Goal: Task Accomplishment & Management: Manage account settings

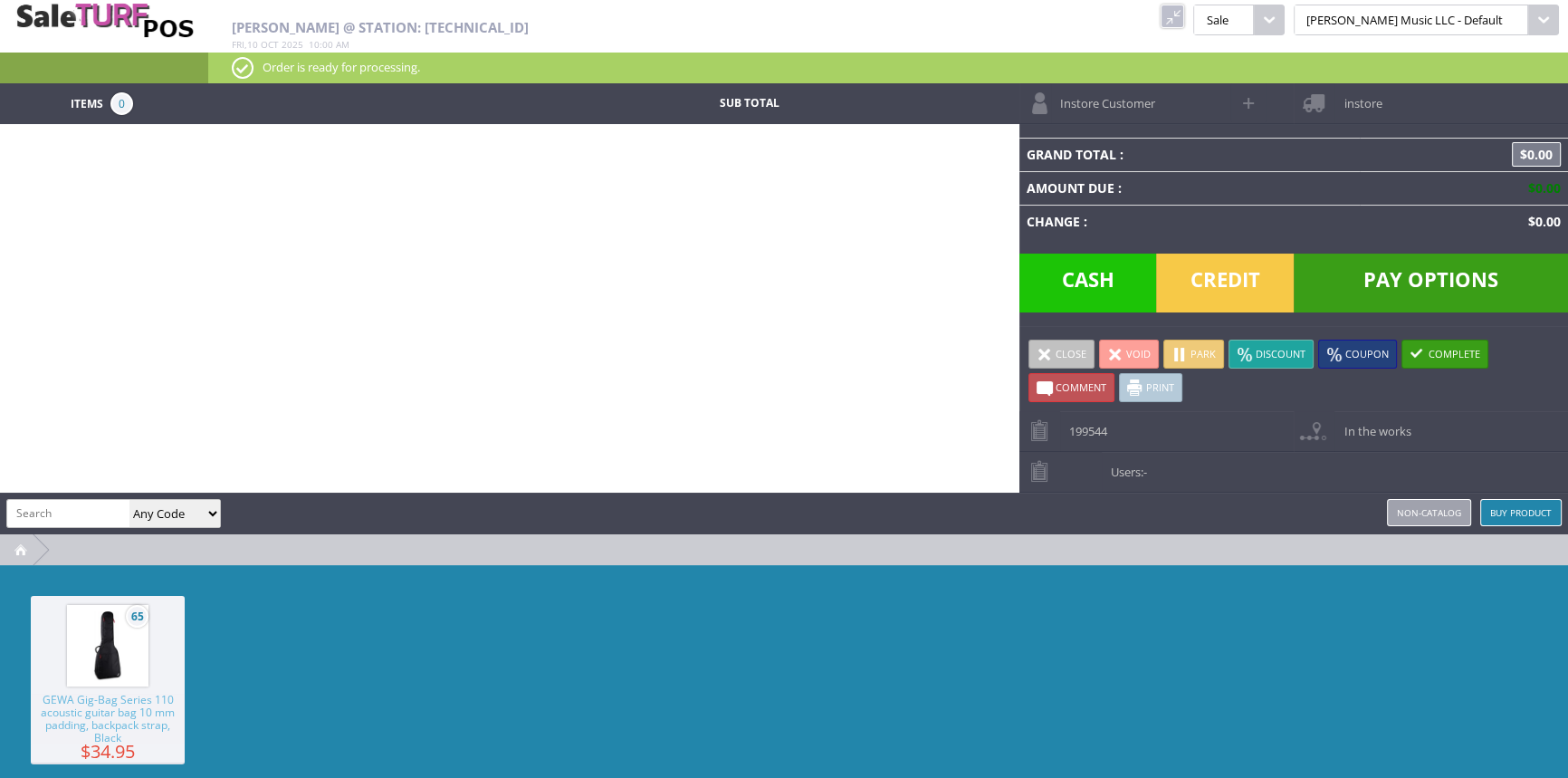
click at [1185, 10] on link at bounding box center [1173, 17] width 24 height 24
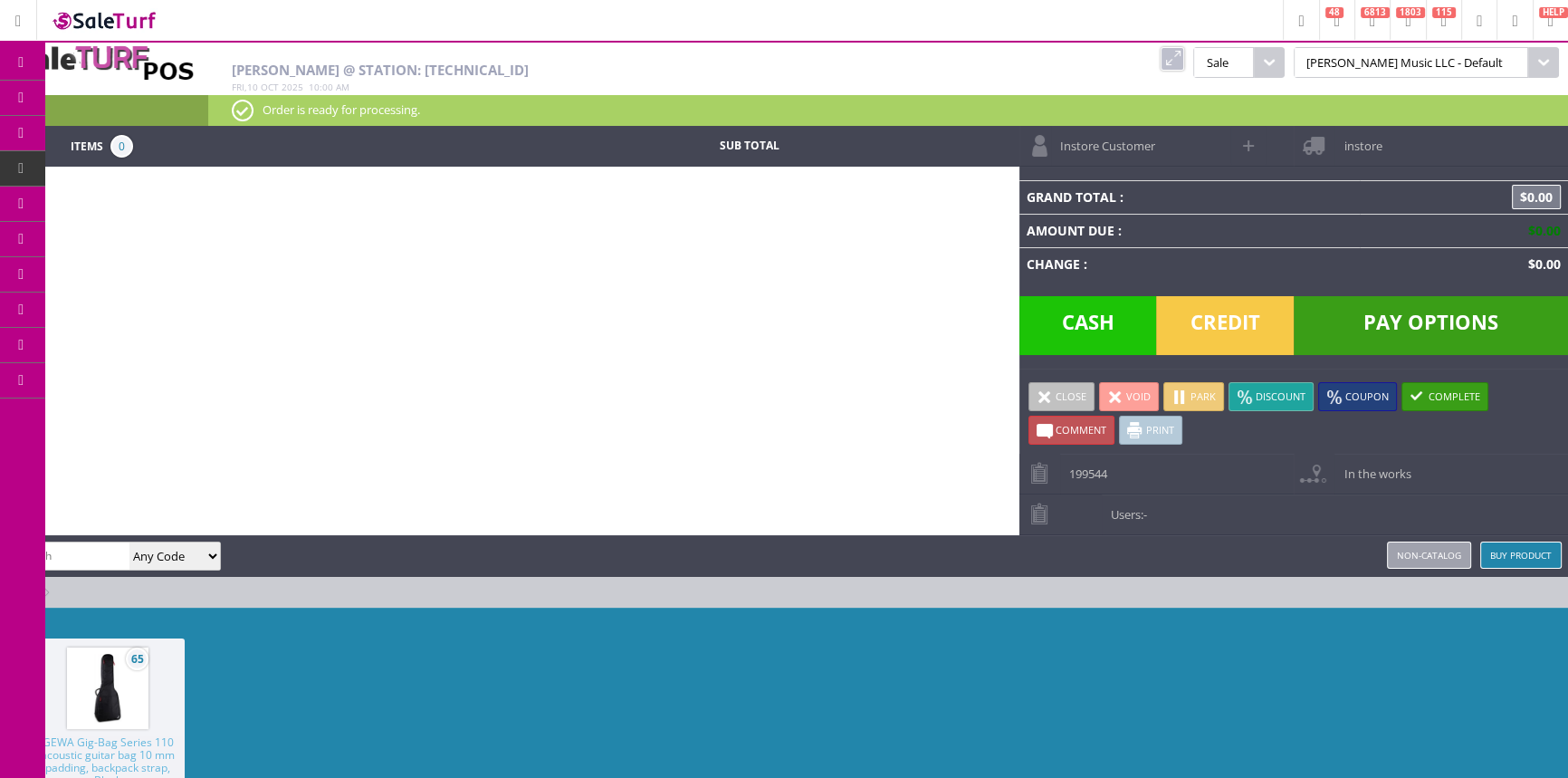
click at [179, 91] on link "Products" at bounding box center [140, 99] width 191 height 37
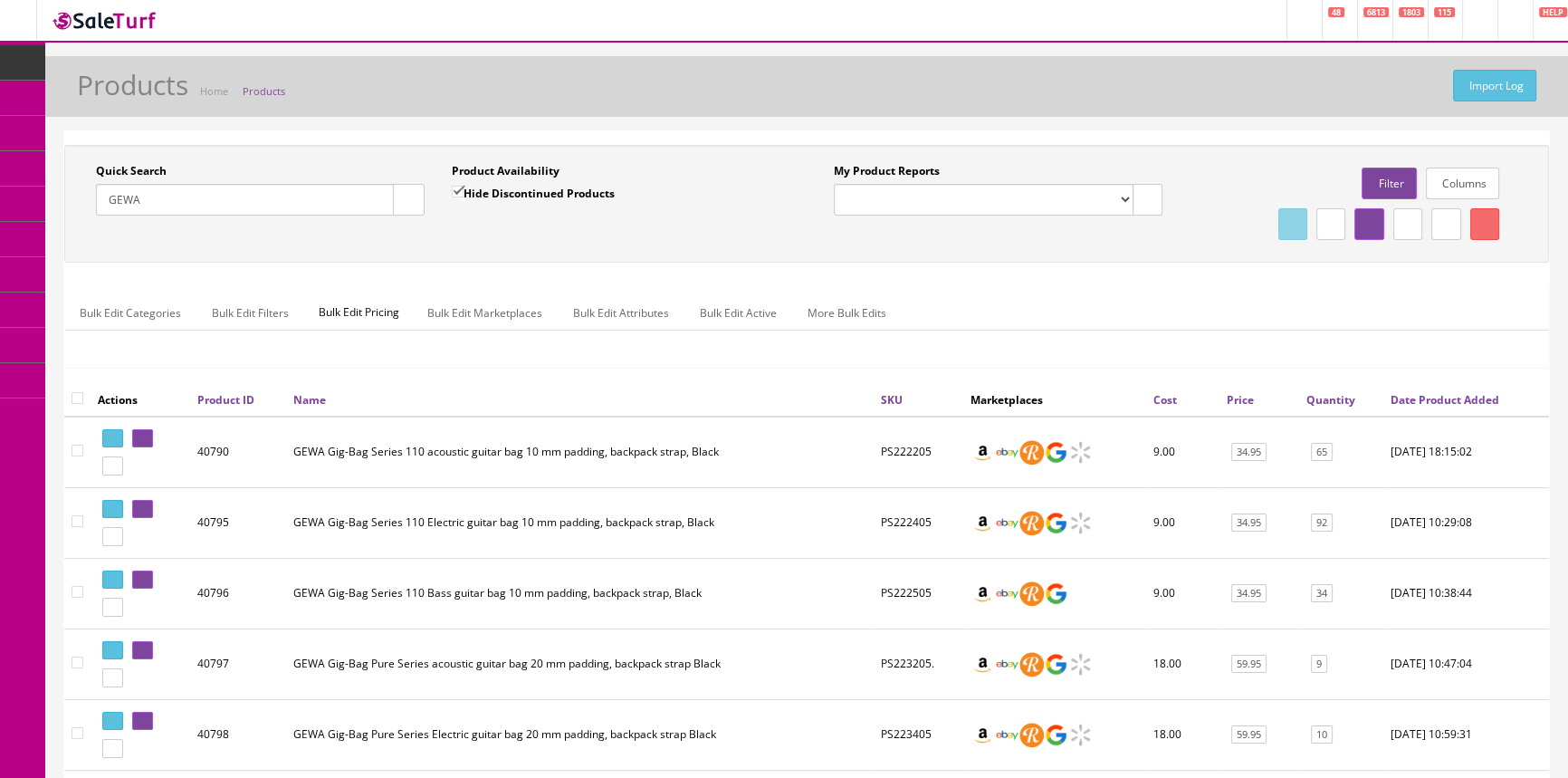
click at [235, 191] on input "GEWA" at bounding box center [245, 199] width 298 height 32
type input "G"
type input "s"
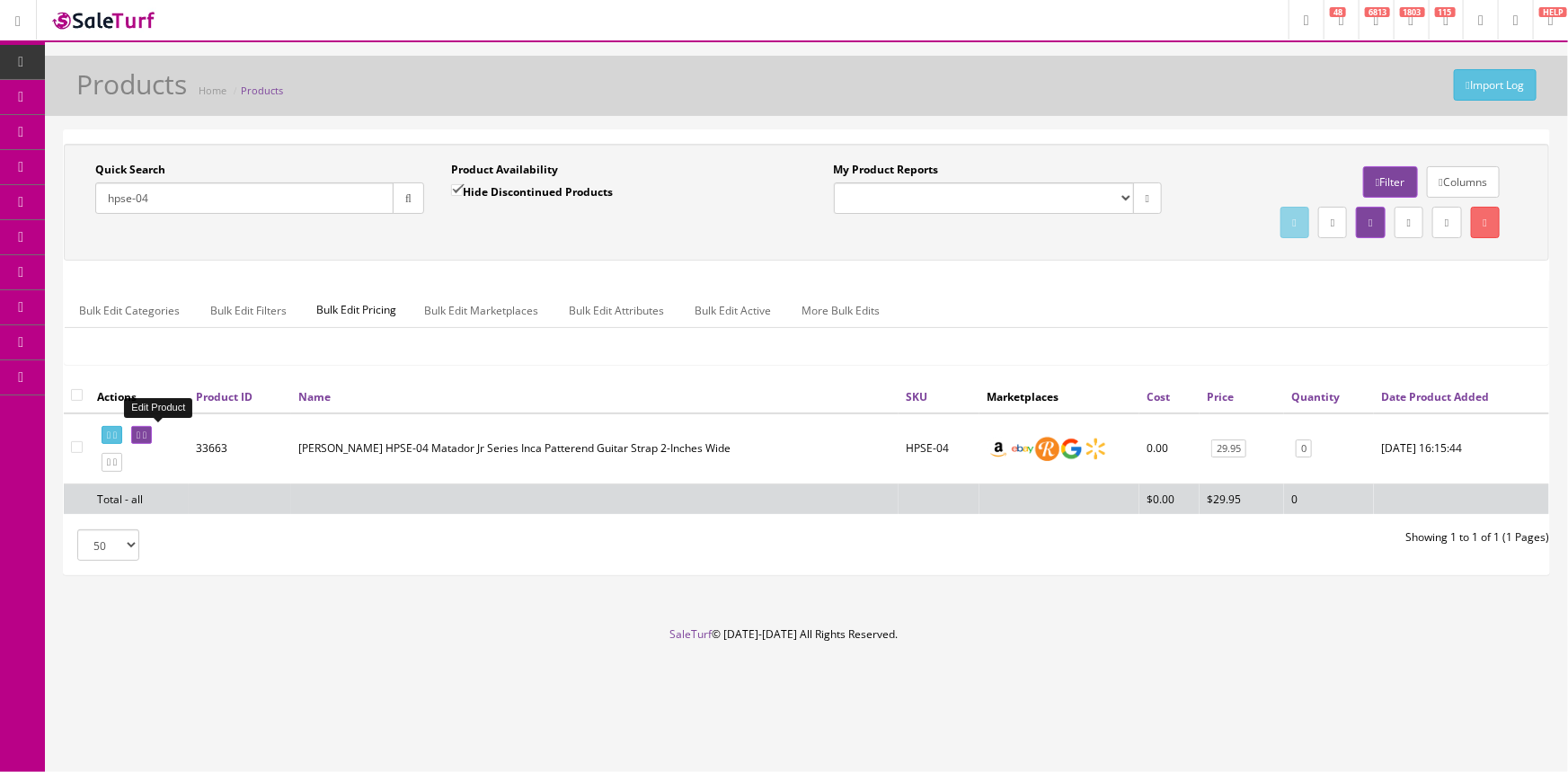
type input "hpse-04"
click at [146, 438] on icon at bounding box center [145, 435] width 4 height 10
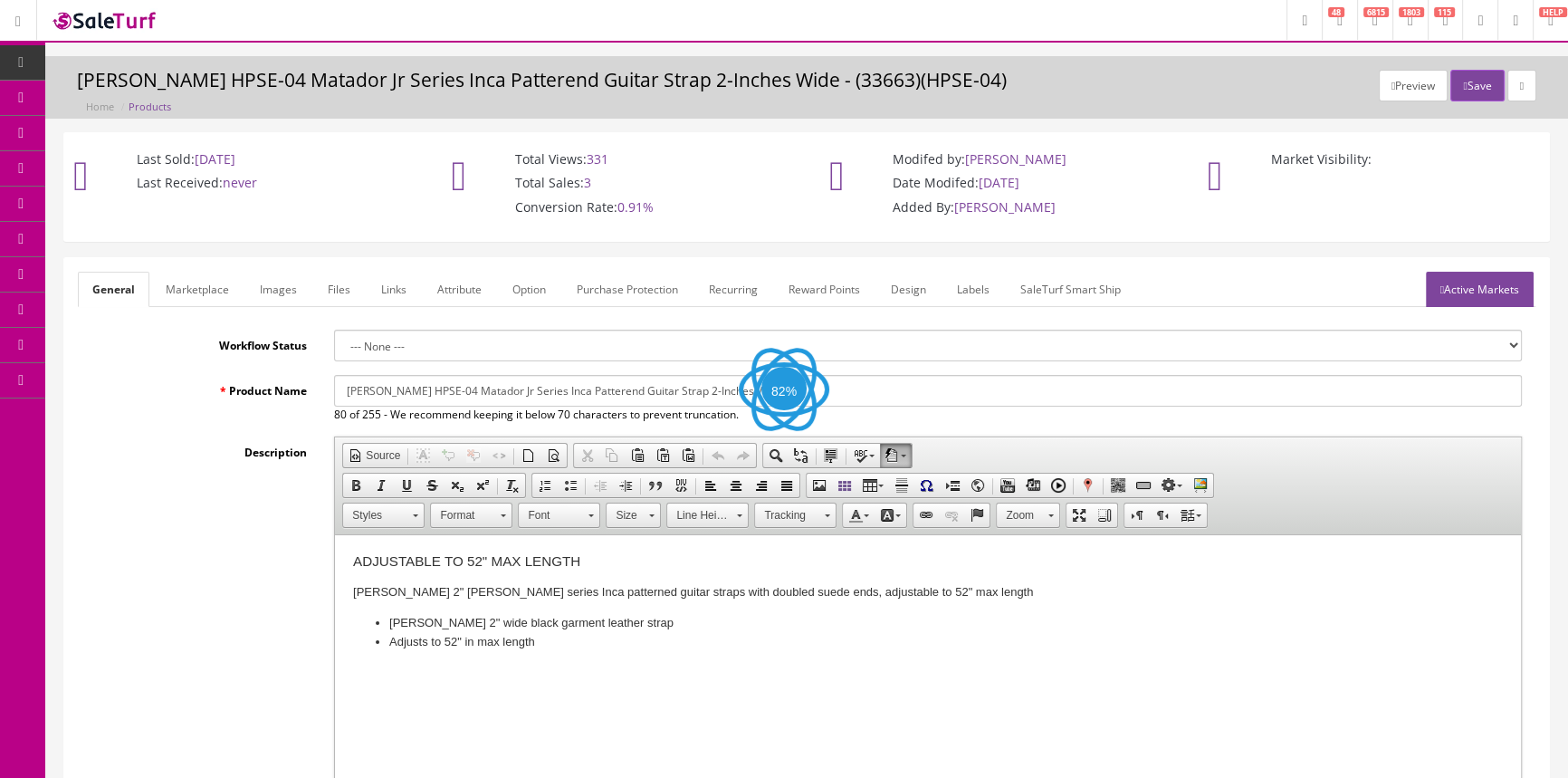
click at [287, 292] on link "Images" at bounding box center [278, 289] width 66 height 36
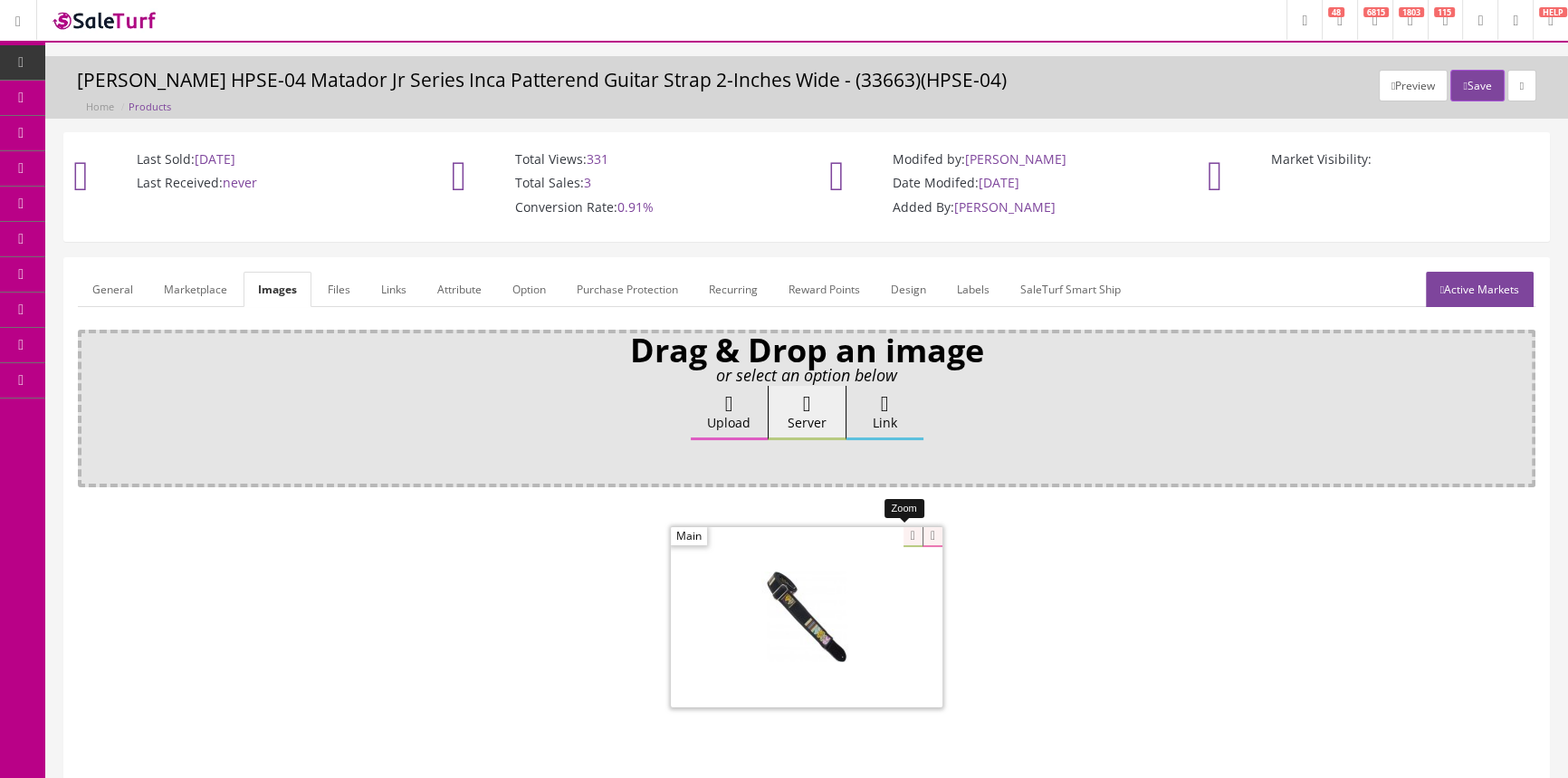
click at [903, 542] on div at bounding box center [807, 616] width 272 height 181
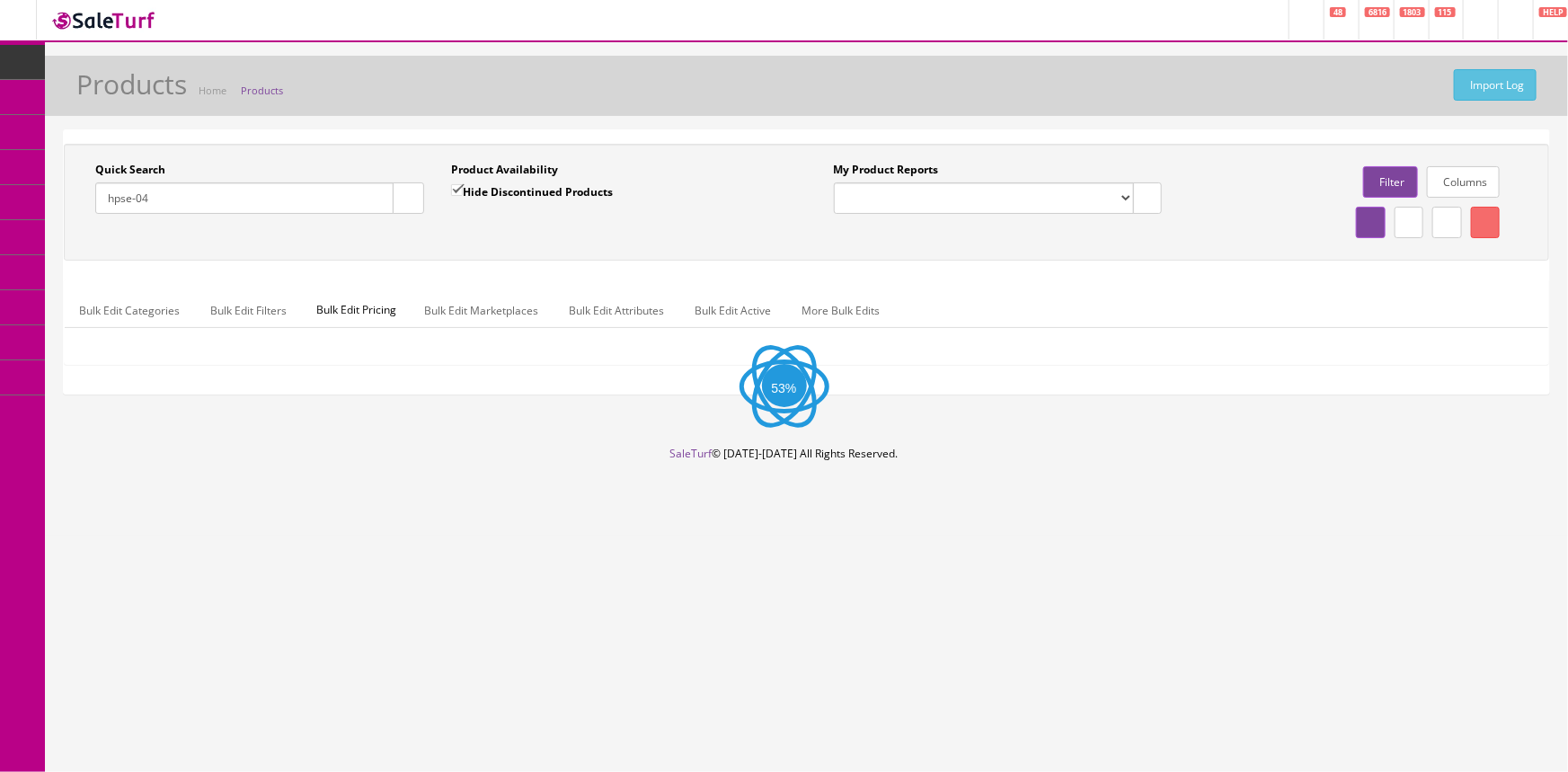
click at [230, 212] on input "hpse-04" at bounding box center [244, 198] width 298 height 31
type input "h"
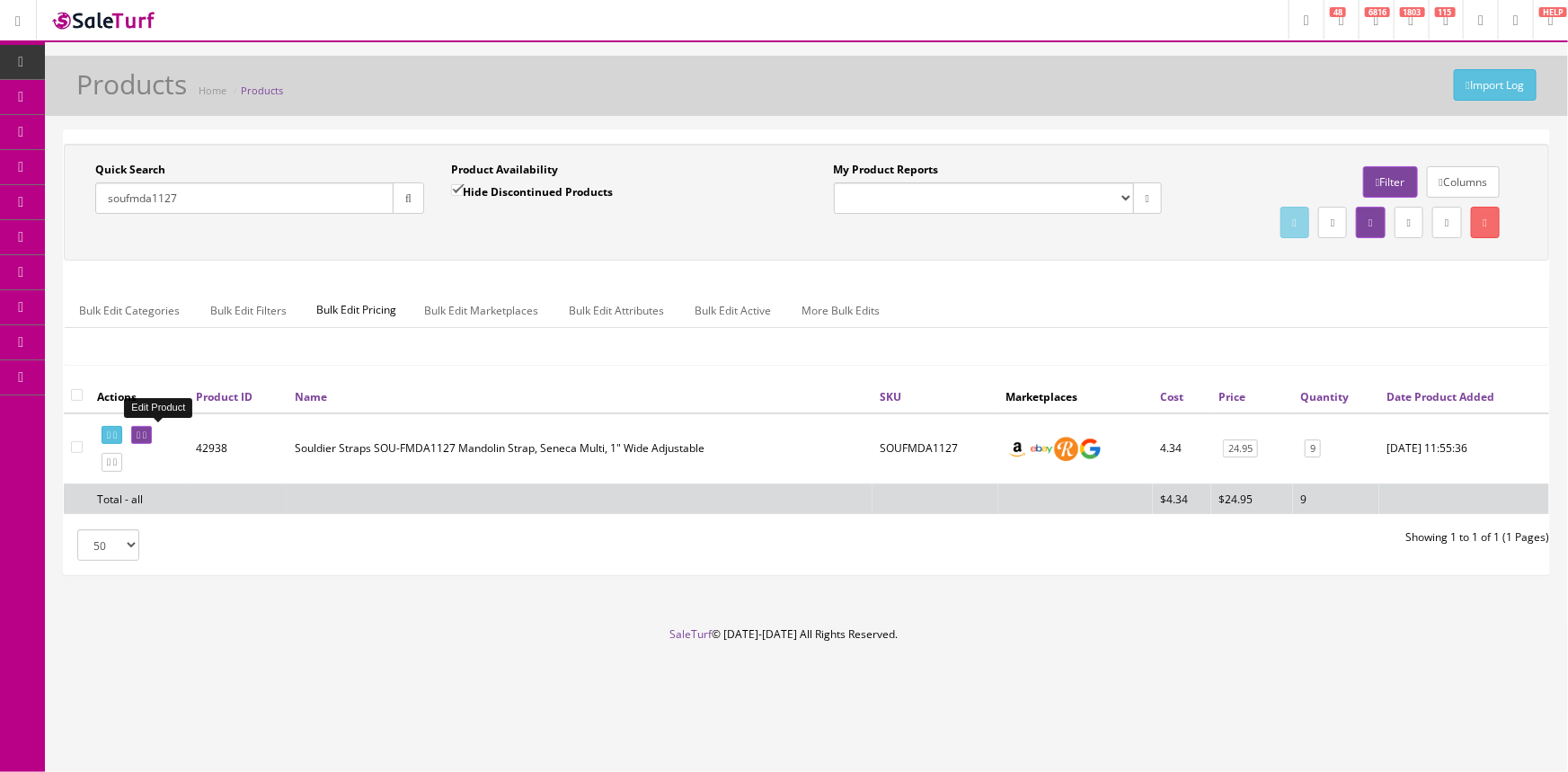
type input "soufmda1127"
click at [146, 433] on icon at bounding box center [145, 435] width 4 height 10
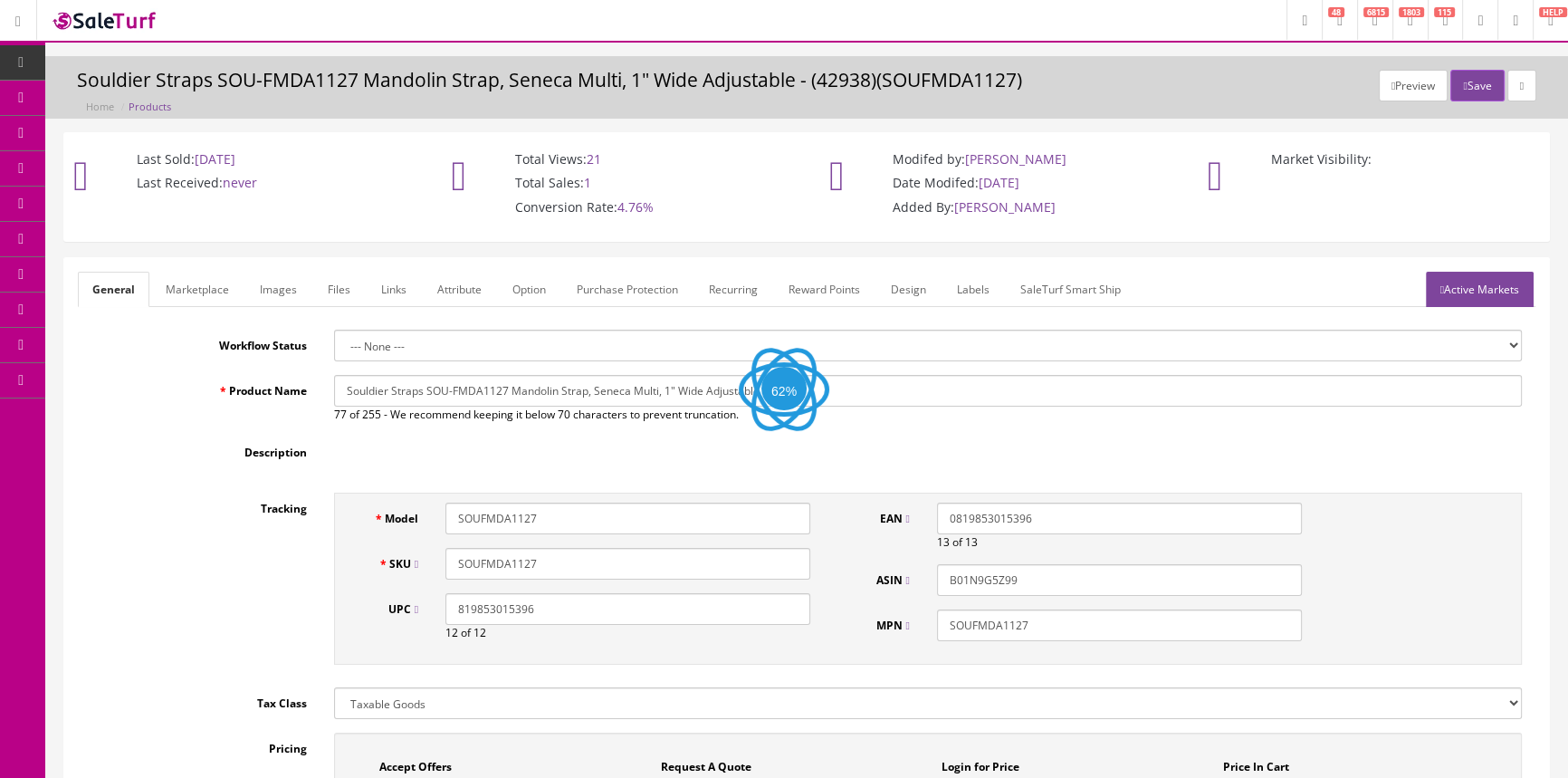
click at [274, 278] on link "Images" at bounding box center [278, 289] width 66 height 36
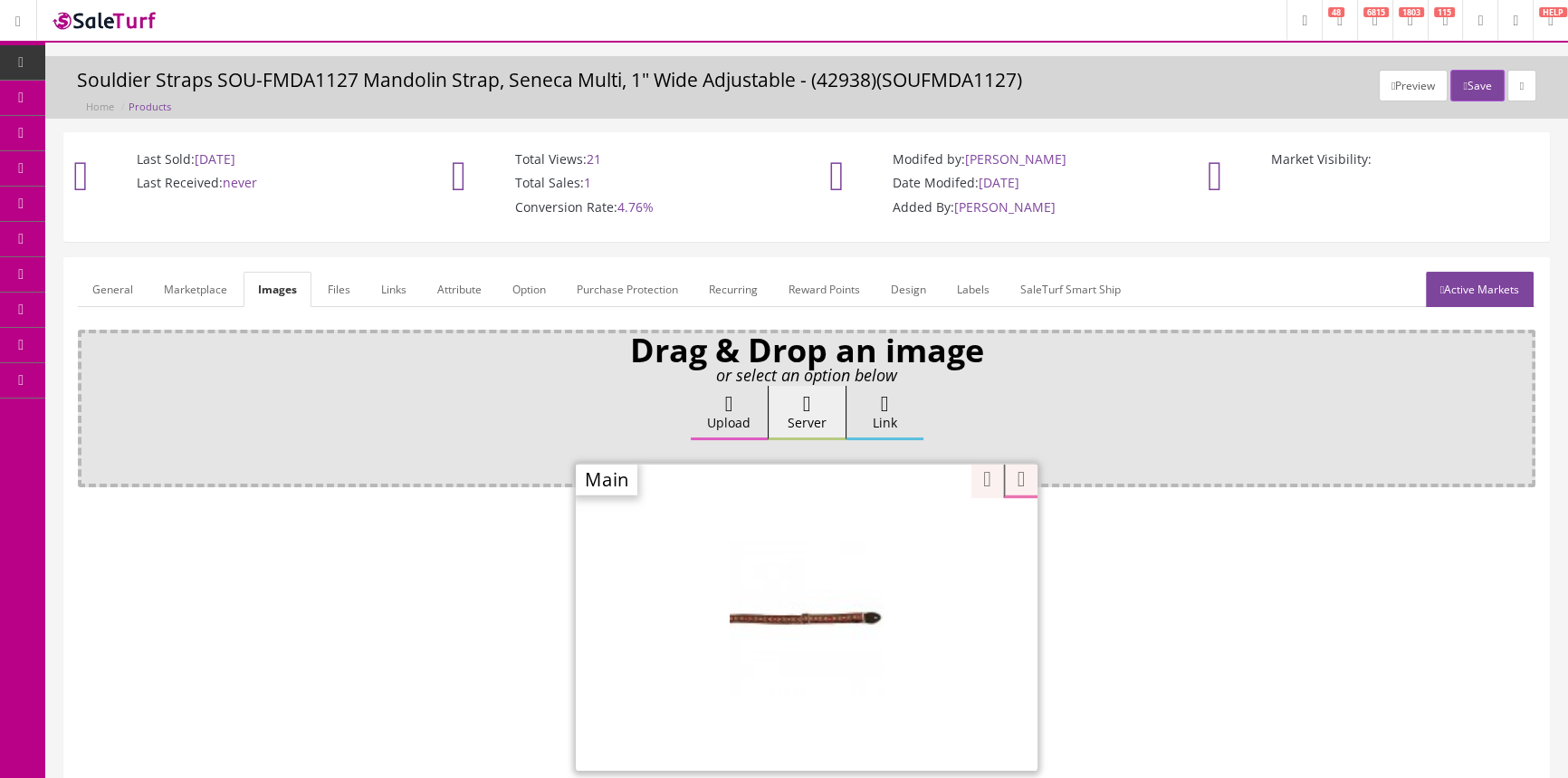
click at [900, 534] on div "Zoom" at bounding box center [807, 617] width 462 height 308
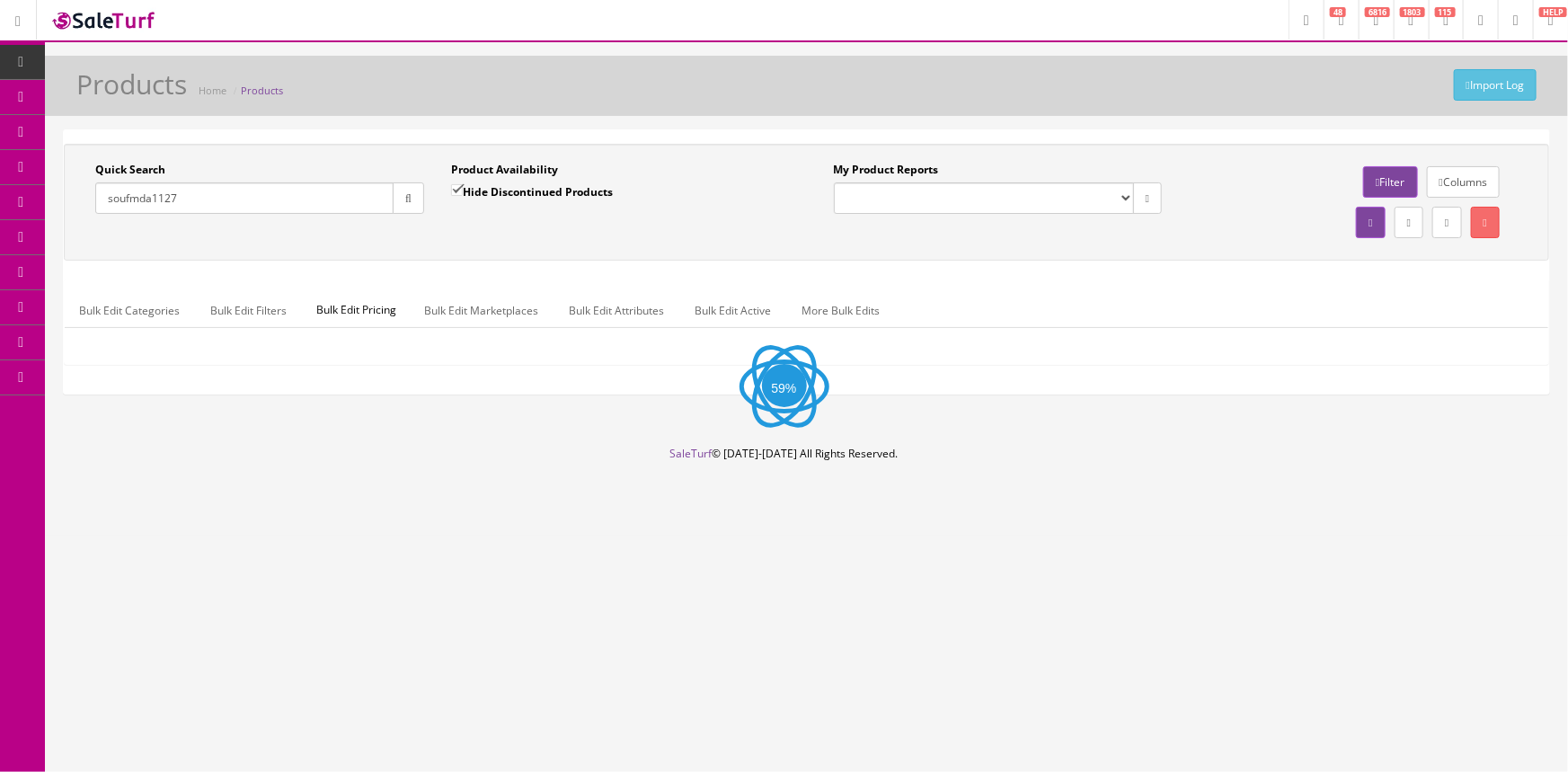
click at [258, 185] on input "soufmda1127" at bounding box center [244, 198] width 298 height 31
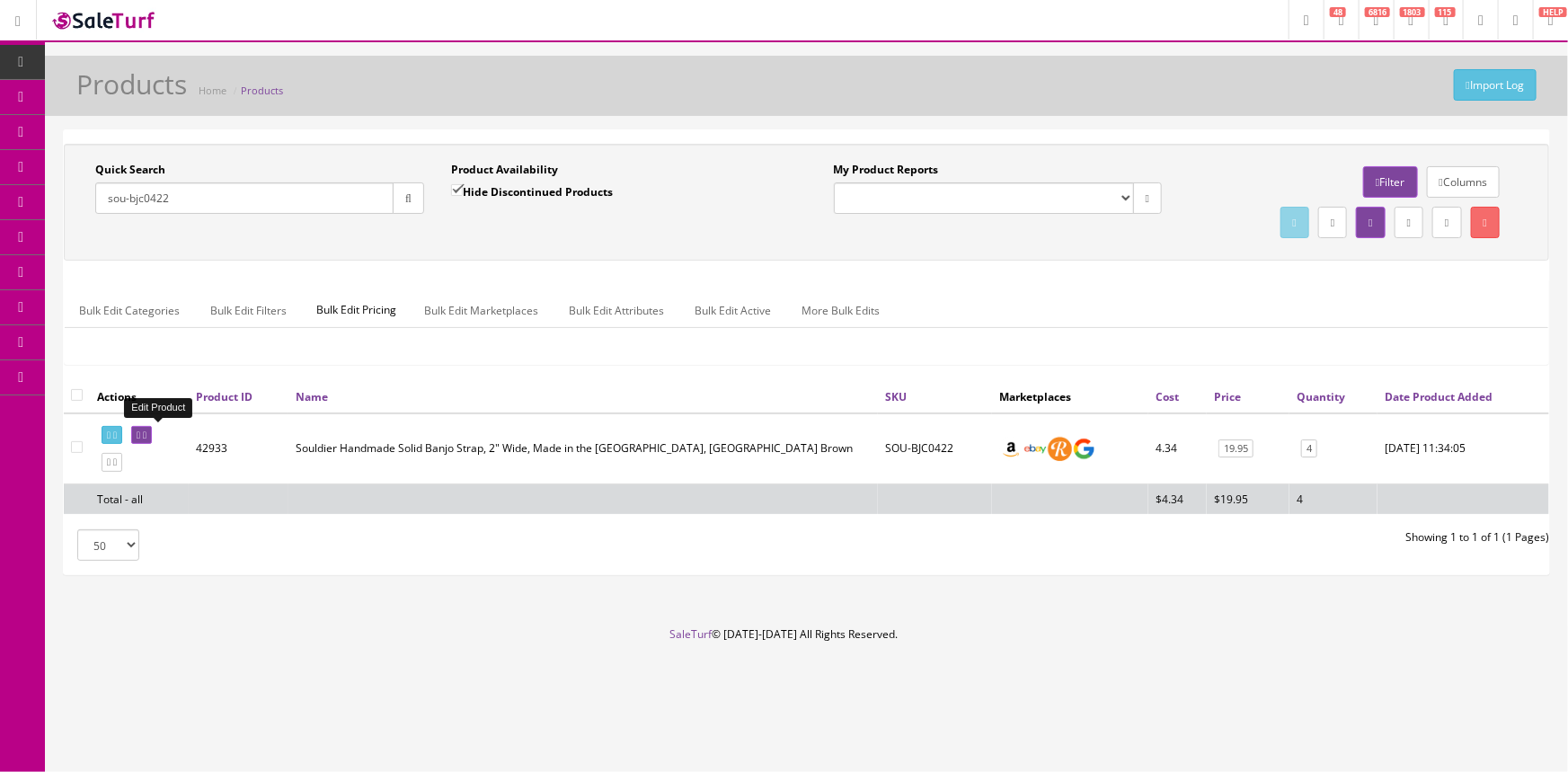
type input "sou-bjc0422"
click at [146, 430] on icon at bounding box center [145, 435] width 4 height 10
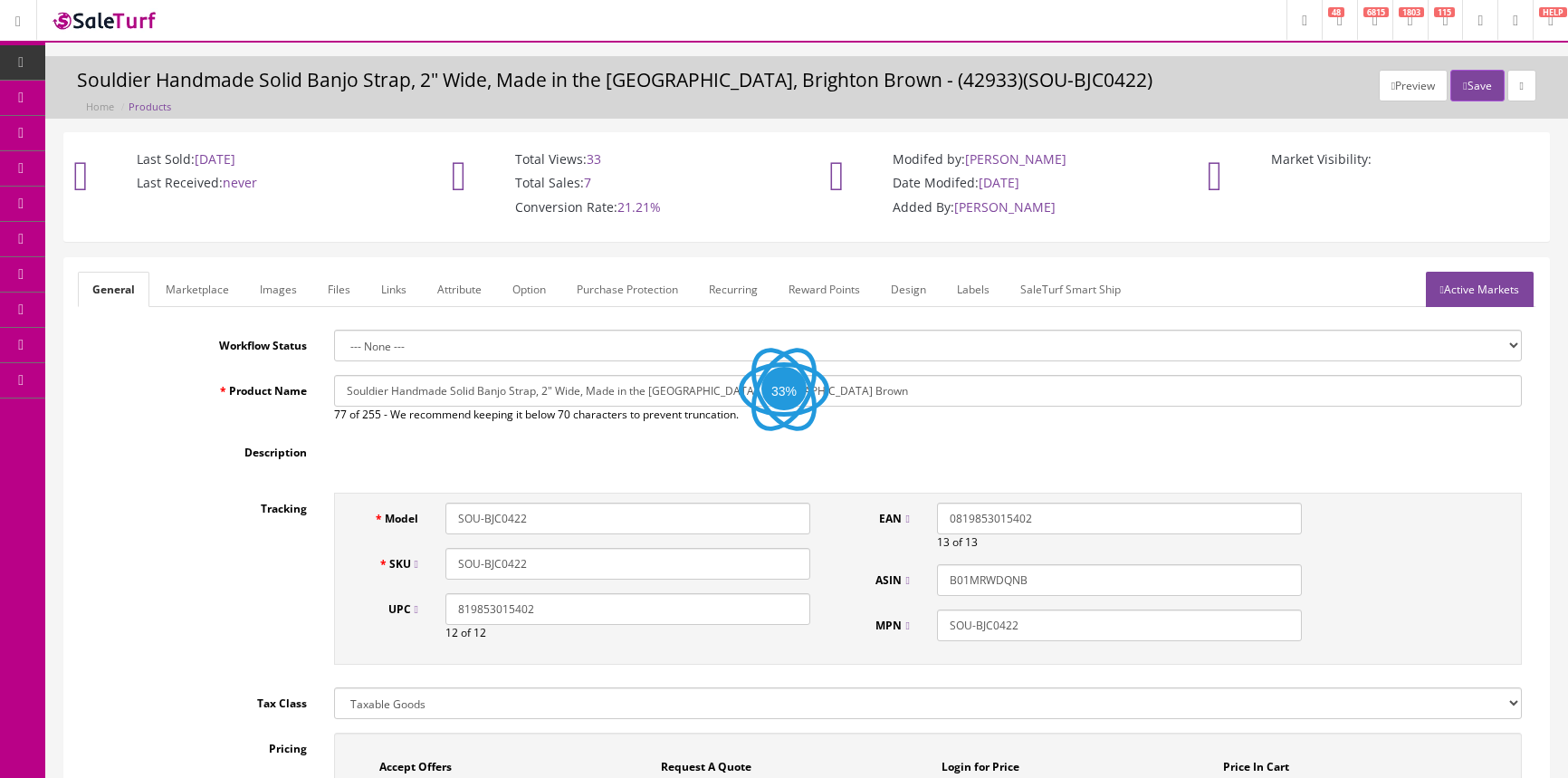
click at [274, 299] on link "Images" at bounding box center [278, 289] width 66 height 36
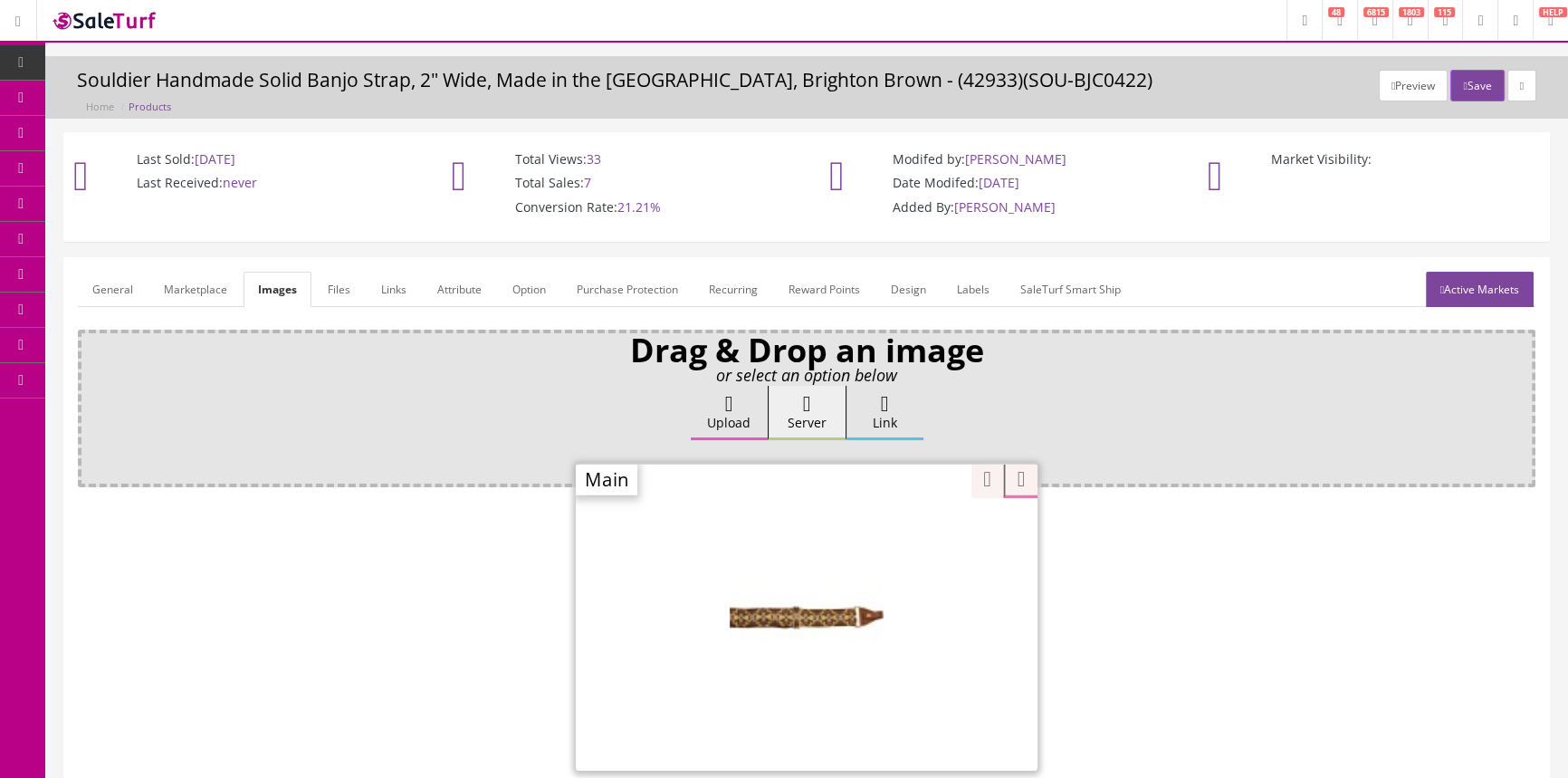
click at [898, 535] on div "Zoom" at bounding box center [807, 617] width 462 height 308
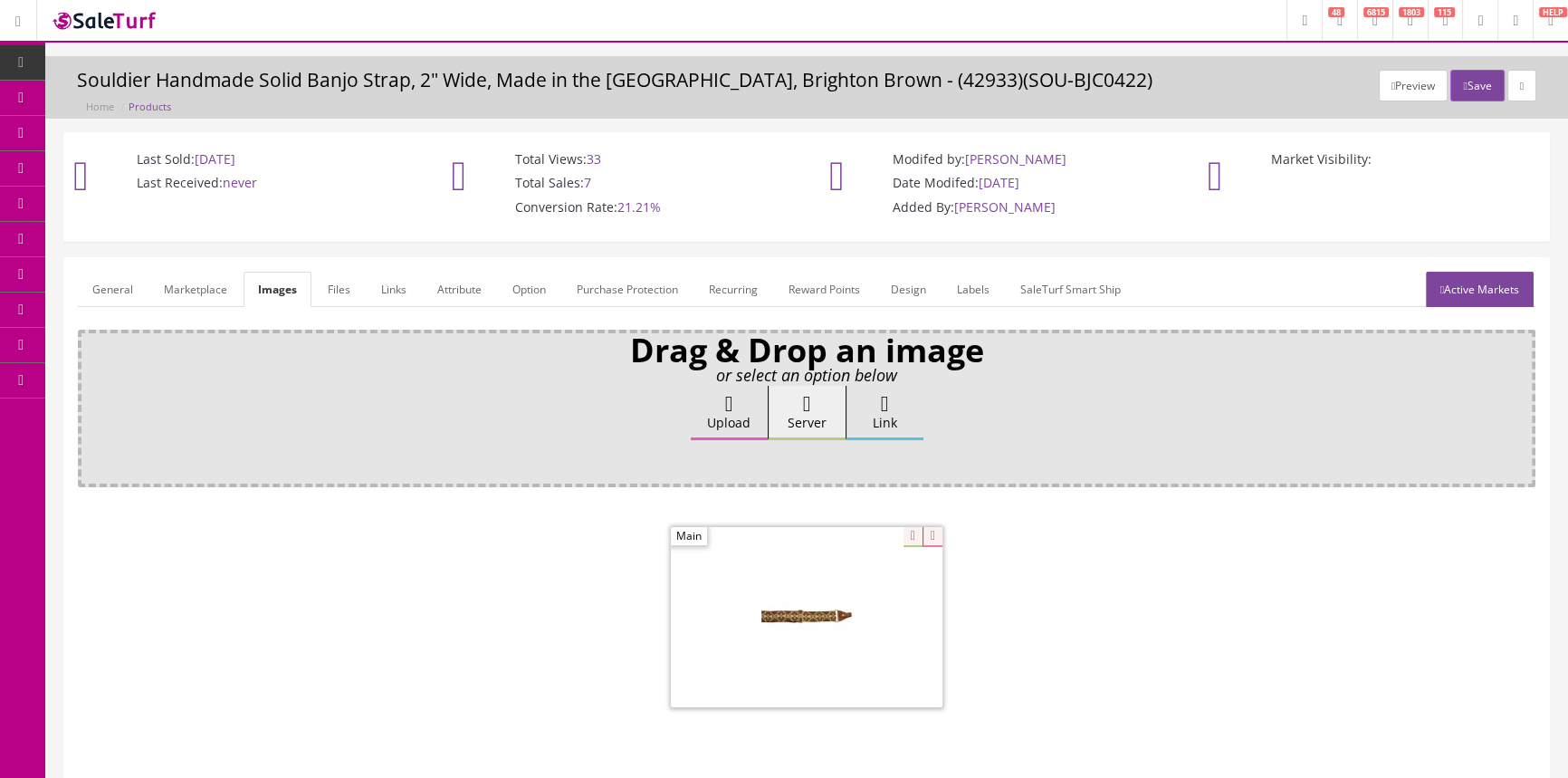
click at [118, 95] on span "Products" at bounding box center [129, 98] width 44 height 16
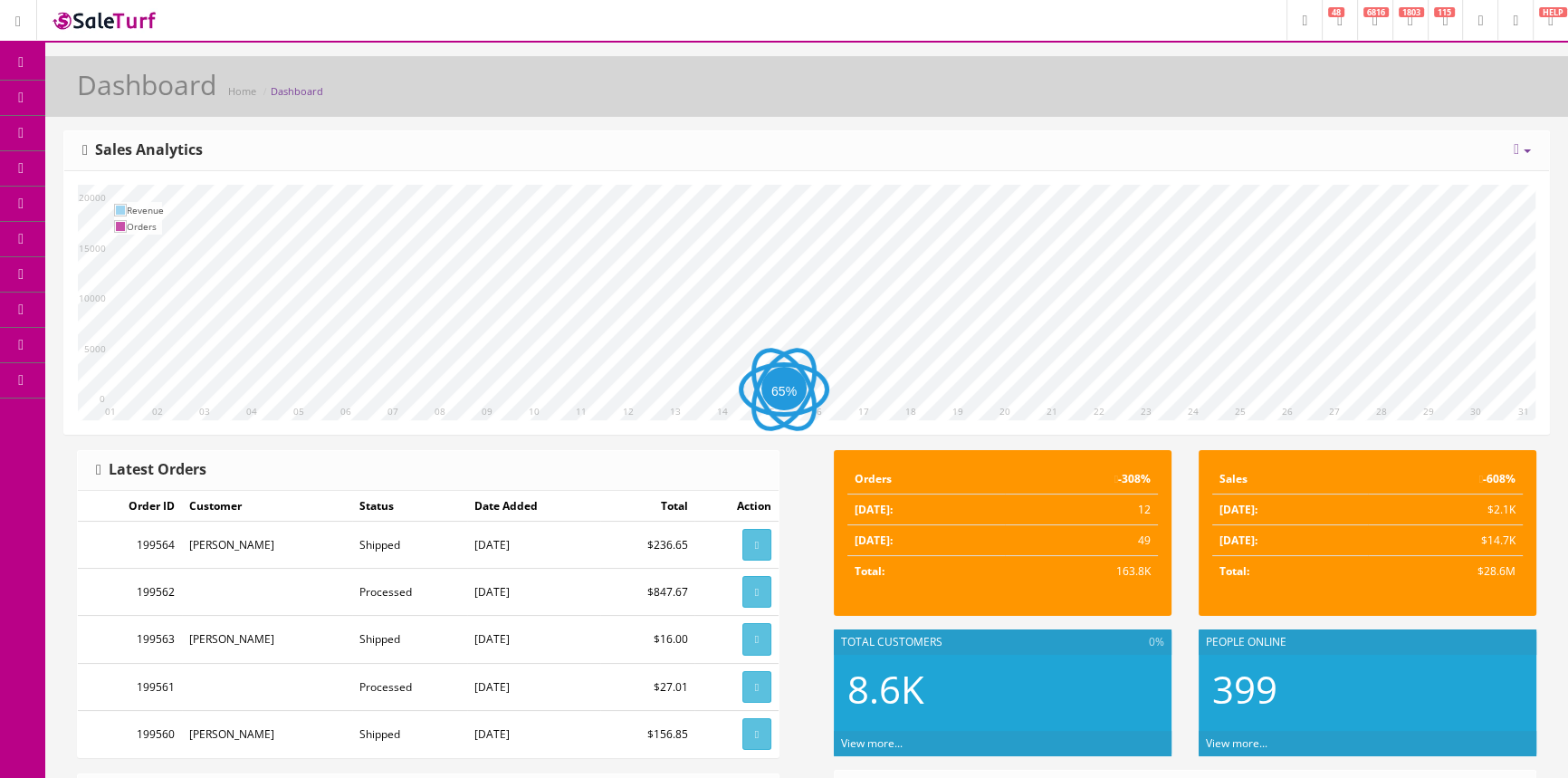
click at [138, 99] on span "Products" at bounding box center [129, 98] width 44 height 16
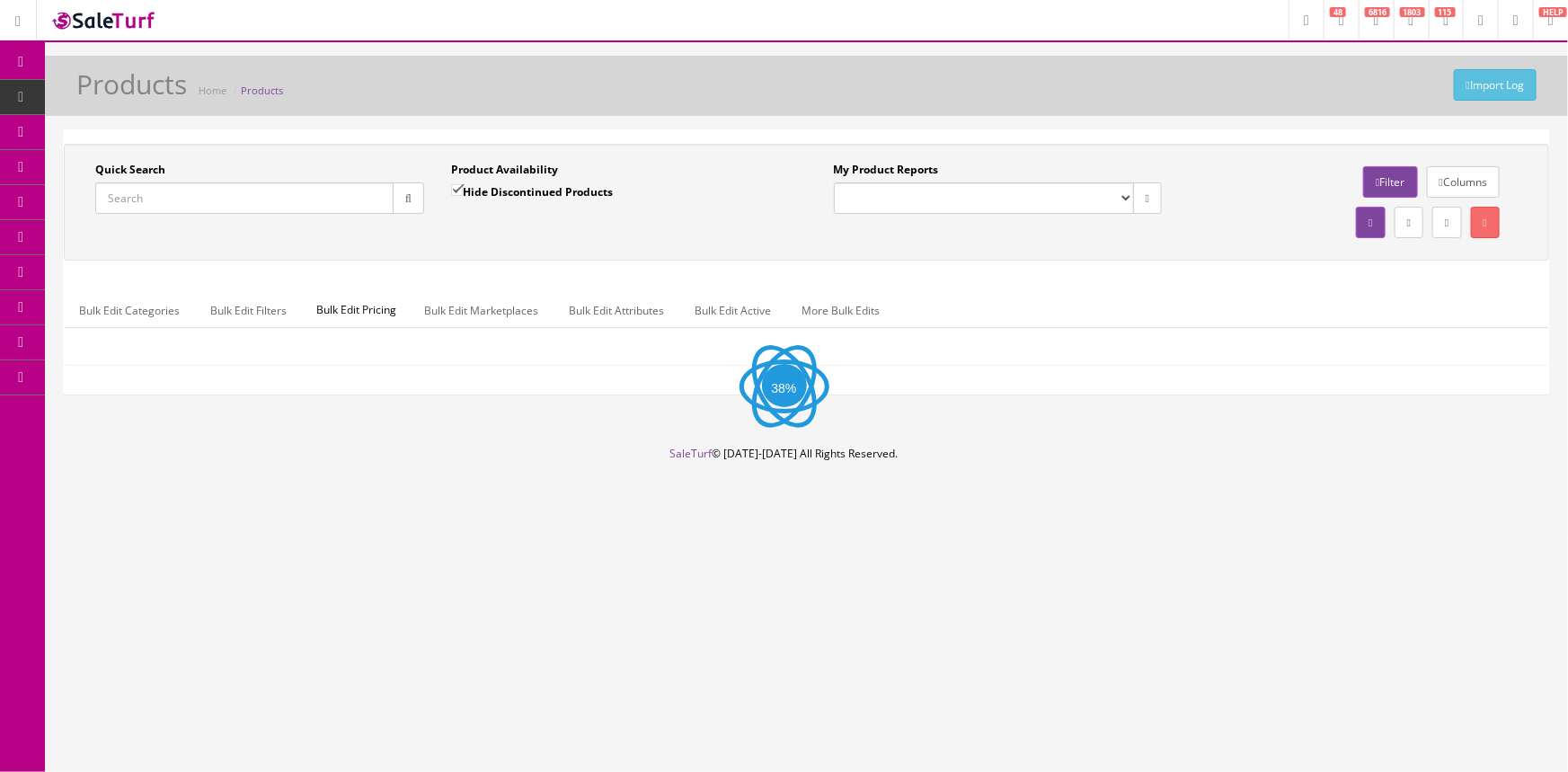
click at [171, 188] on input "Quick Search" at bounding box center [244, 198] width 298 height 31
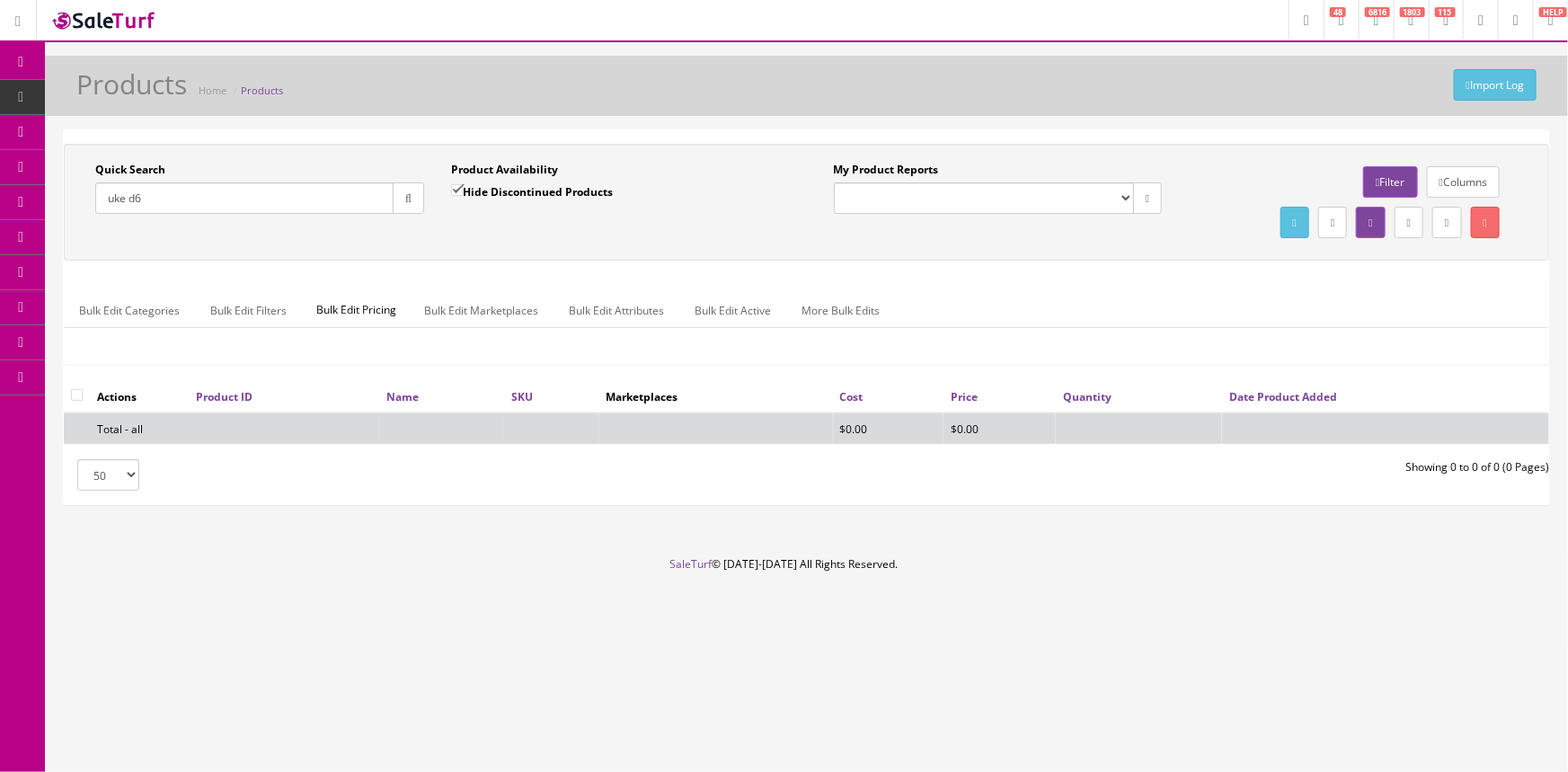
type input "uke d6"
click at [472, 197] on label "Hide Discontinued Products" at bounding box center [531, 191] width 162 height 18
click at [463, 196] on input "Hide Discontinued Products" at bounding box center [457, 190] width 12 height 12
checkbox input "false"
click at [22, 59] on icon at bounding box center [21, 62] width 19 height 15
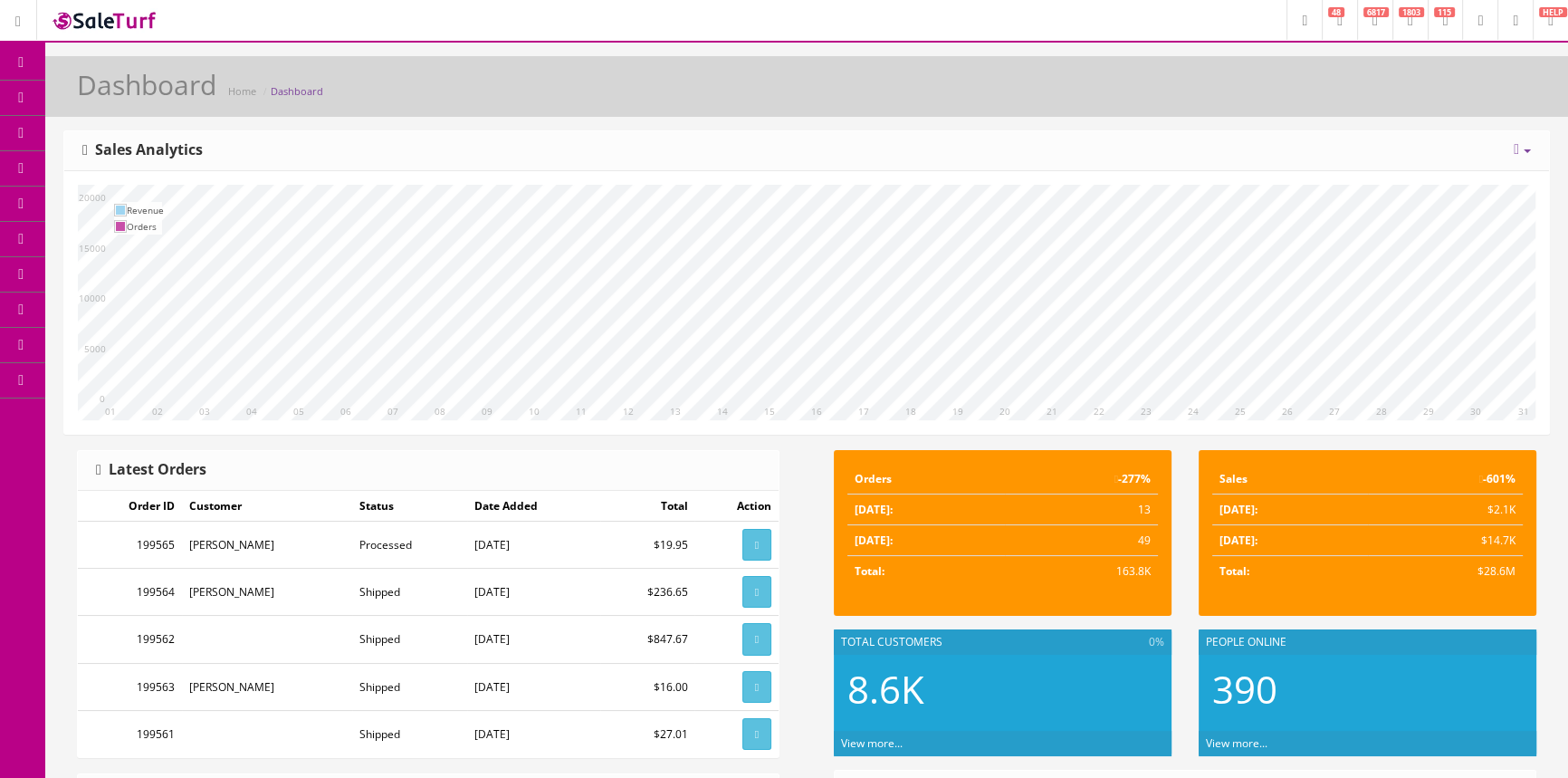
click at [181, 98] on link "Products" at bounding box center [140, 99] width 191 height 36
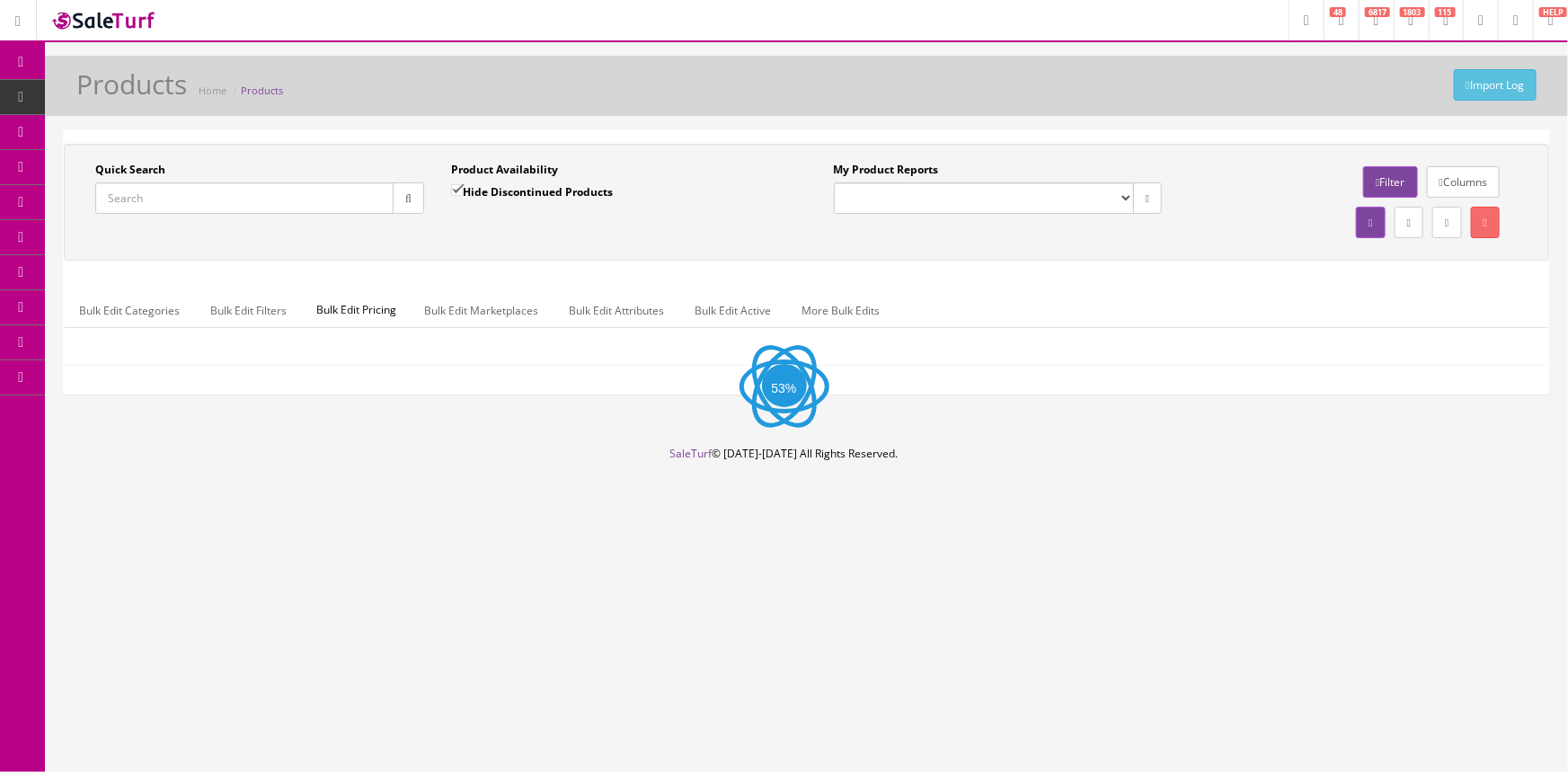
click at [205, 201] on input "Quick Search" at bounding box center [244, 198] width 298 height 31
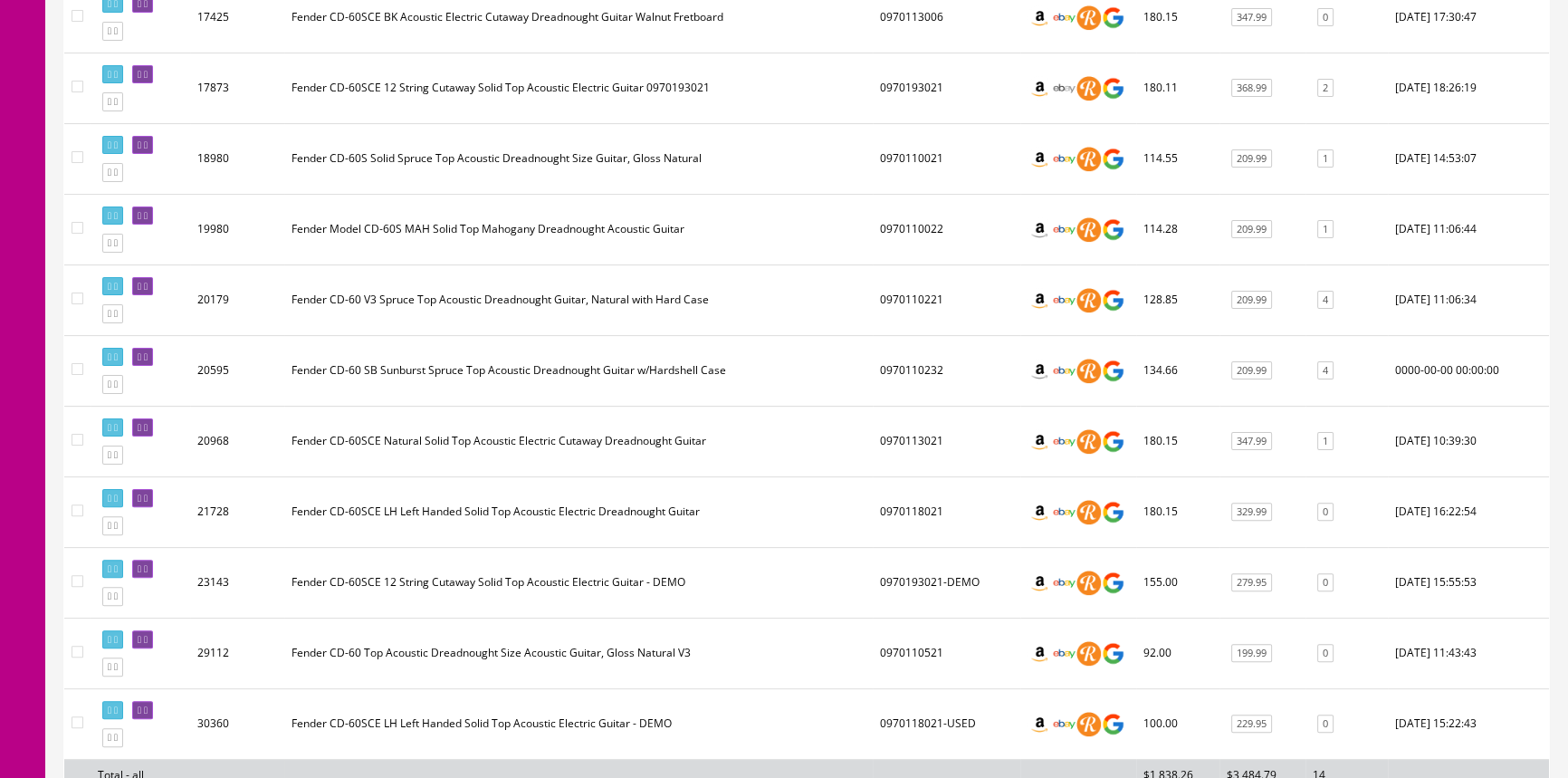
scroll to position [796, 0]
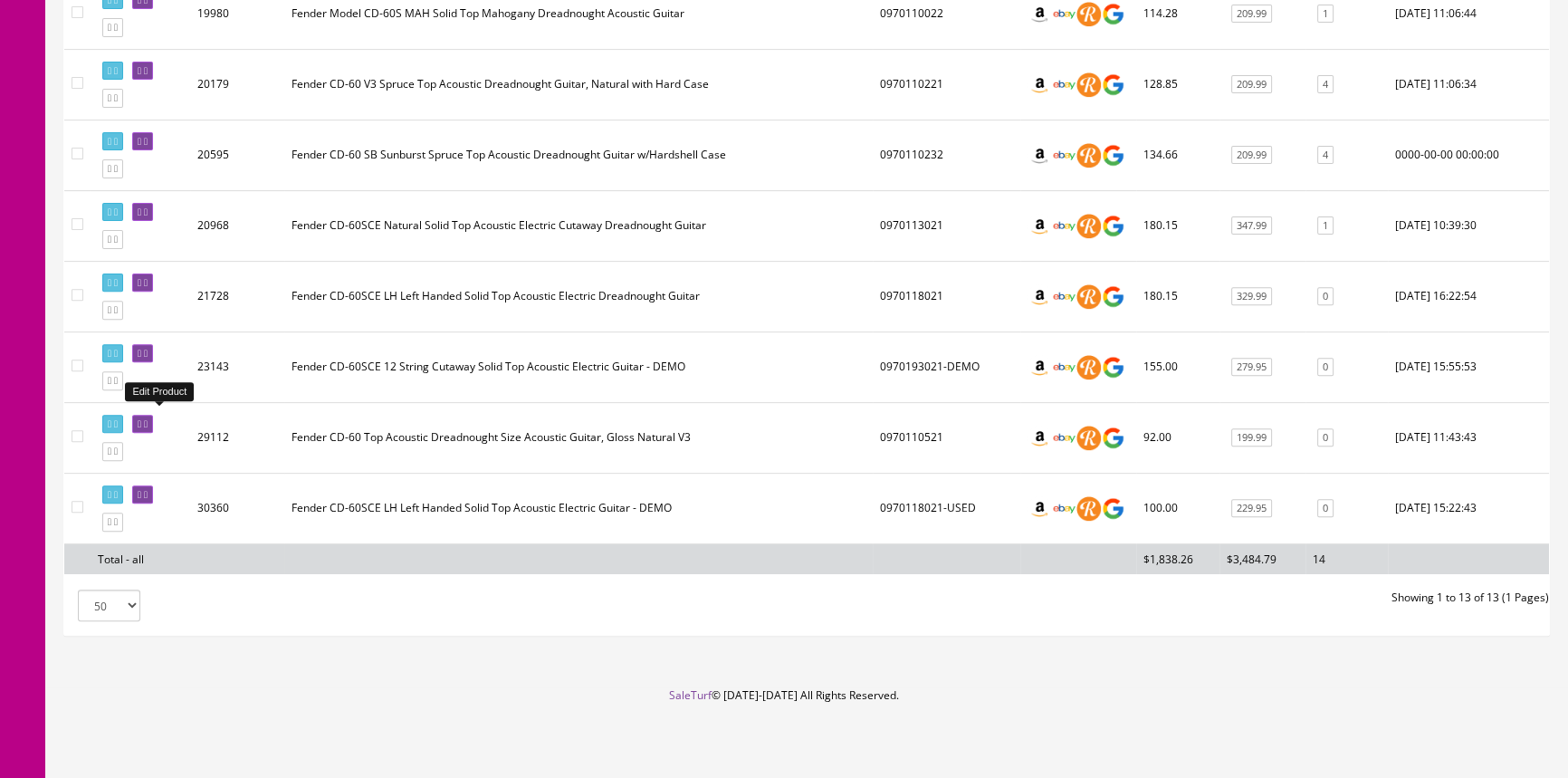
type input "cd-60"
click at [141, 420] on icon at bounding box center [139, 425] width 4 height 10
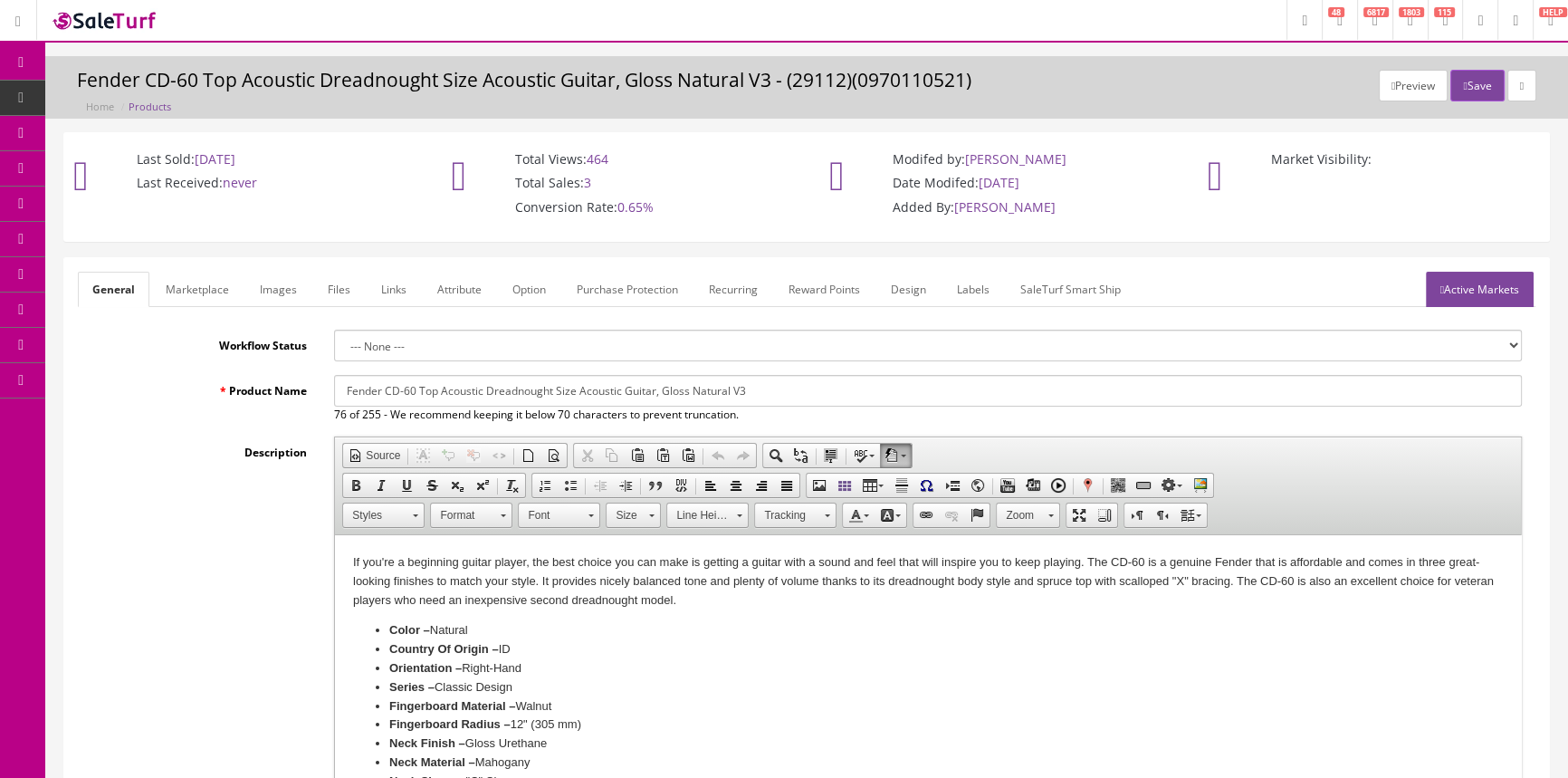
click at [274, 282] on link "Images" at bounding box center [278, 289] width 66 height 36
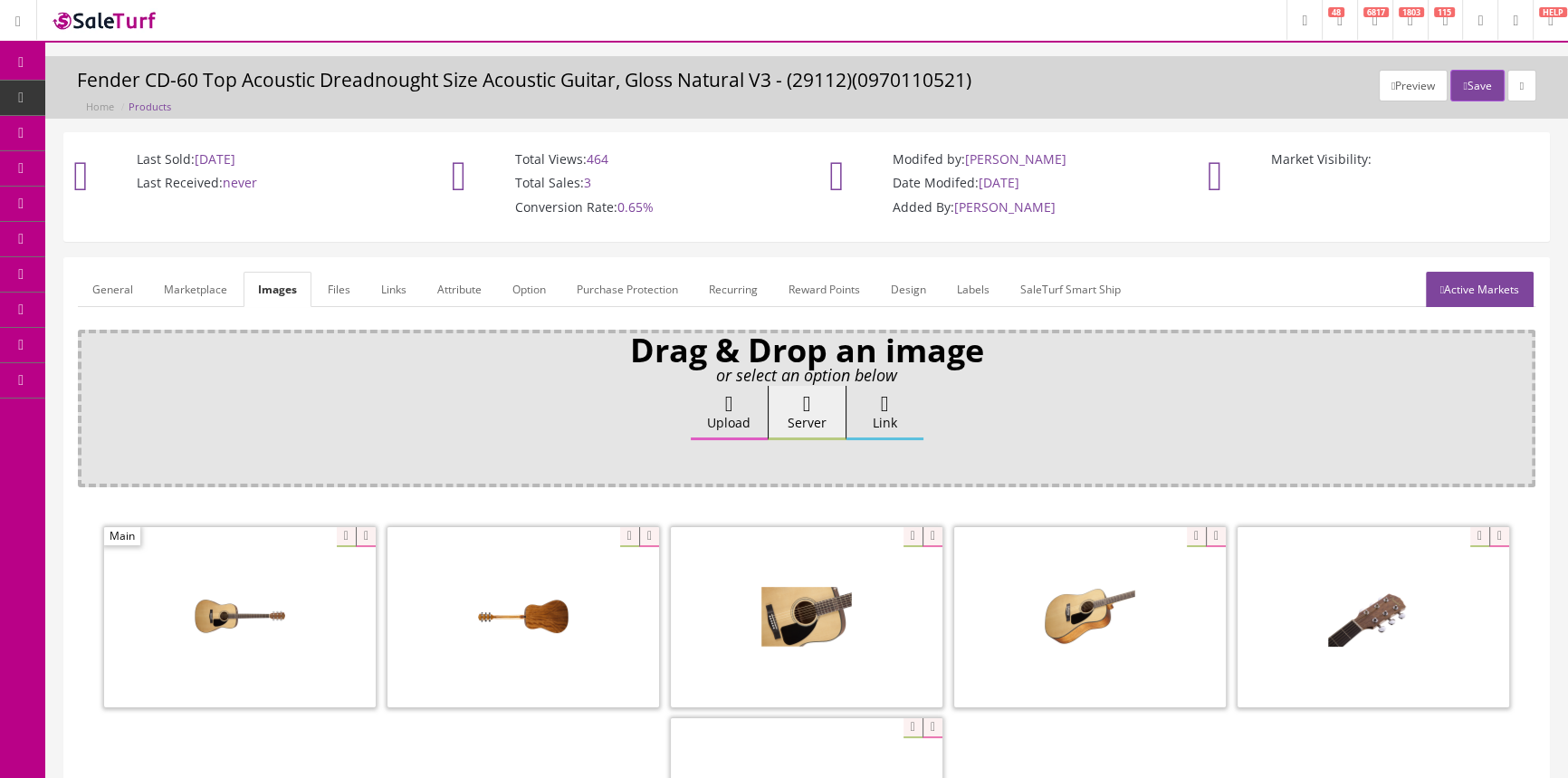
click at [108, 289] on link "General" at bounding box center [113, 289] width 70 height 36
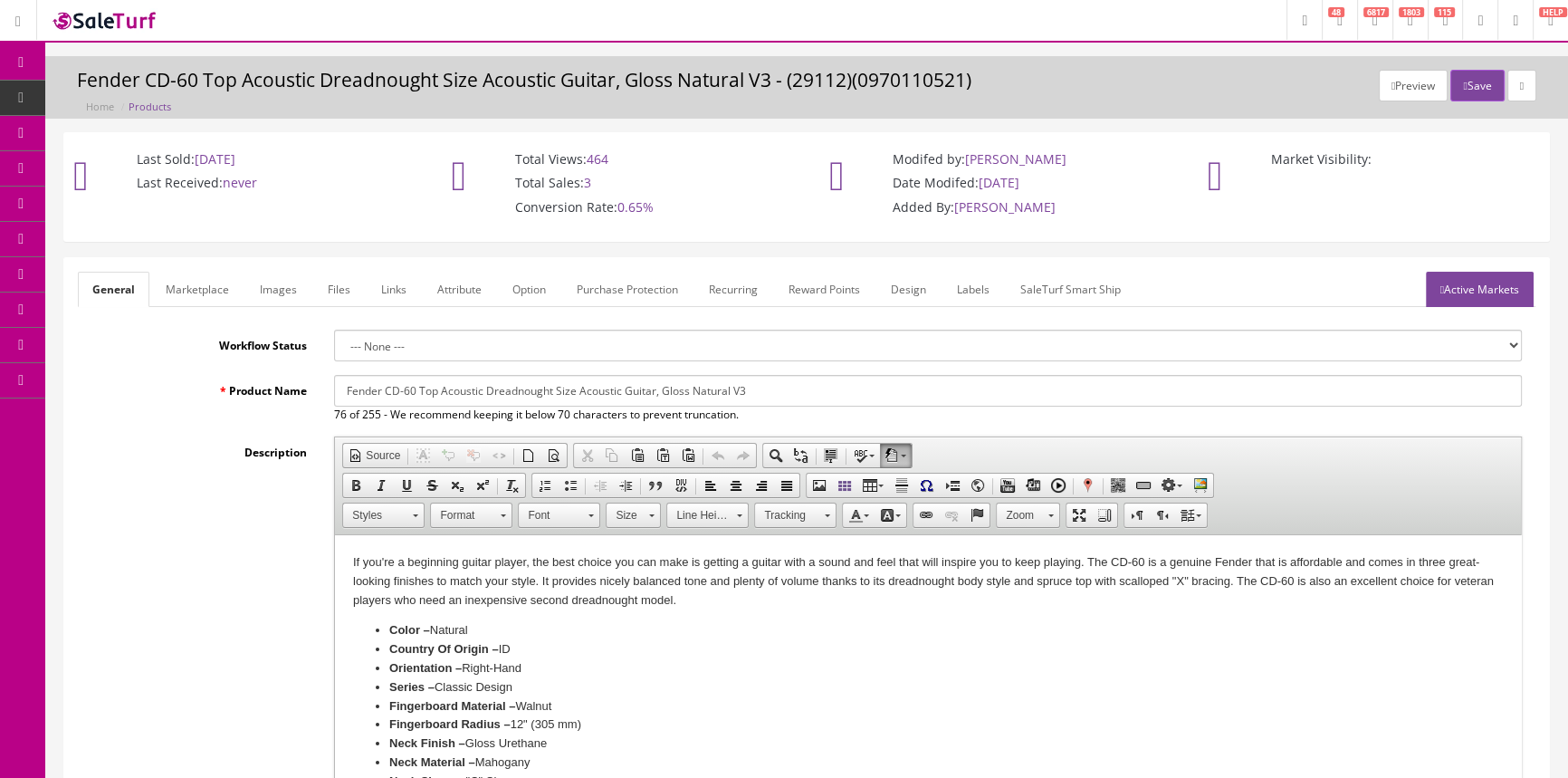
click at [136, 99] on span "Products" at bounding box center [138, 98] width 44 height 16
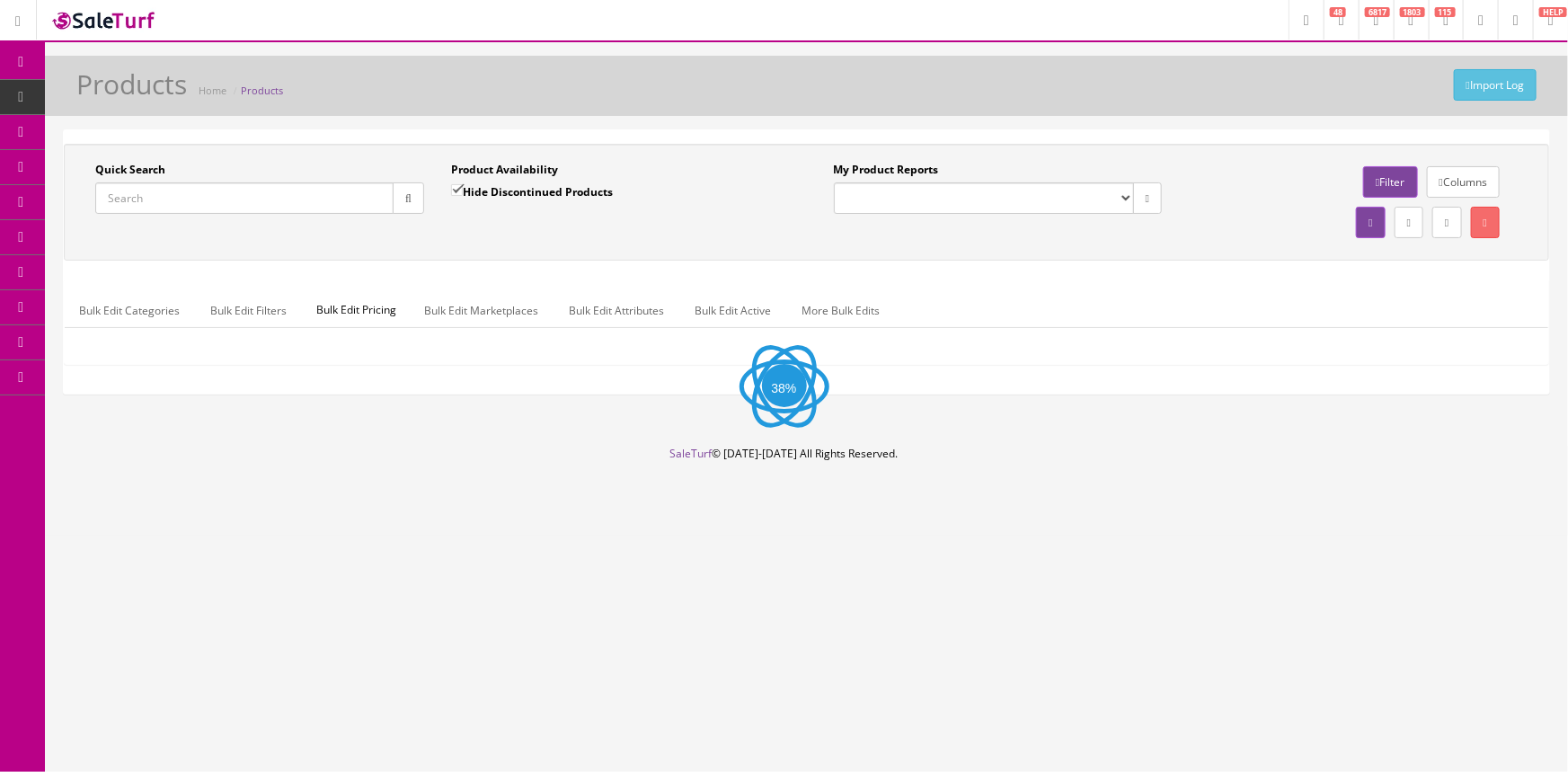
click at [135, 207] on input "Quick Search" at bounding box center [244, 198] width 298 height 31
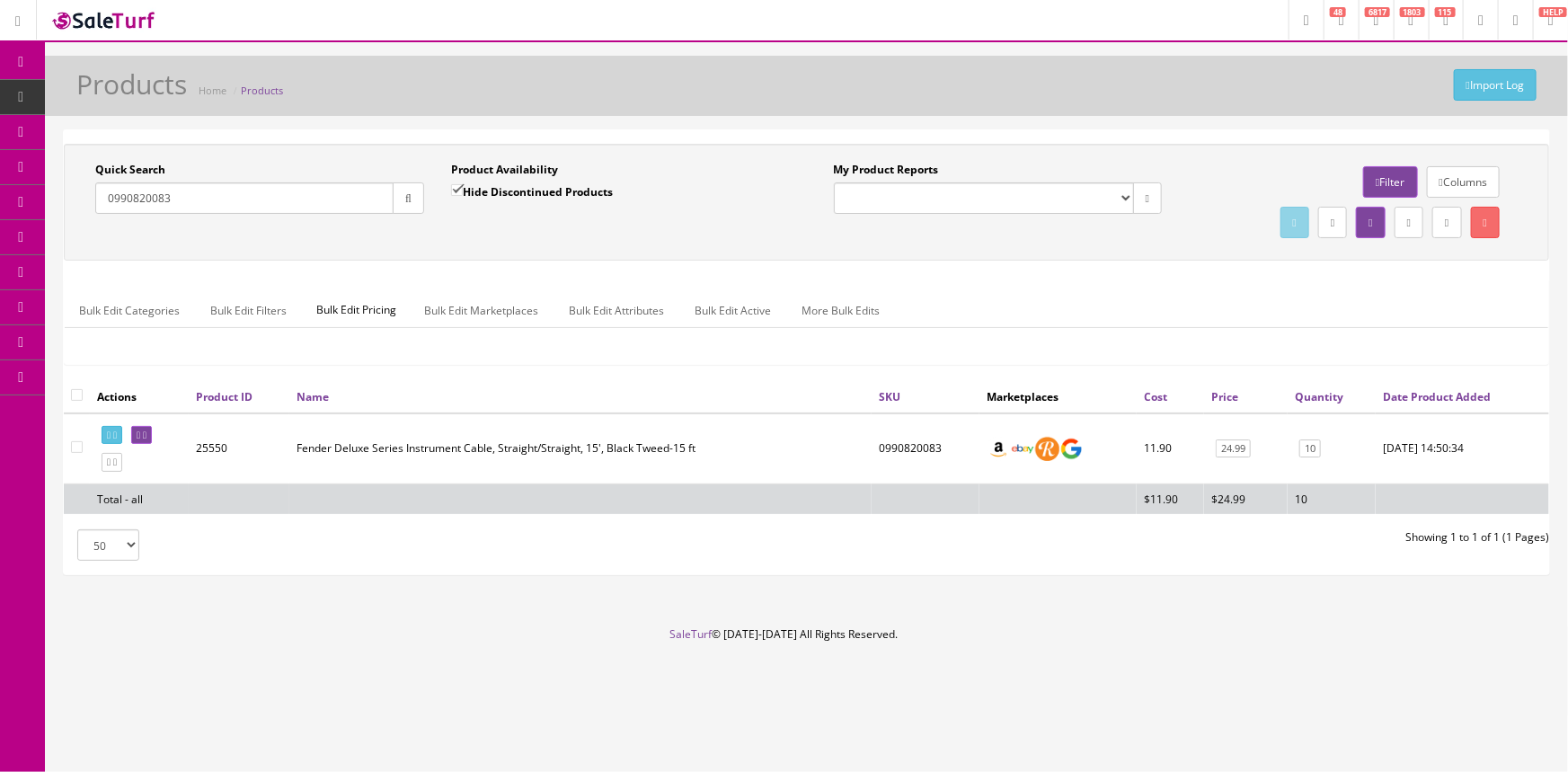
type input "0990820083"
drag, startPoint x: 872, startPoint y: 444, endPoint x: 932, endPoint y: 449, distance: 60.2
click at [932, 449] on td "0990820083" at bounding box center [926, 449] width 108 height 71
copy td "0990820083"
click at [144, 161] on span "POS Console" at bounding box center [138, 167] width 64 height 16
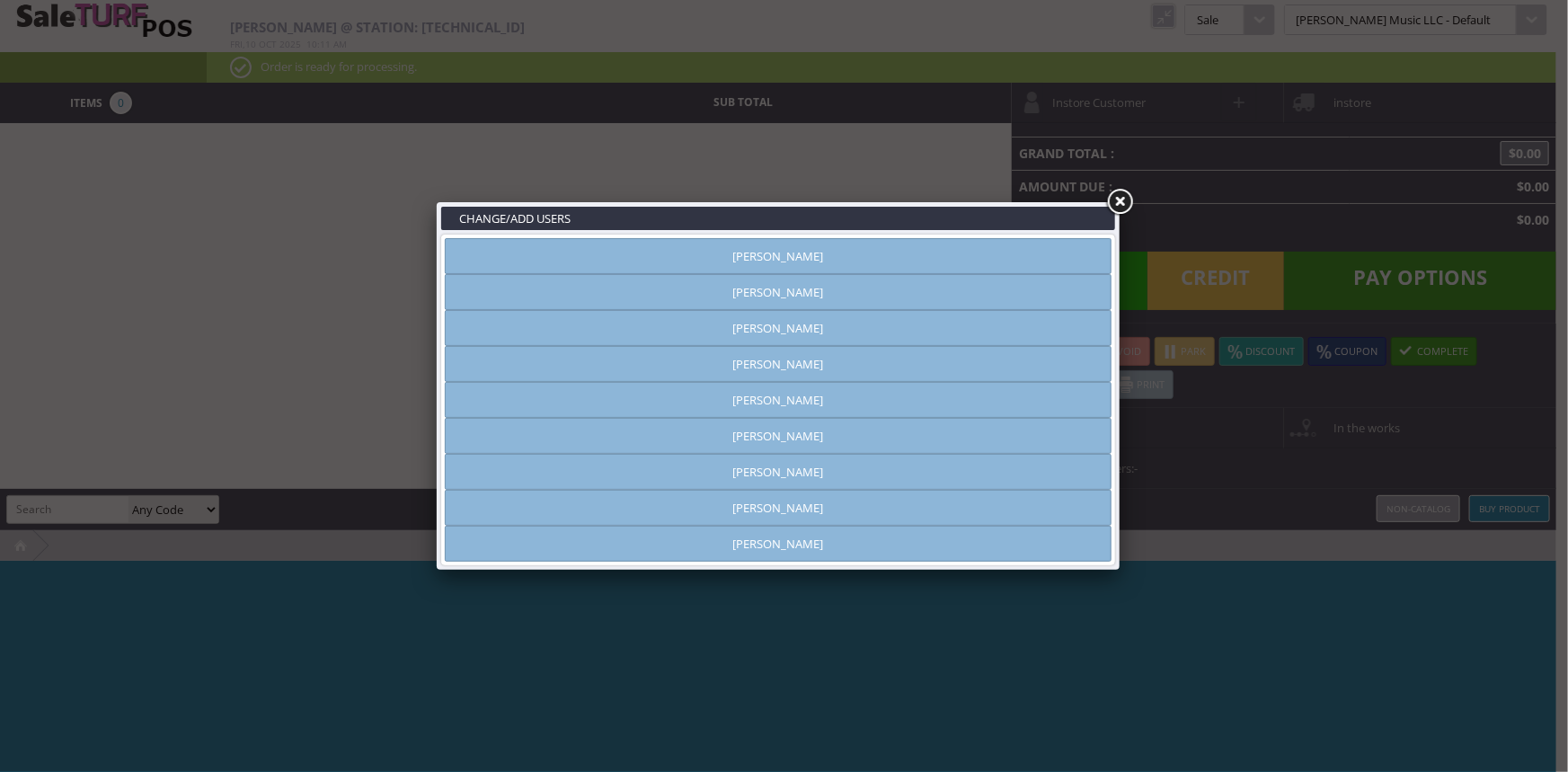
type input "[PERSON_NAME]"
click at [1048, 261] on link "[PERSON_NAME]" at bounding box center [778, 256] width 666 height 36
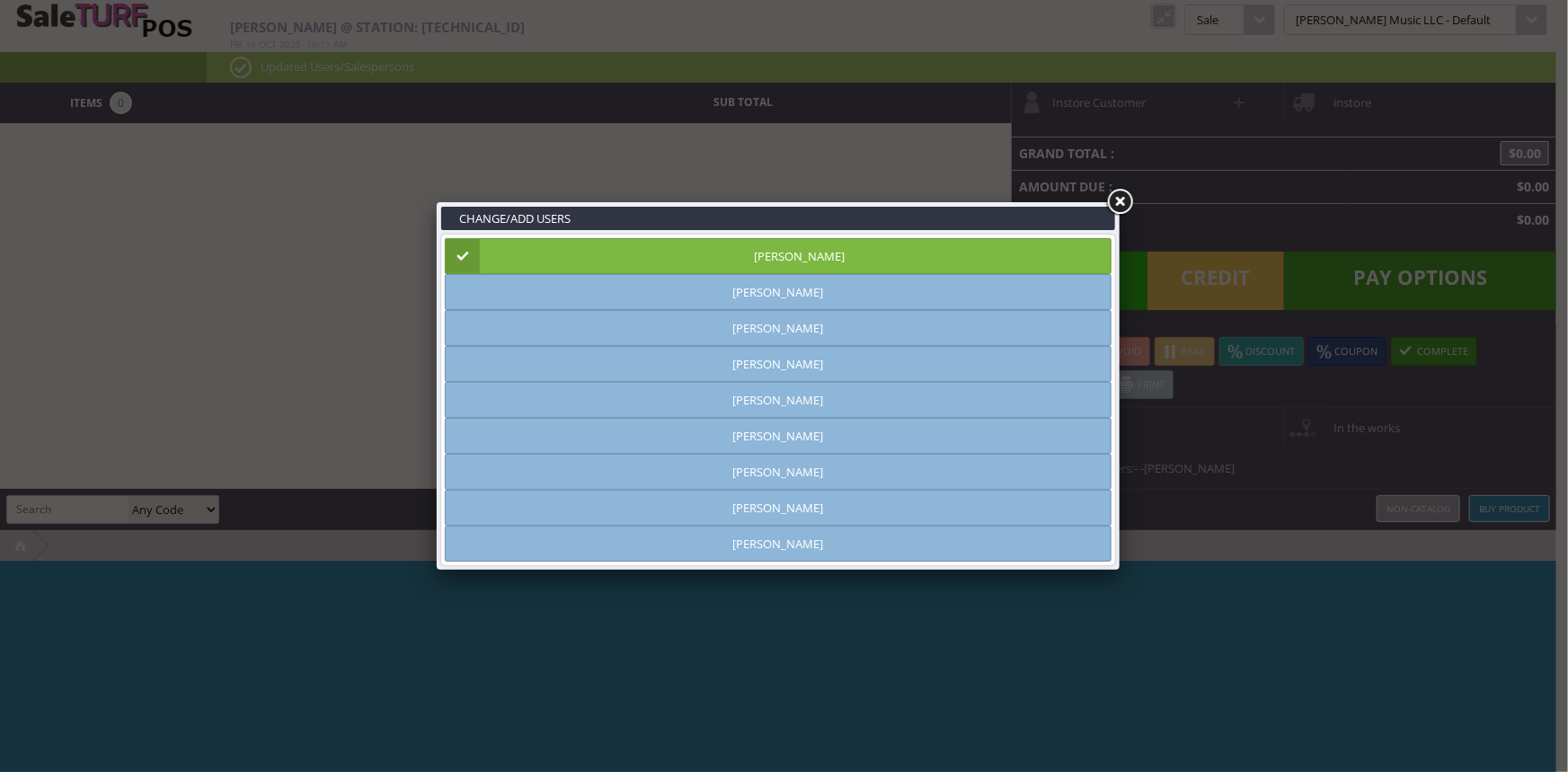
click at [1122, 201] on link at bounding box center [1119, 202] width 32 height 32
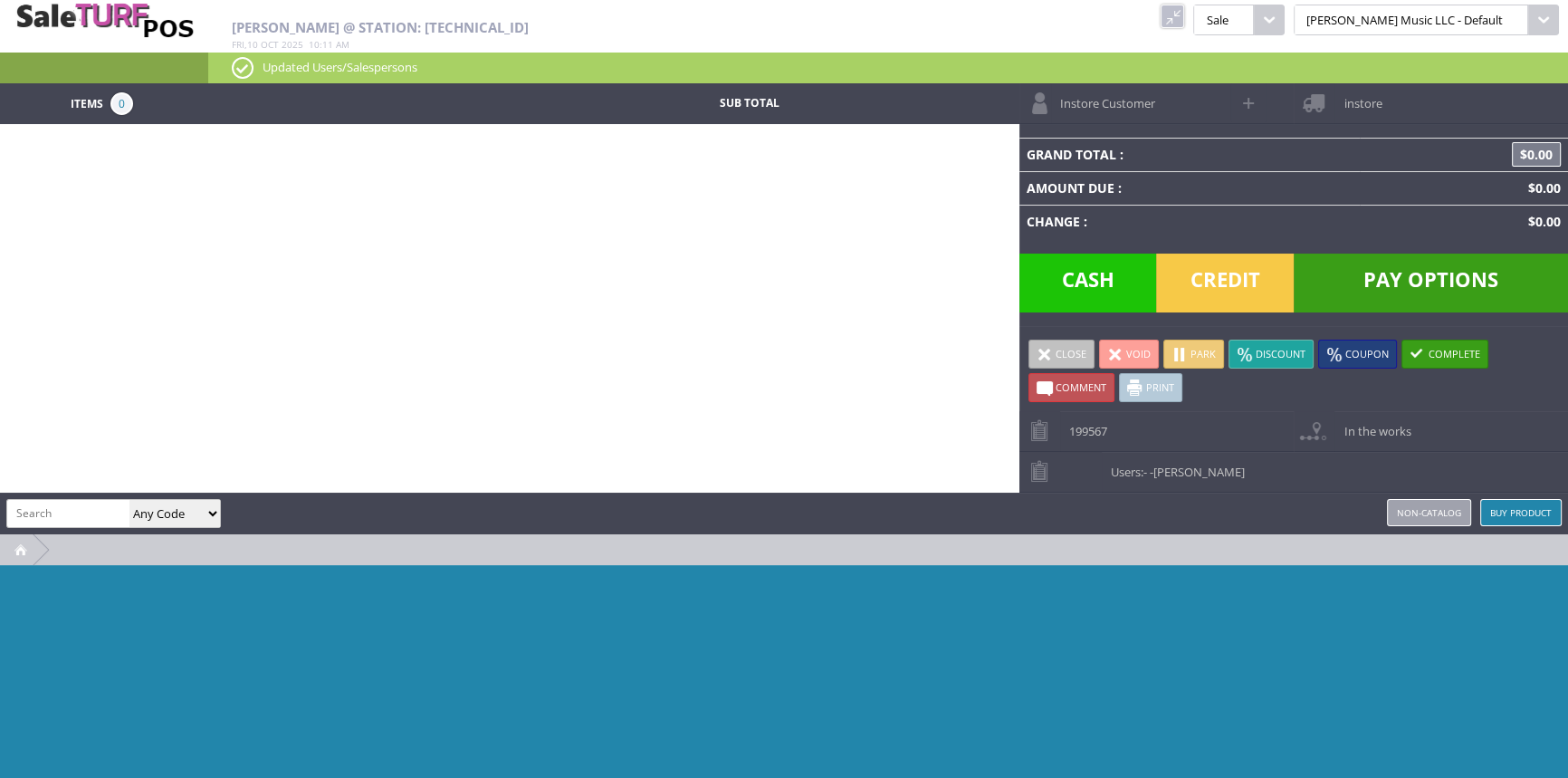
paste input "0990820083"
type input "0990820083"
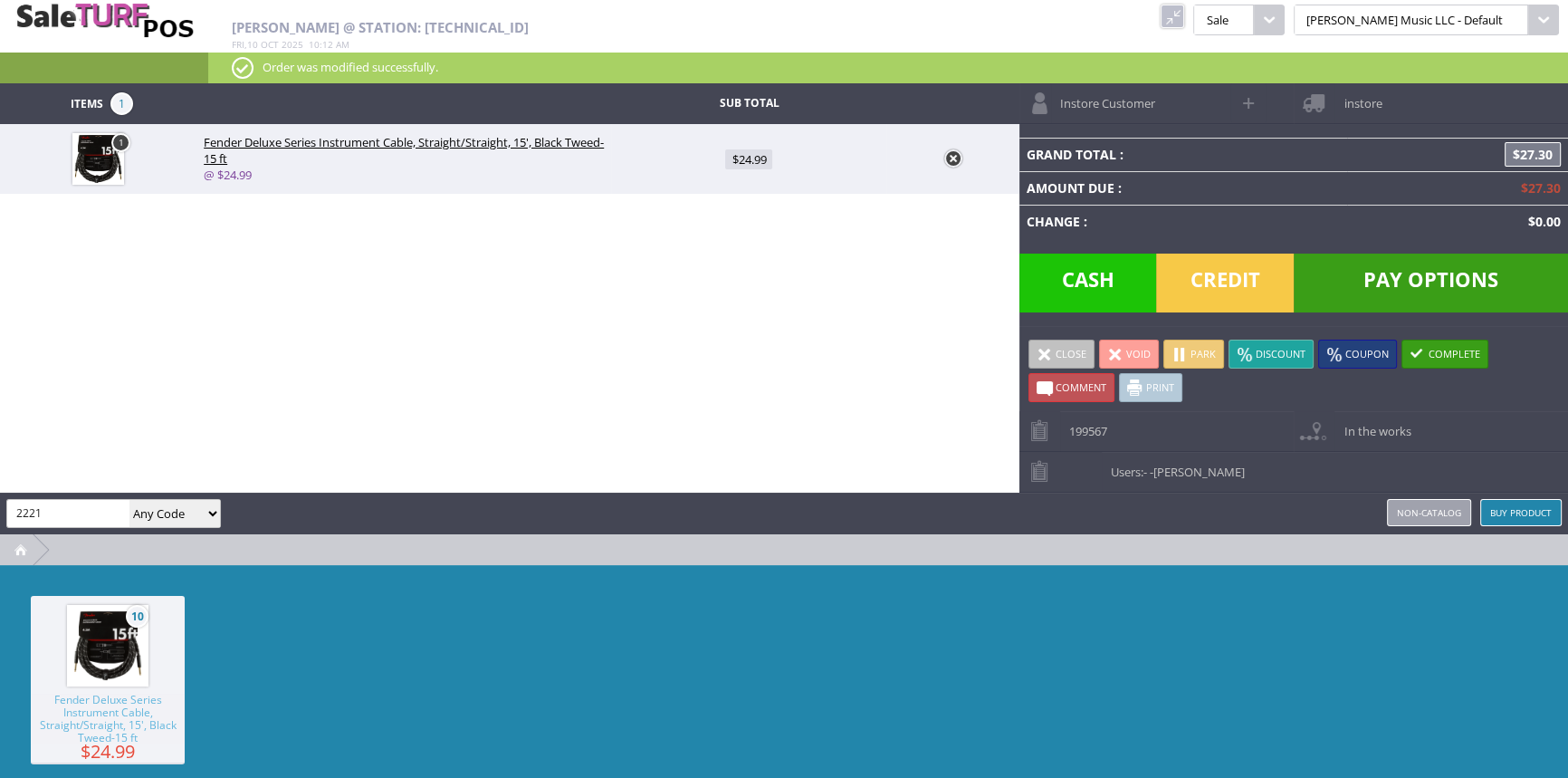
type input "2221"
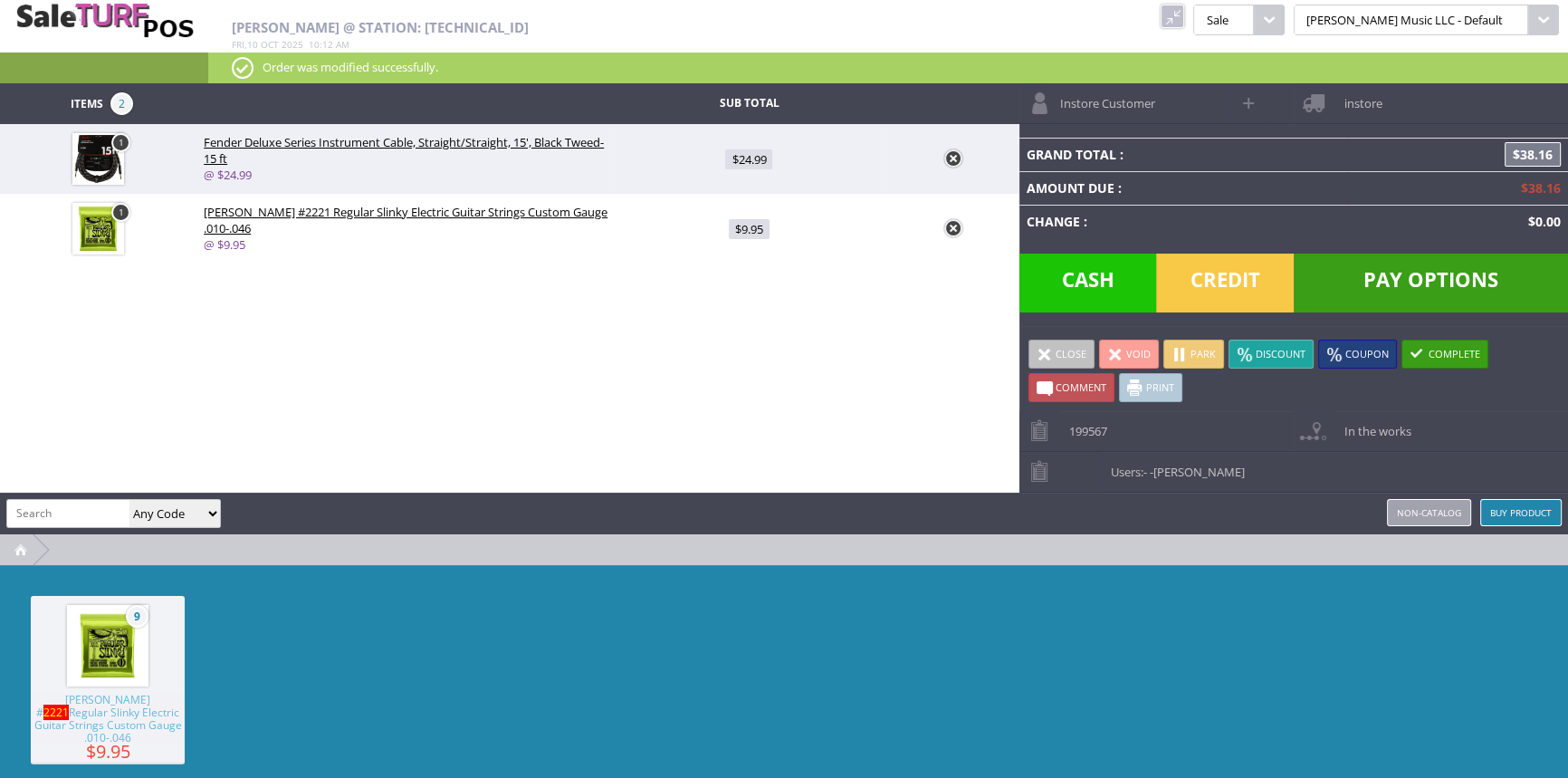
click at [120, 213] on link "1" at bounding box center [120, 211] width 19 height 19
type input "1"
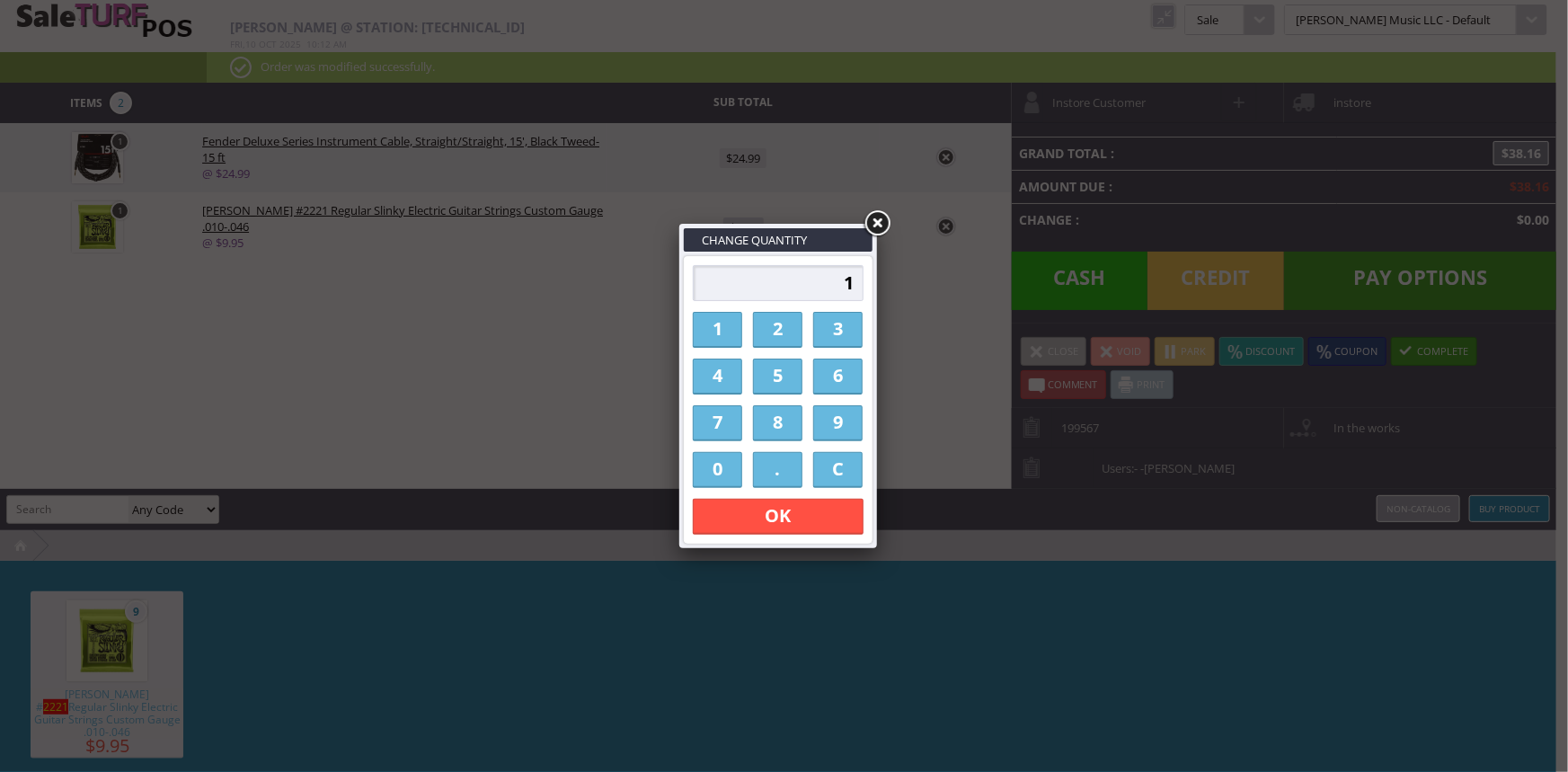
click at [779, 333] on link "2" at bounding box center [778, 329] width 49 height 36
type input "2"
click at [797, 515] on link "OK" at bounding box center [778, 516] width 171 height 36
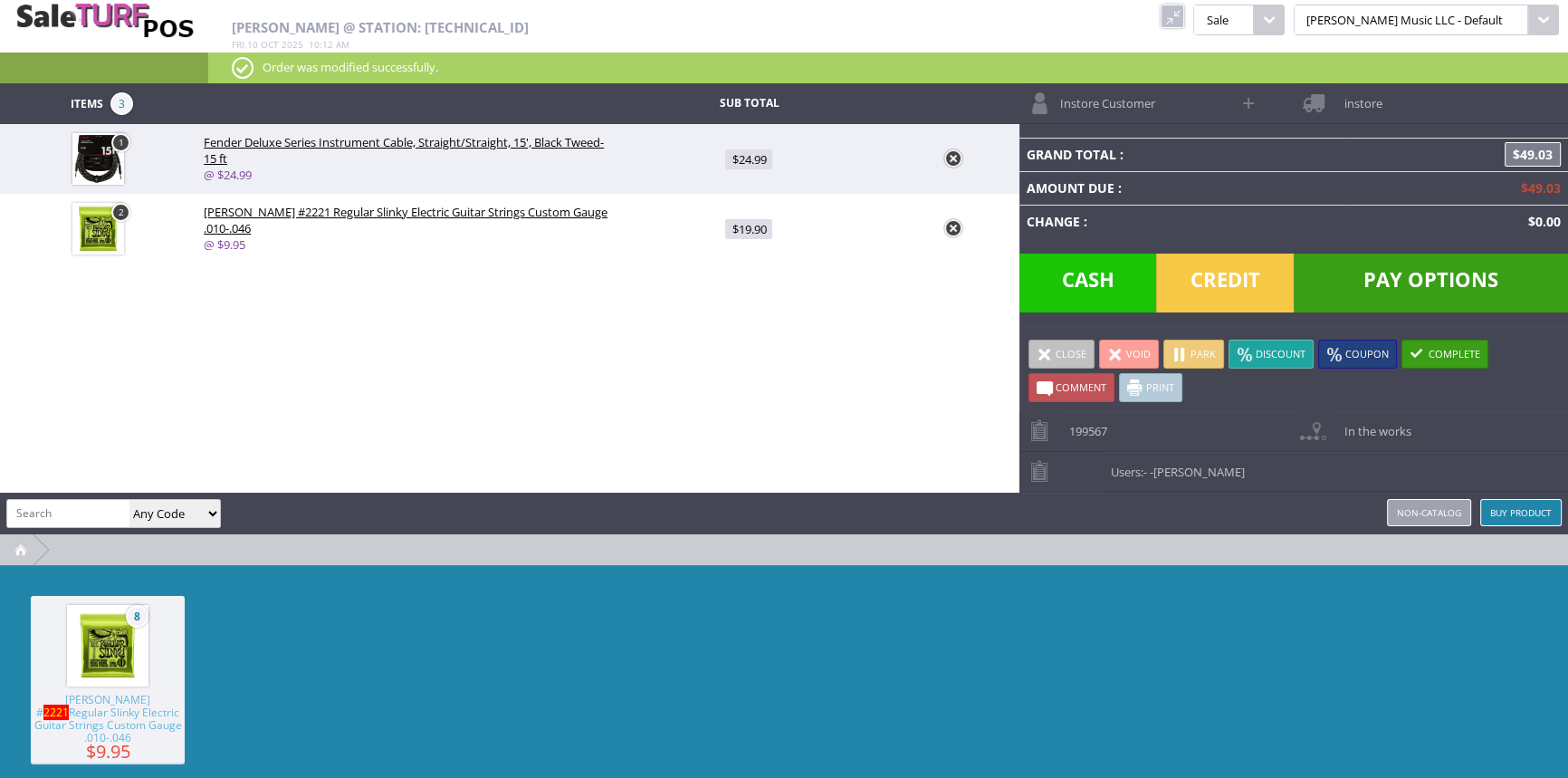
click at [1408, 272] on span "Pay Options" at bounding box center [1432, 283] width 274 height 59
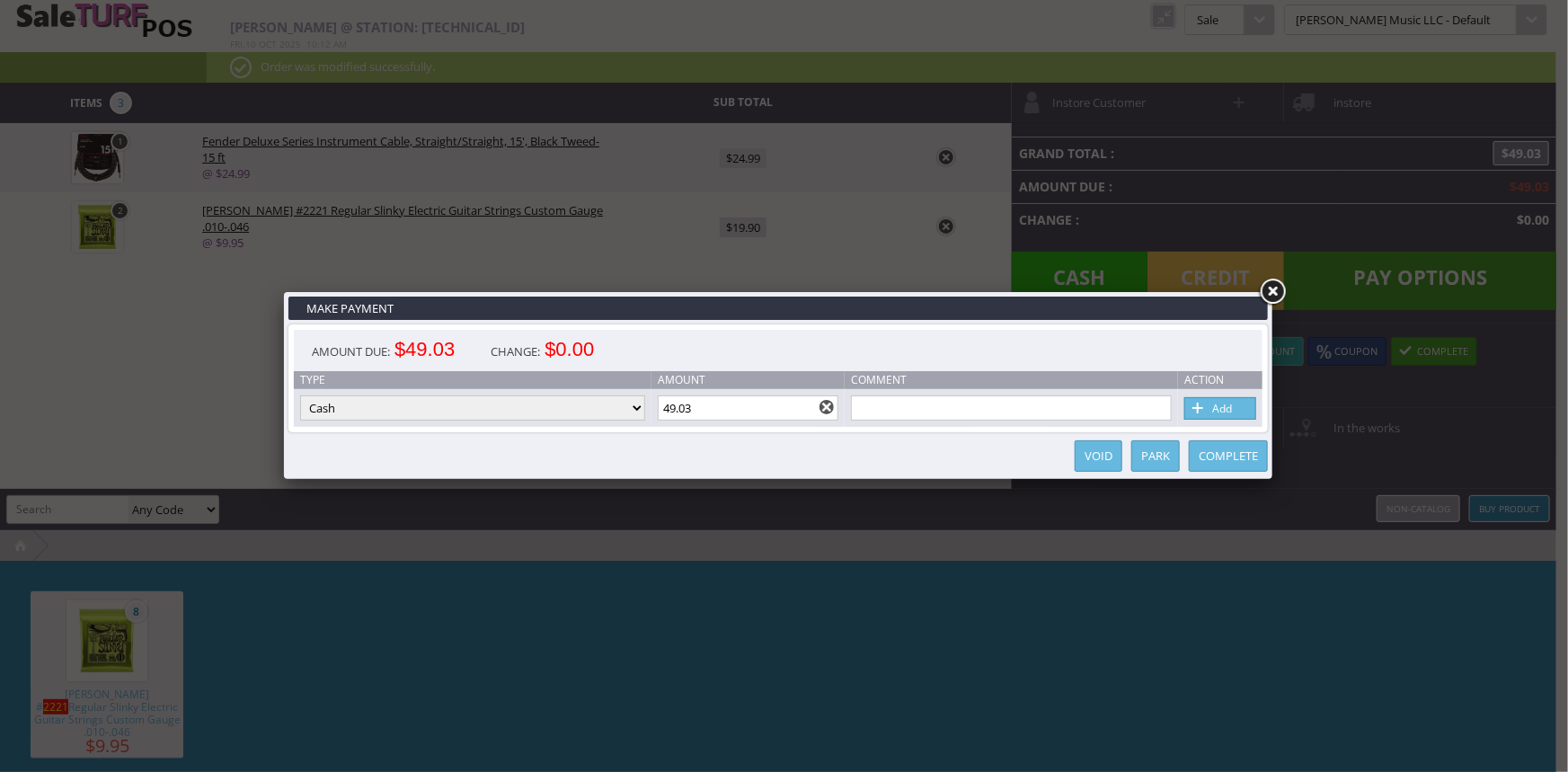
click at [1223, 406] on link "Add" at bounding box center [1220, 408] width 72 height 23
type input "0"
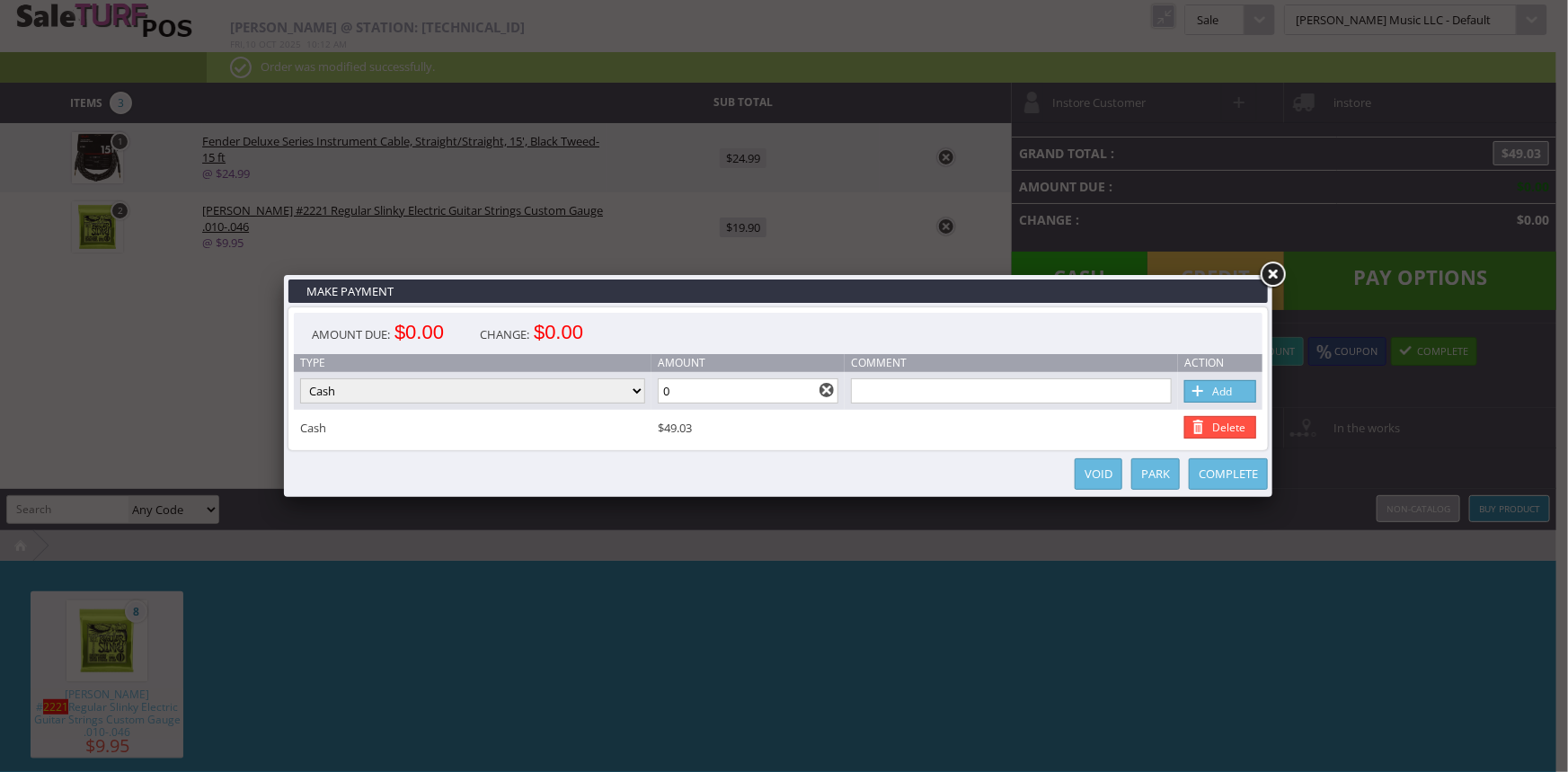
click at [1229, 479] on link "Complete" at bounding box center [1228, 474] width 79 height 31
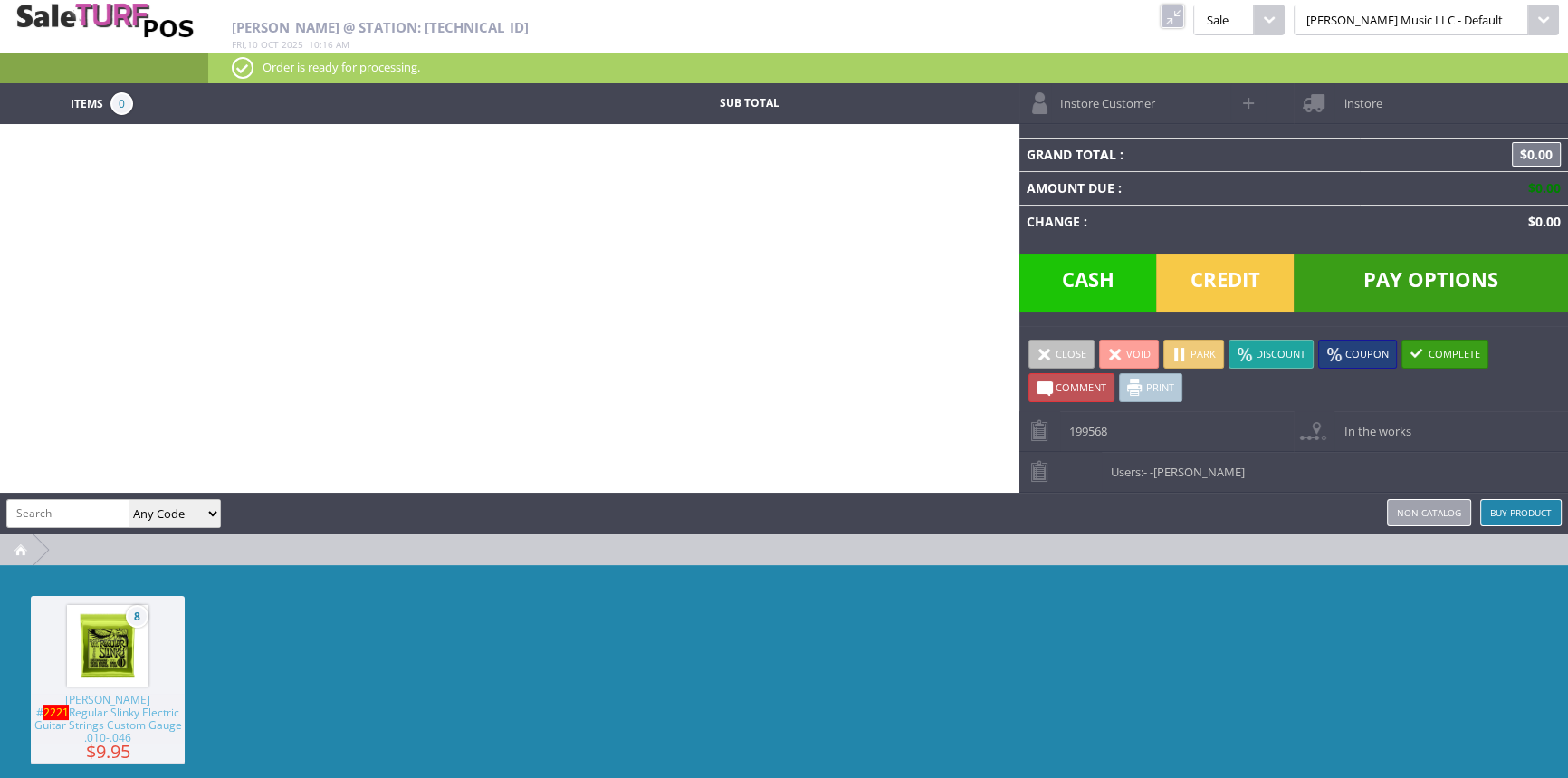
click at [1185, 11] on link at bounding box center [1173, 17] width 24 height 24
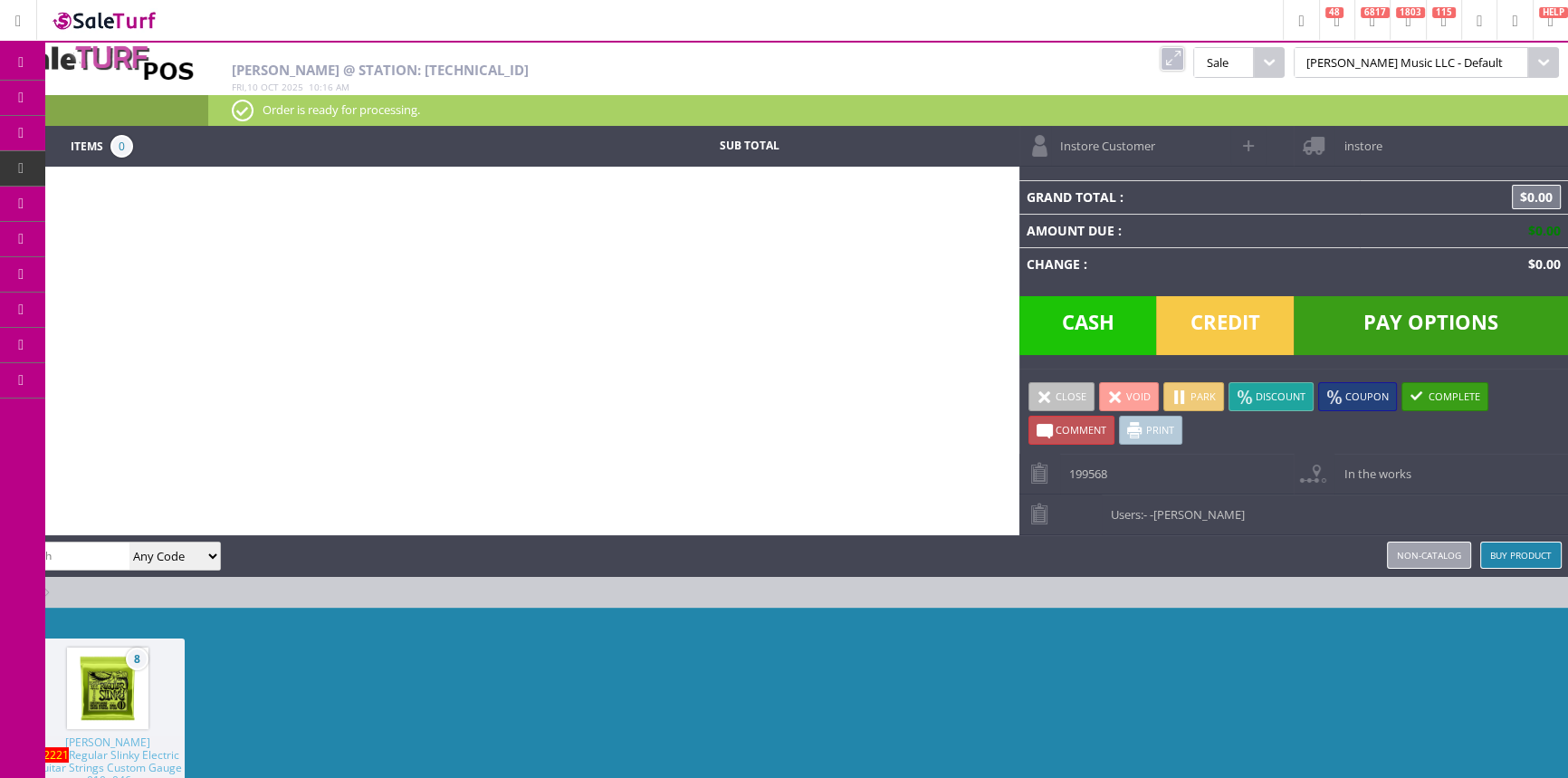
click at [154, 94] on span "Products" at bounding box center [132, 98] width 49 height 17
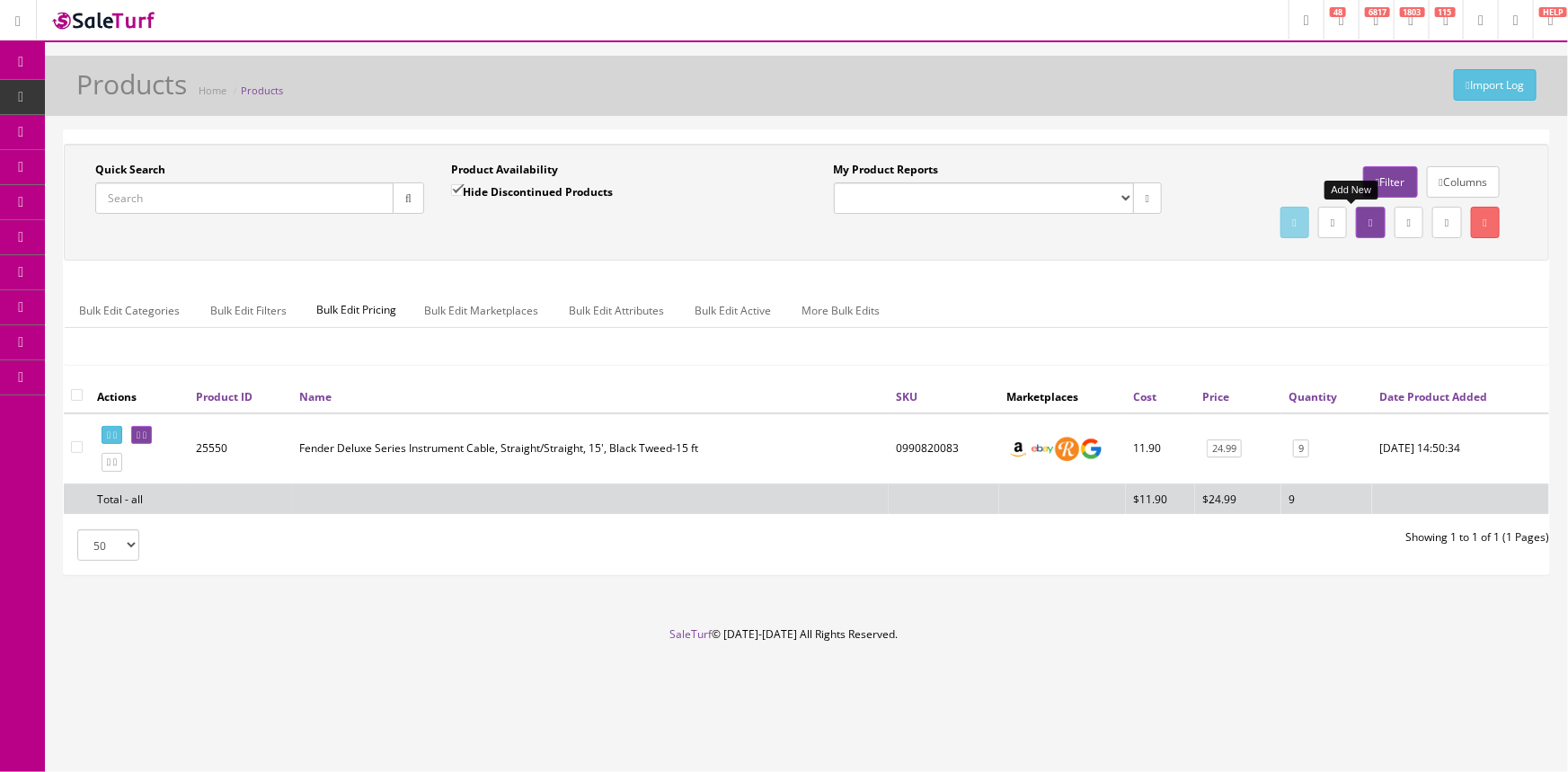
click at [1356, 215] on link at bounding box center [1370, 222] width 28 height 31
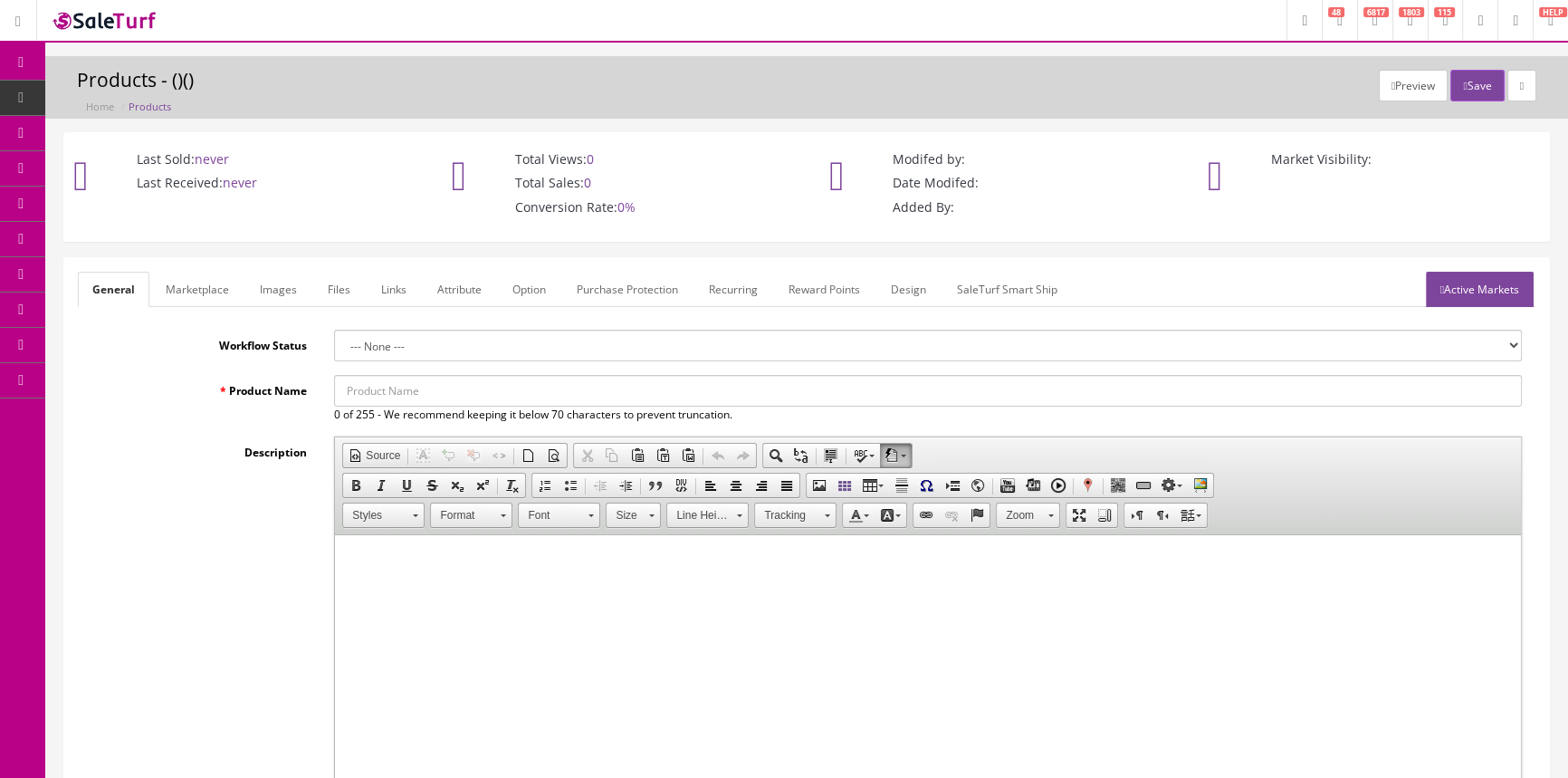
click at [419, 388] on input "Product Name" at bounding box center [927, 391] width 1188 height 32
type input "Fender Swap Meet Shirts"
drag, startPoint x: 458, startPoint y: 591, endPoint x: 548, endPoint y: 601, distance: 90.6
click at [458, 590] on html at bounding box center [927, 563] width 1186 height 55
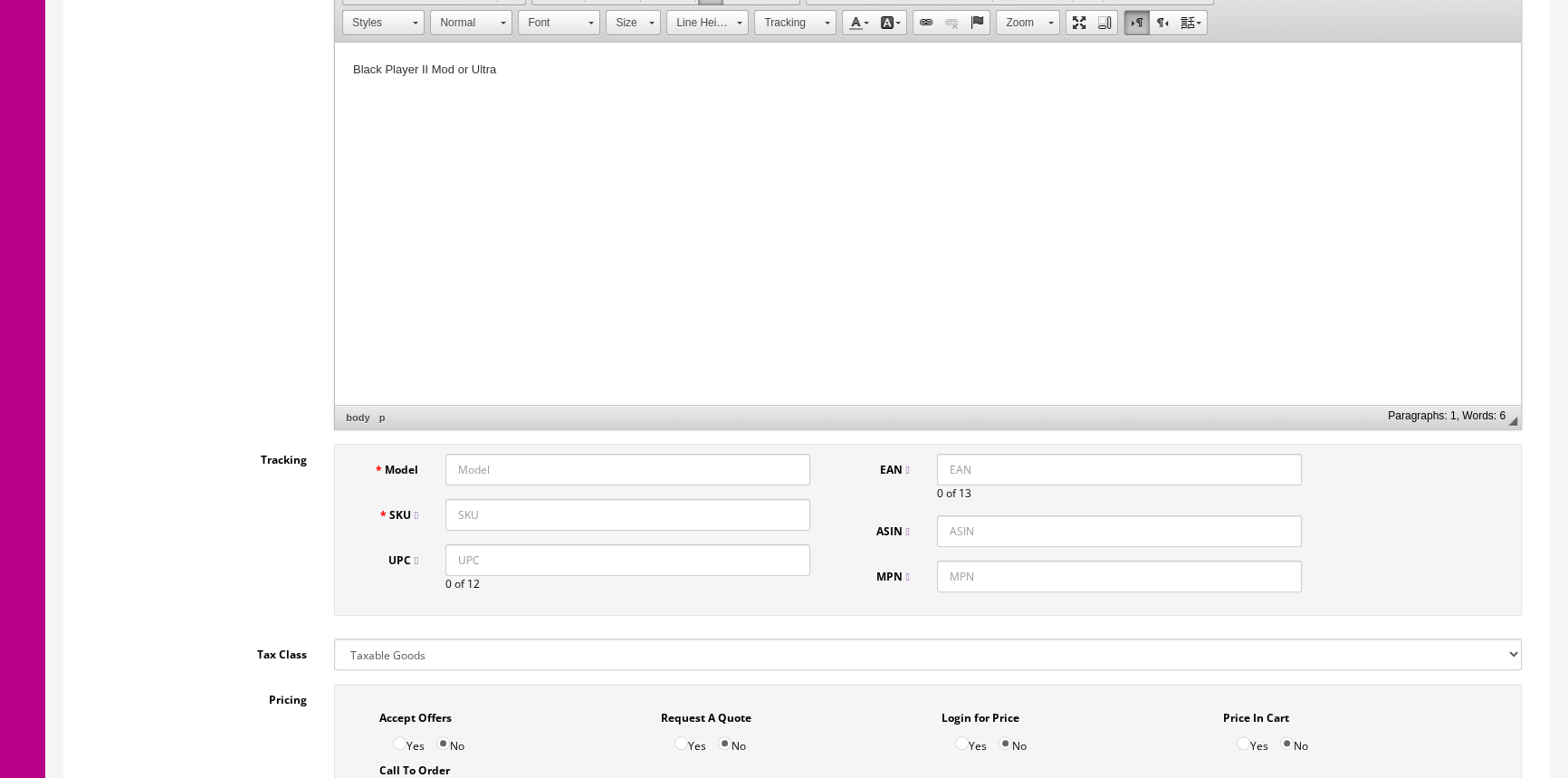
scroll to position [494, 0]
click at [541, 474] on input "Model" at bounding box center [628, 469] width 365 height 32
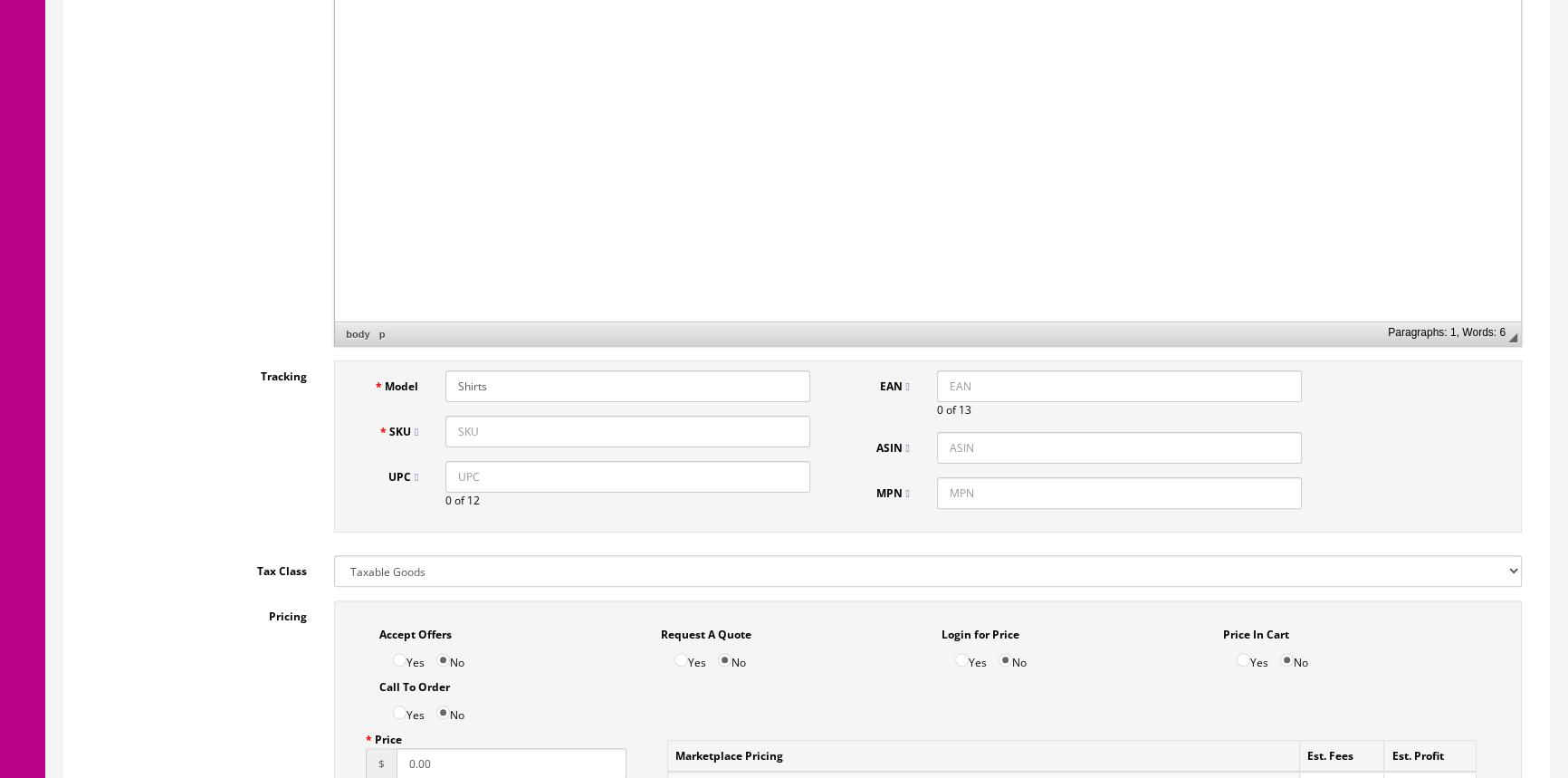
type input "Shirts"
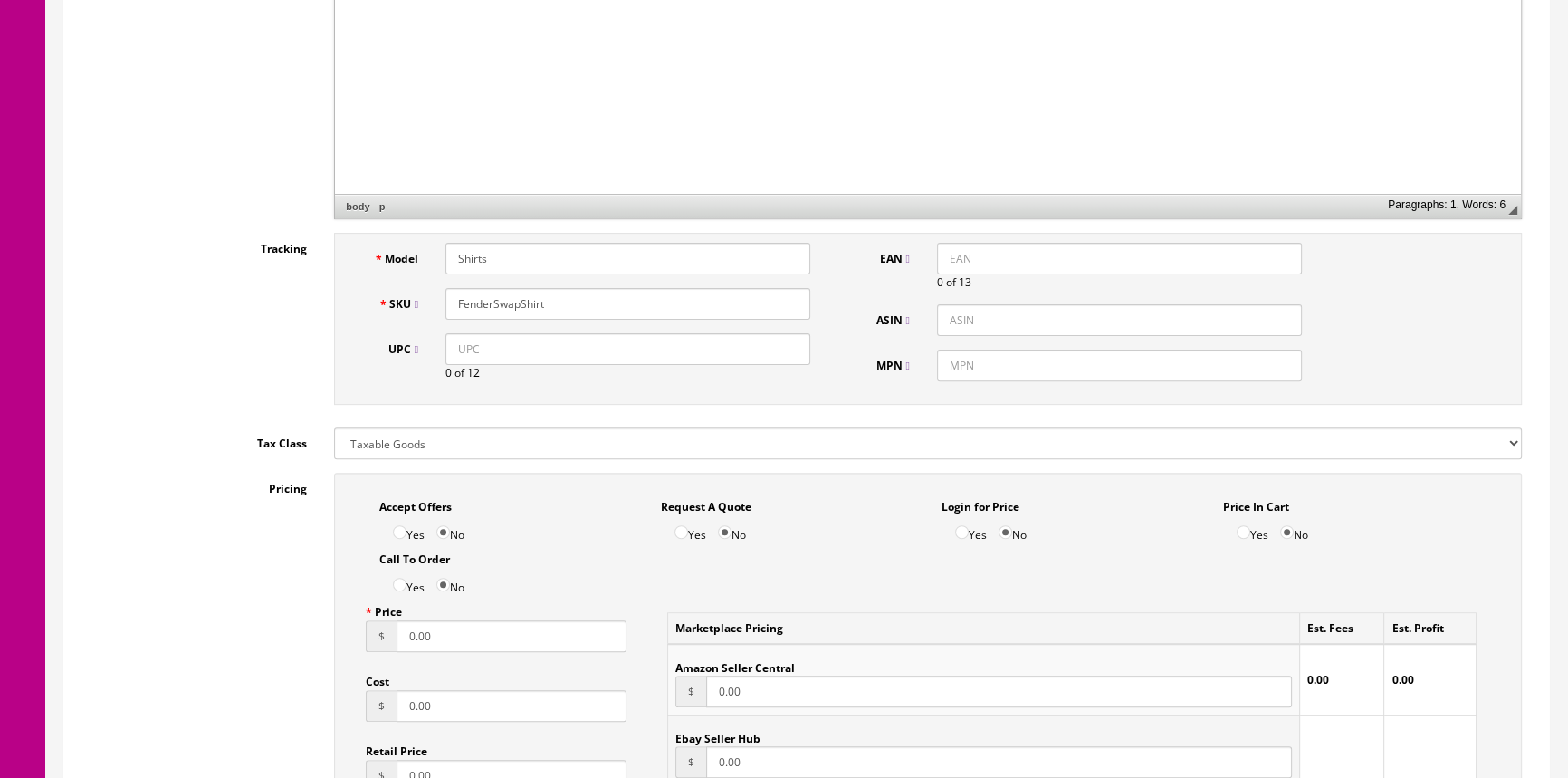
scroll to position [905, 0]
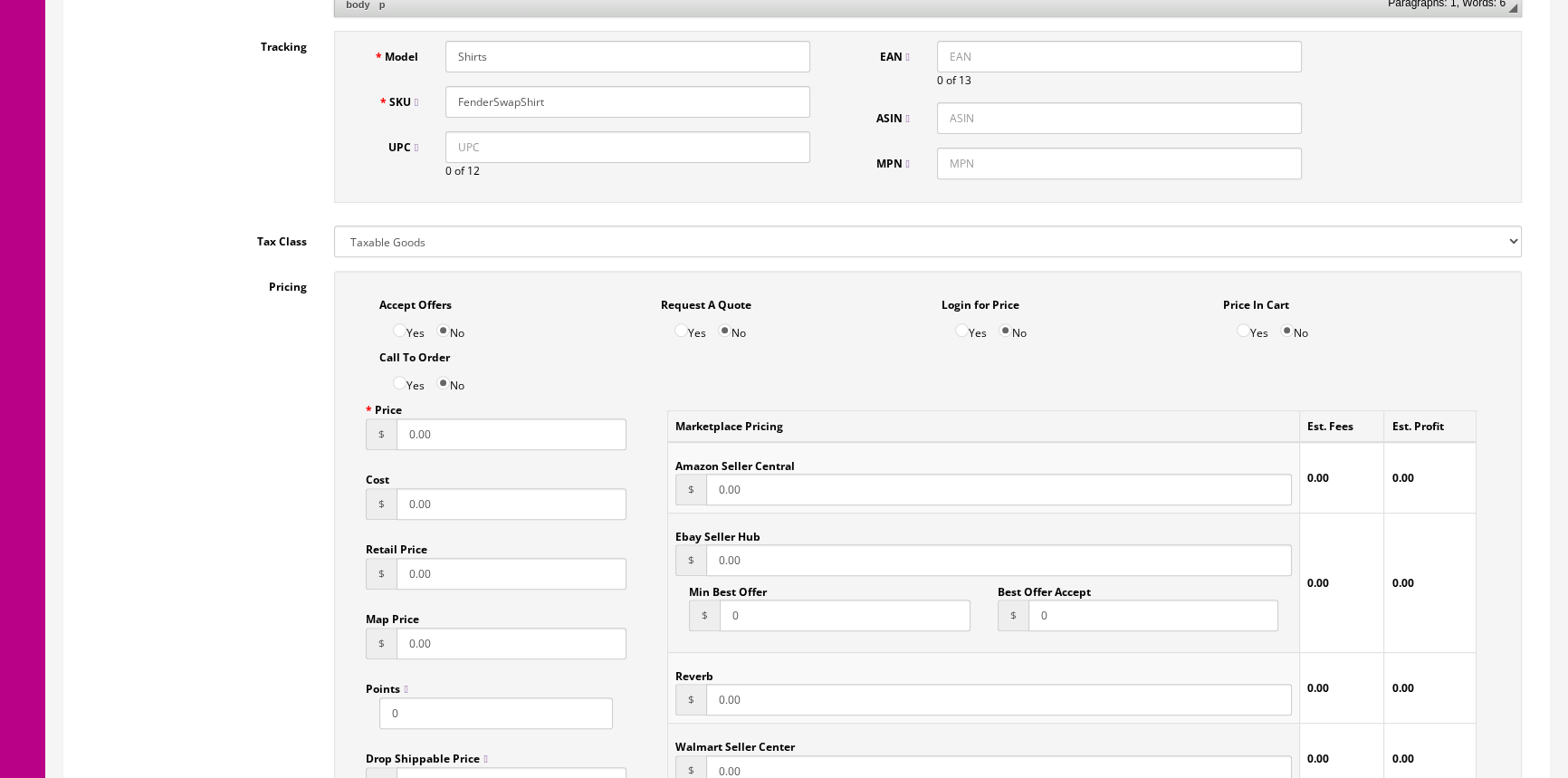
type input "FenderSwapShirt"
click at [461, 442] on input "0.00" at bounding box center [511, 434] width 230 height 32
type input "0"
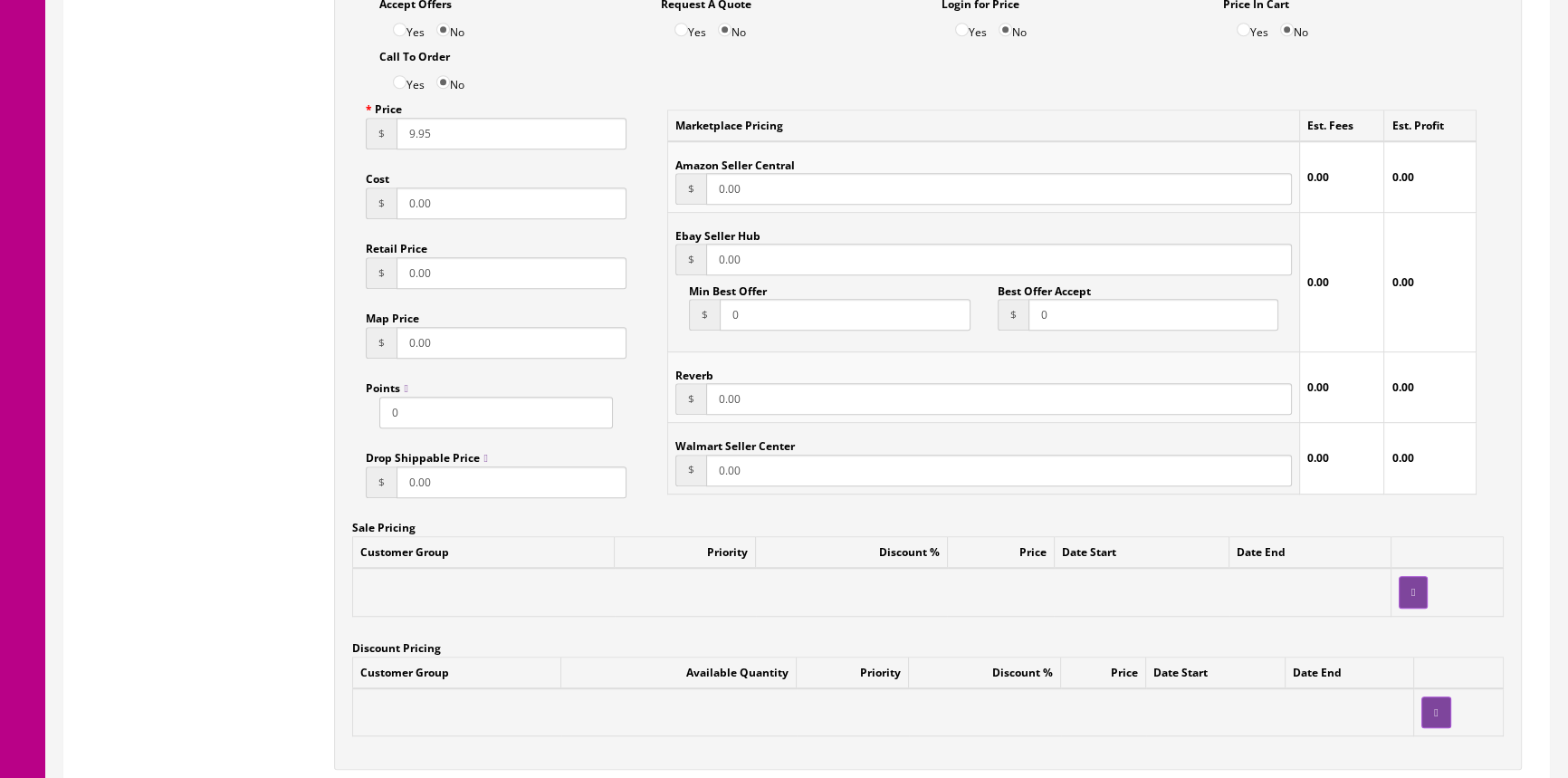
scroll to position [1234, 0]
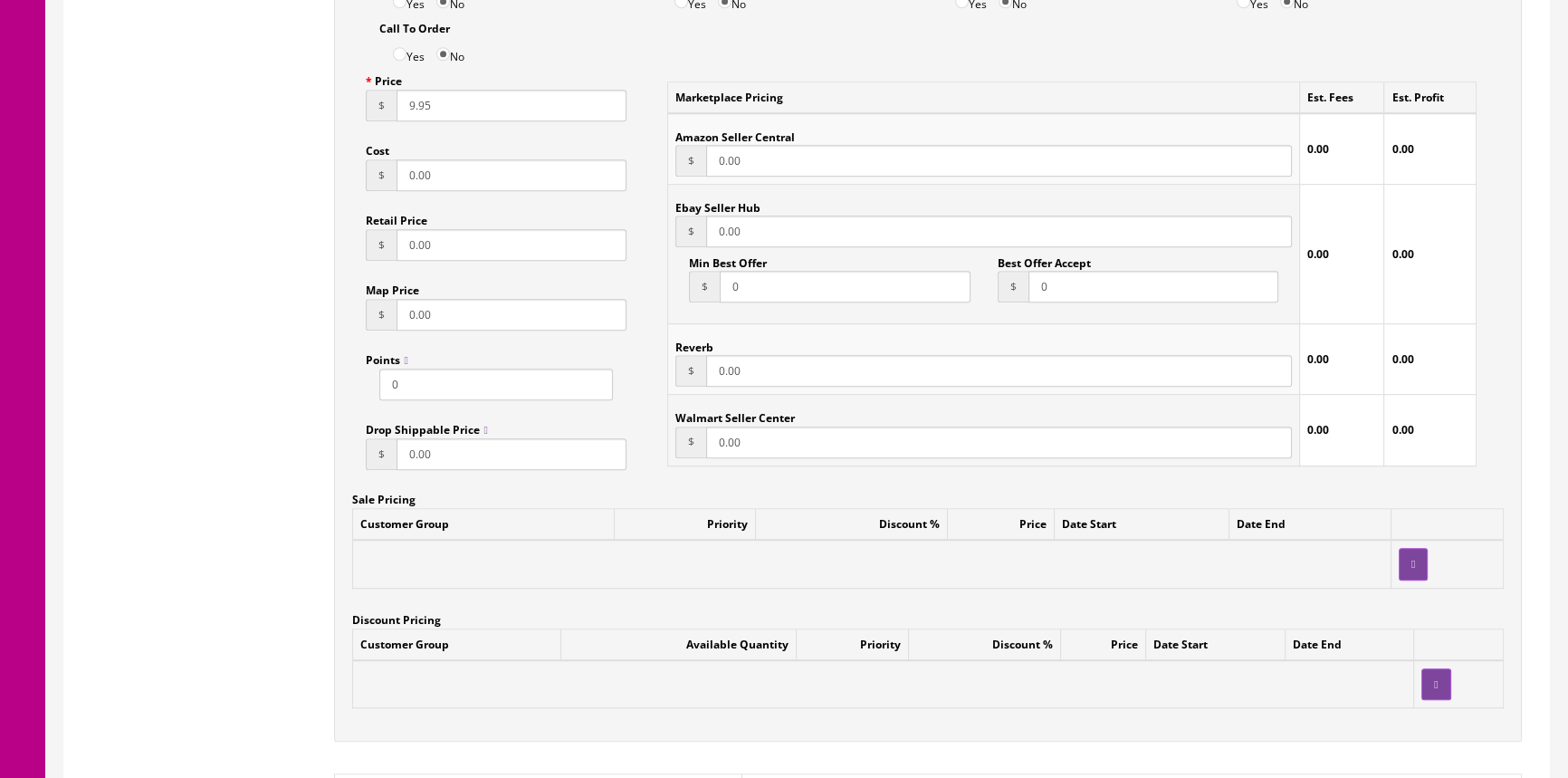
type input "9.95"
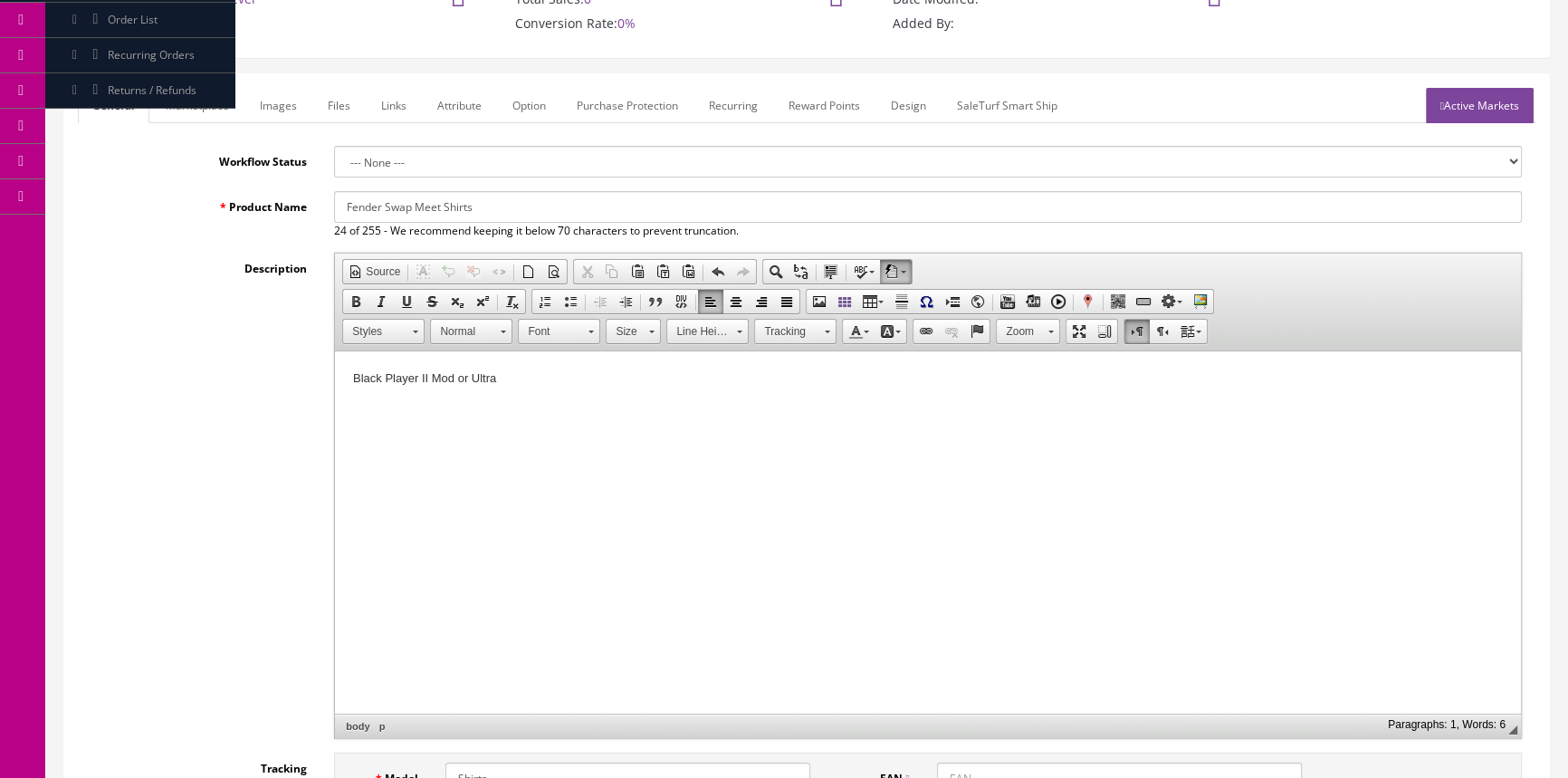
scroll to position [0, 0]
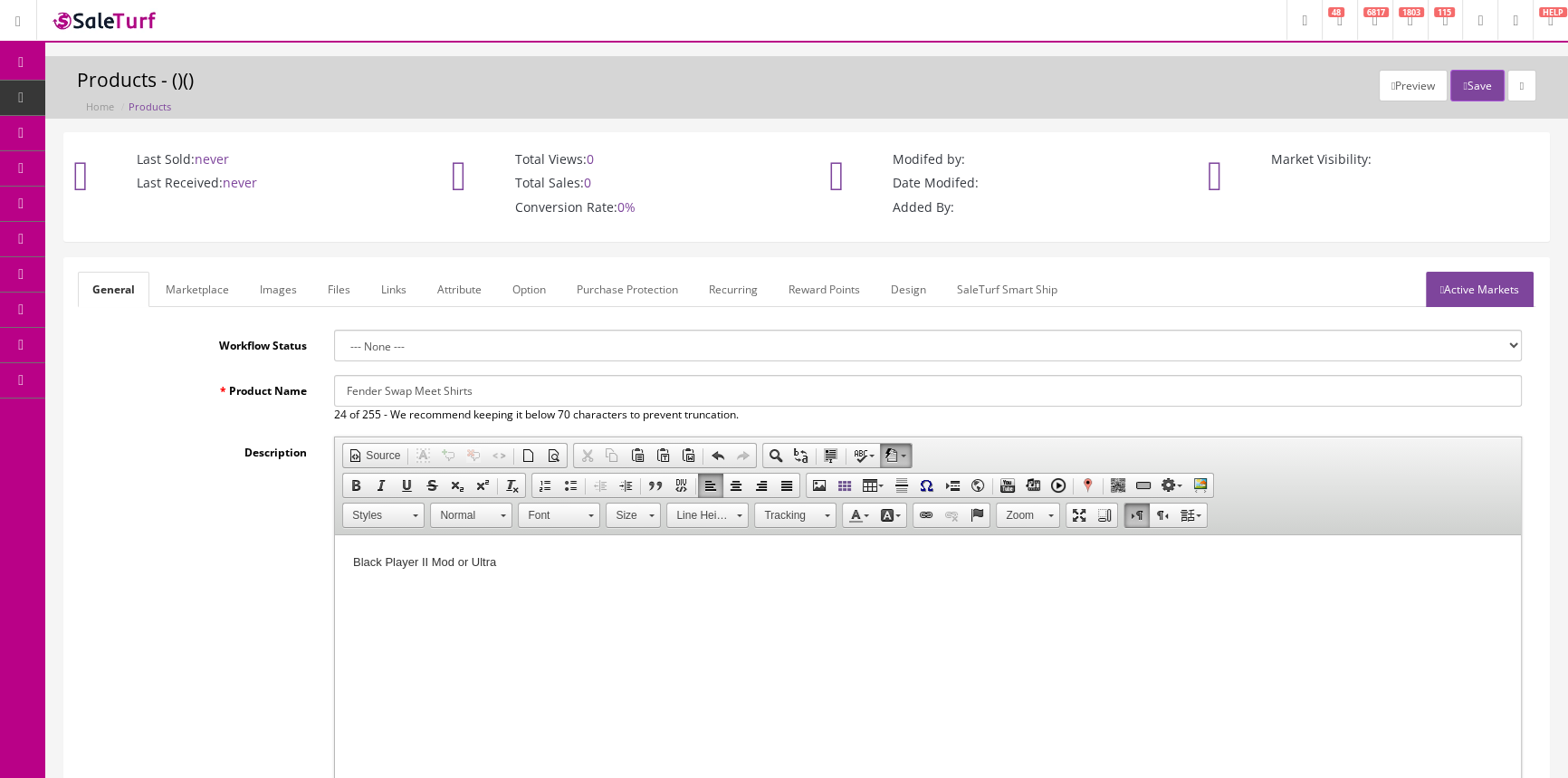
click at [151, 158] on link "POS Console" at bounding box center [140, 169] width 191 height 36
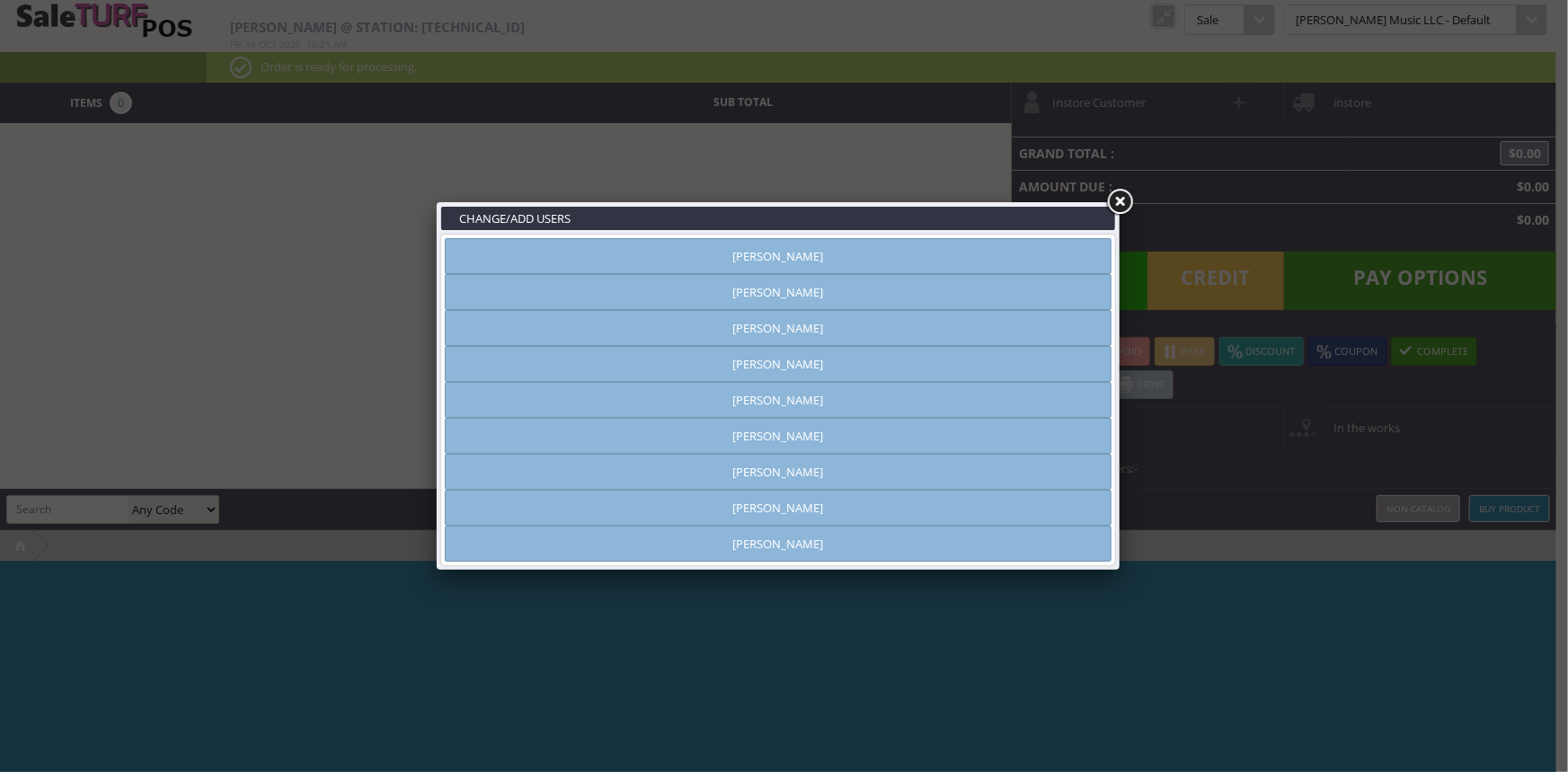
type input "amber helgren"
click at [1047, 242] on link "[PERSON_NAME]" at bounding box center [778, 256] width 666 height 36
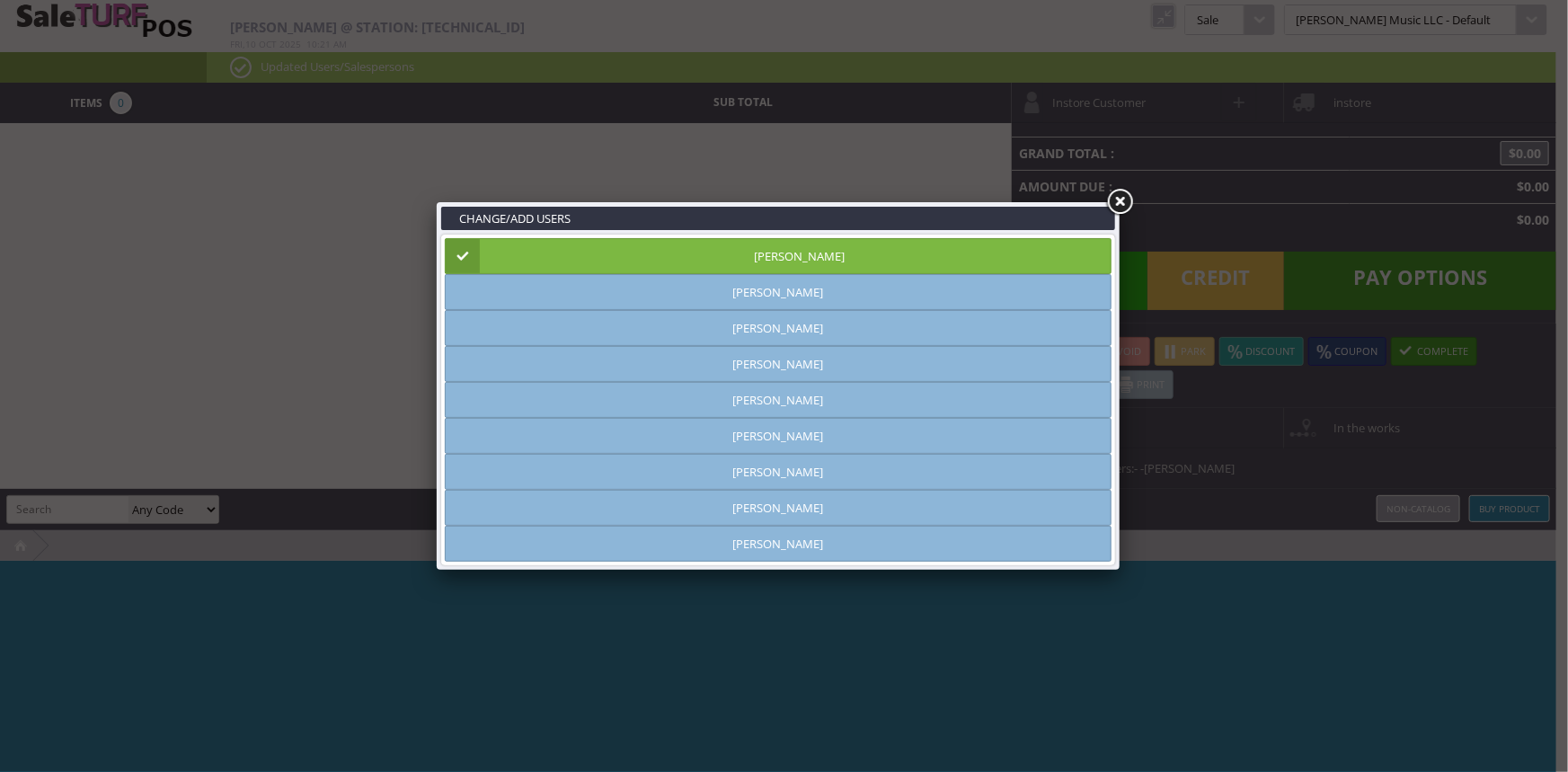
click at [1114, 195] on link at bounding box center [1119, 202] width 32 height 32
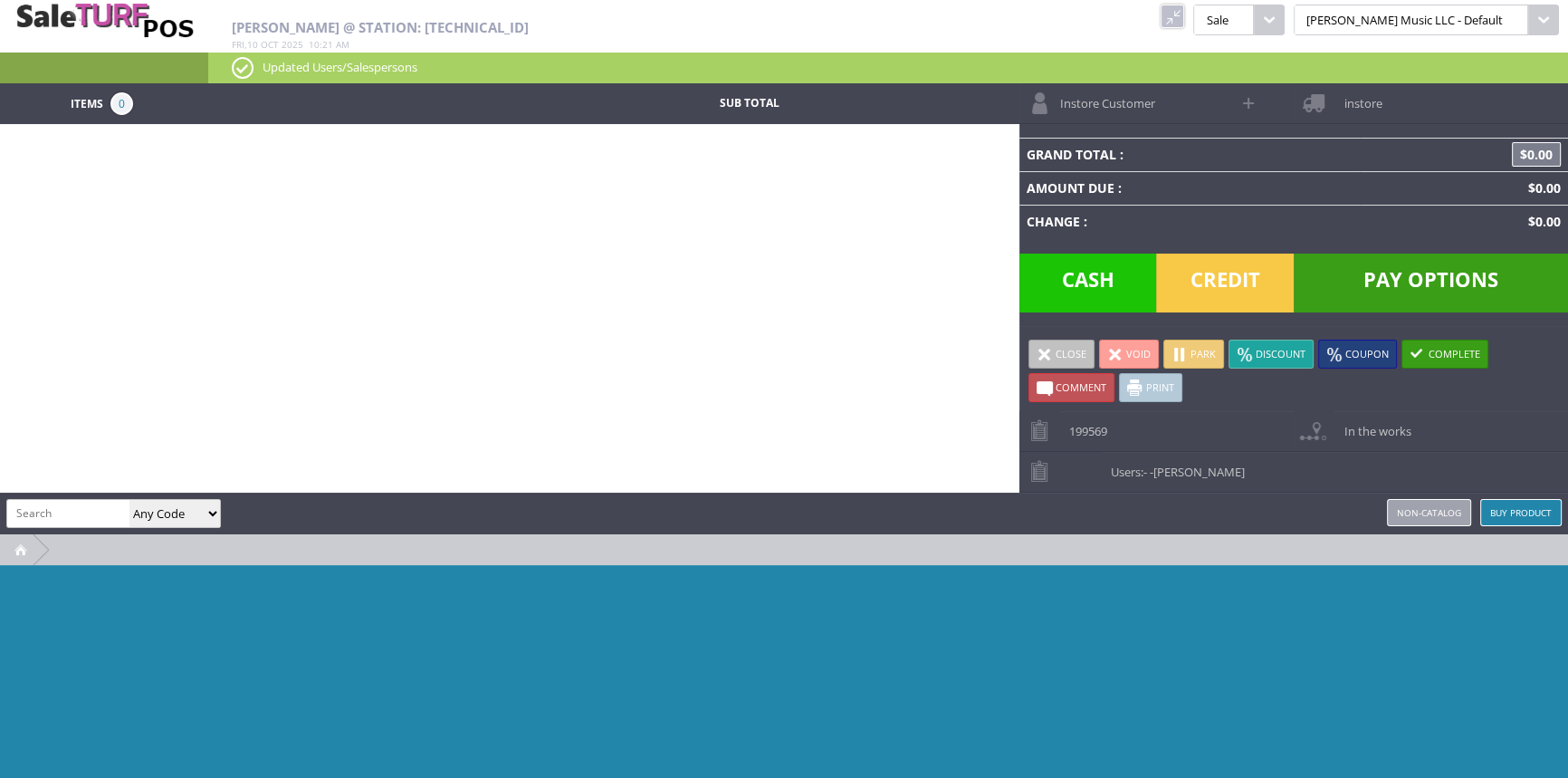
paste input "SLM2108"
type input "SLM2108"
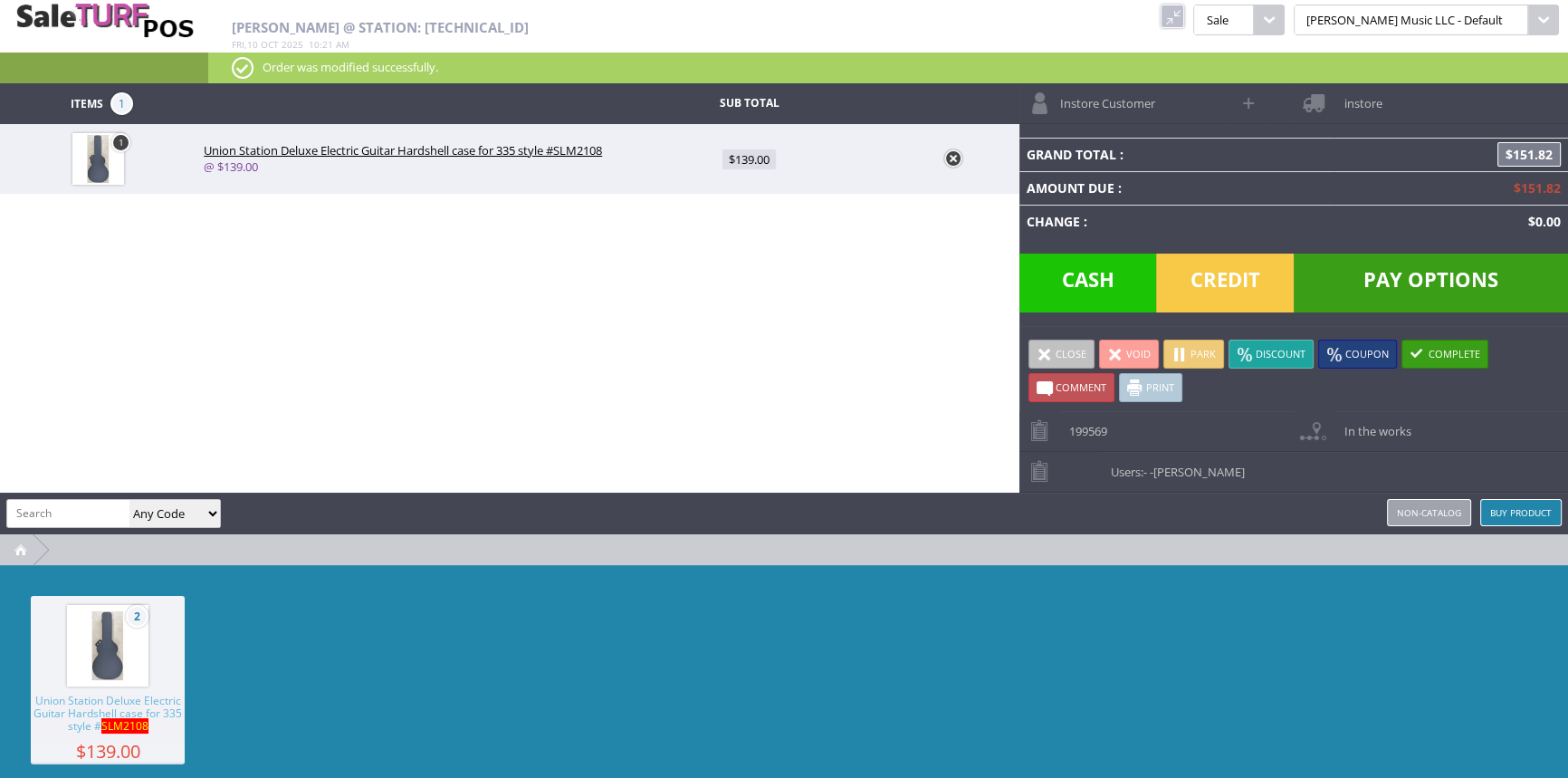
click at [953, 154] on link at bounding box center [954, 158] width 18 height 18
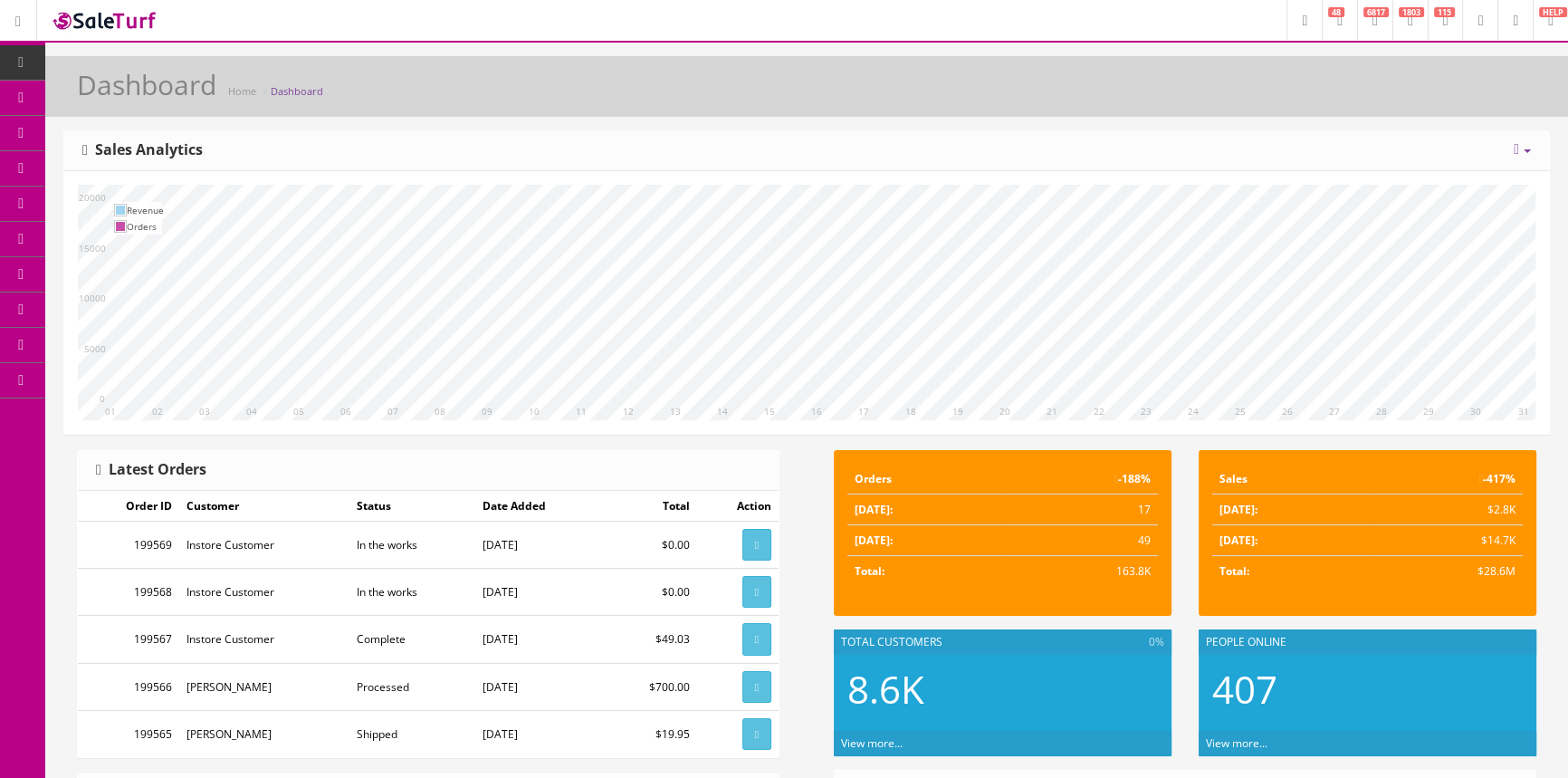
click at [187, 93] on link "Products" at bounding box center [140, 99] width 191 height 36
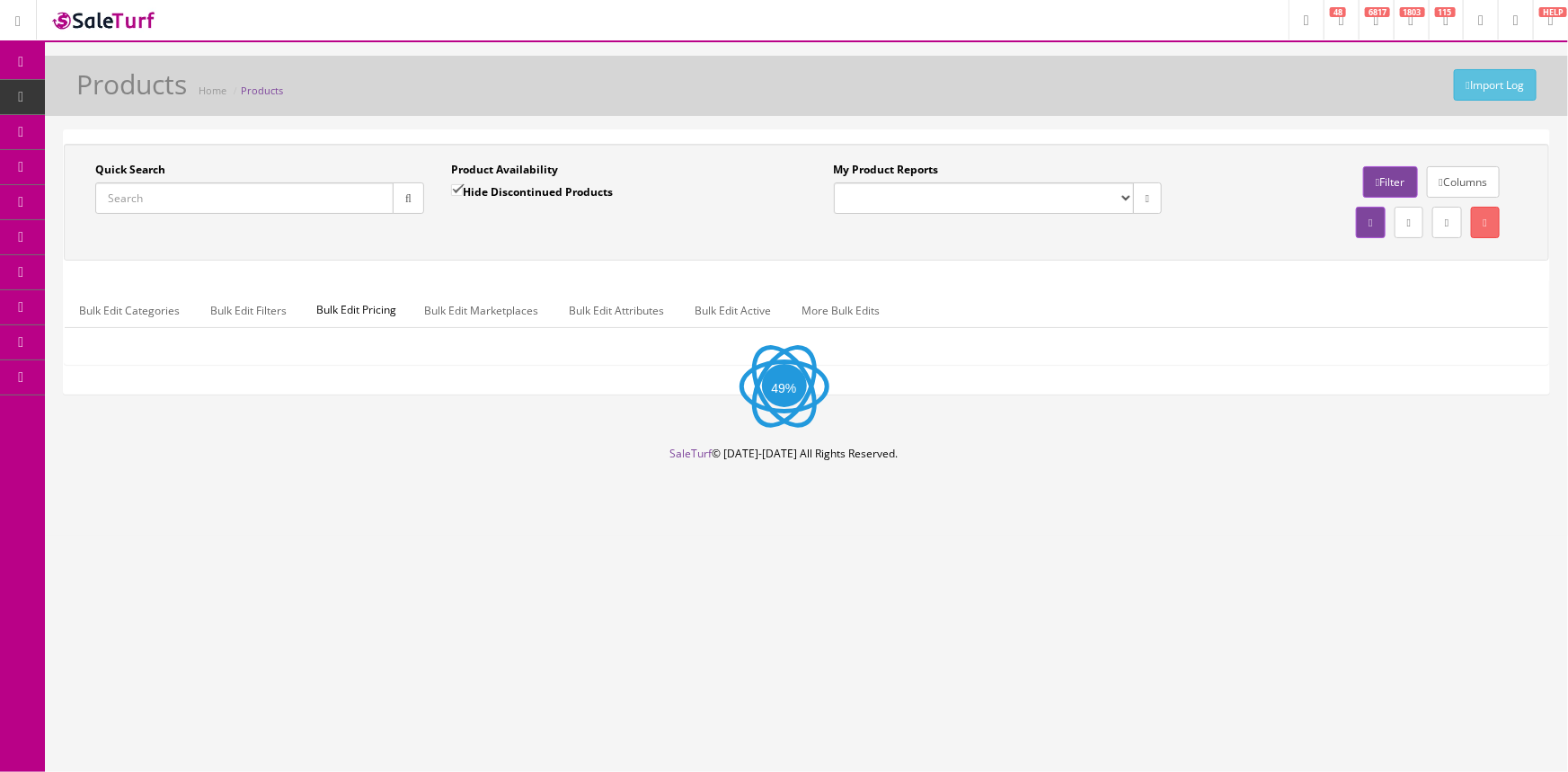
click at [148, 198] on input "Quick Search" at bounding box center [244, 198] width 298 height 31
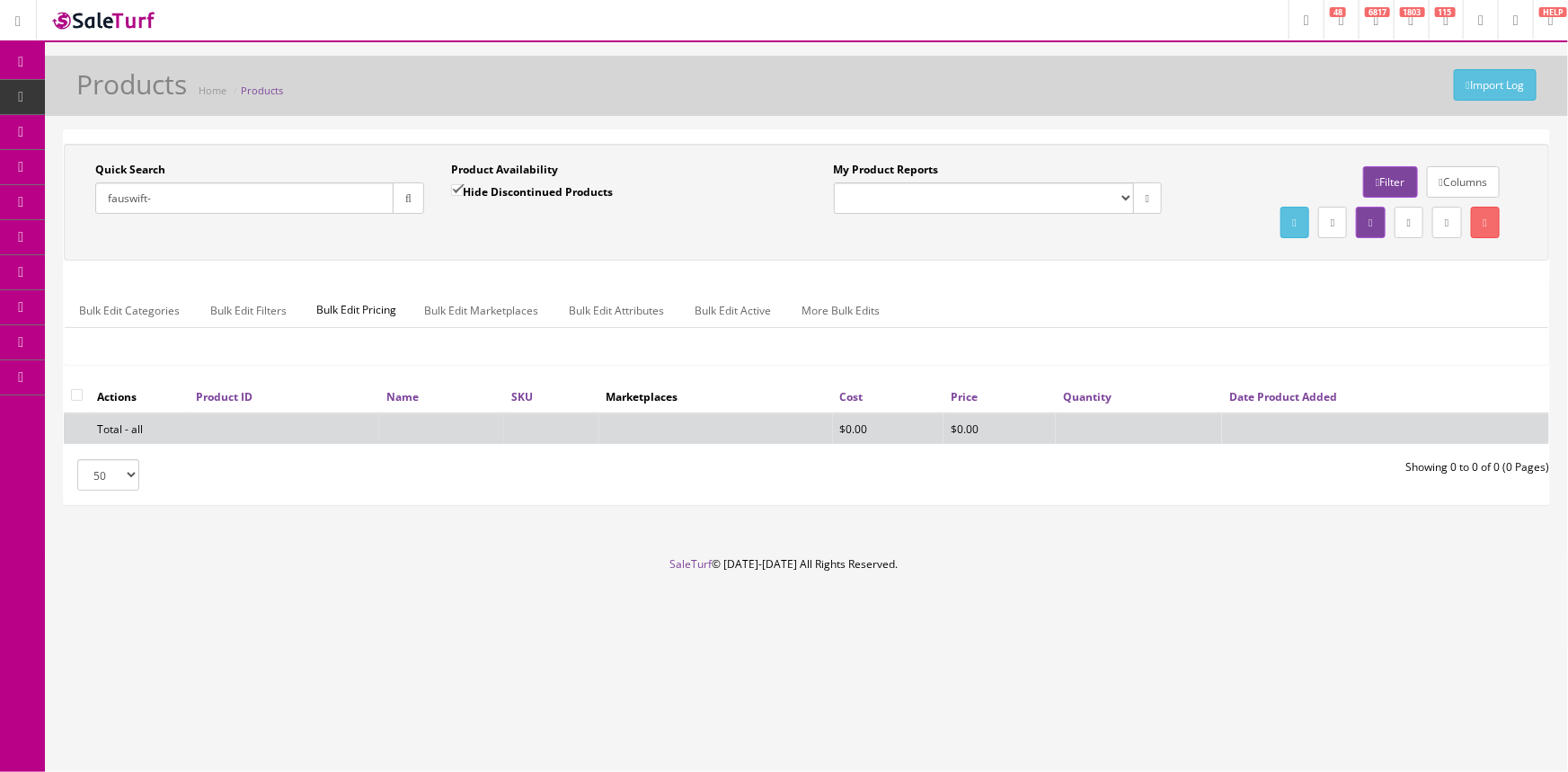
type input "fauswift-"
click at [453, 194] on input "Hide Discontinued Products" at bounding box center [457, 190] width 12 height 12
checkbox input "false"
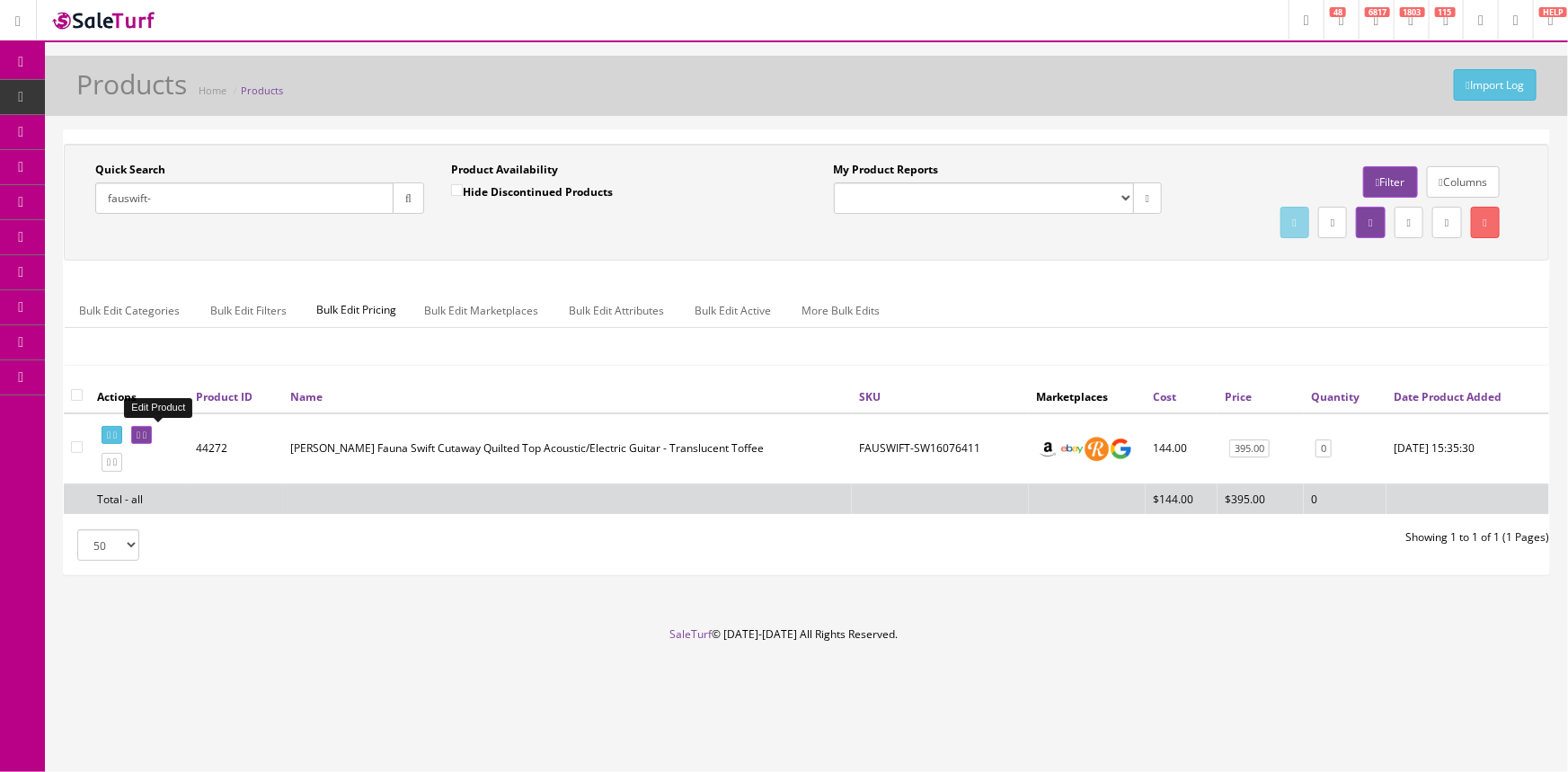
click at [146, 430] on icon at bounding box center [145, 435] width 4 height 10
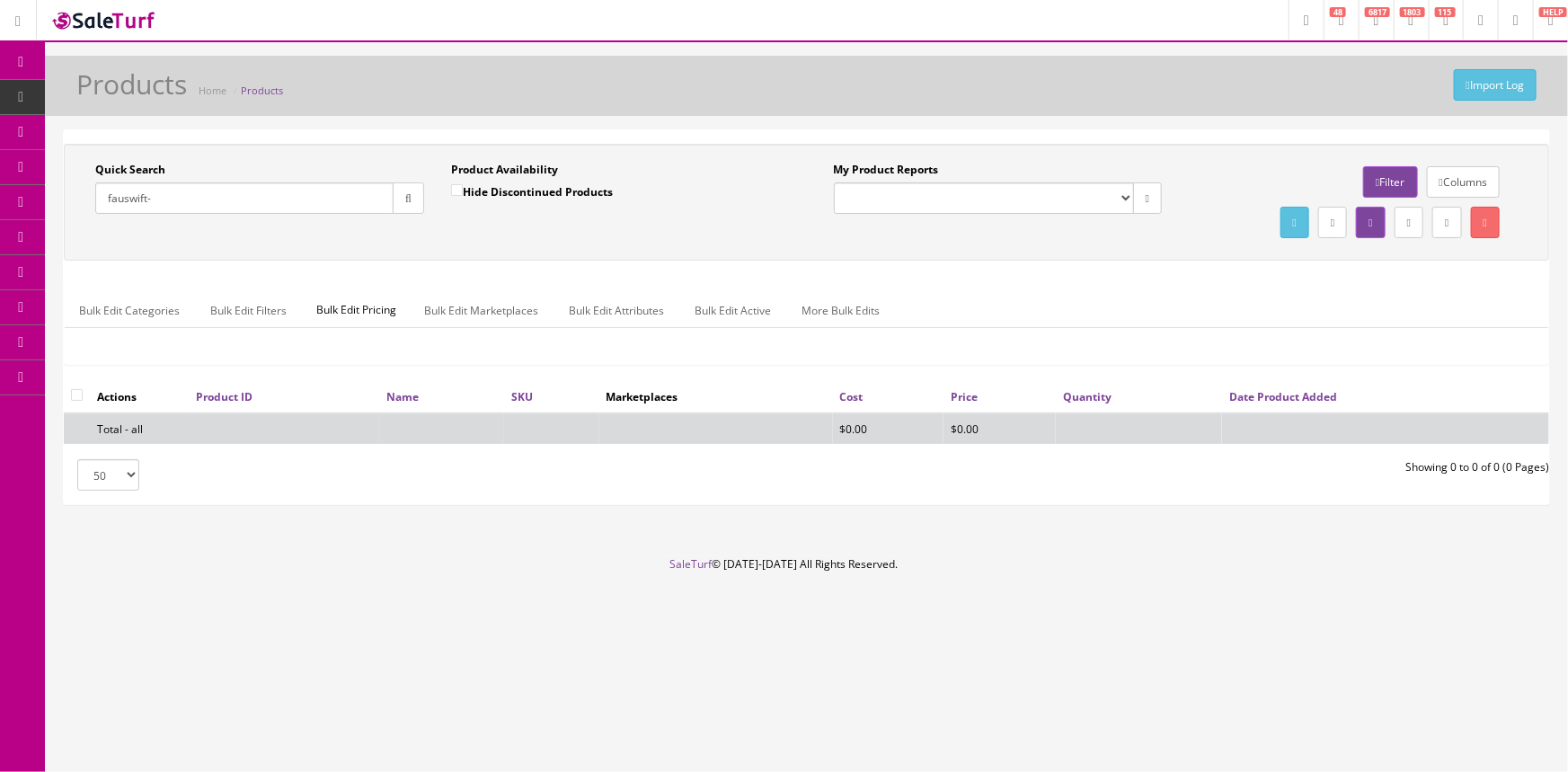
drag, startPoint x: 172, startPoint y: 199, endPoint x: 86, endPoint y: 197, distance: 86.0
click at [86, 197] on div "Quick Search fauswift- Date From" at bounding box center [259, 194] width 356 height 66
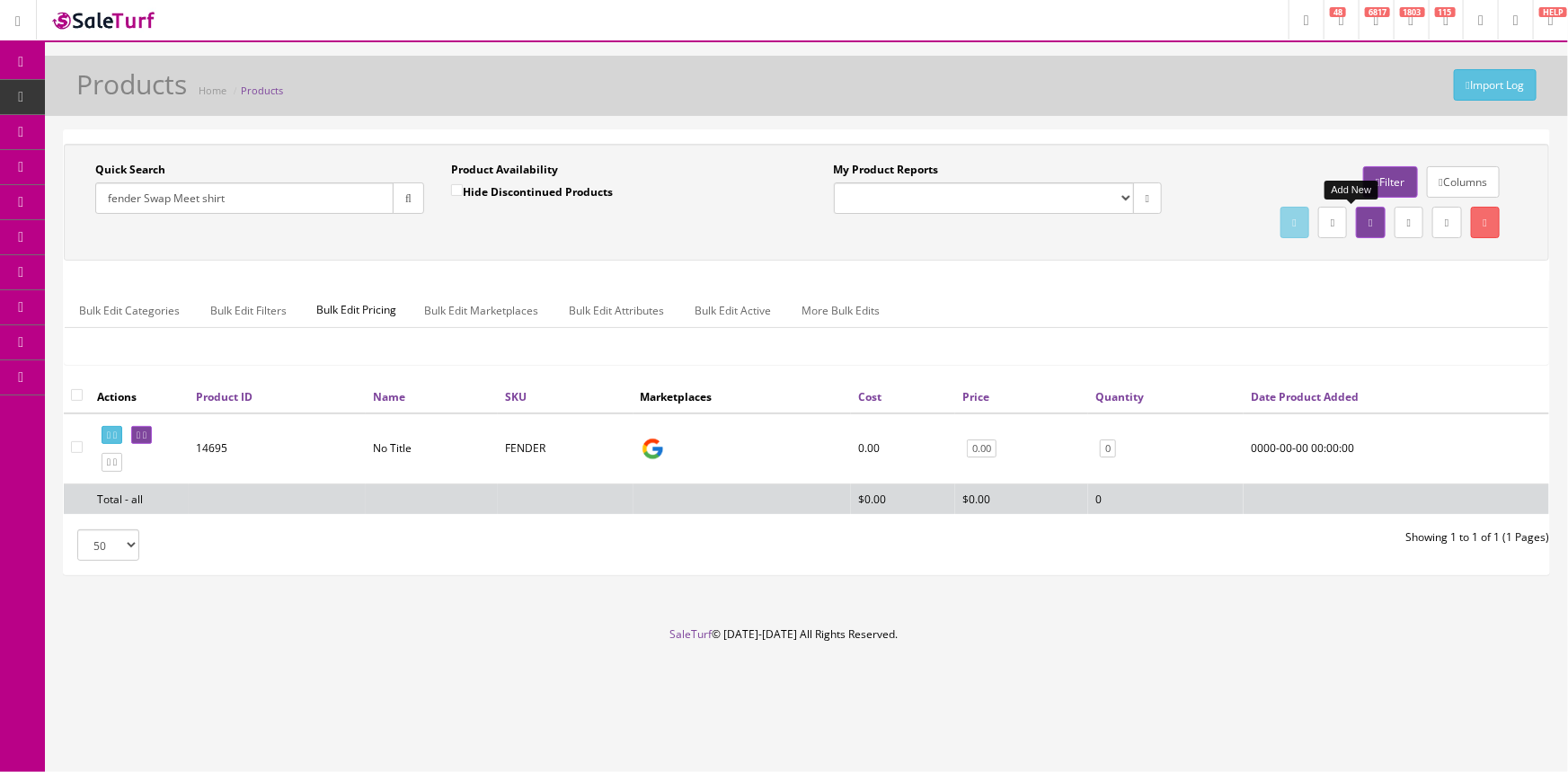
type input "fender Swap Meet shirt"
click at [1369, 219] on icon at bounding box center [1371, 222] width 4 height 11
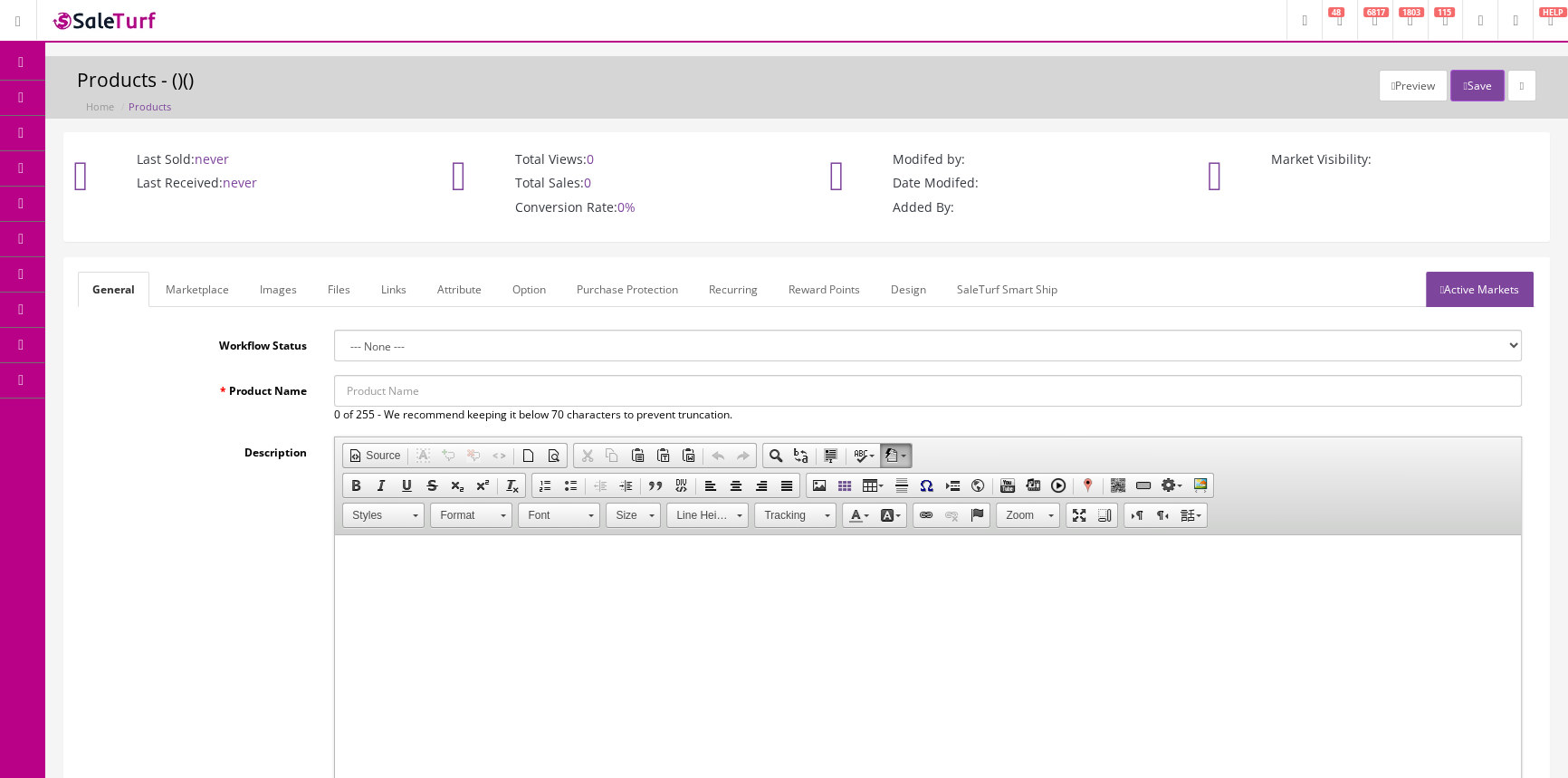
drag, startPoint x: 475, startPoint y: 395, endPoint x: 588, endPoint y: 390, distance: 113.1
click at [475, 397] on input "Product Name" at bounding box center [927, 391] width 1188 height 32
type input "Fender Swap Meet Shirt Black"
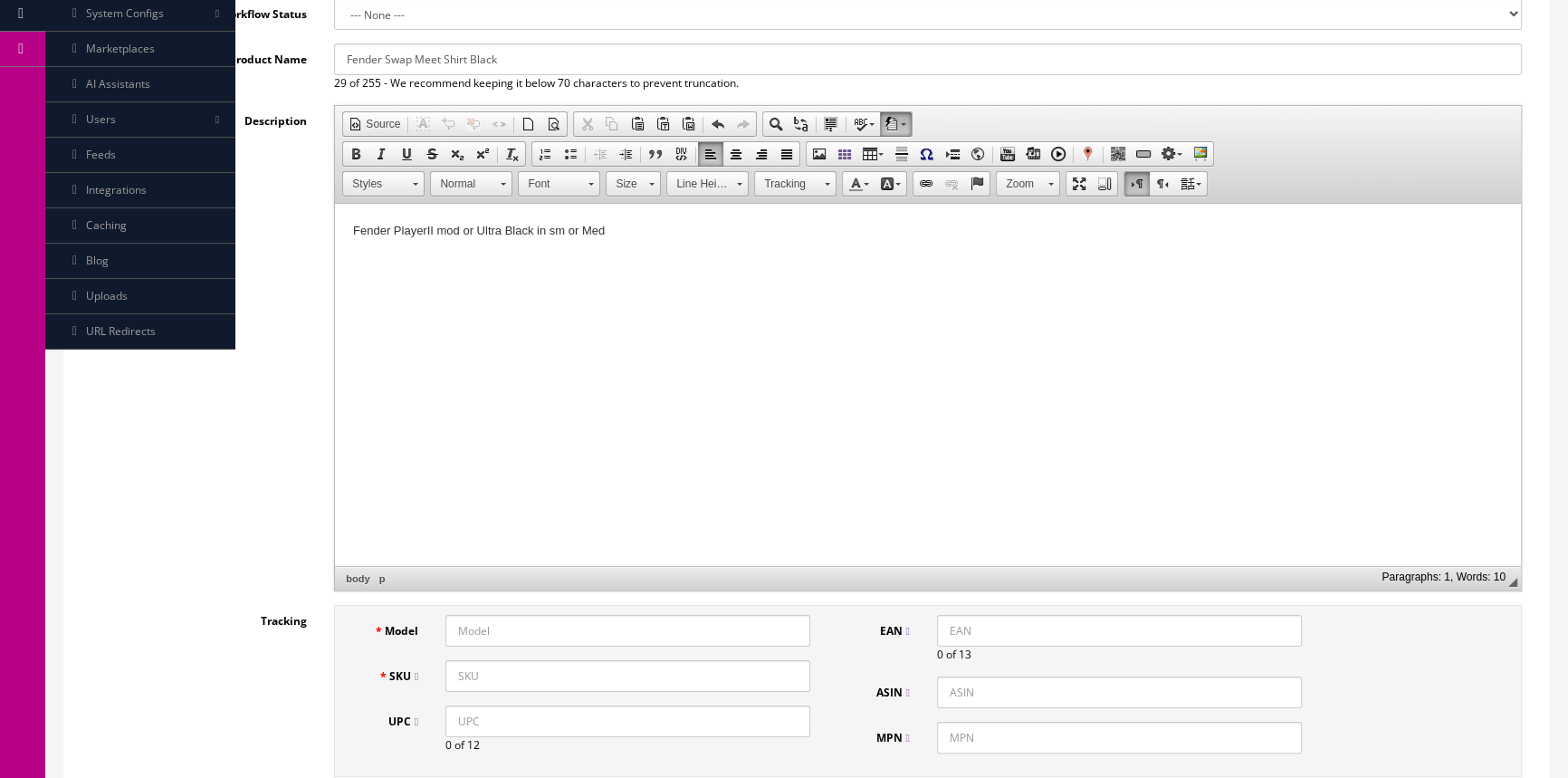
scroll to position [494, 0]
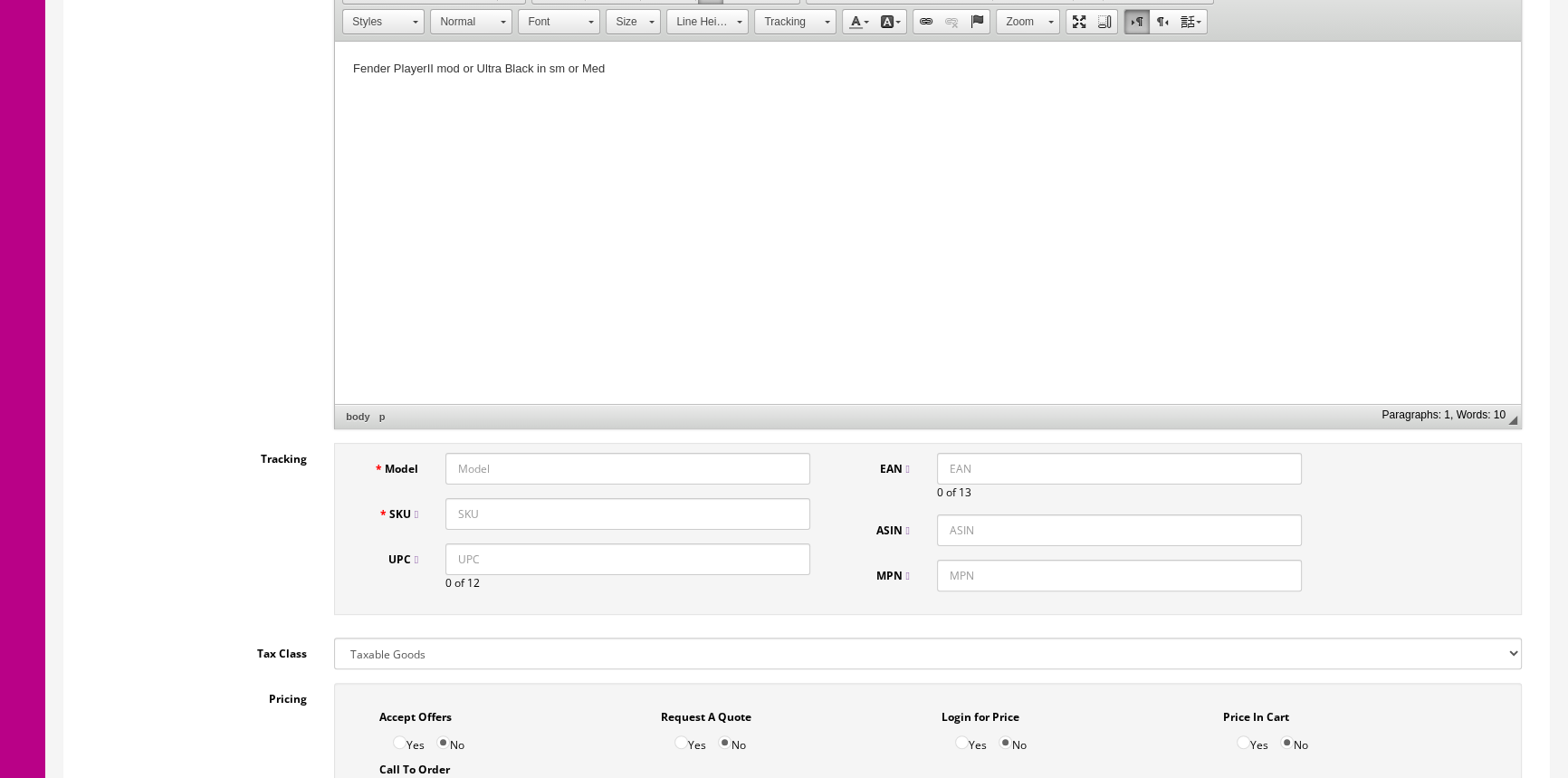
click at [514, 479] on input "Model" at bounding box center [628, 469] width 365 height 32
type input "Shirt"
type input "FenderSwapMeetShirt"
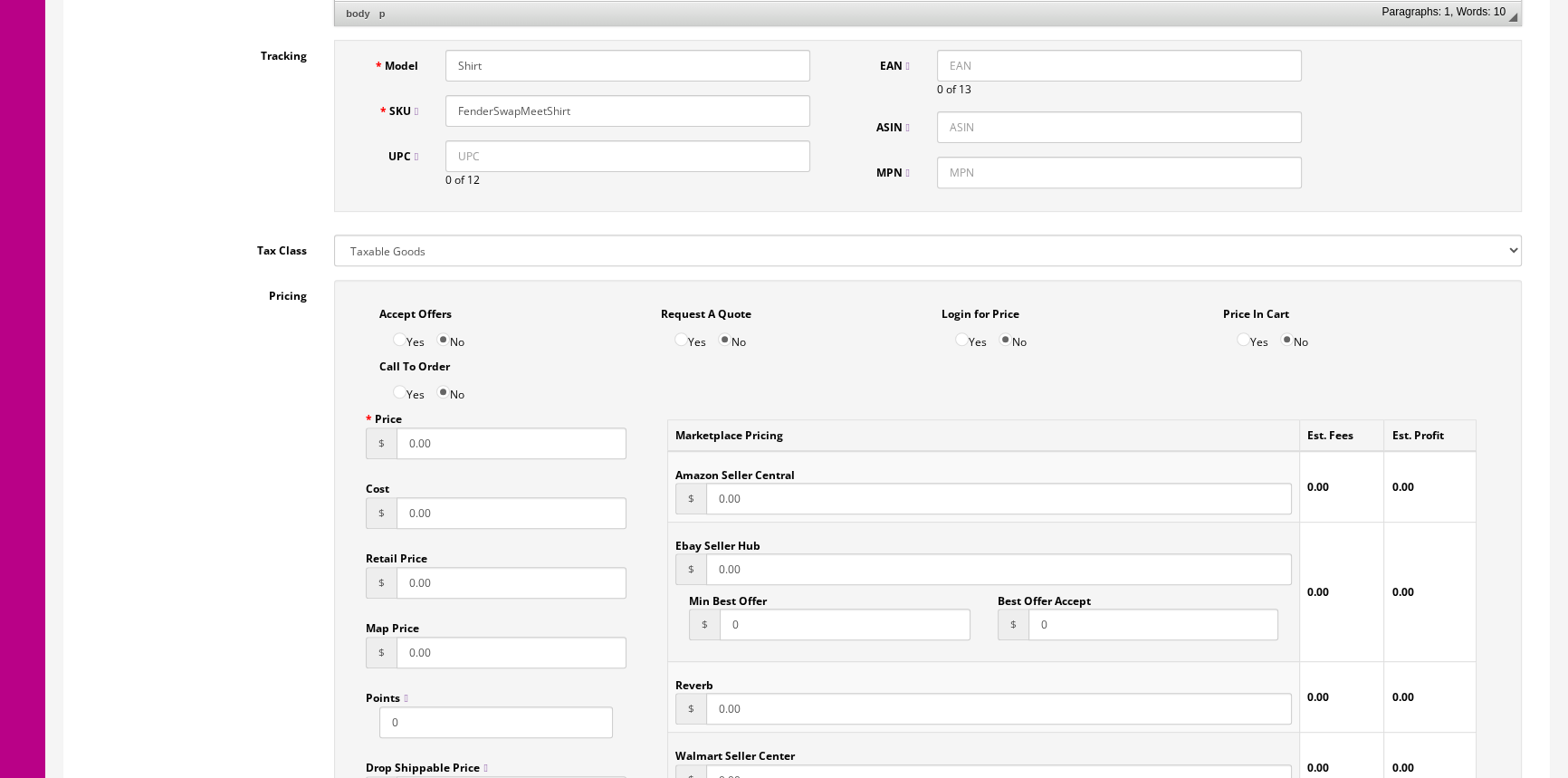
scroll to position [905, 0]
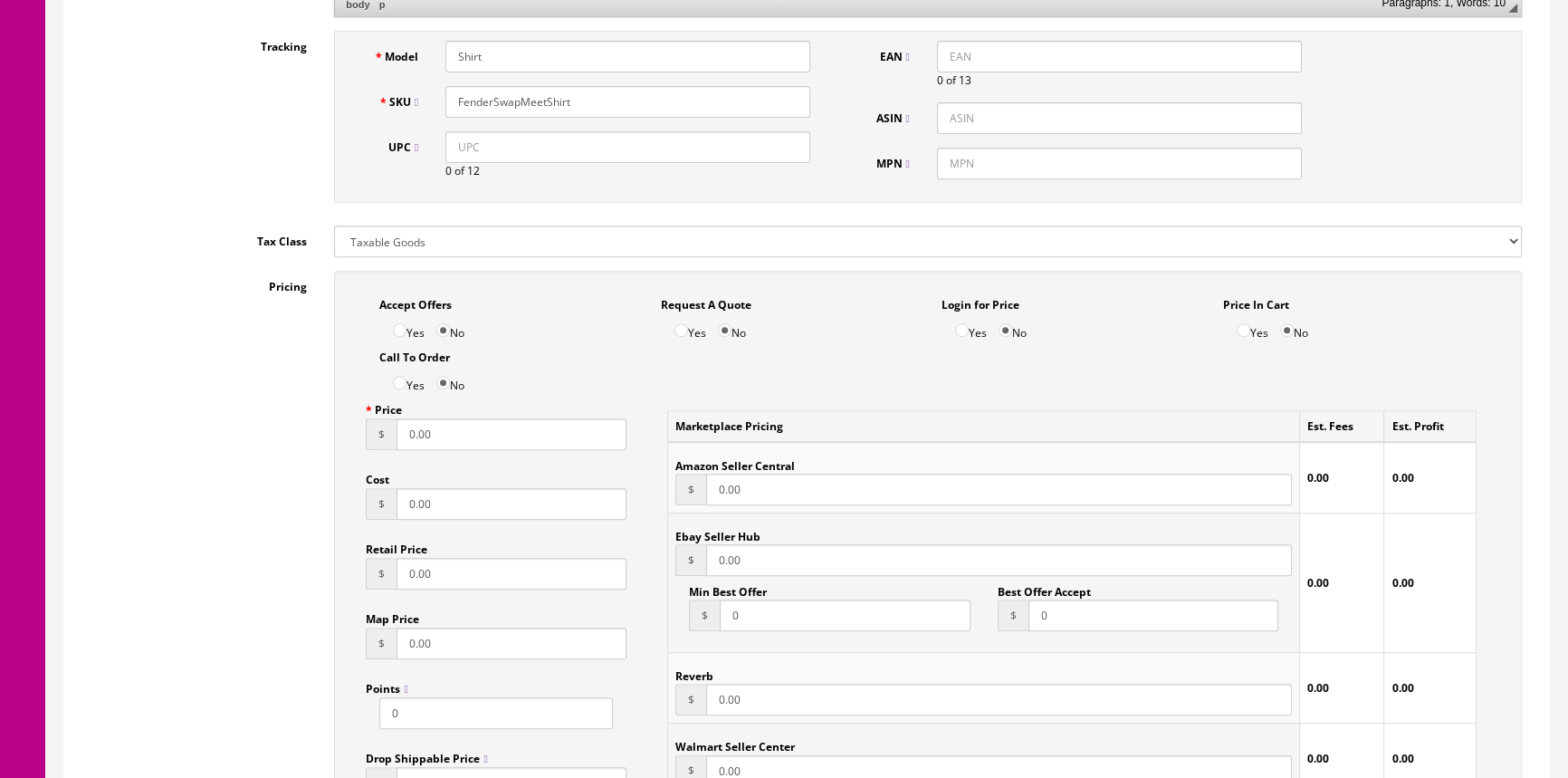
click at [486, 433] on input "0.00" at bounding box center [511, 434] width 230 height 32
type input "0"
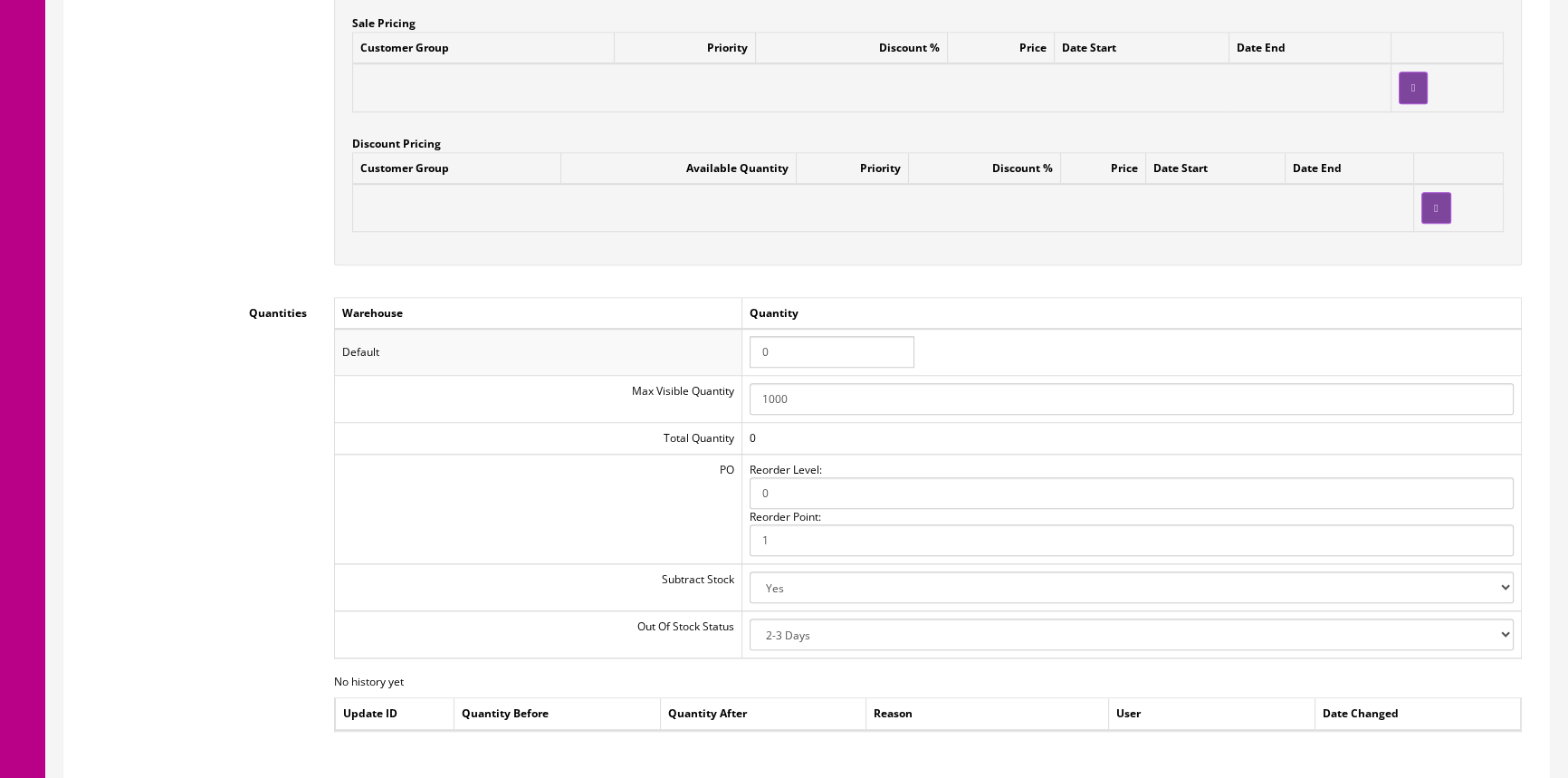
scroll to position [1729, 0]
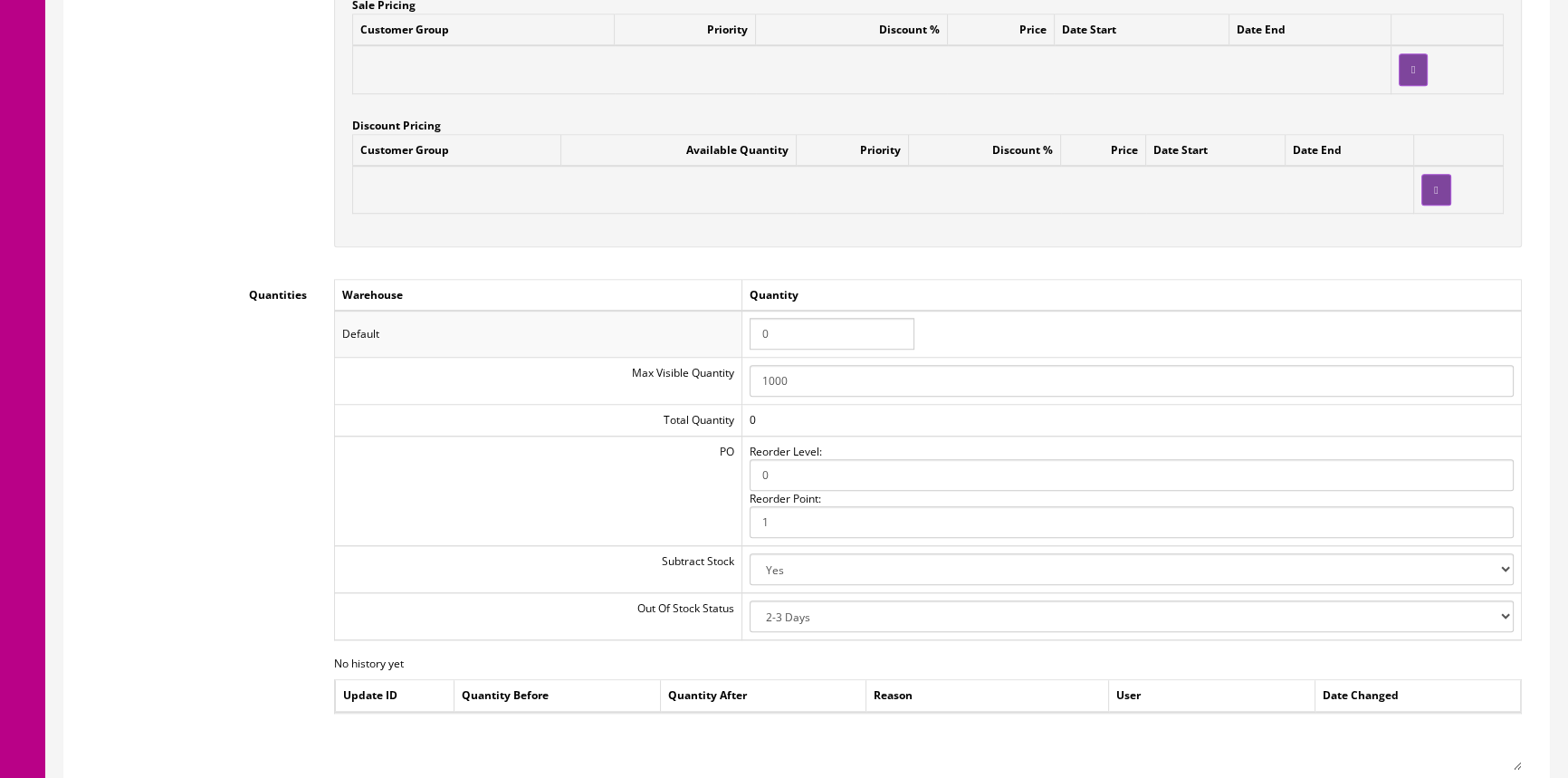
type input "9.95"
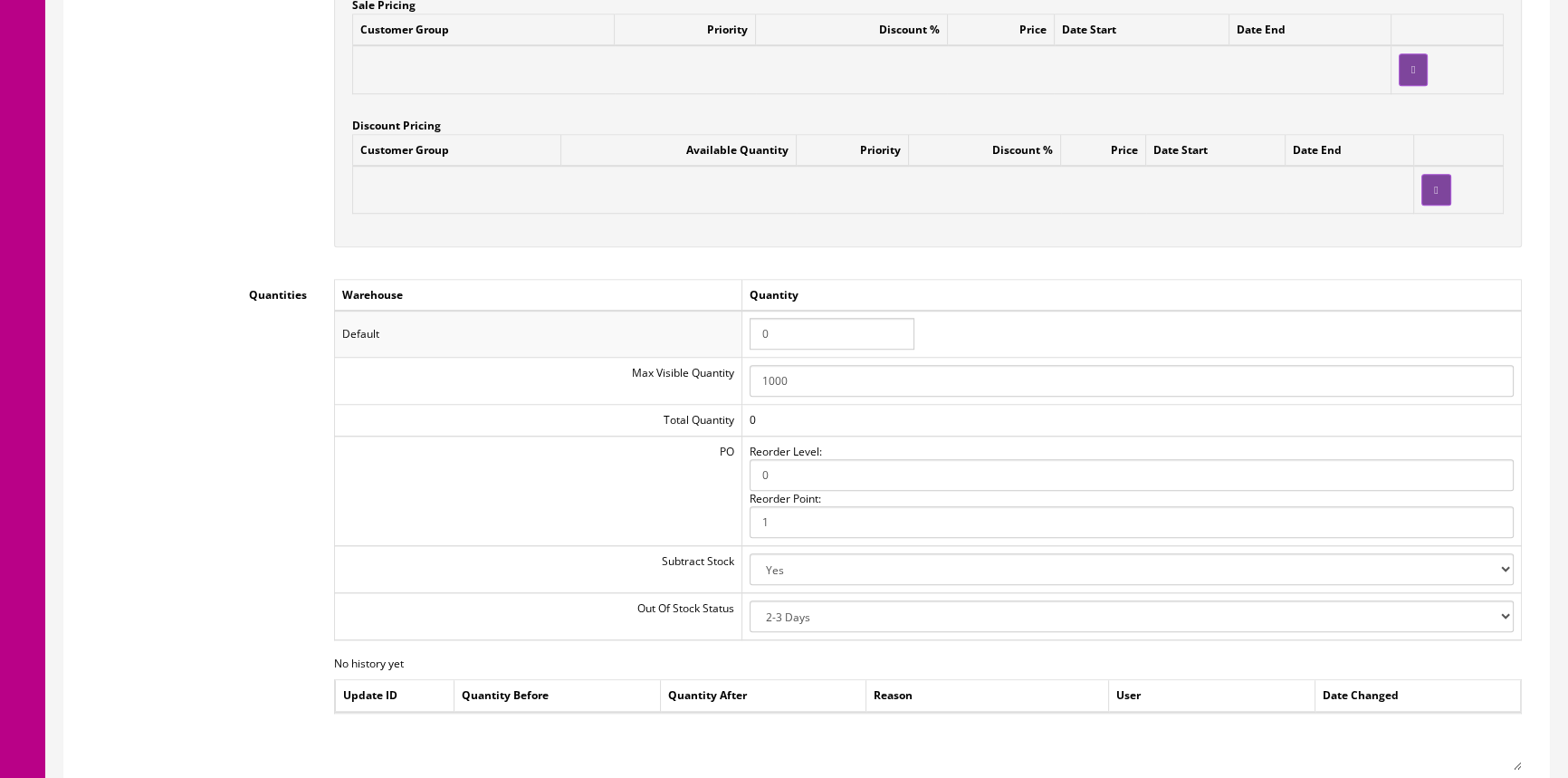
click at [785, 328] on input "0" at bounding box center [831, 334] width 165 height 32
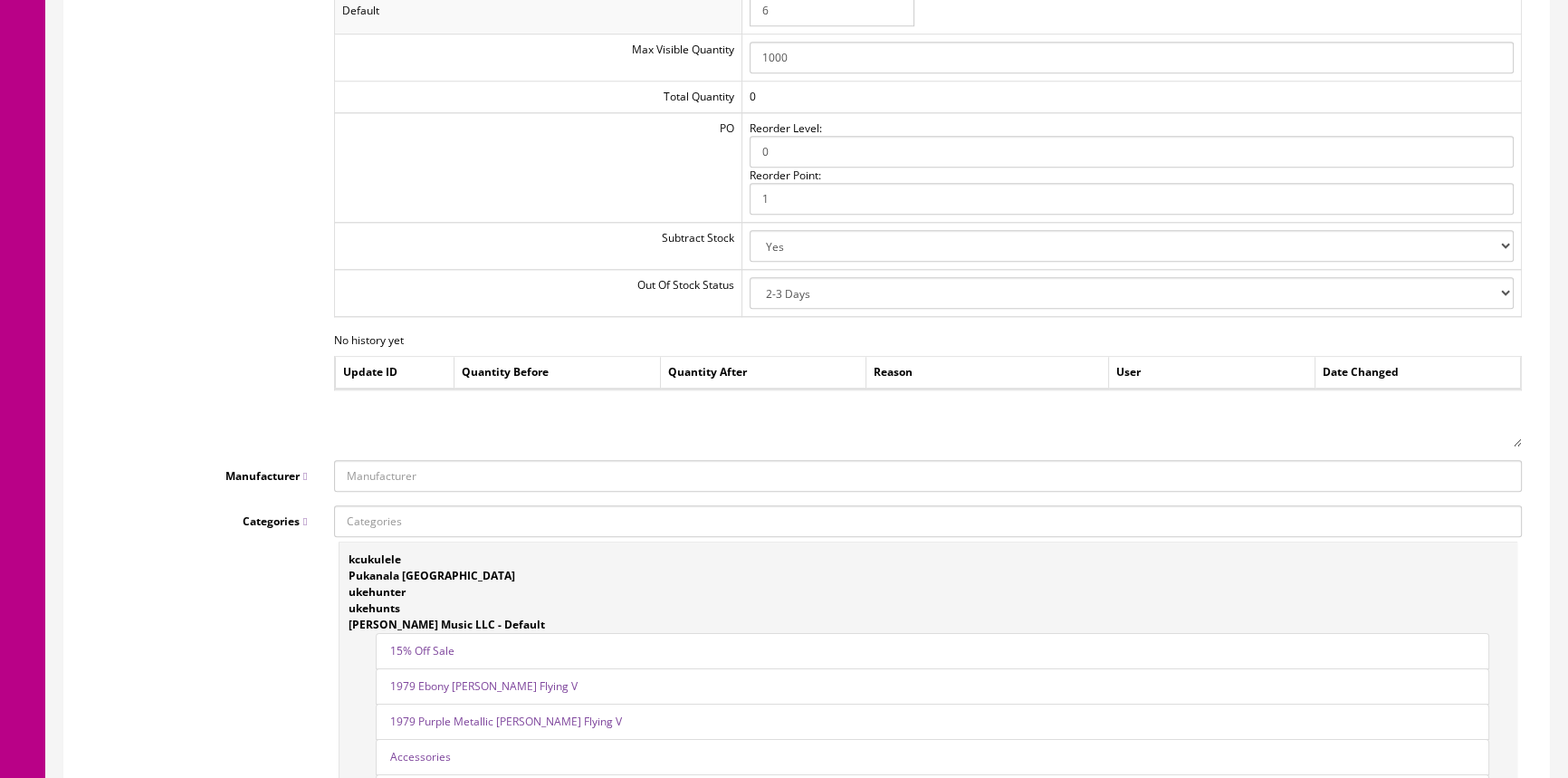
scroll to position [2058, 0]
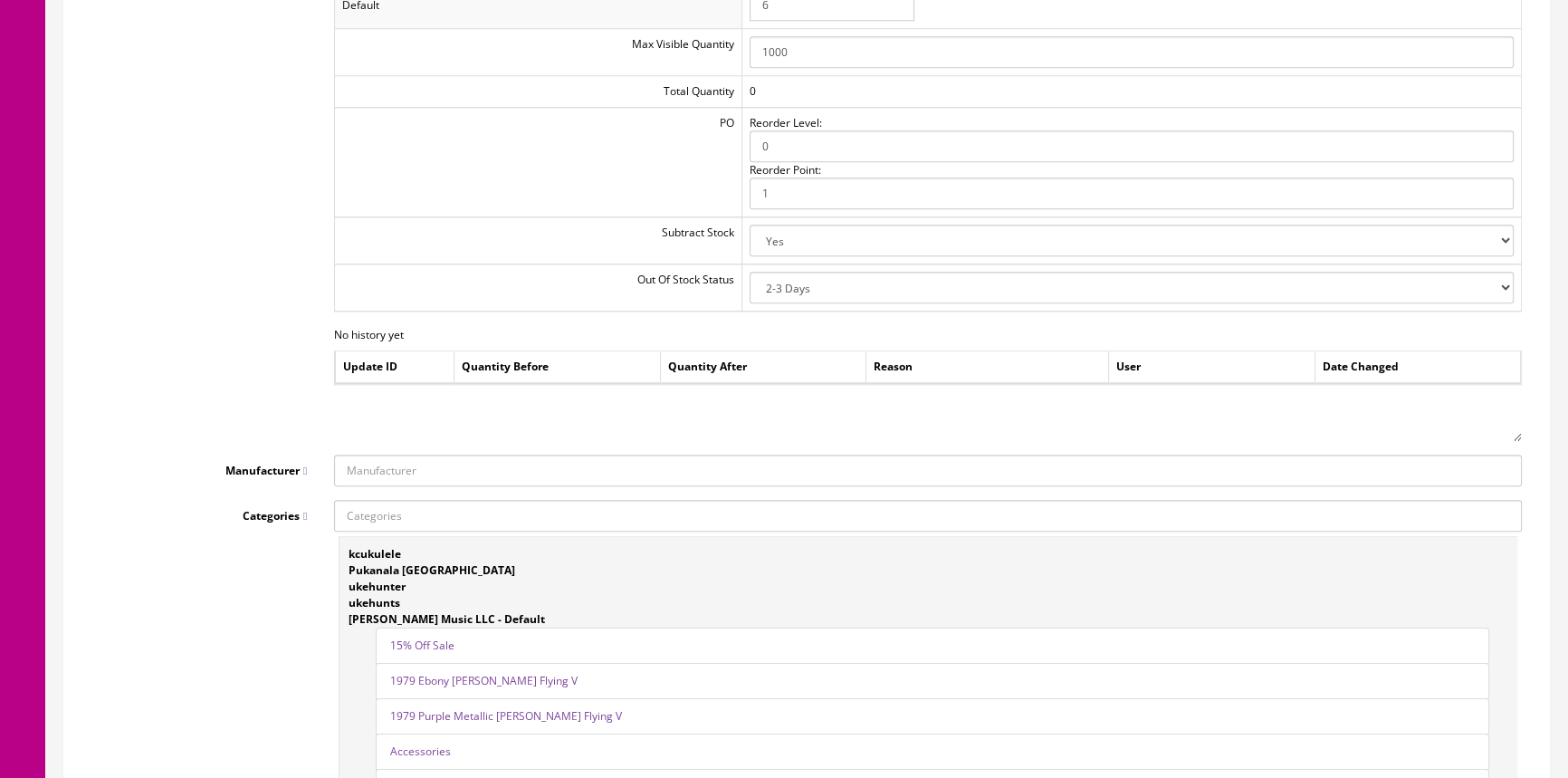
type input "6"
click at [811, 461] on input "Manufacturer" at bounding box center [927, 470] width 1188 height 32
click at [362, 542] on link "Fender" at bounding box center [406, 545] width 143 height 21
type input "Fender"
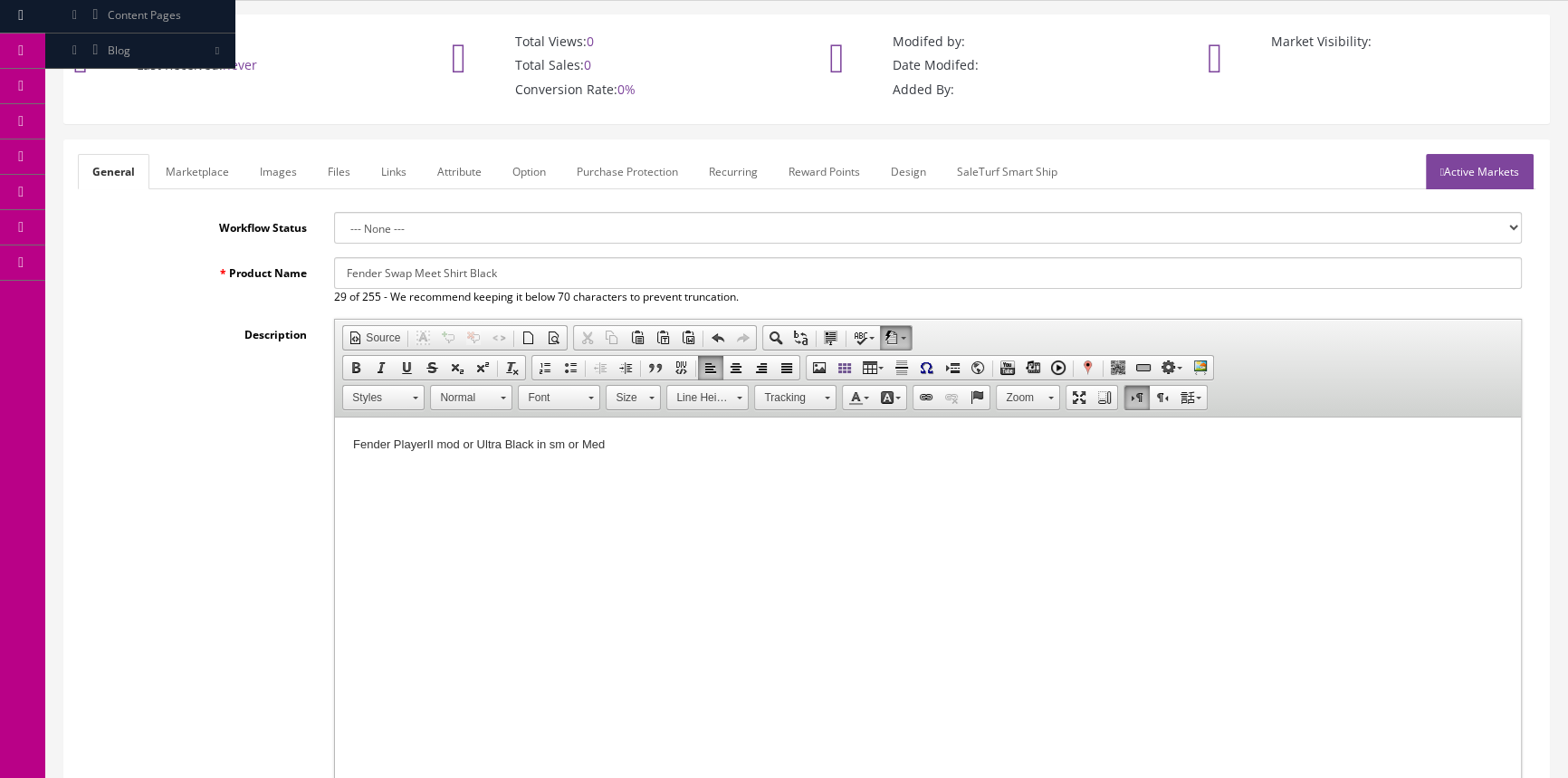
scroll to position [0, 0]
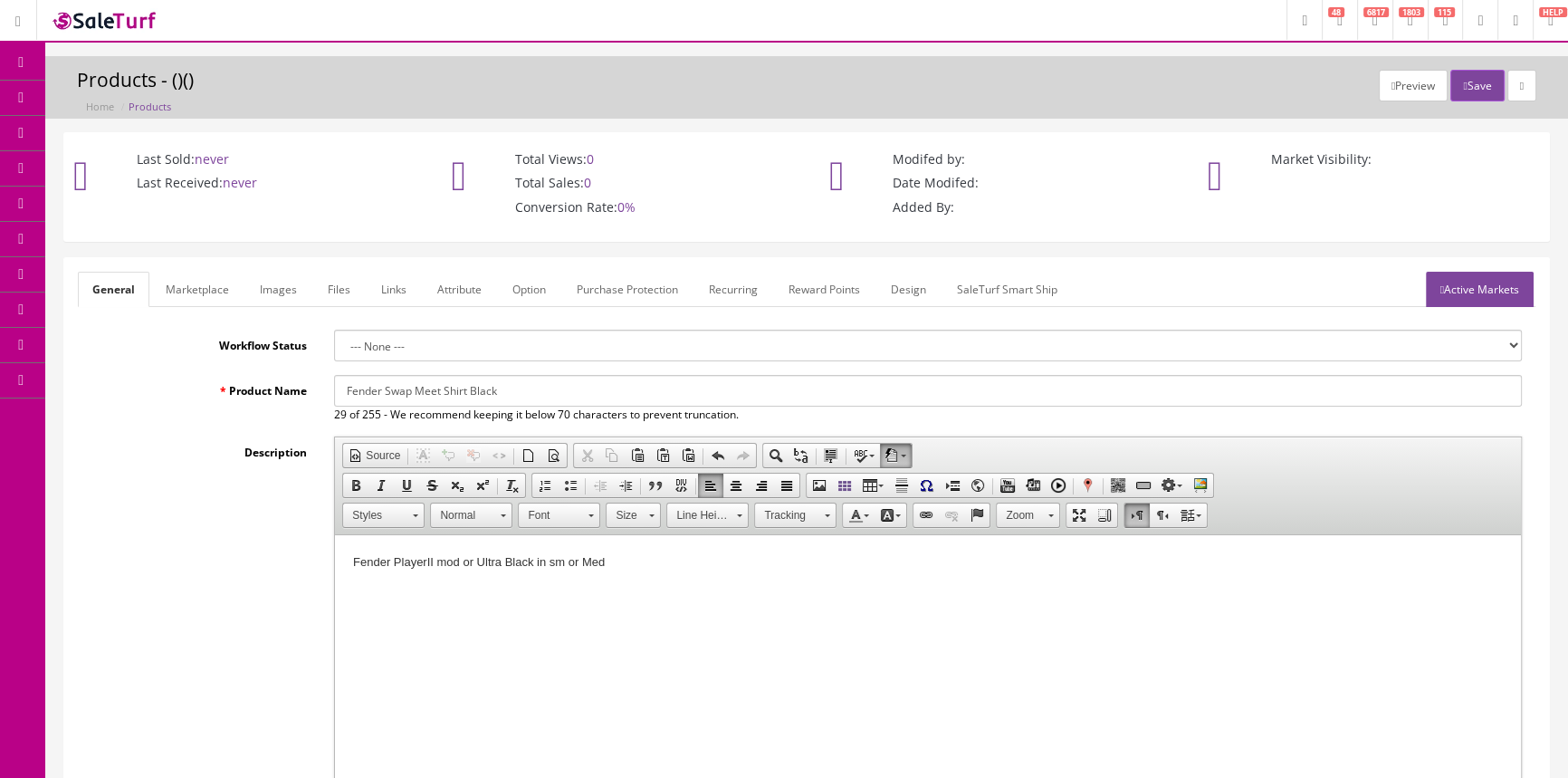
drag, startPoint x: 339, startPoint y: 393, endPoint x: 501, endPoint y: 393, distance: 162.0
click at [501, 393] on input "Fender Swap Meet Shirt Black" at bounding box center [927, 391] width 1188 height 32
click at [218, 290] on link "Marketplace" at bounding box center [197, 289] width 93 height 36
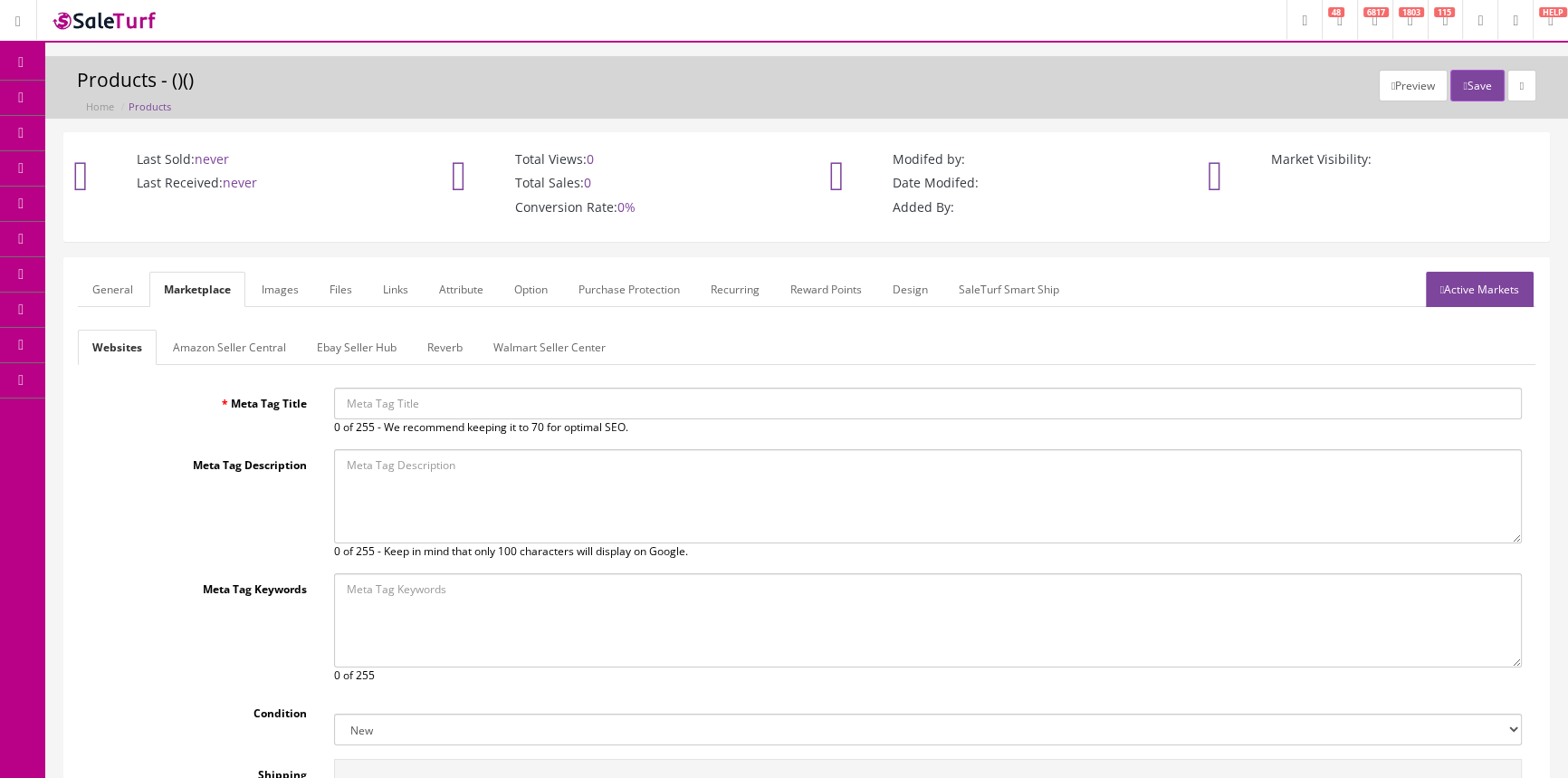
click at [349, 408] on input "Meta Tag Title" at bounding box center [927, 404] width 1188 height 32
paste input "Fender Swap Meet Shirt Black"
type input "Fender Swap Meet Shirt Black"
click at [1472, 81] on button "Save" at bounding box center [1477, 86] width 53 height 32
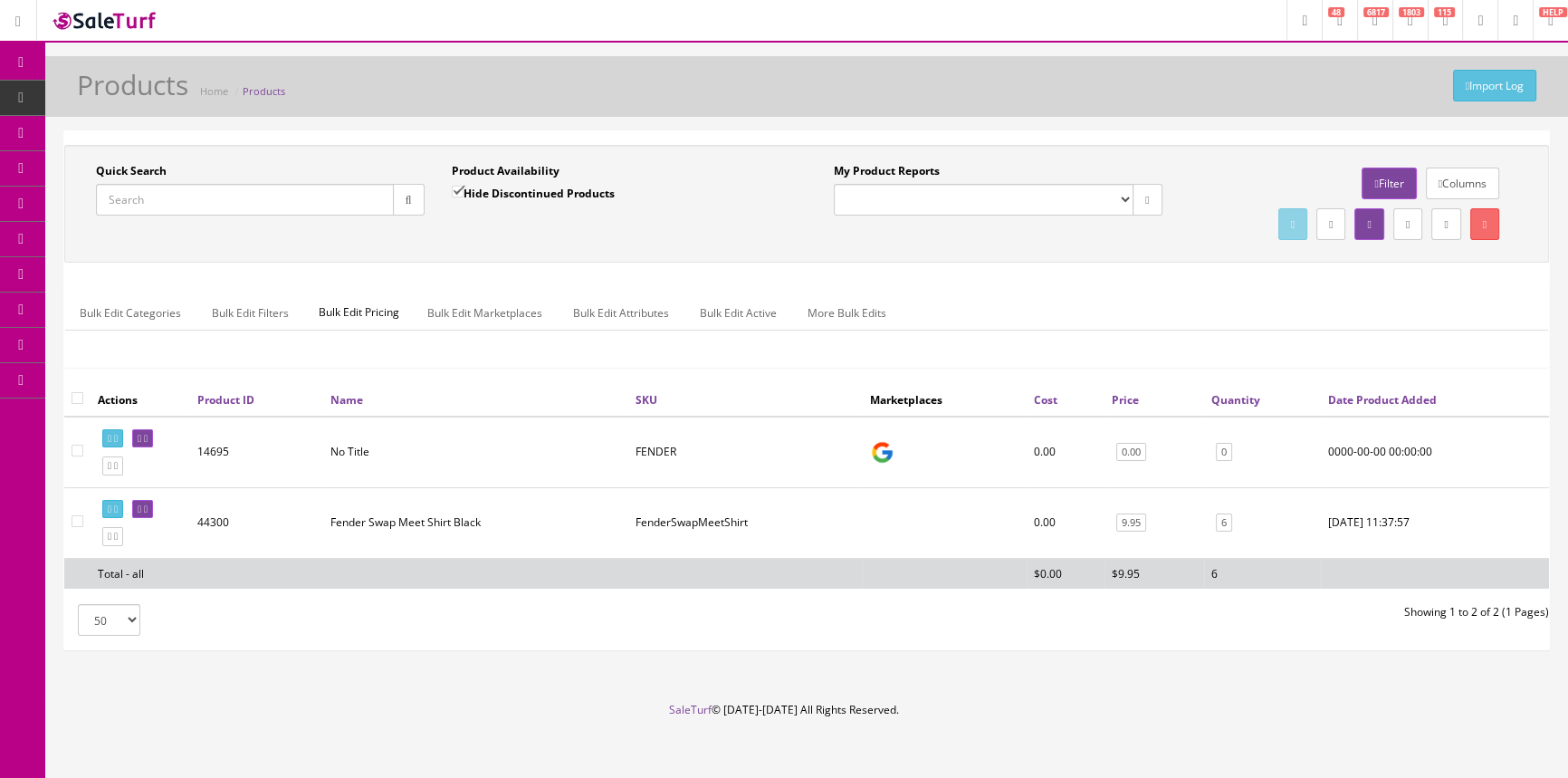
click at [241, 253] on div "Quick Search Date From Product Availability Hide Discontinued Products Date To …" at bounding box center [807, 203] width 1485 height 117
click at [260, 201] on input "Quick Search" at bounding box center [245, 199] width 298 height 32
drag, startPoint x: 260, startPoint y: 201, endPoint x: 159, endPoint y: 253, distance: 113.6
click at [162, 242] on div "Quick Search Date From Product Availability Hide Discontinued Products Date To …" at bounding box center [807, 203] width 1476 height 82
click at [147, 507] on link at bounding box center [142, 508] width 21 height 19
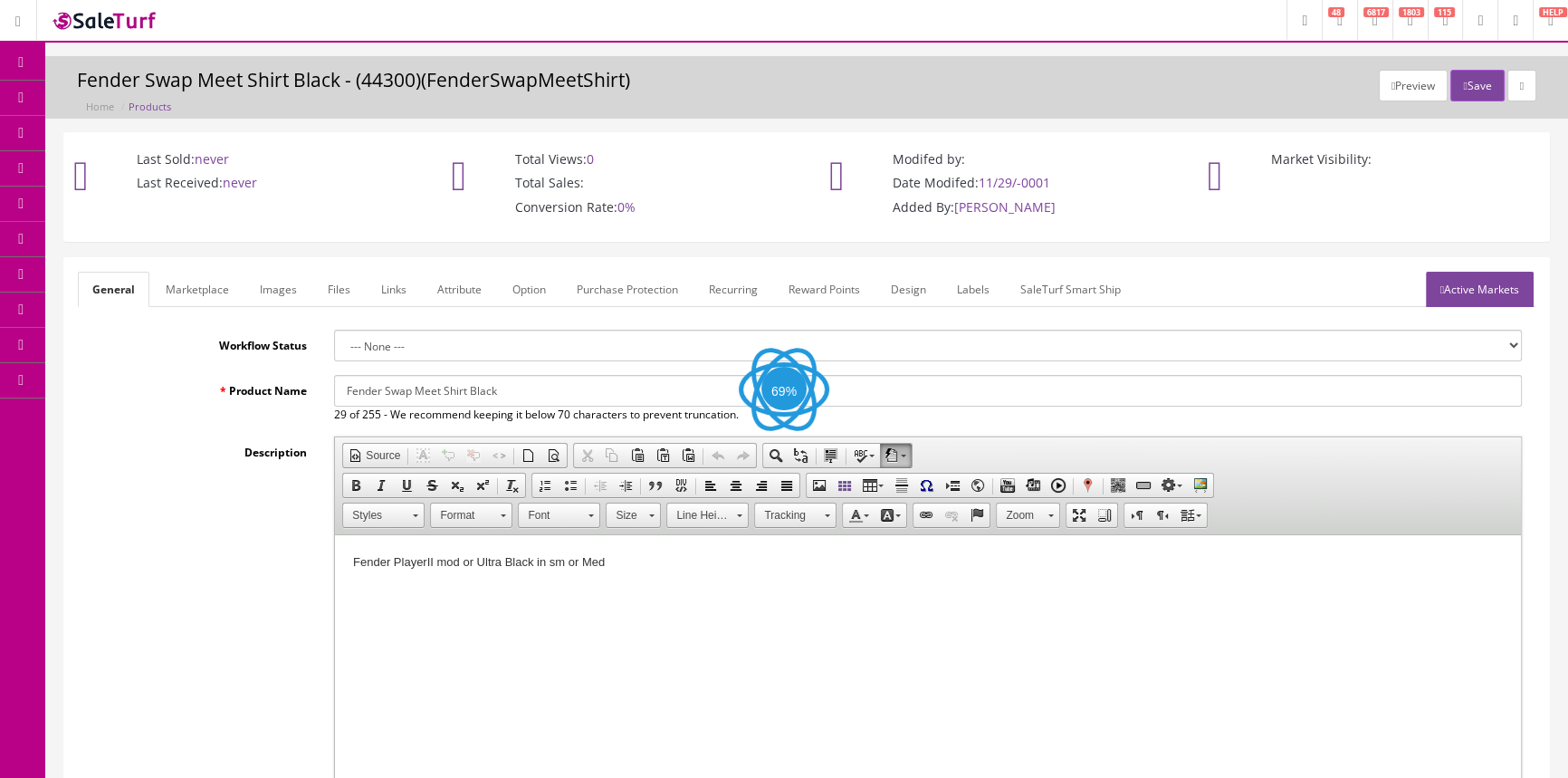
click at [980, 289] on link "Labels" at bounding box center [974, 289] width 61 height 36
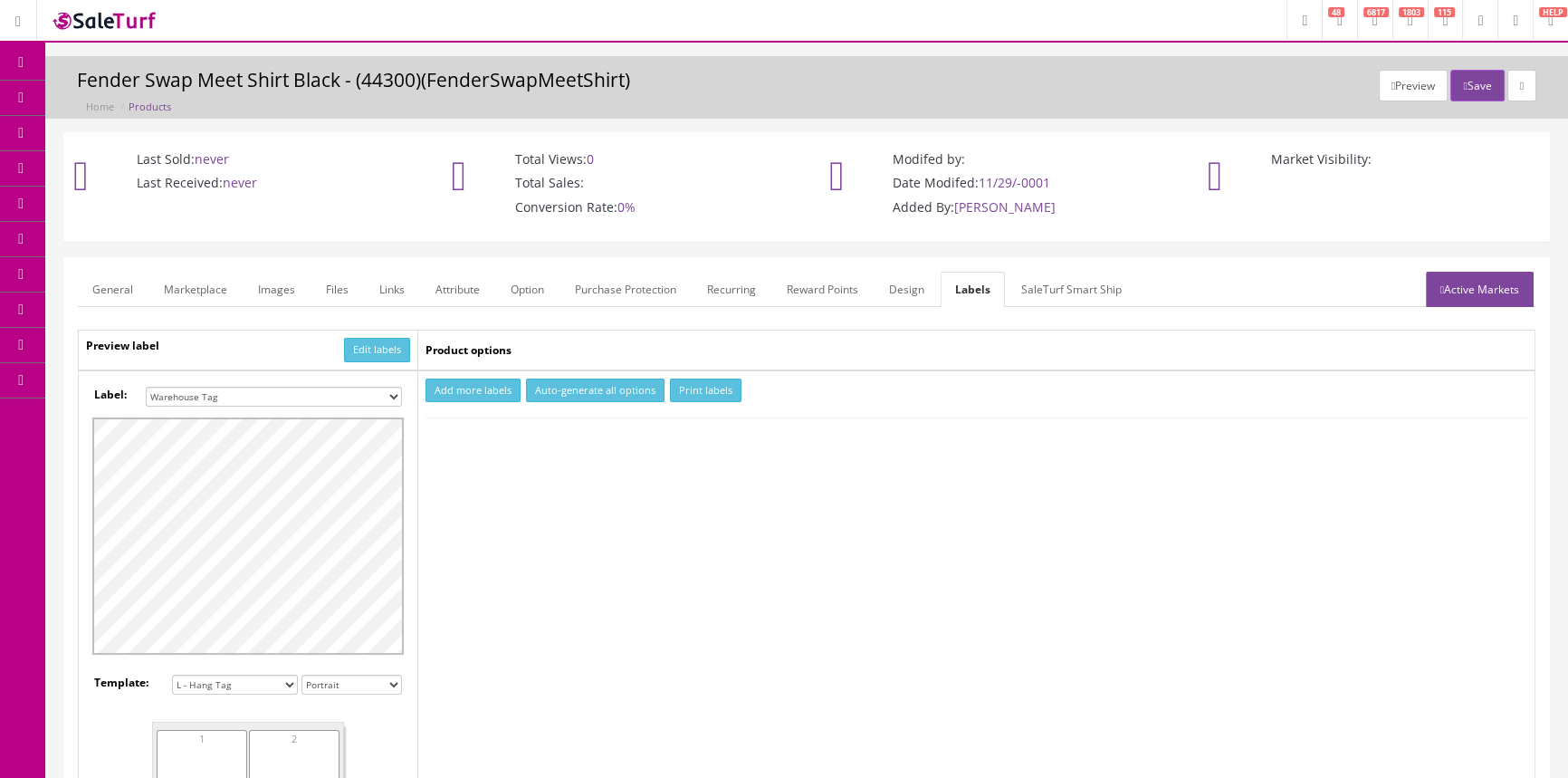
click at [379, 391] on select "Small Label 2 x 1 Label Shoe label 100 barcodes Dymo Label 2 X 1 Sticker Labels…" at bounding box center [274, 397] width 257 height 20
select select "16"
click at [146, 387] on select "Small Label 2 x 1 Label Shoe label 100 barcodes Dymo Label 2 X 1 Sticker Labels…" at bounding box center [274, 397] width 257 height 20
click at [488, 393] on button "Add more labels" at bounding box center [473, 390] width 95 height 25
drag, startPoint x: 499, startPoint y: 440, endPoint x: 595, endPoint y: 414, distance: 99.5
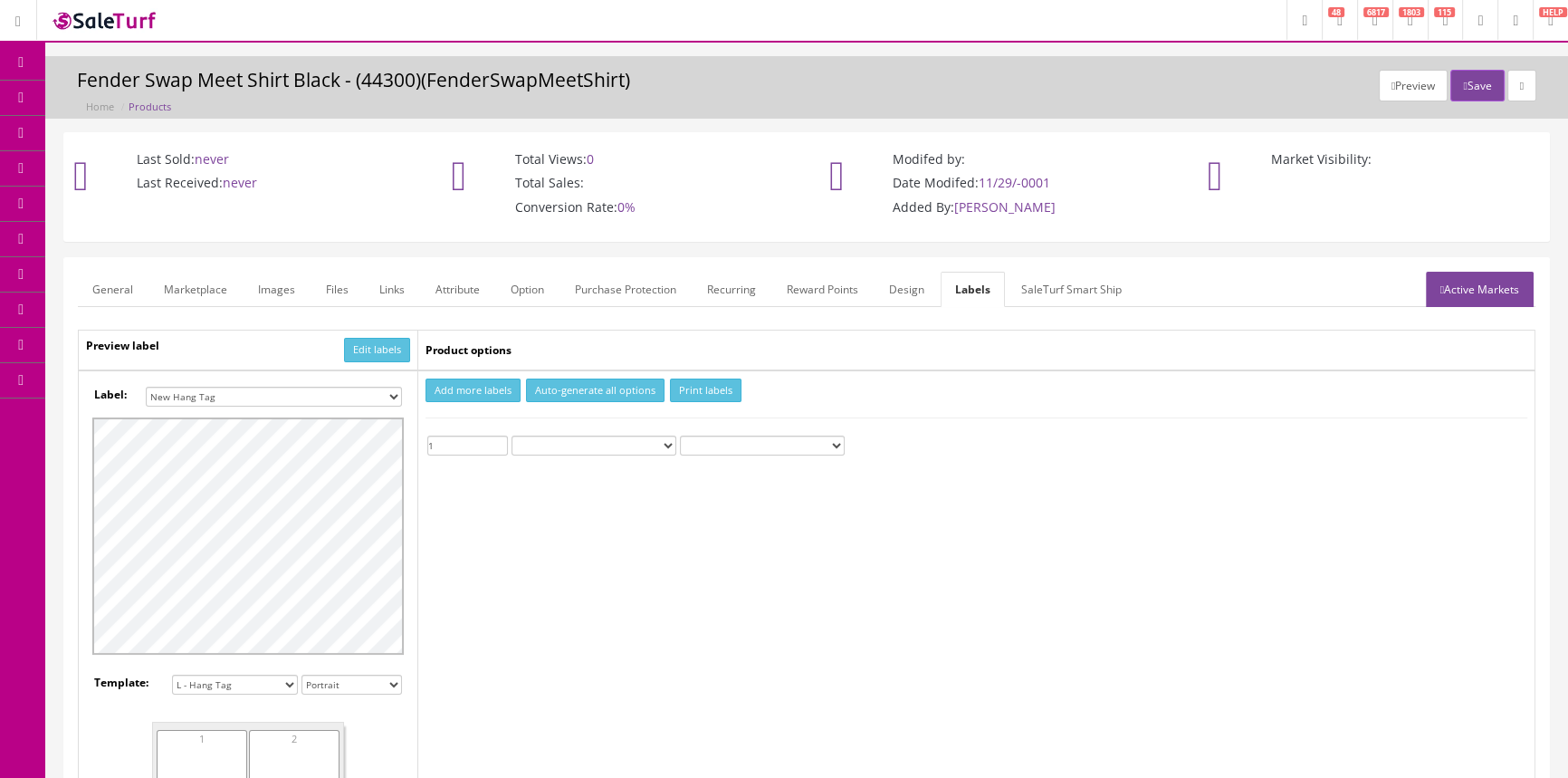
type input "1"
click at [504, 438] on input "1" at bounding box center [468, 445] width 81 height 20
click at [694, 383] on button "Print labels" at bounding box center [706, 390] width 71 height 25
click at [164, 103] on link "Products" at bounding box center [140, 99] width 191 height 36
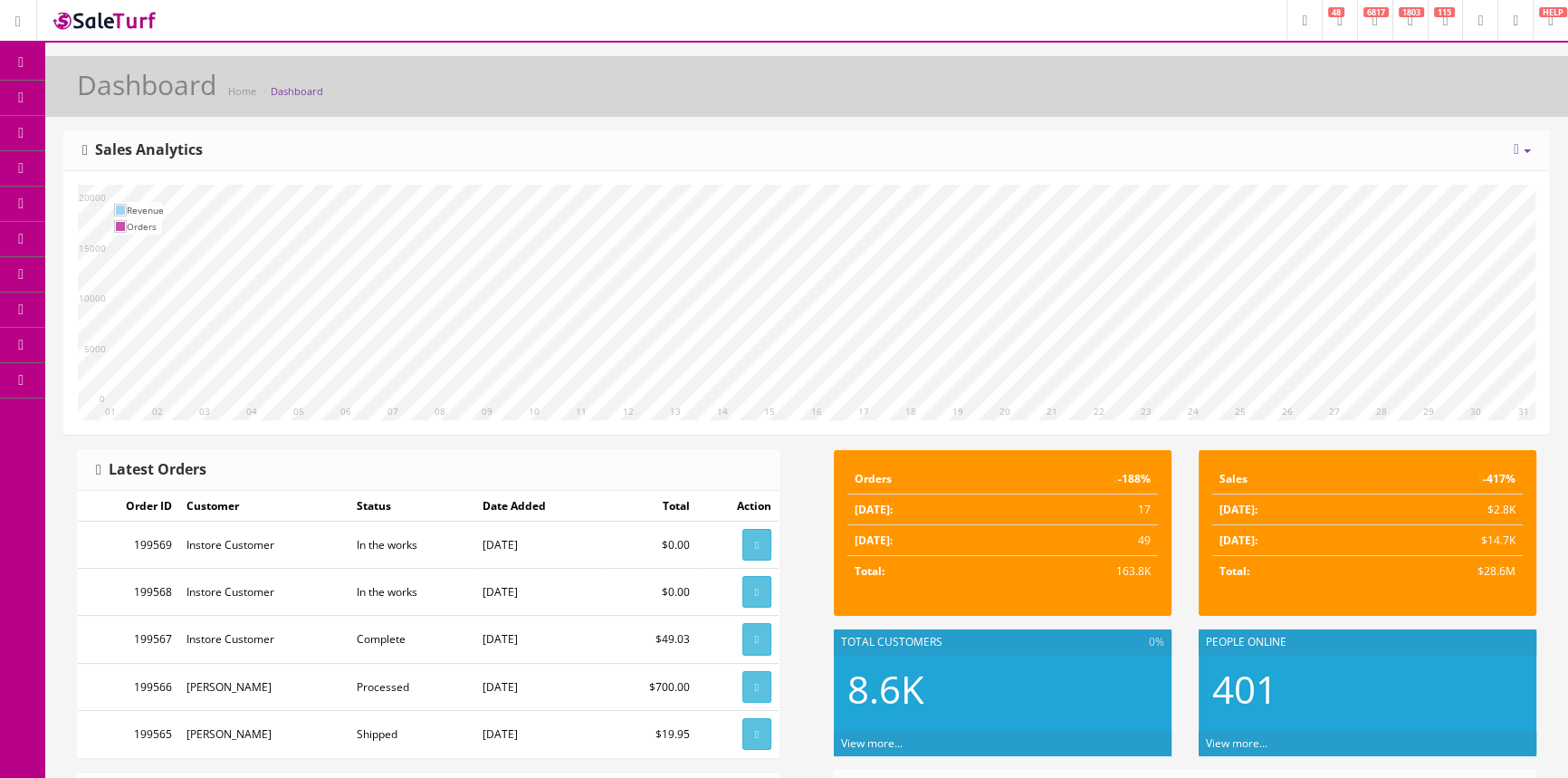
click at [139, 97] on span "Products" at bounding box center [129, 98] width 44 height 16
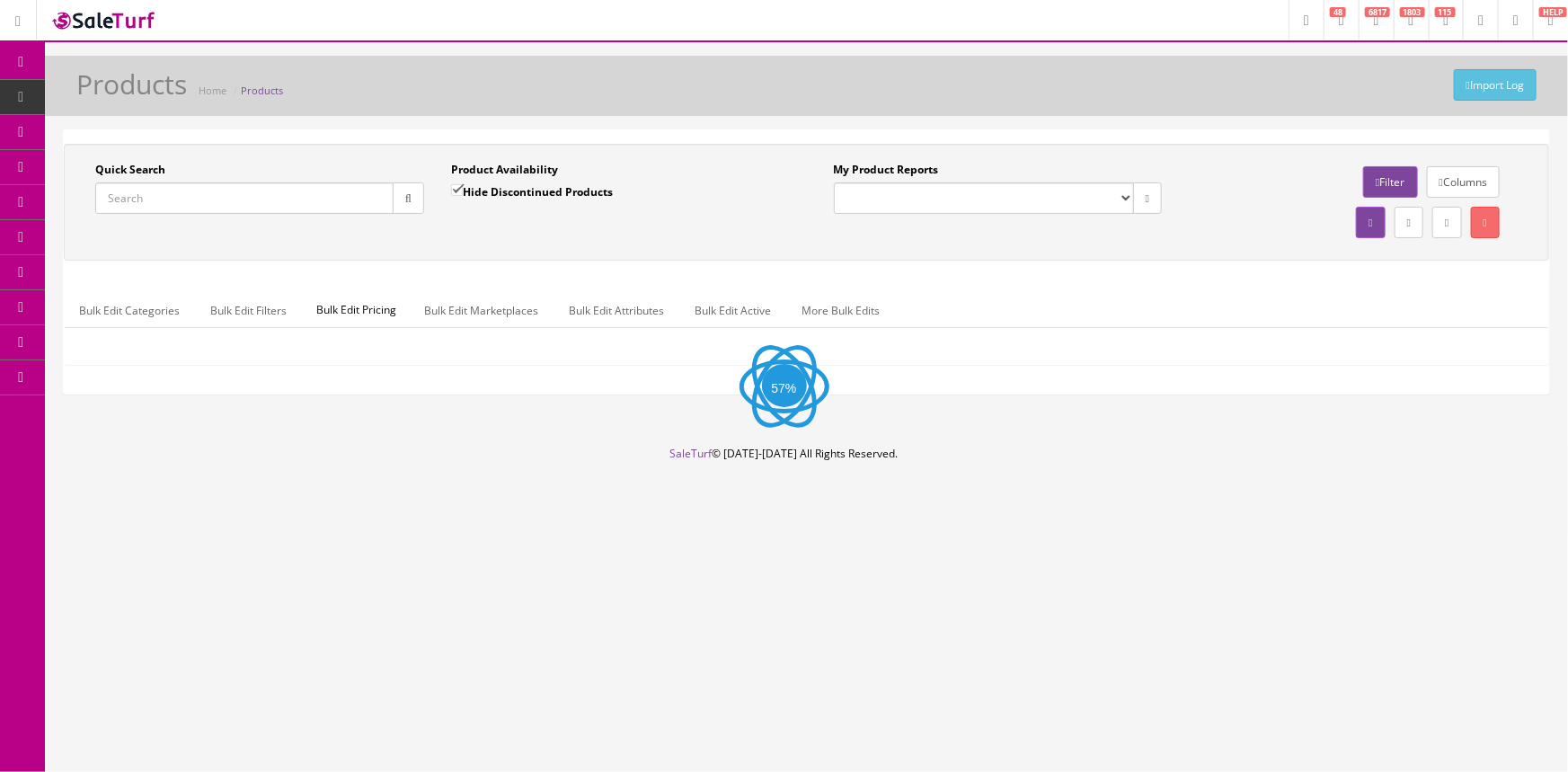
click at [224, 192] on input "Quick Search" at bounding box center [244, 198] width 298 height 31
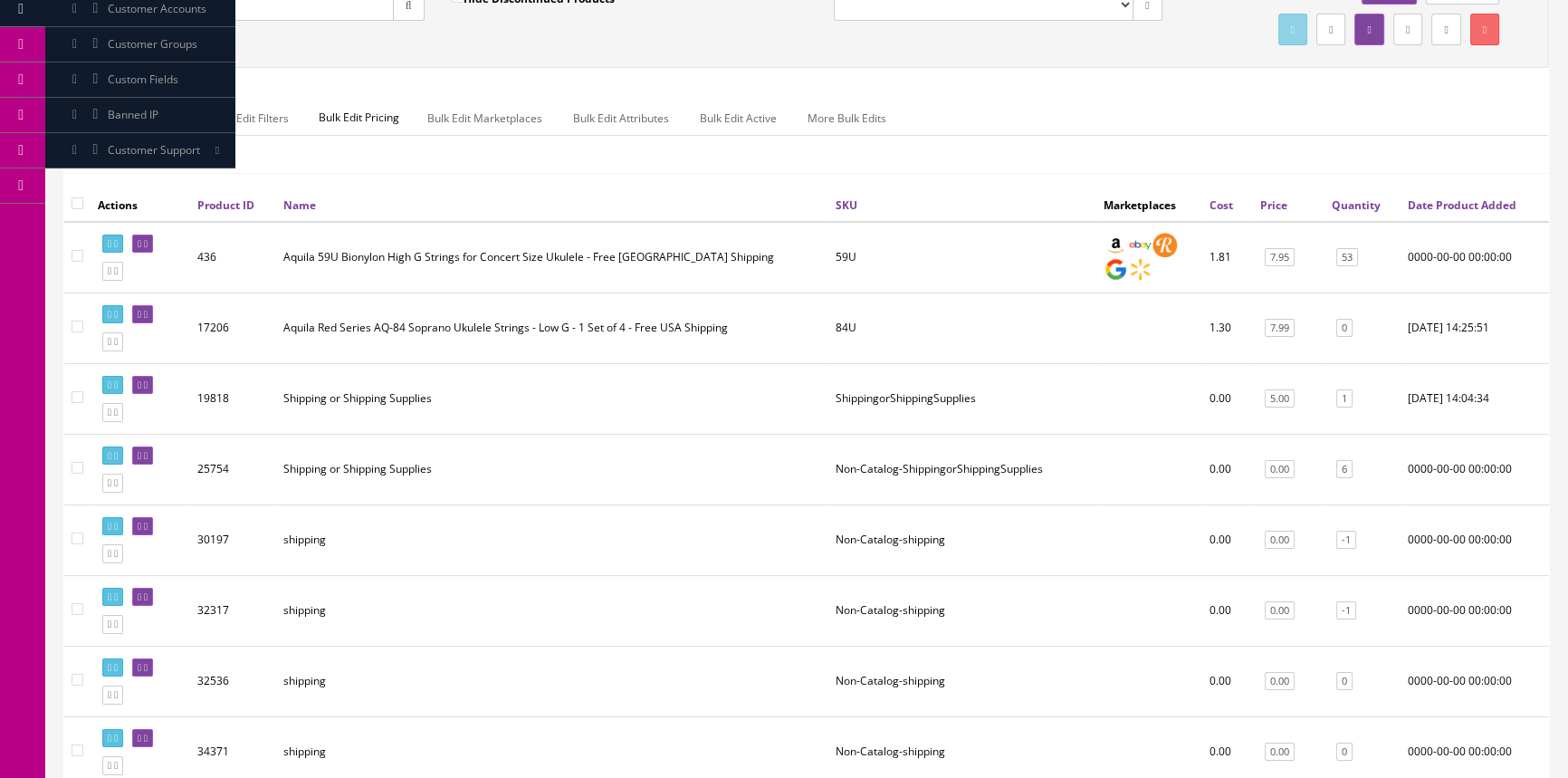
scroll to position [329, 0]
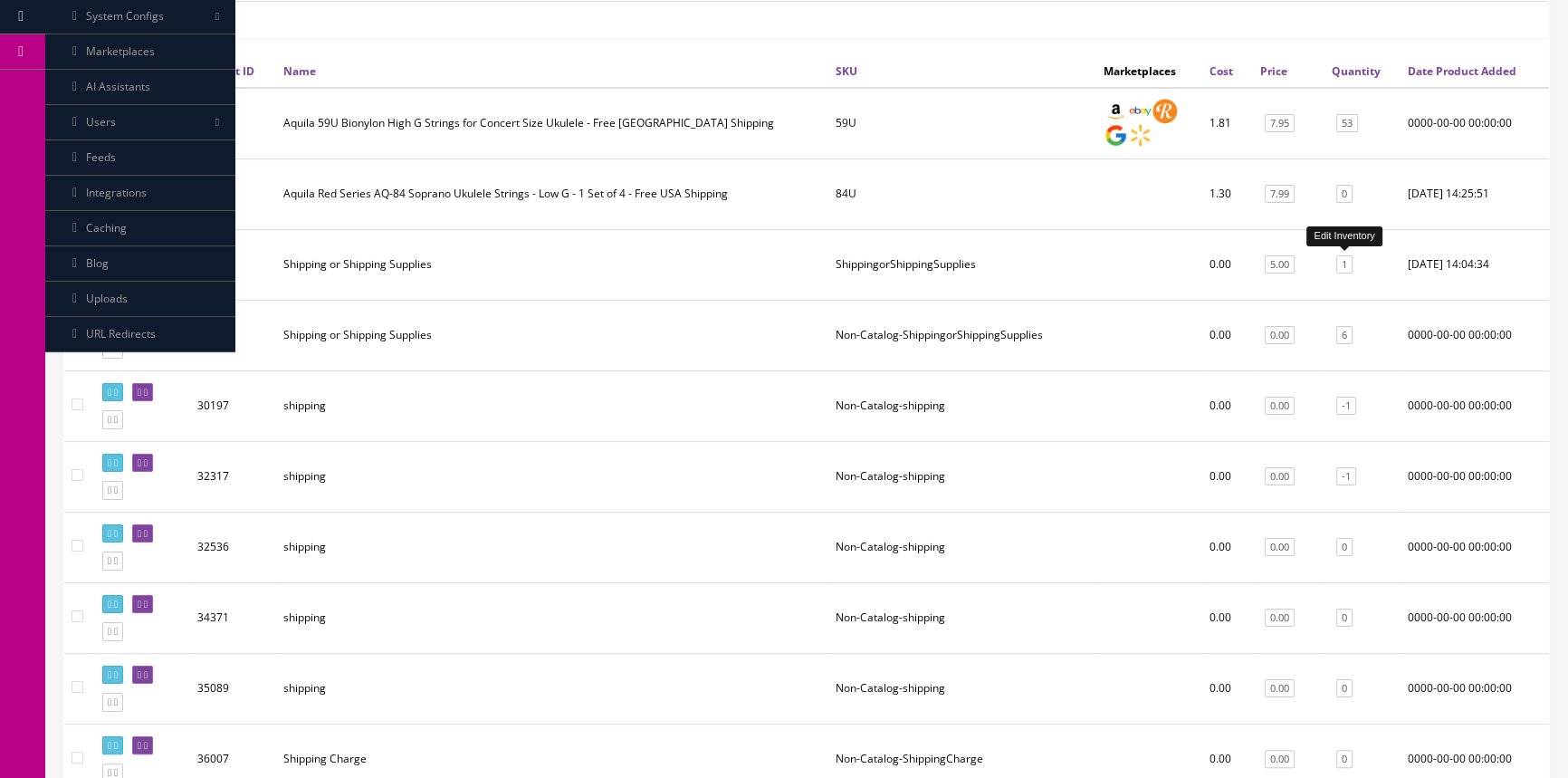
type input "shipping"
click at [1342, 262] on link "1" at bounding box center [1345, 265] width 17 height 19
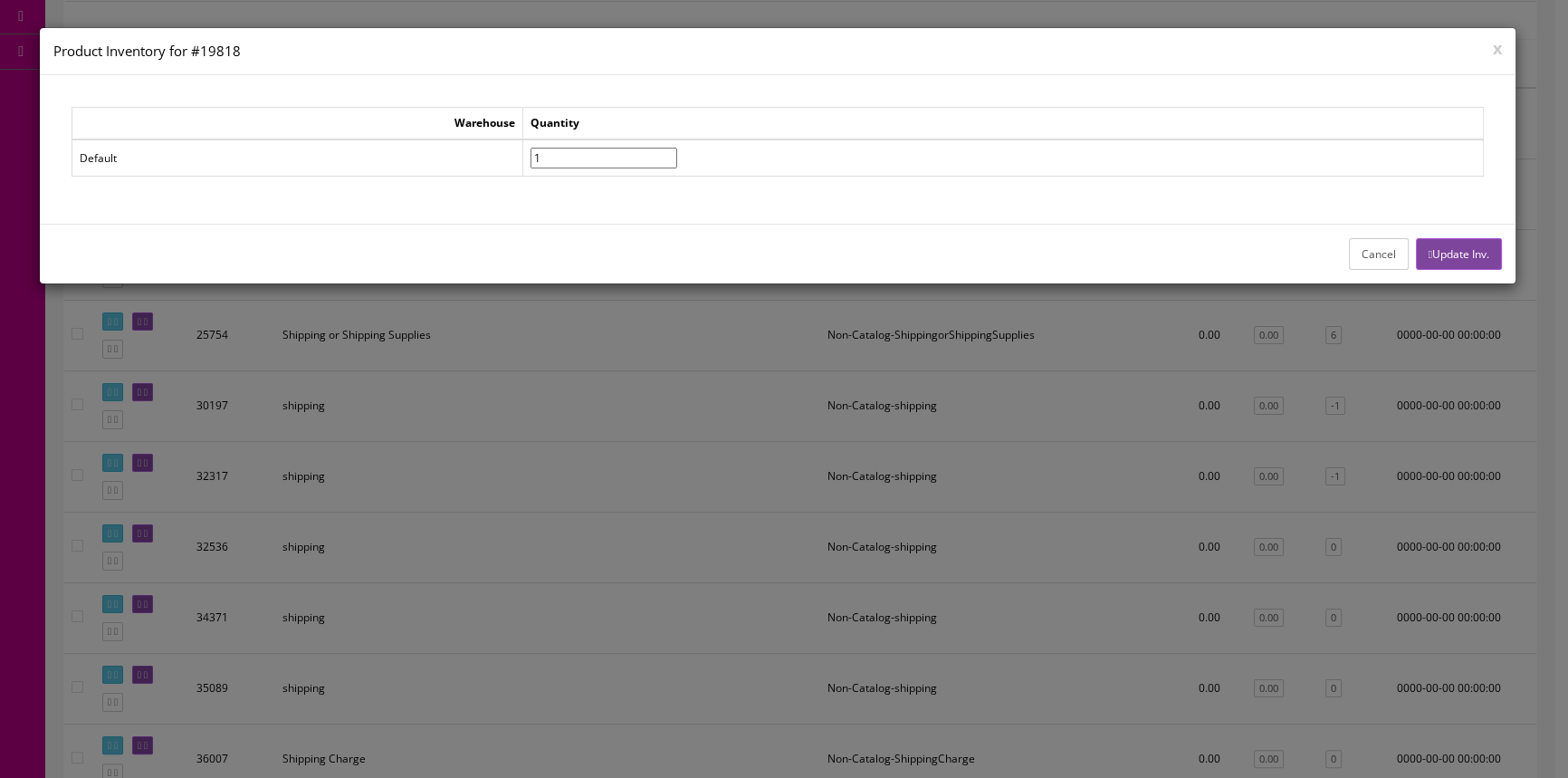
click at [599, 152] on input"] "1" at bounding box center [603, 157] width 147 height 21
type input"] "500"
click at [1434, 245] on button "Update Inv." at bounding box center [1458, 254] width 86 height 32
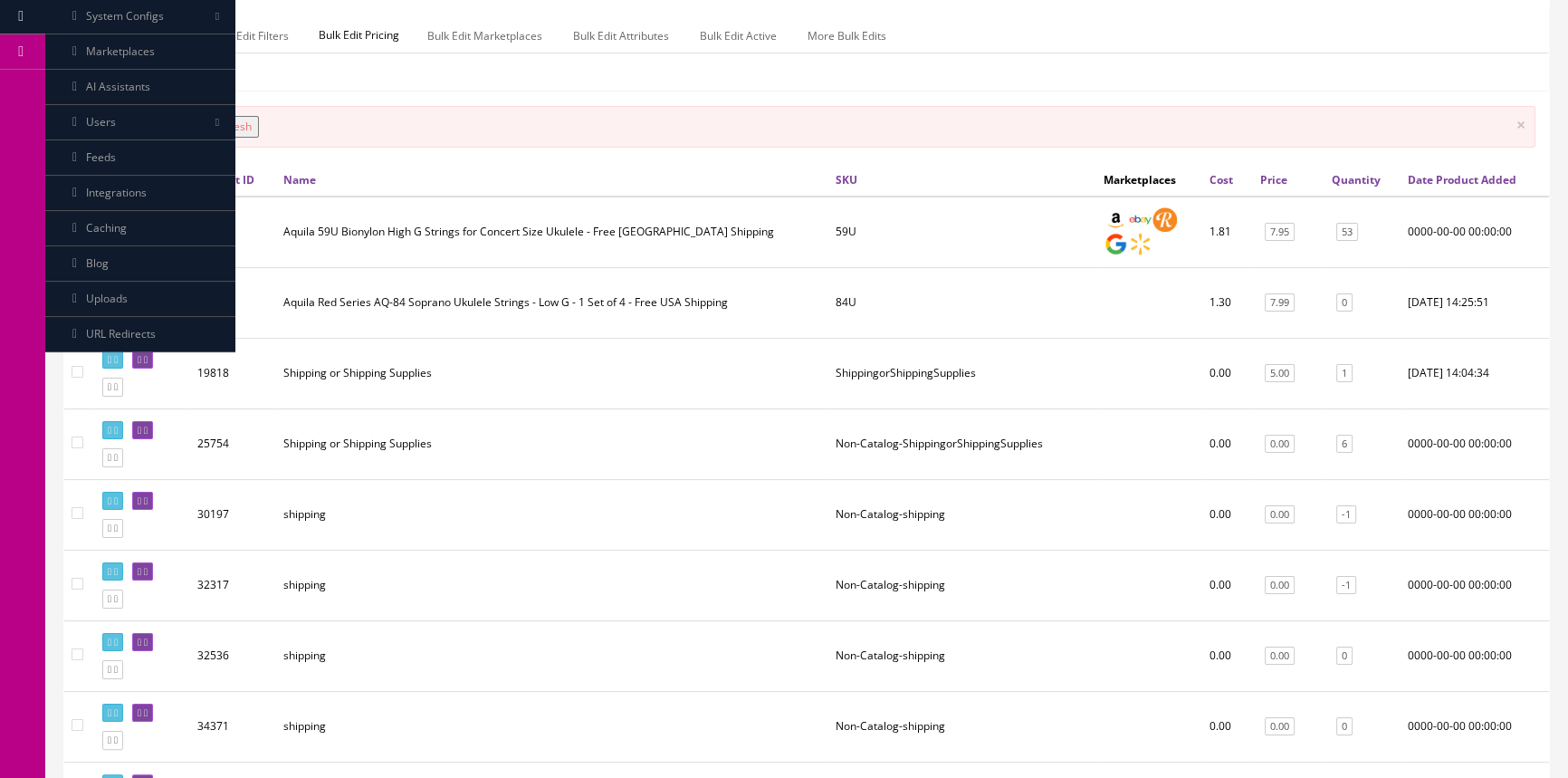
click at [246, 126] on button "Refresh" at bounding box center [232, 126] width 53 height 22
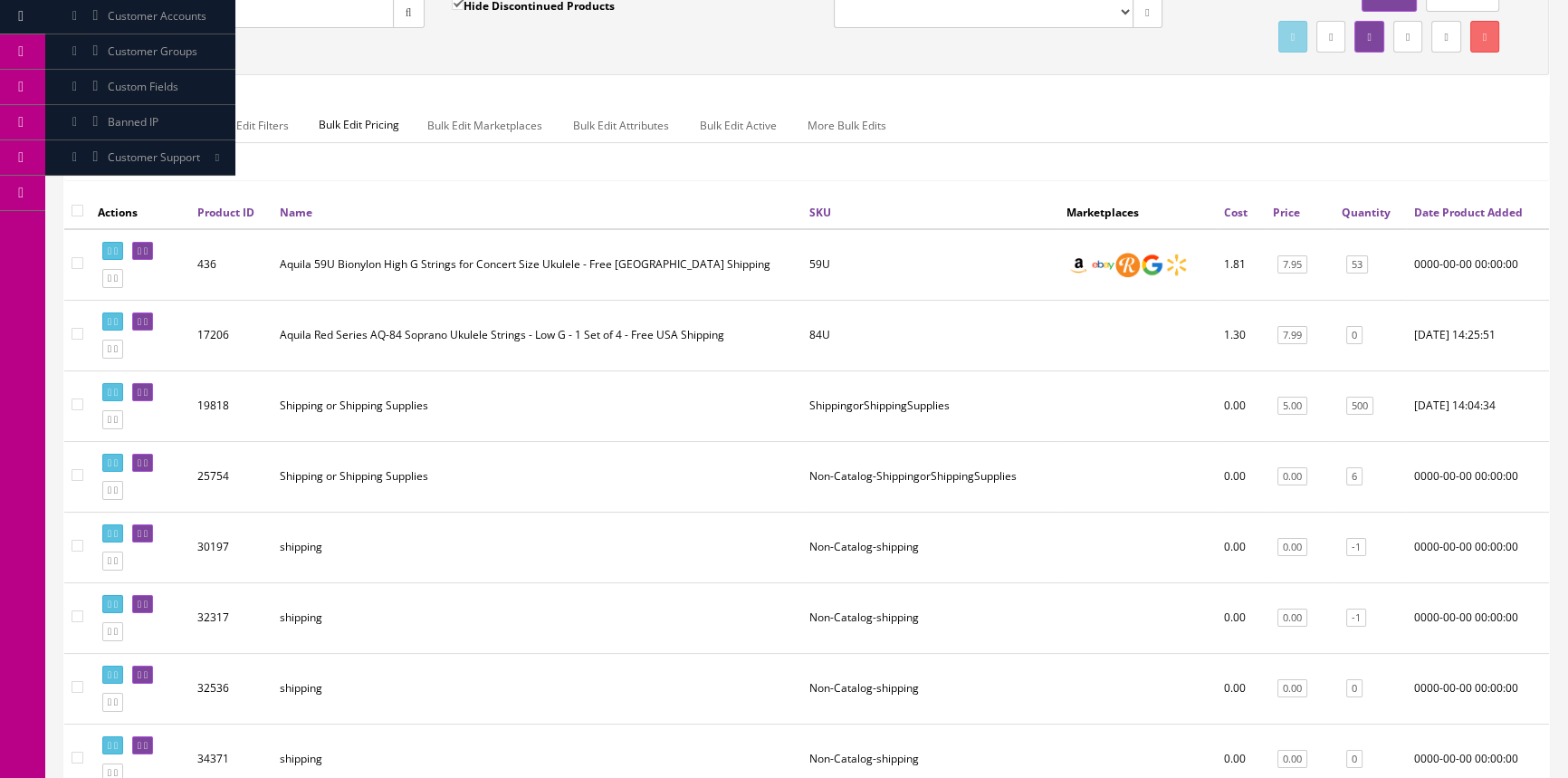
scroll to position [0, 0]
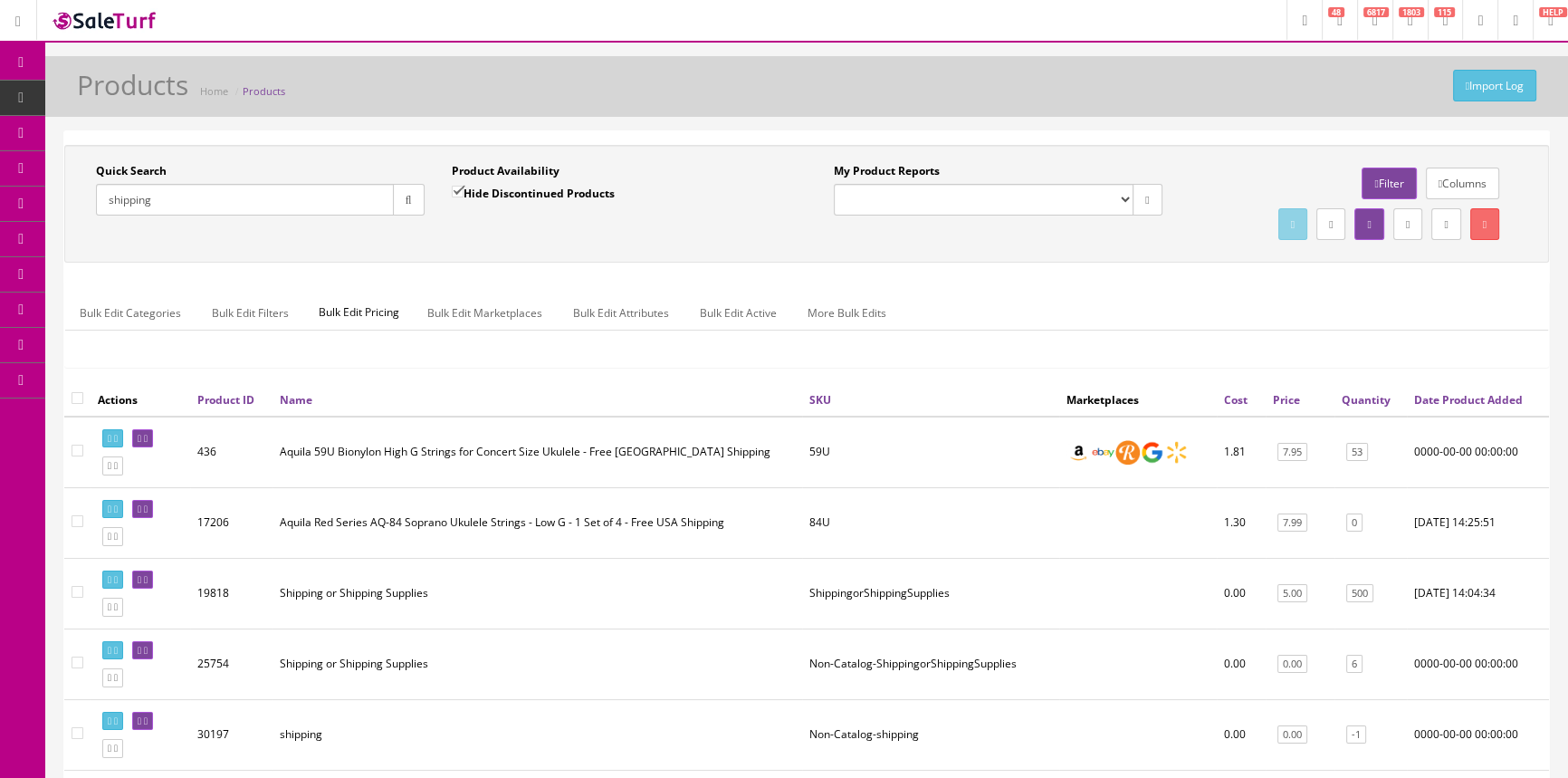
click at [102, 167] on icon at bounding box center [95, 167] width 19 height 15
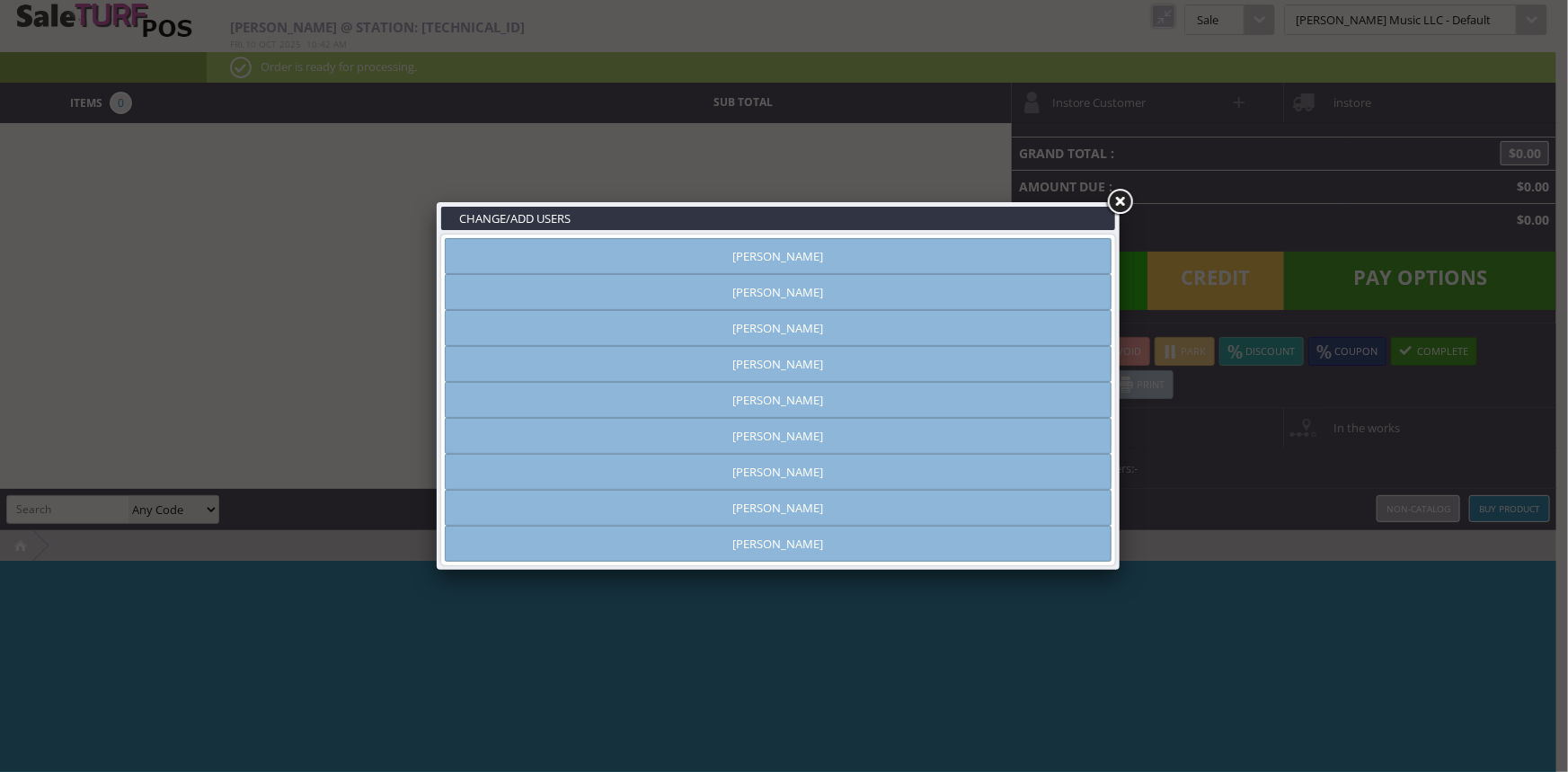
type input "[PERSON_NAME]"
drag, startPoint x: 927, startPoint y: 292, endPoint x: 935, endPoint y: 287, distance: 9.4
click at [928, 292] on link "[PERSON_NAME]" at bounding box center [778, 292] width 666 height 36
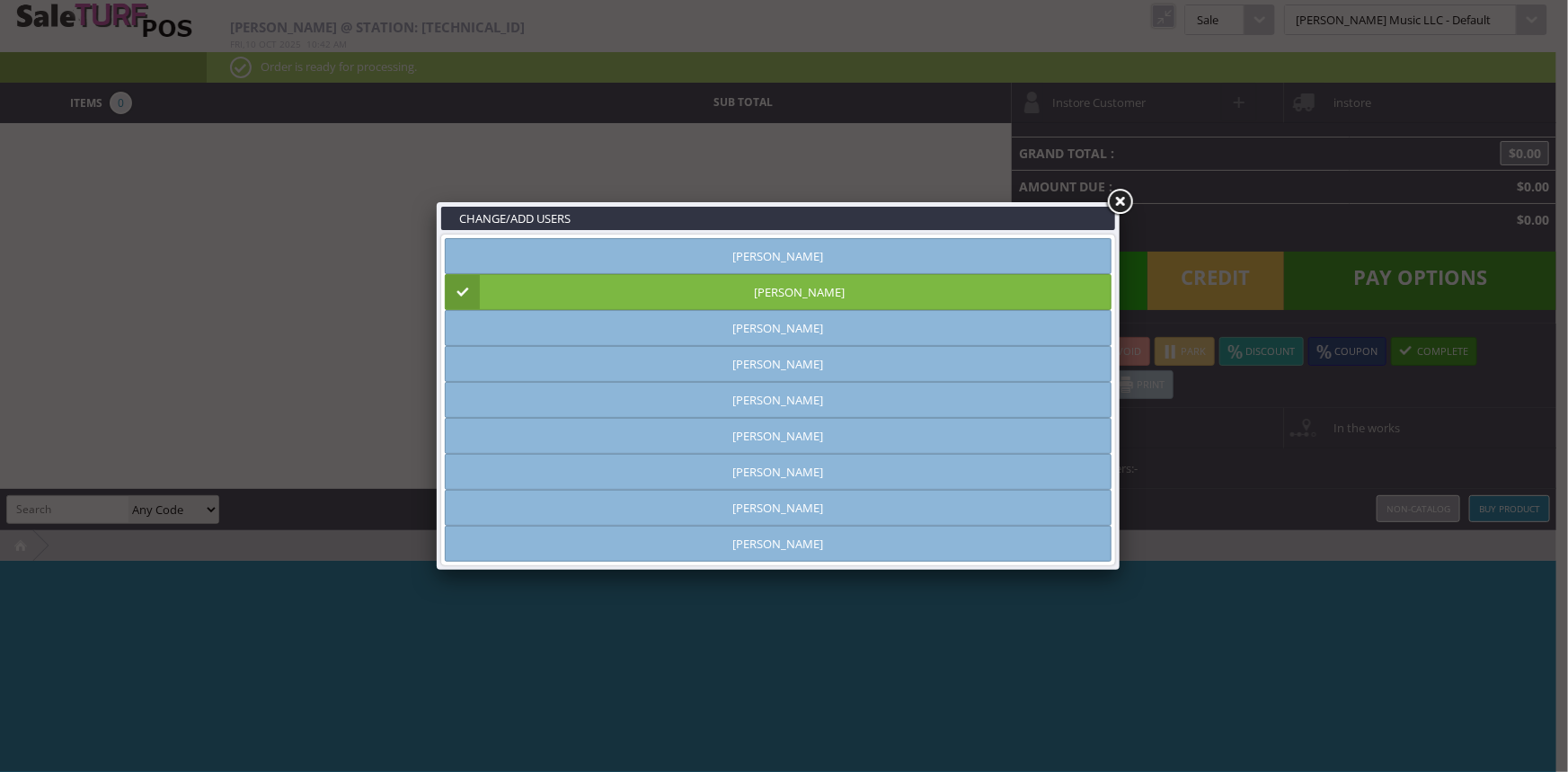
click at [1118, 203] on link at bounding box center [1119, 202] width 32 height 32
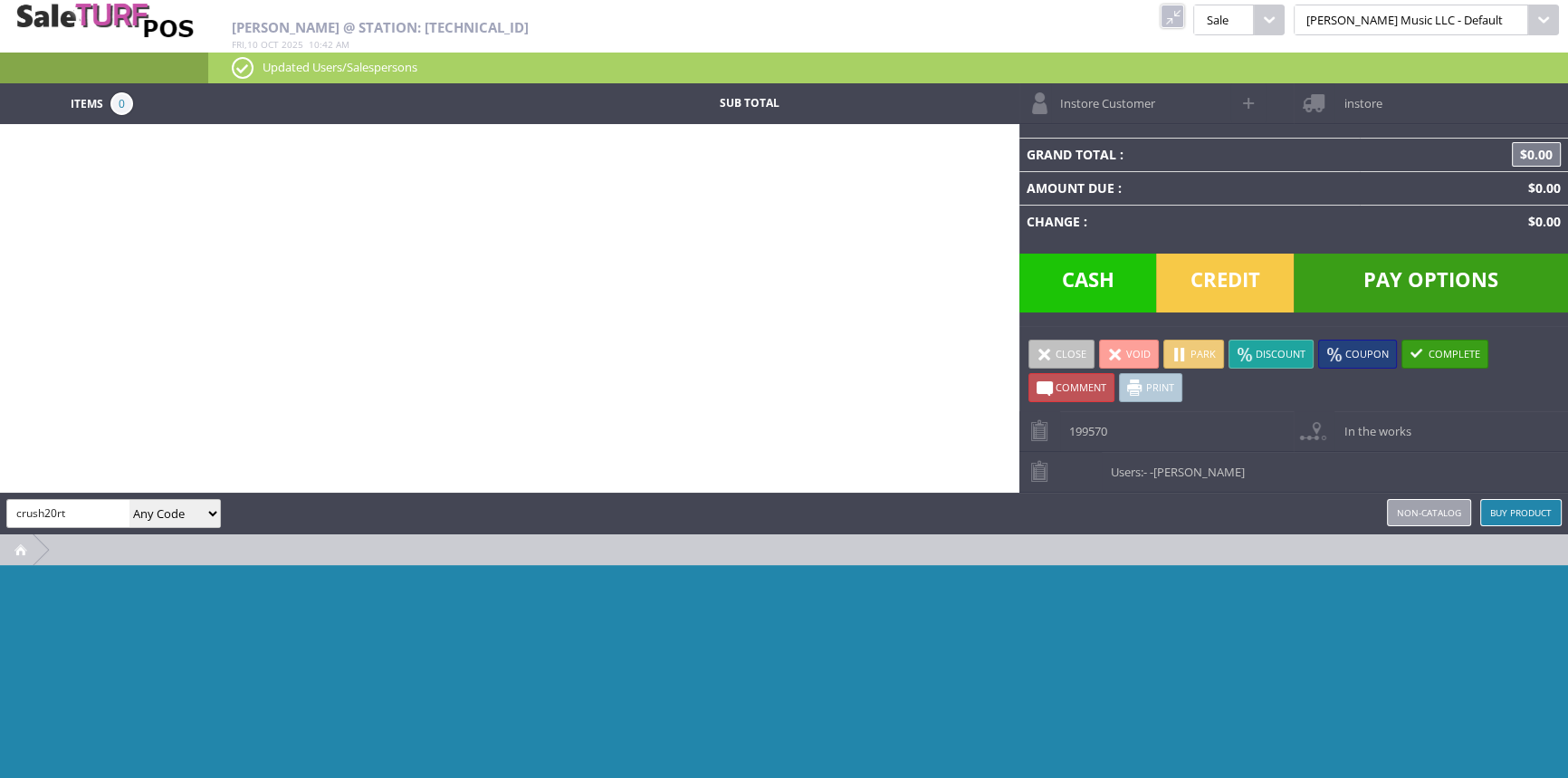
type input "crush20rt"
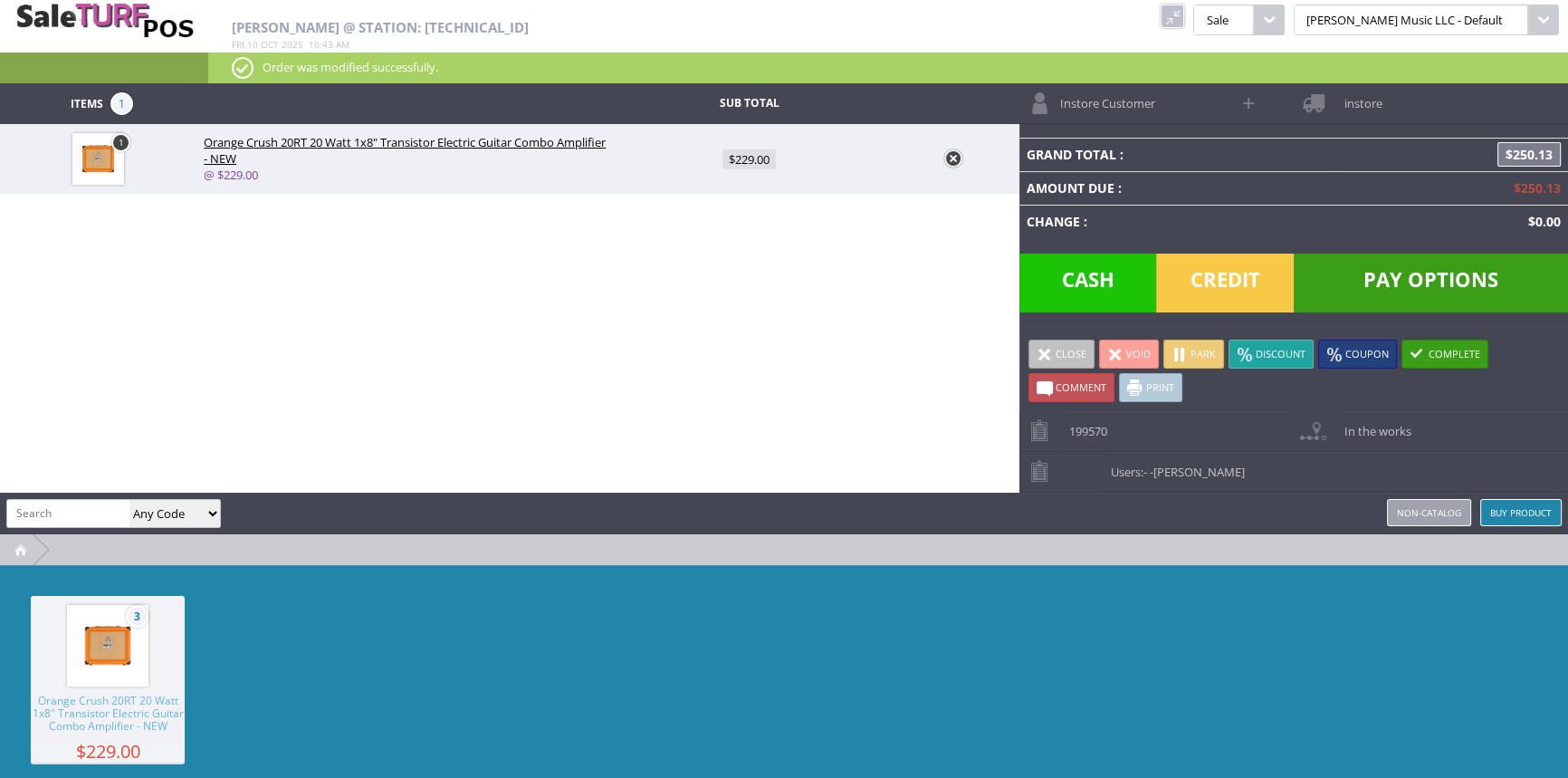
click at [954, 154] on link at bounding box center [954, 158] width 18 height 18
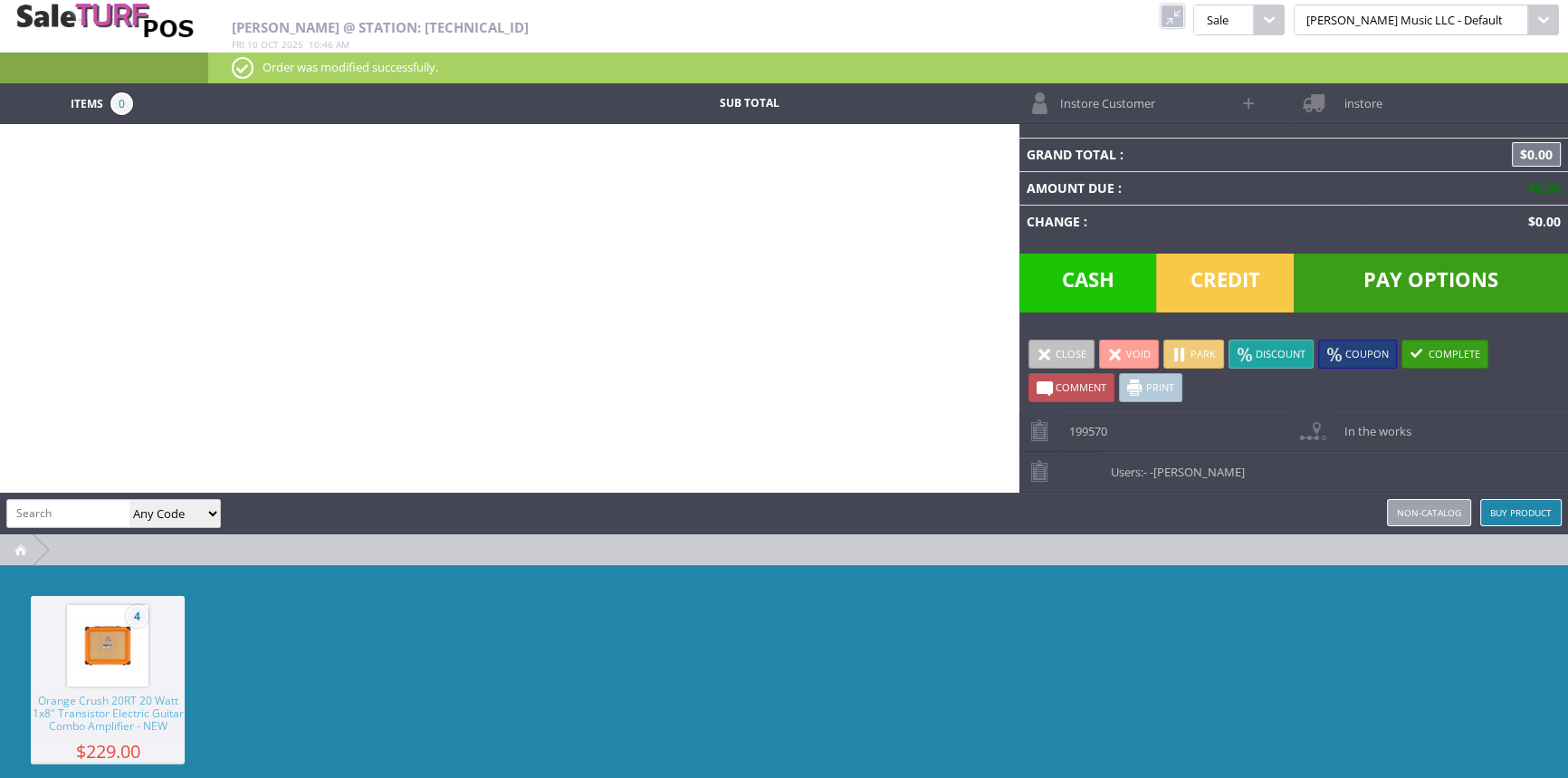
click at [1185, 16] on link at bounding box center [1173, 17] width 24 height 24
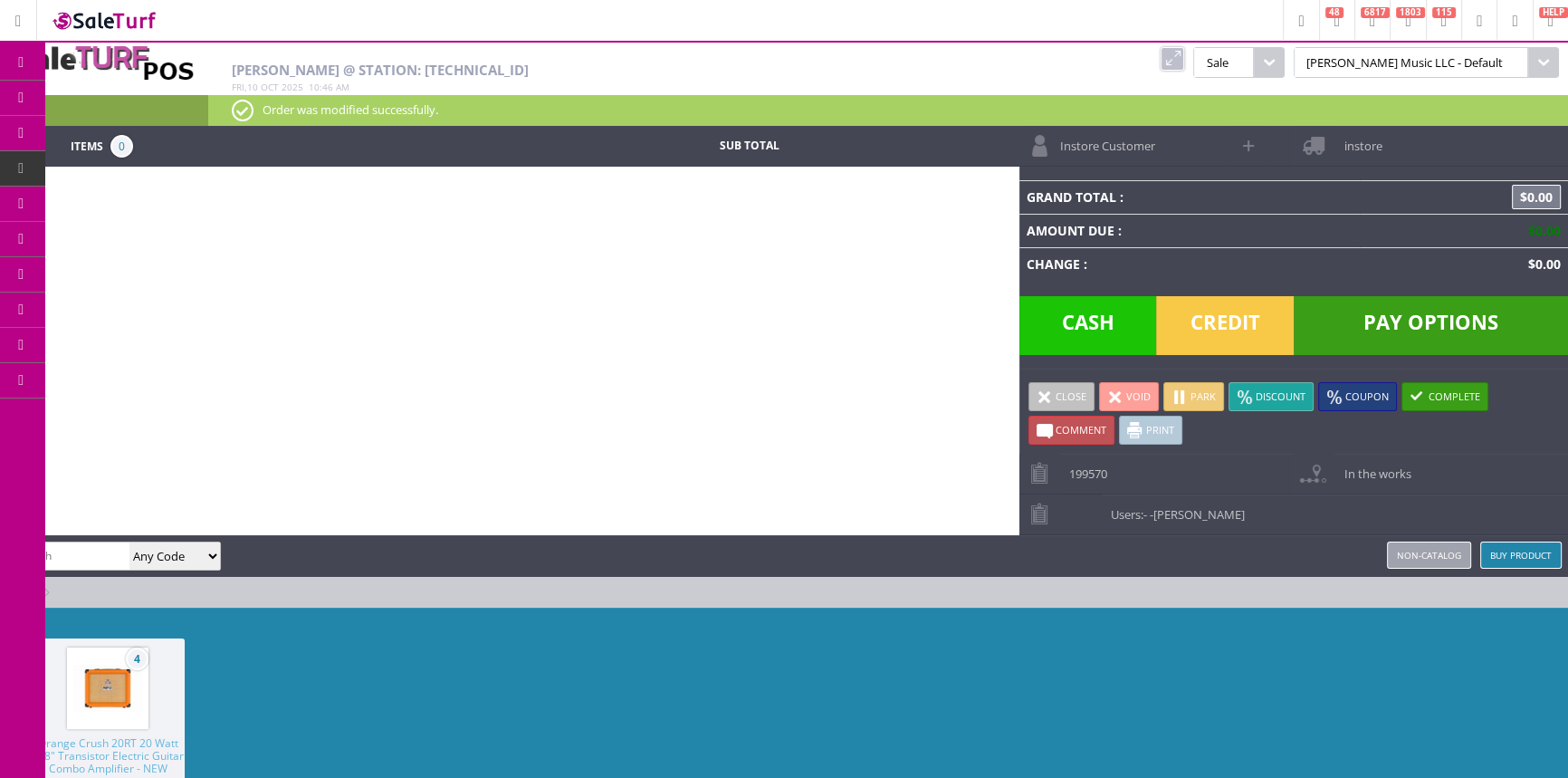
click at [162, 106] on link "Products" at bounding box center [140, 99] width 191 height 37
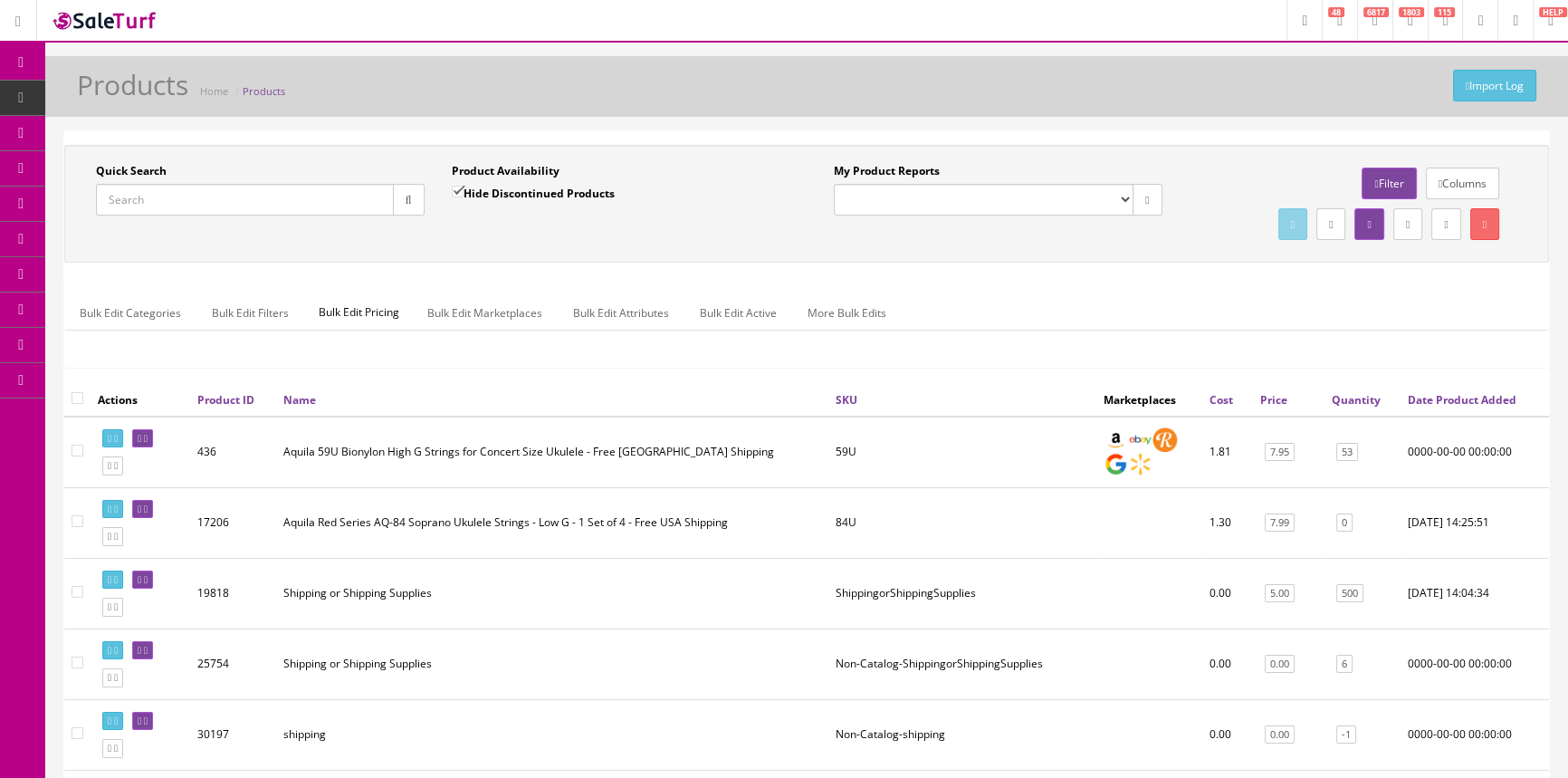
click at [175, 199] on input "Quick Search" at bounding box center [245, 199] width 298 height 32
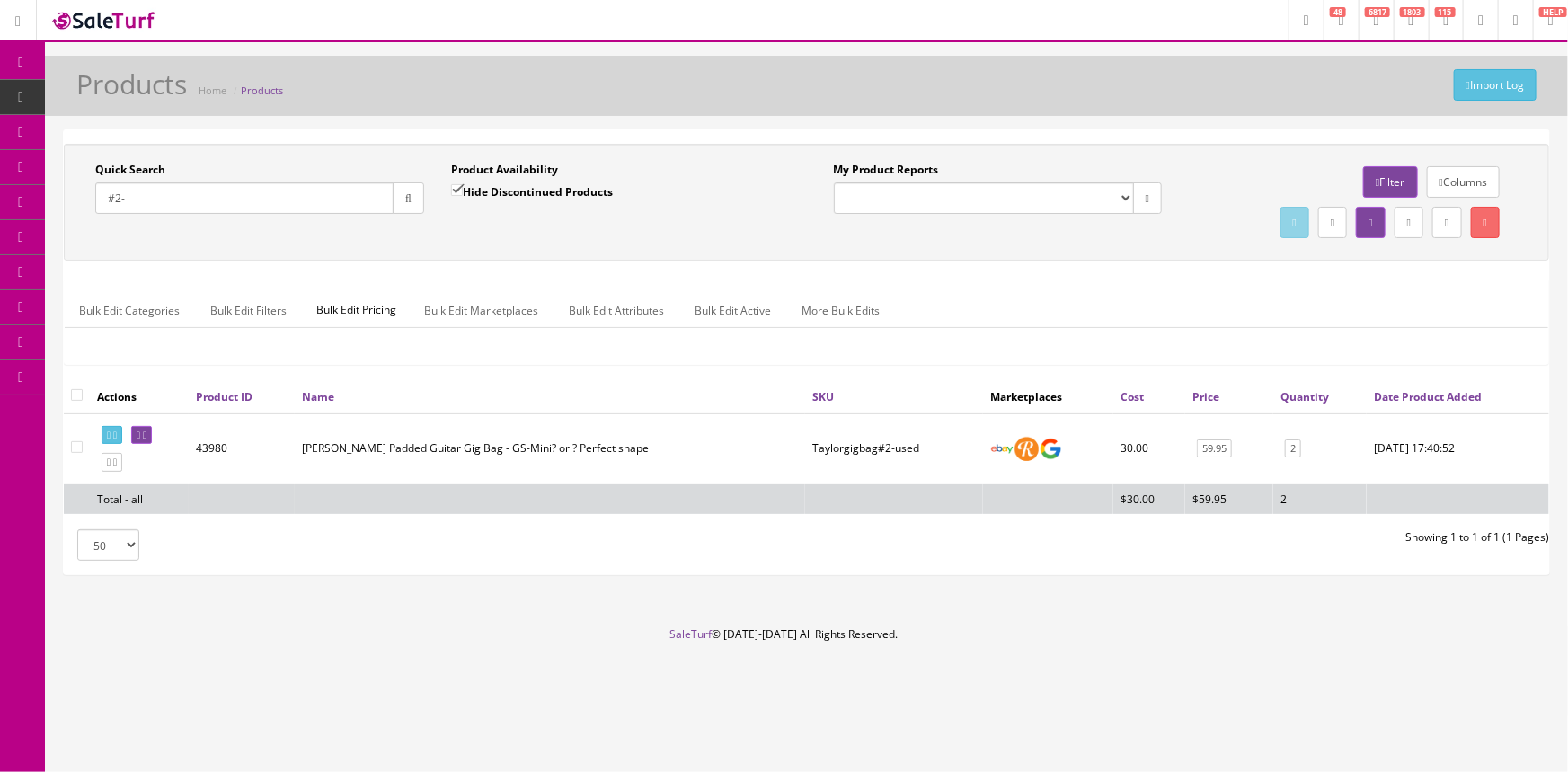
type input "#2-"
click at [458, 189] on input "Hide Discontinued Products" at bounding box center [457, 190] width 12 height 12
checkbox input "false"
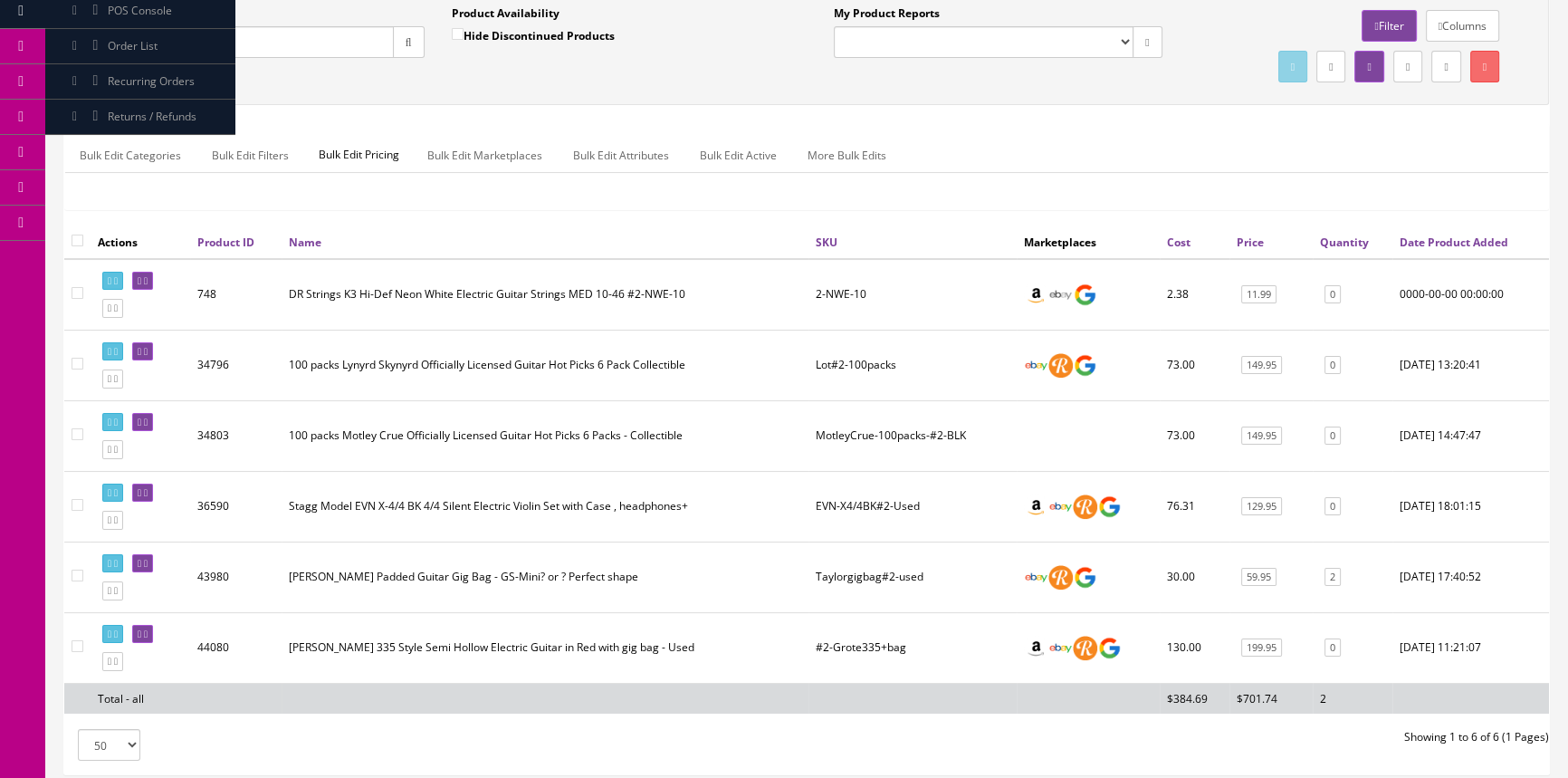
scroll to position [164, 0]
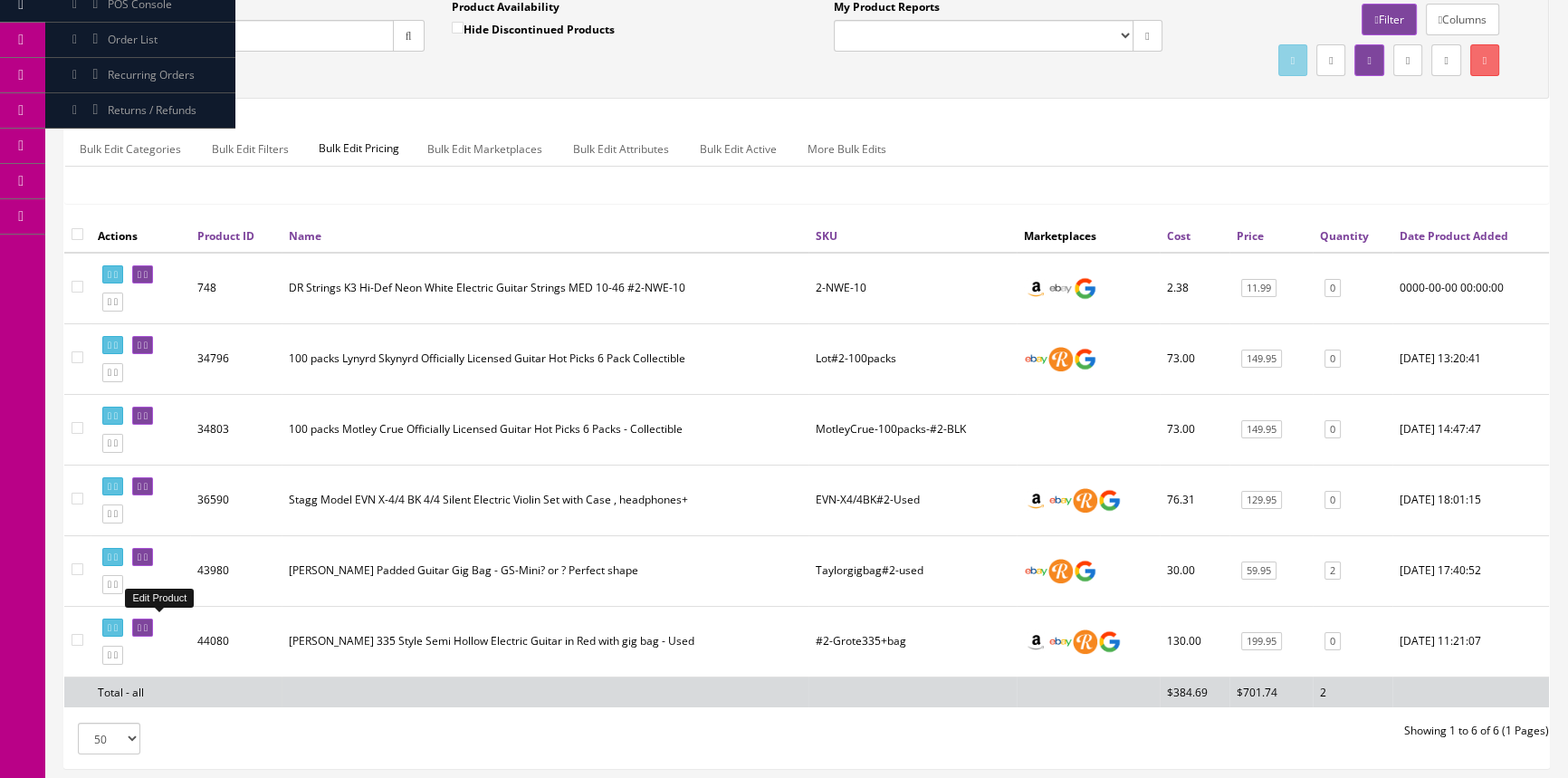
click at [147, 624] on icon at bounding box center [146, 628] width 4 height 10
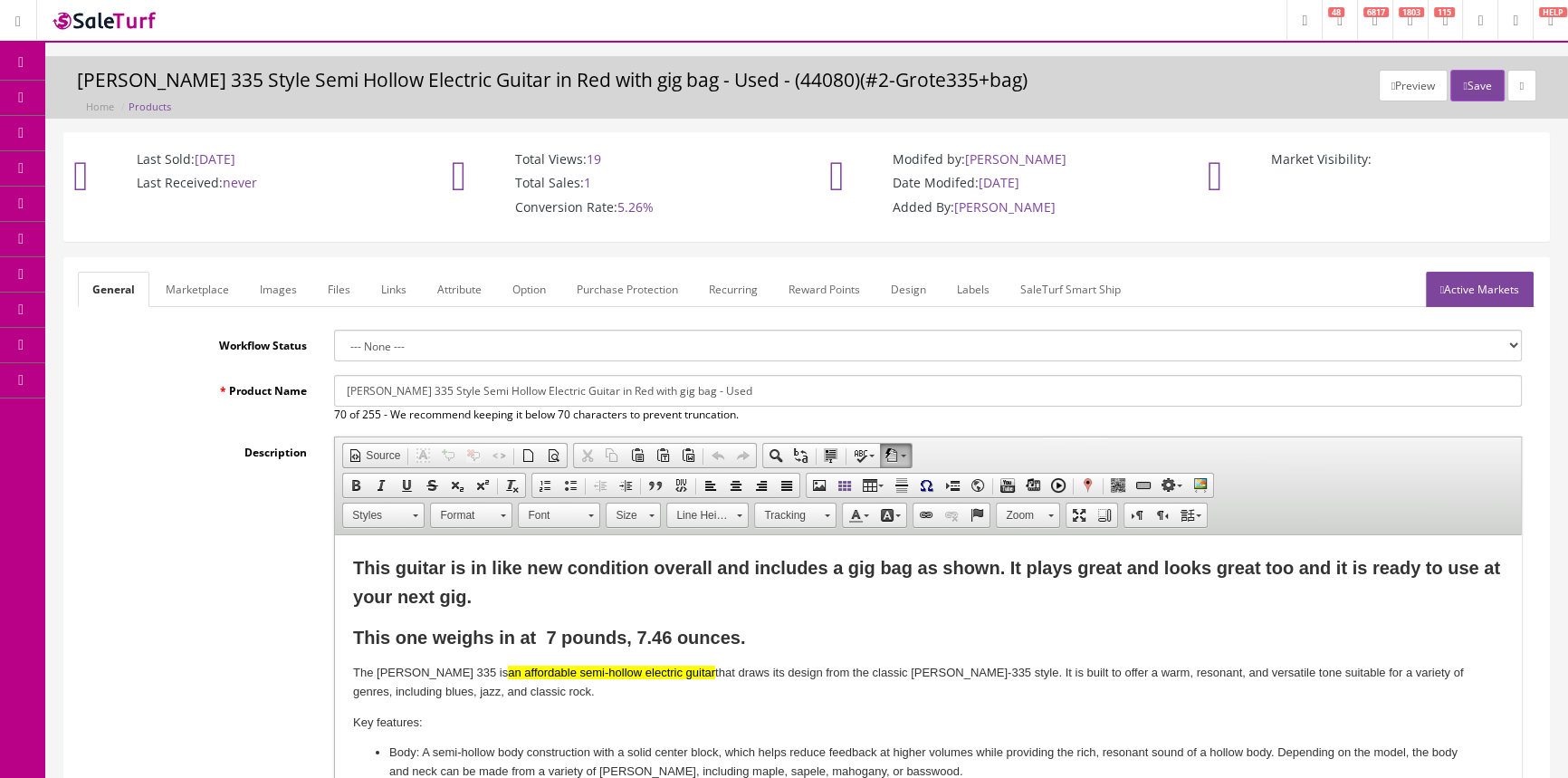
click at [273, 289] on link "Images" at bounding box center [278, 289] width 66 height 36
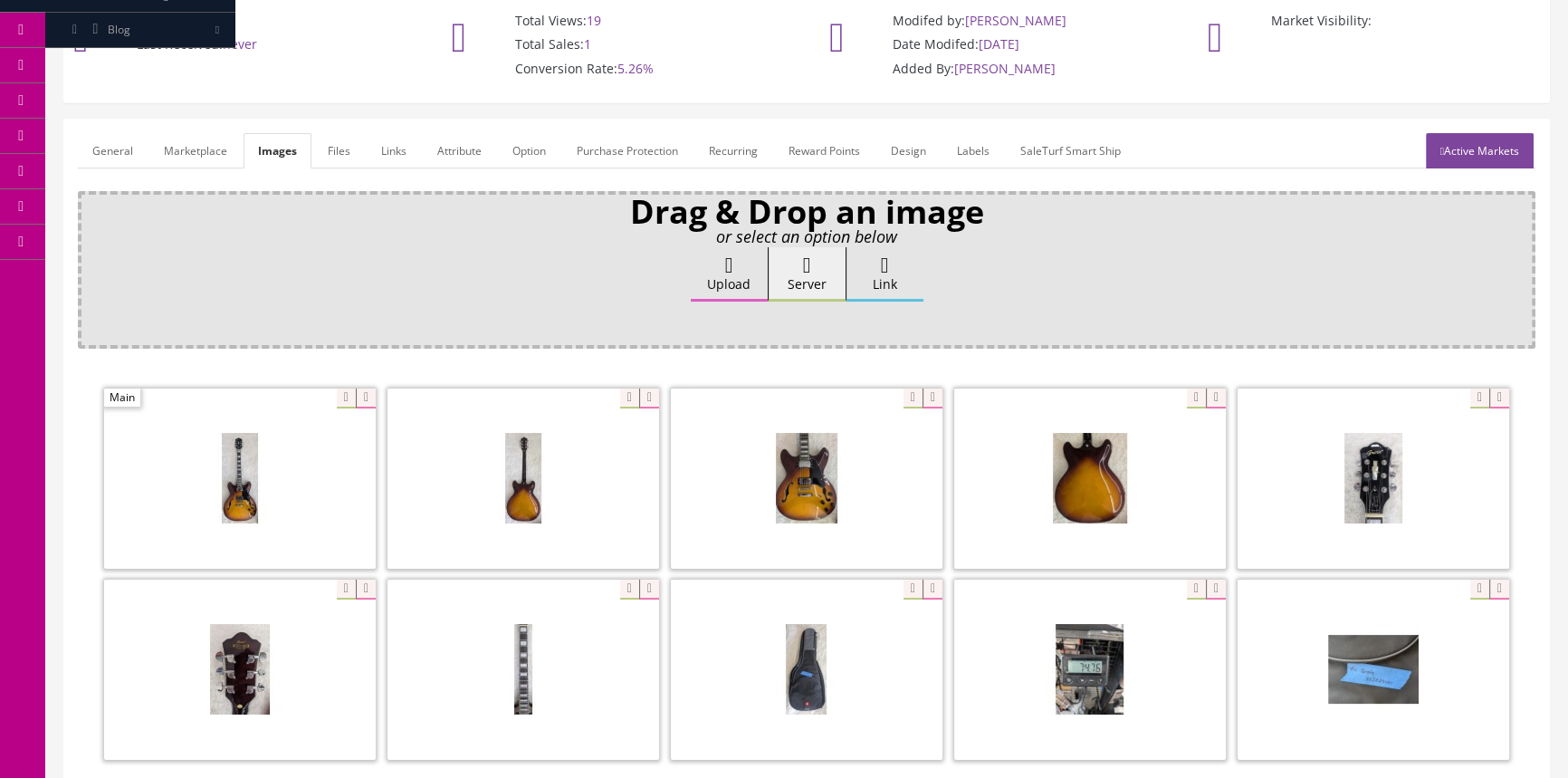
scroll to position [246, 0]
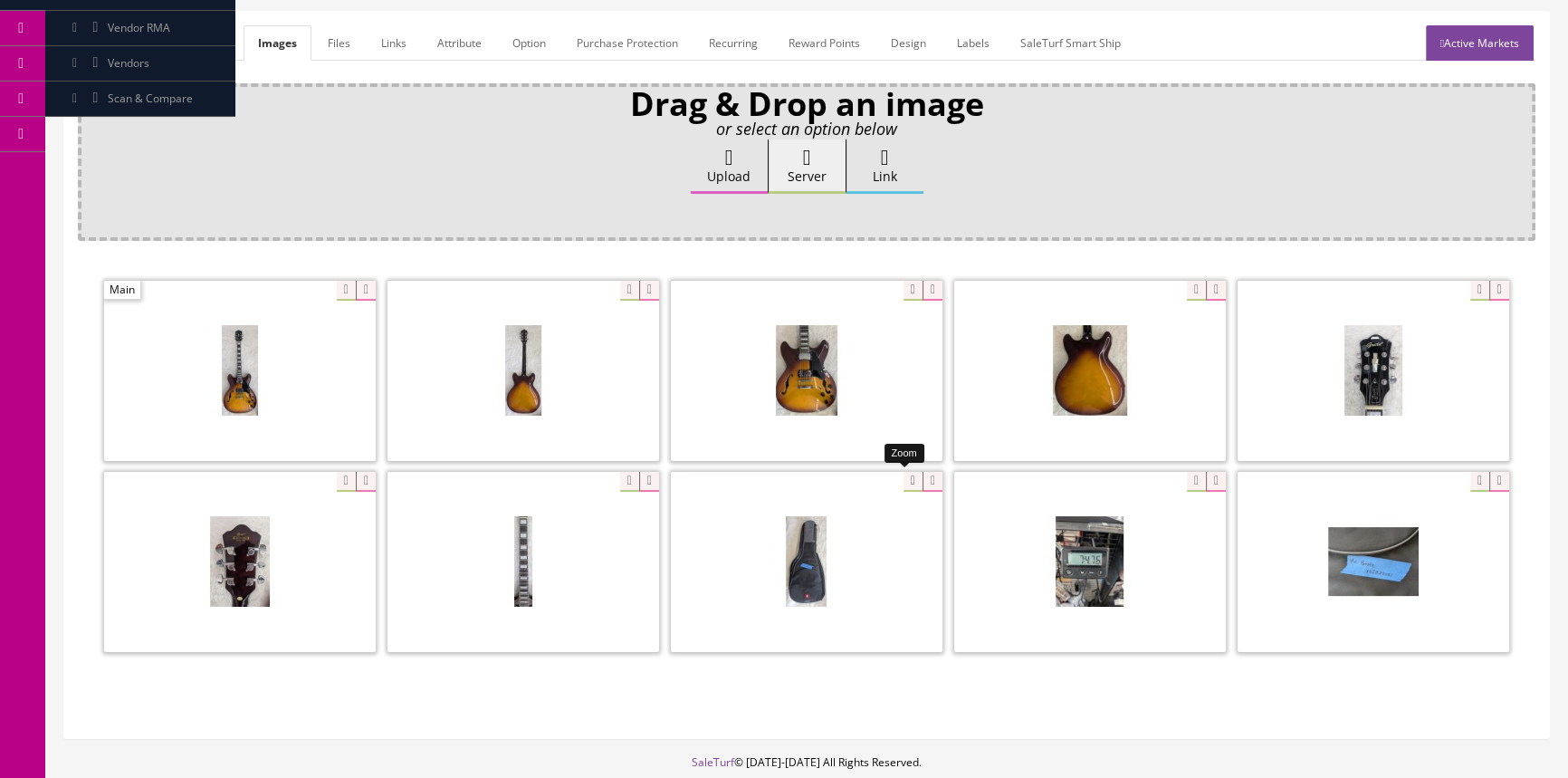
click at [892, 472] on div at bounding box center [807, 561] width 272 height 181
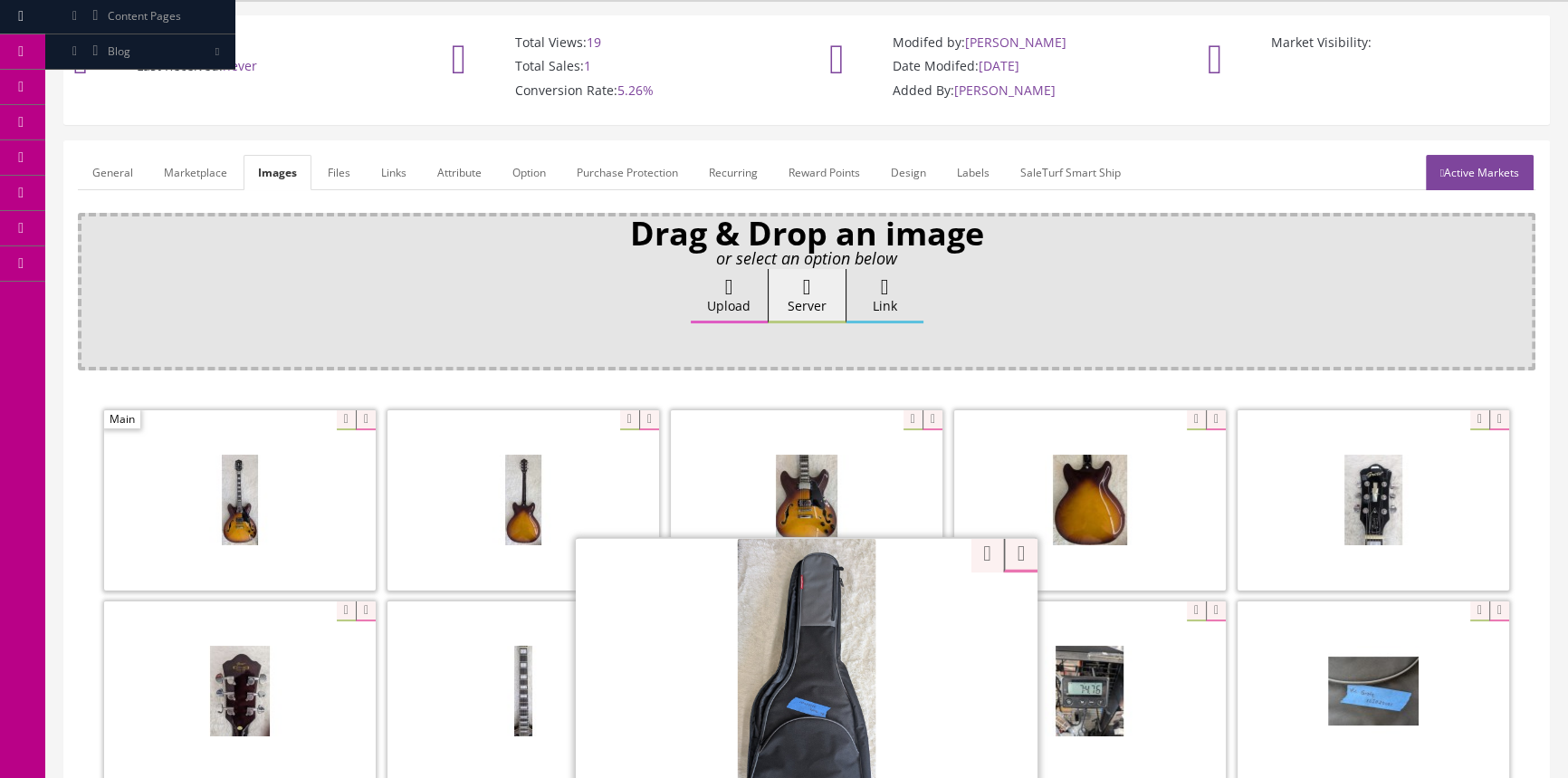
scroll to position [0, 0]
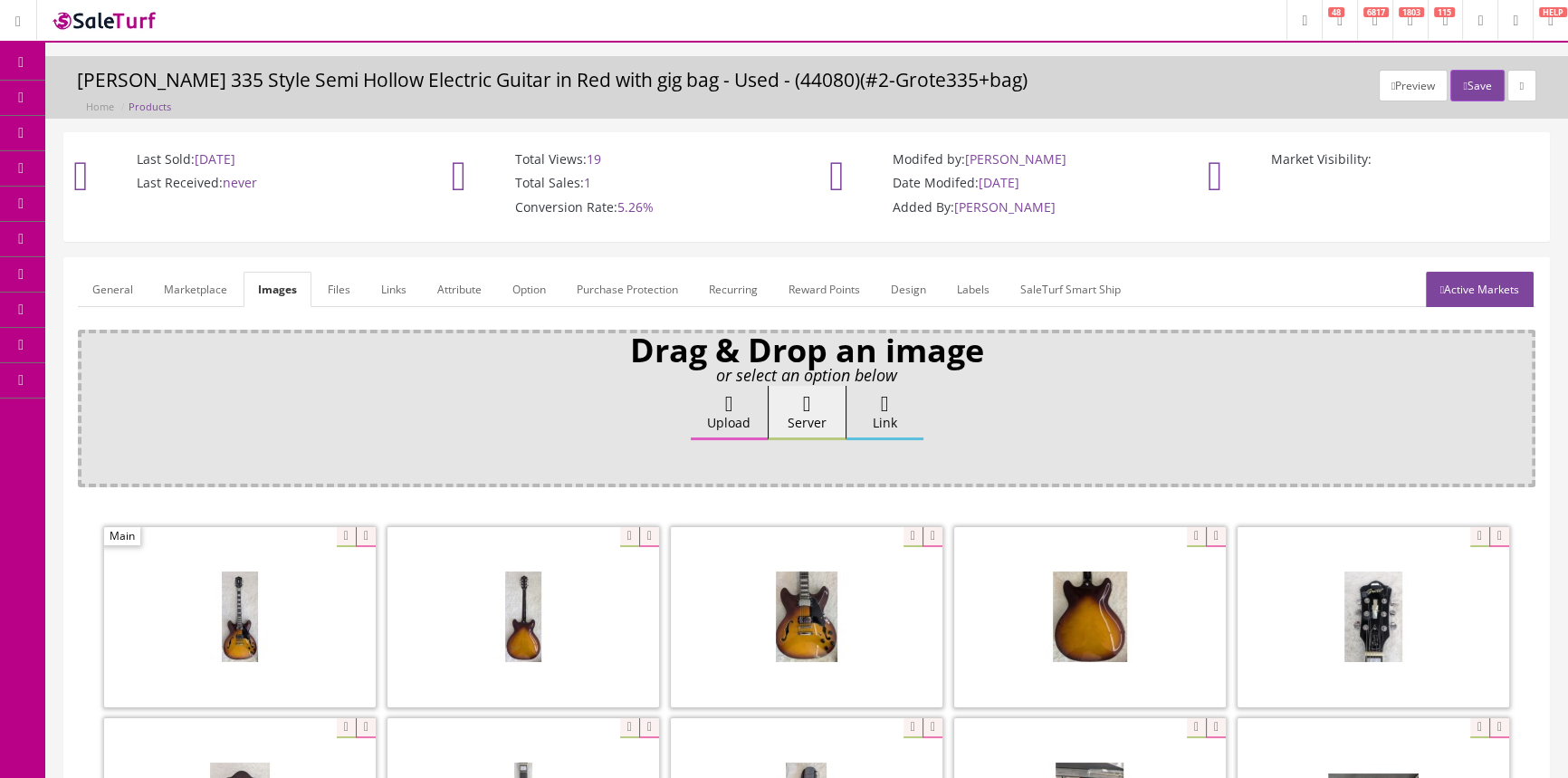
click at [103, 169] on icon at bounding box center [95, 167] width 19 height 15
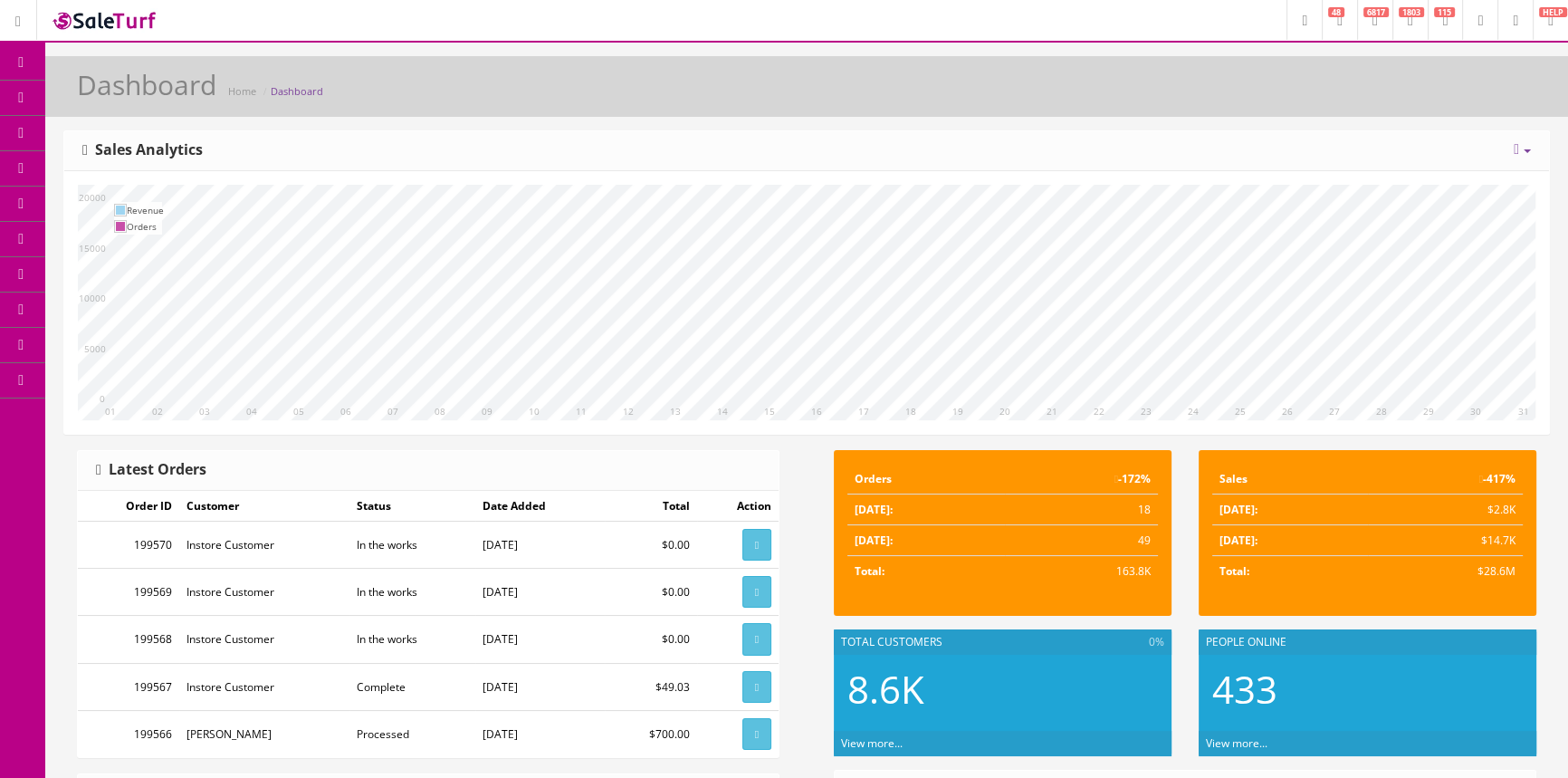
click at [134, 178] on link "POS Console" at bounding box center [140, 169] width 191 height 36
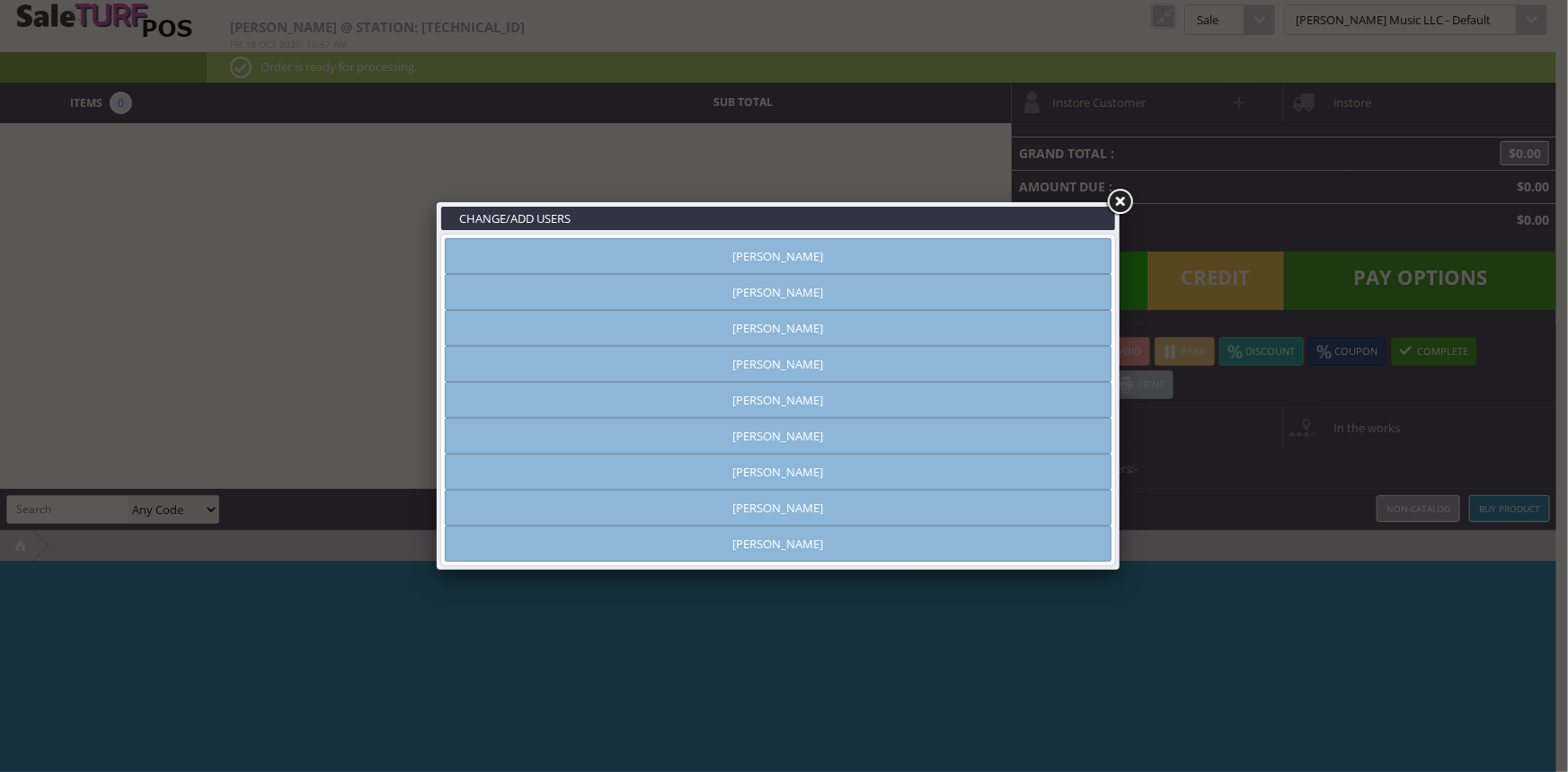
type input "[PERSON_NAME]"
click at [862, 297] on link "[PERSON_NAME]" at bounding box center [778, 292] width 666 height 36
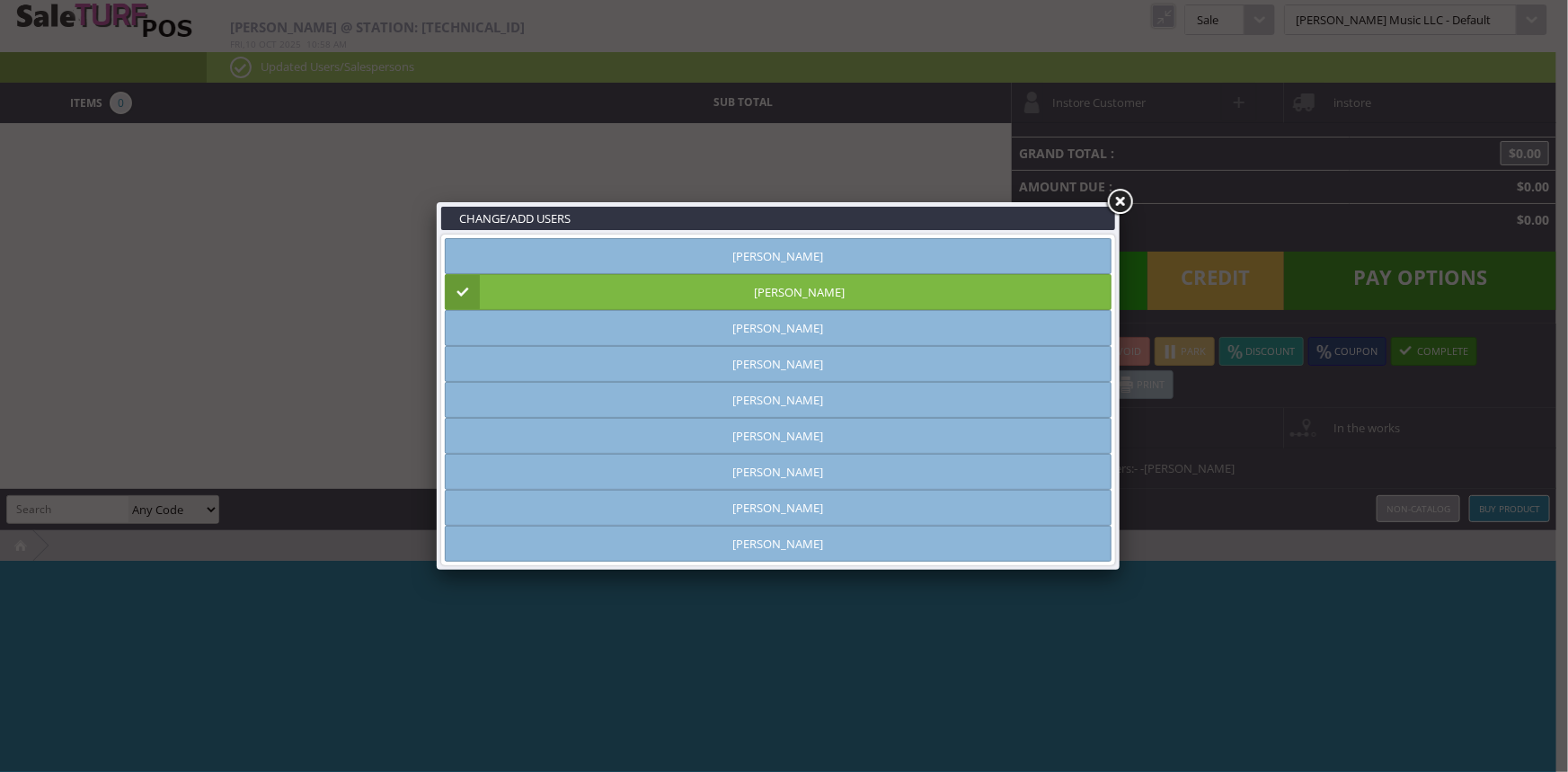
drag, startPoint x: 1122, startPoint y: 203, endPoint x: 1250, endPoint y: 16, distance: 226.6
click at [1123, 202] on link at bounding box center [1119, 202] width 32 height 32
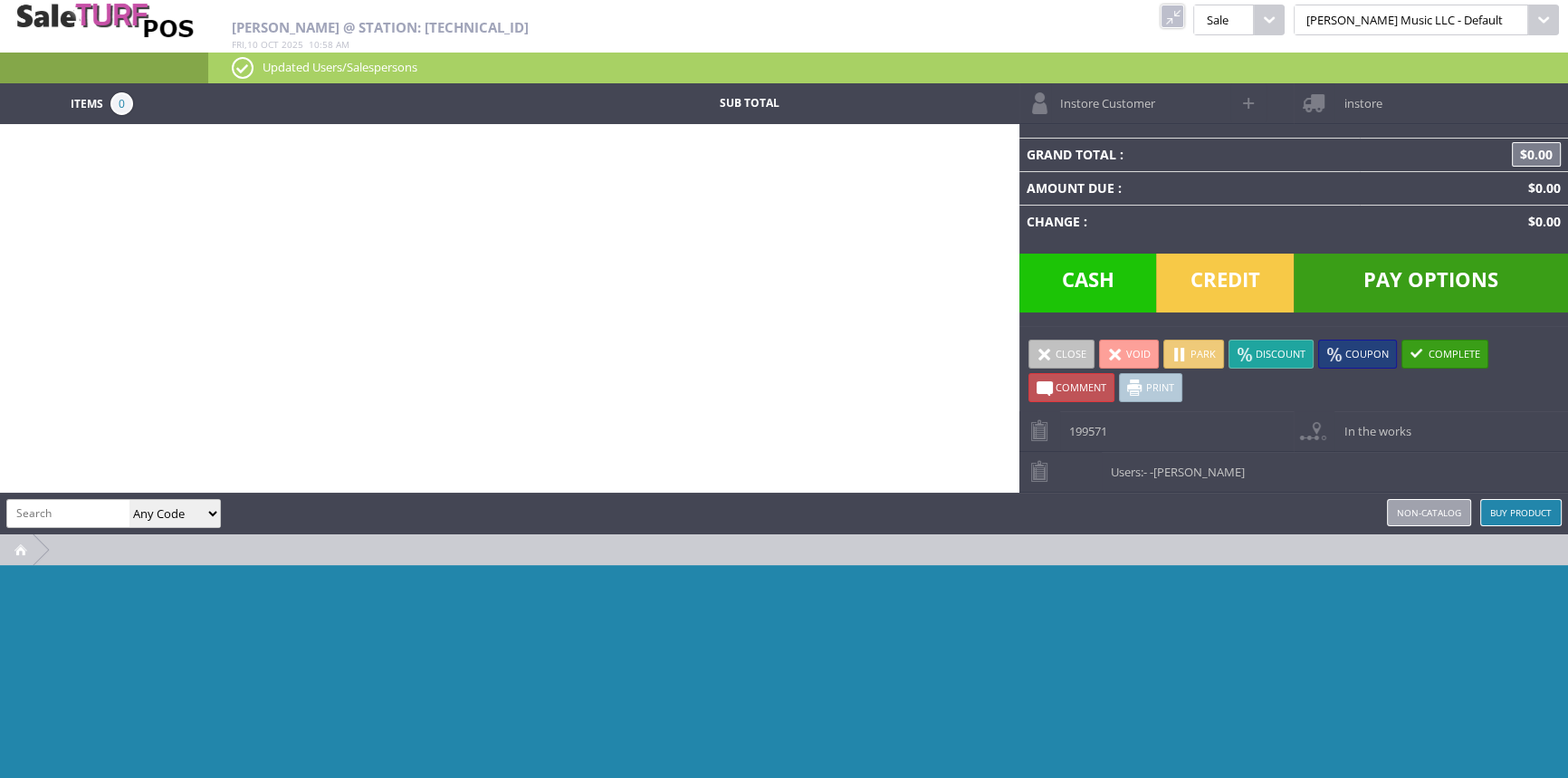
click at [1185, 10] on link at bounding box center [1173, 17] width 24 height 24
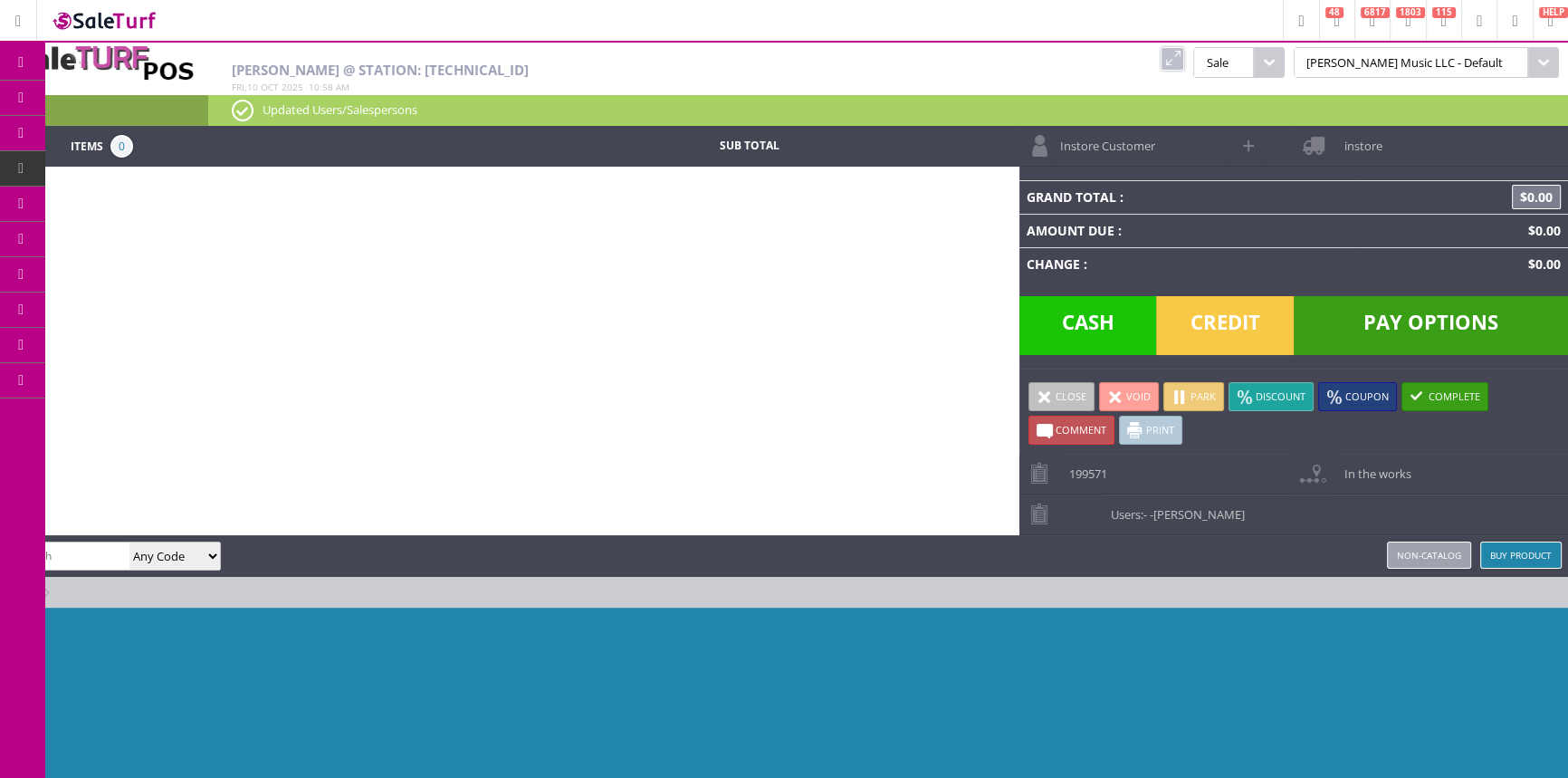
click at [65, 99] on link "Products" at bounding box center [140, 99] width 191 height 37
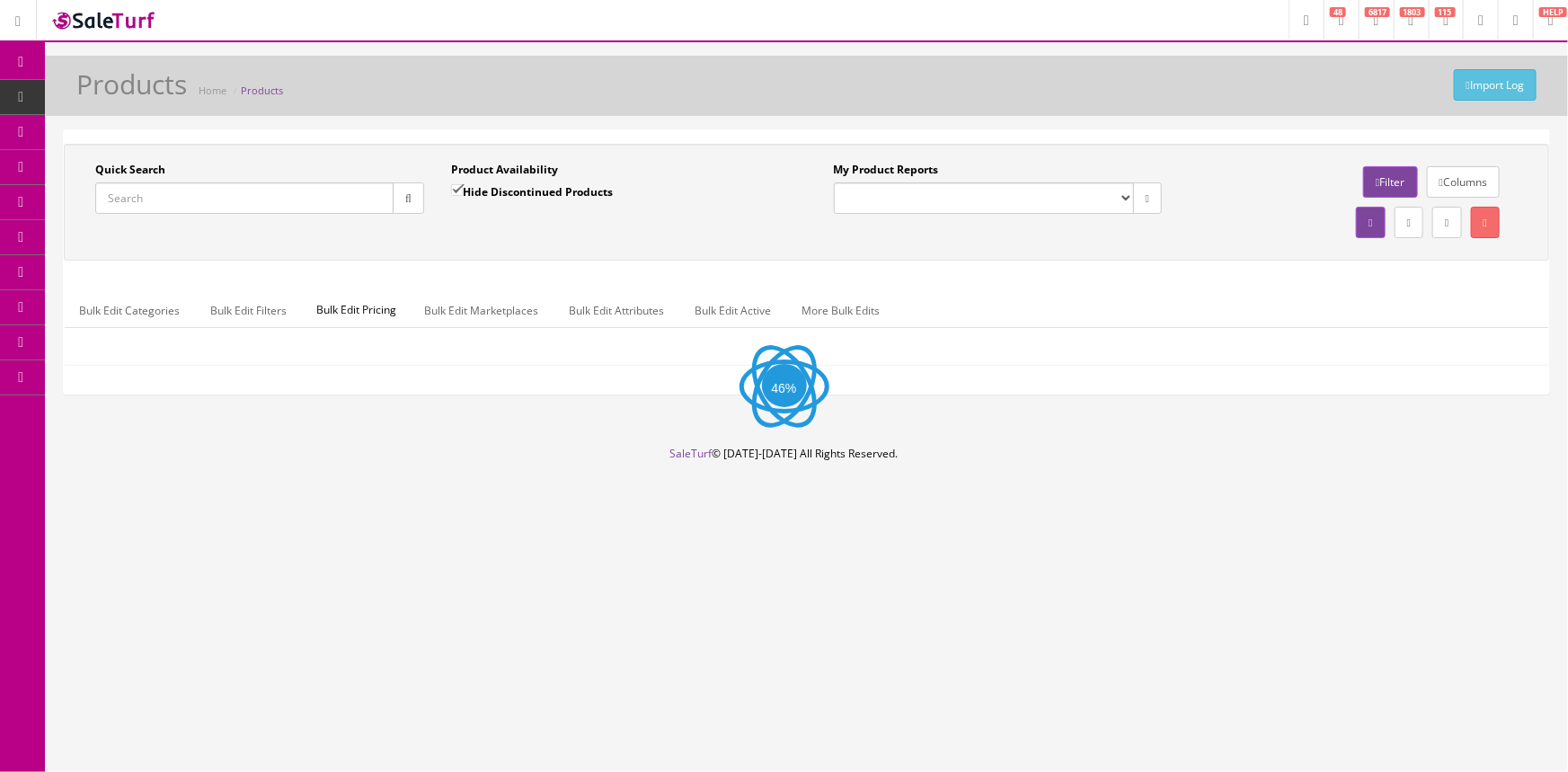
click at [261, 211] on input "Quick Search" at bounding box center [244, 198] width 298 height 31
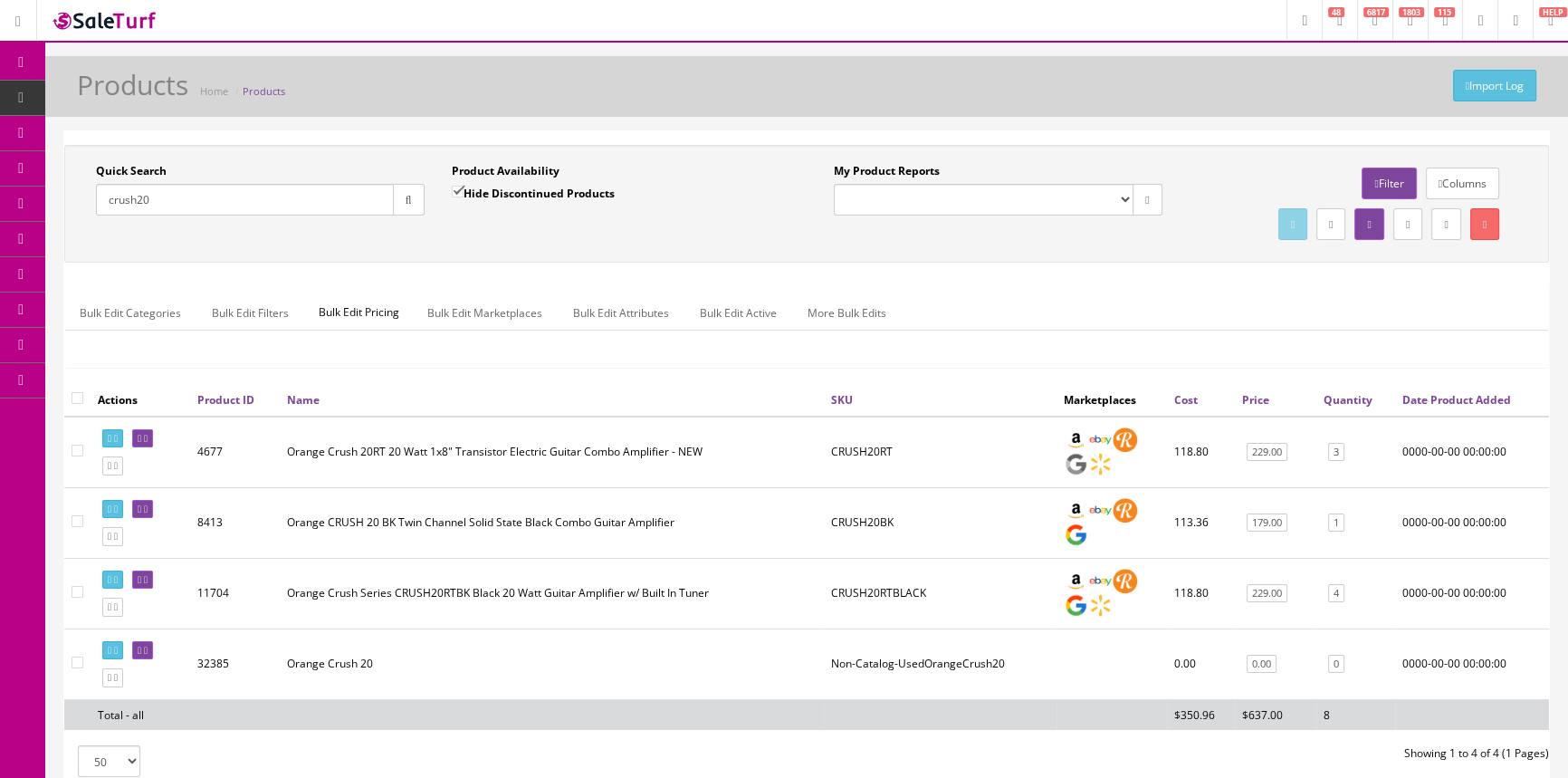
type input "crush20"
click at [93, 154] on link "POS Console" at bounding box center [140, 169] width 191 height 36
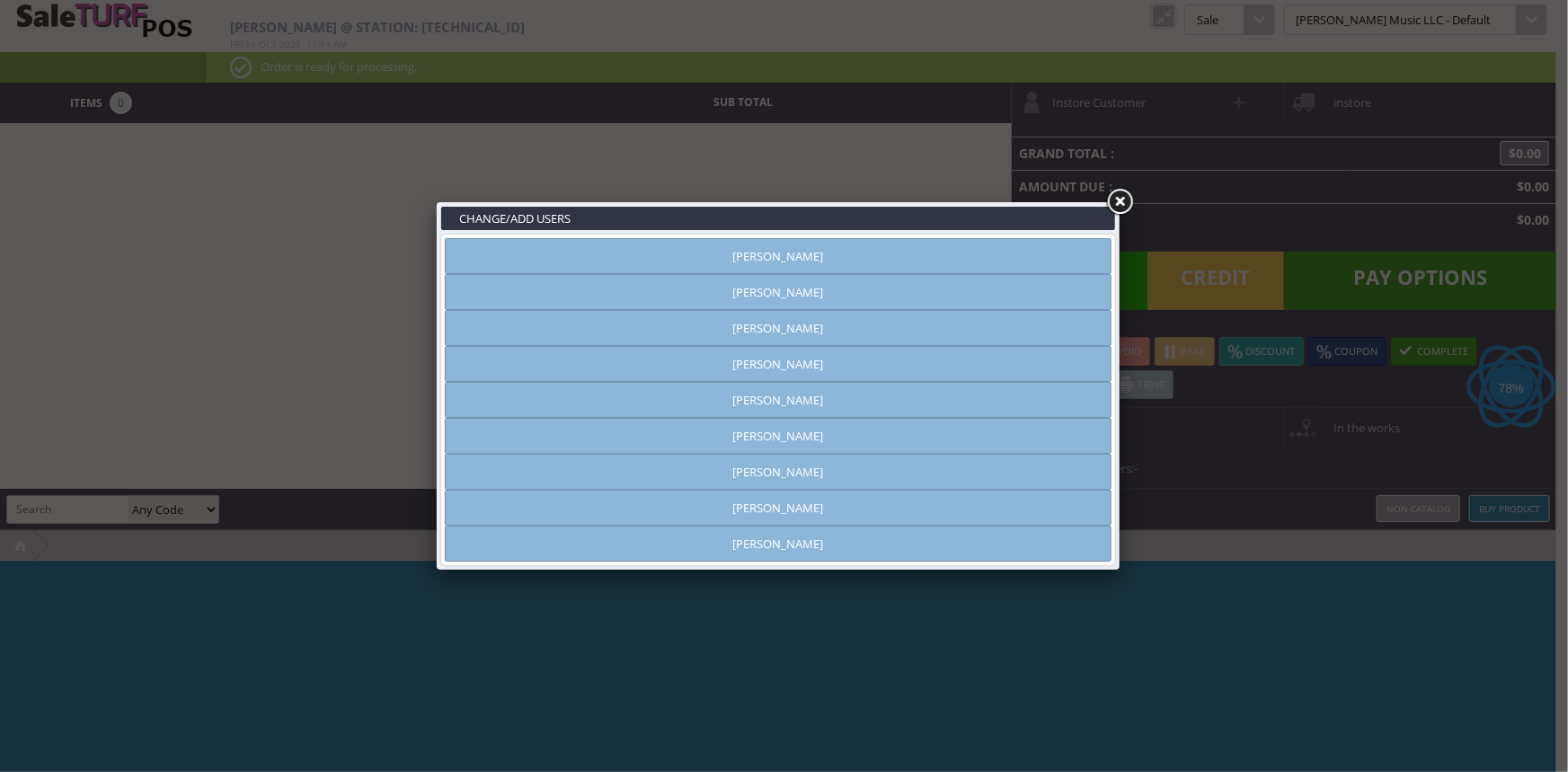
type input "[PERSON_NAME]"
click at [872, 295] on link "[PERSON_NAME]" at bounding box center [778, 292] width 666 height 36
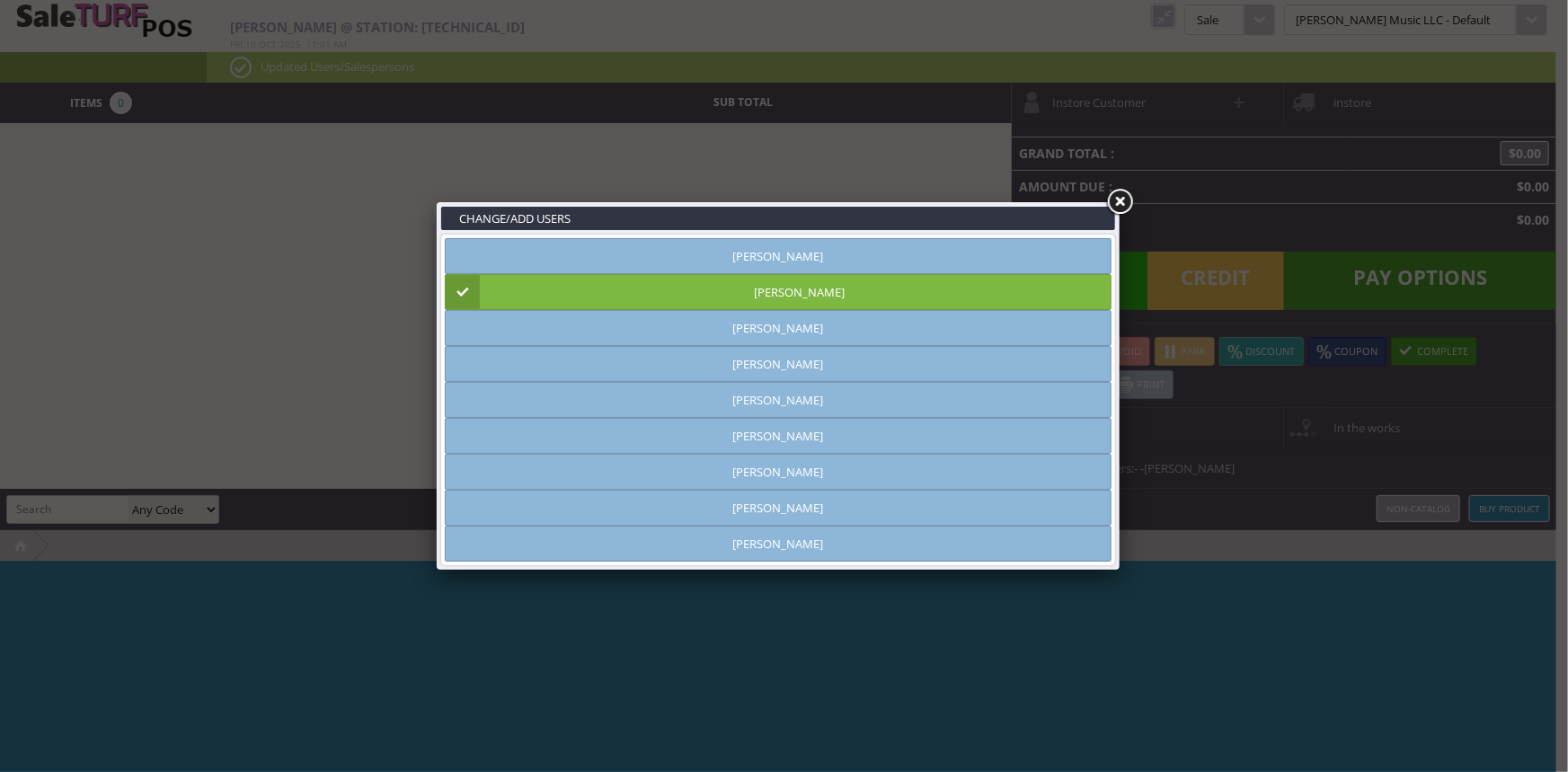
click at [1128, 206] on link at bounding box center [1119, 202] width 32 height 32
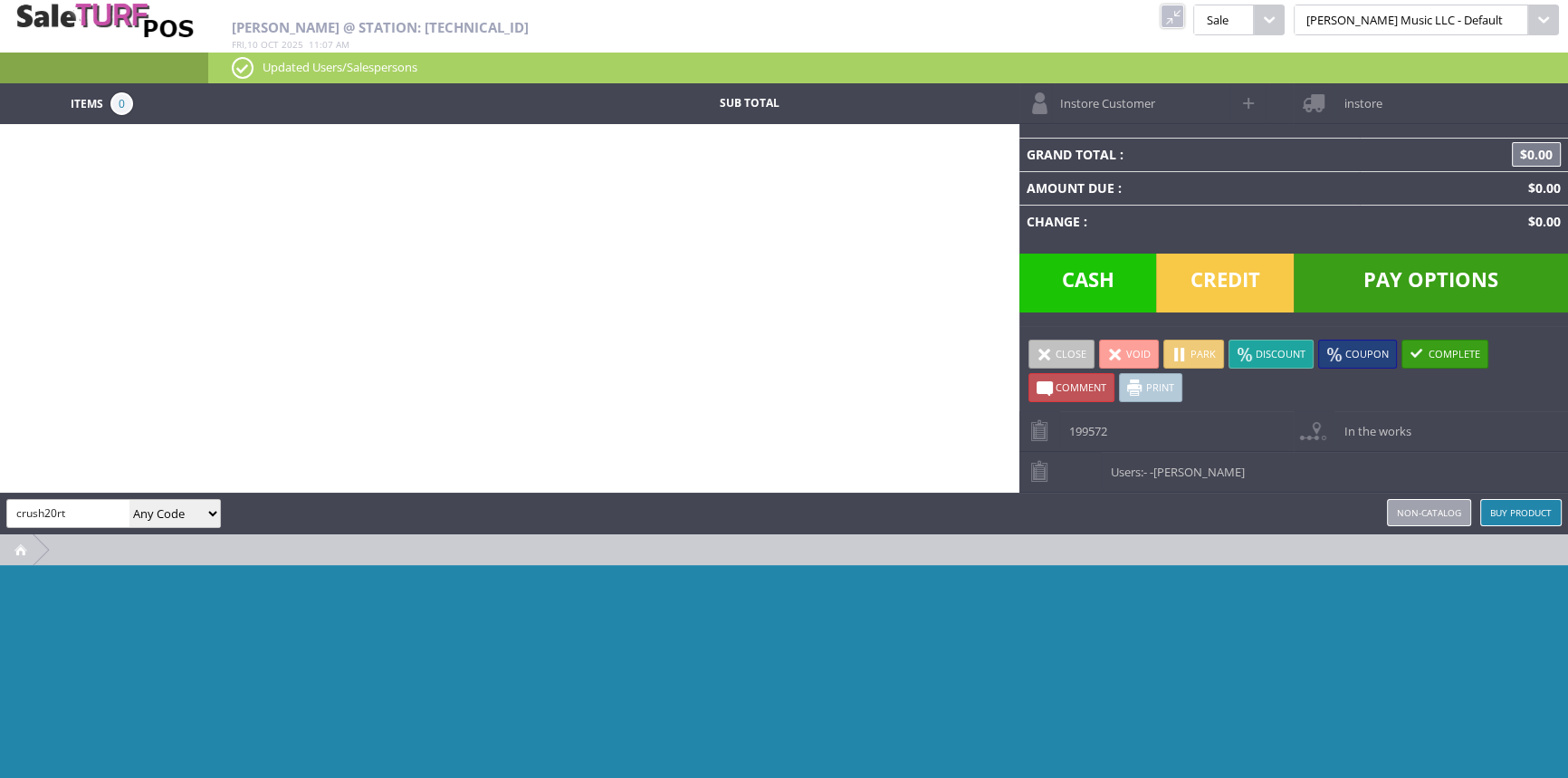
type input "crush20rt"
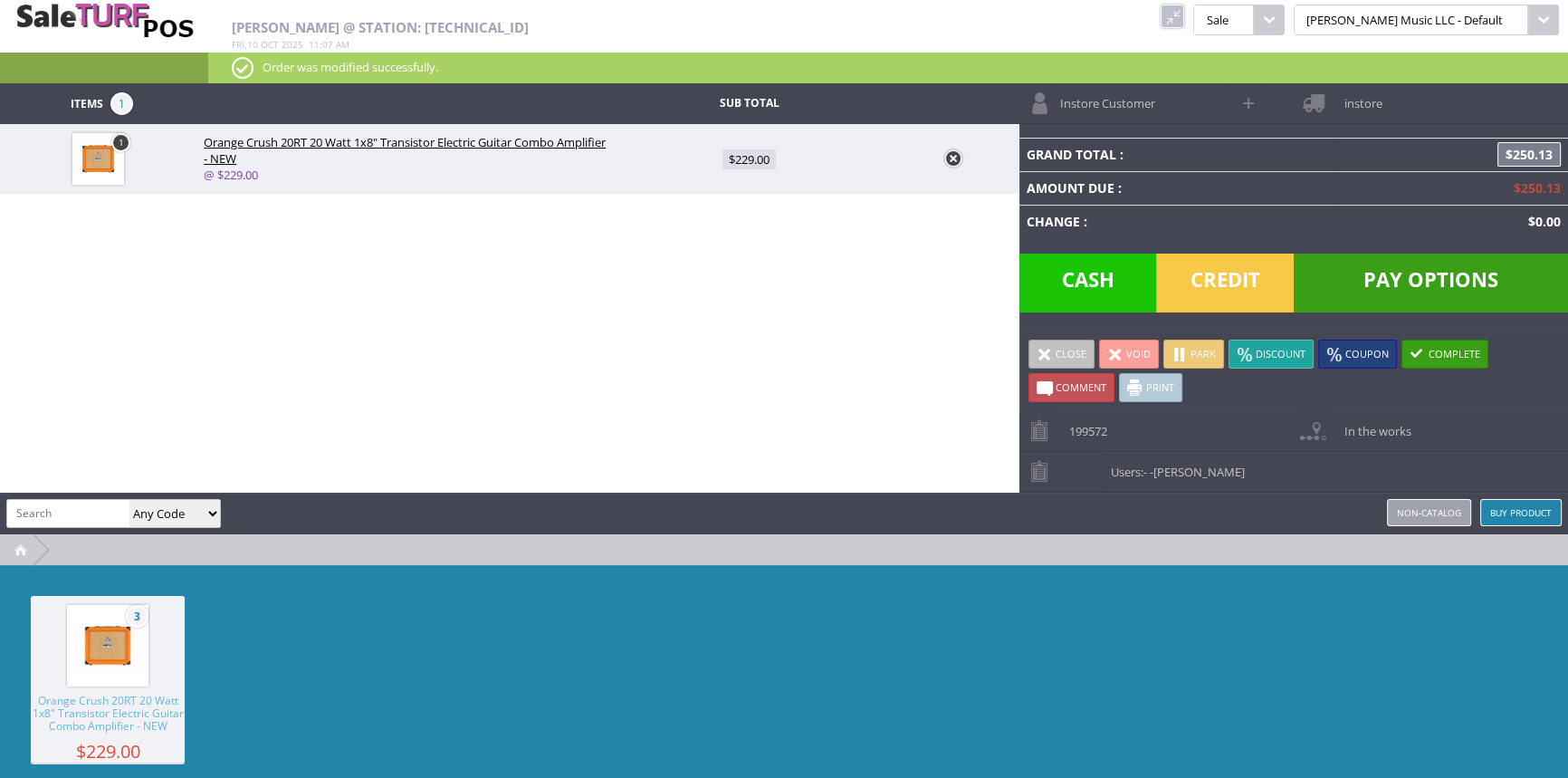
click at [757, 151] on span "$229.00" at bounding box center [749, 159] width 53 height 20
type input "229"
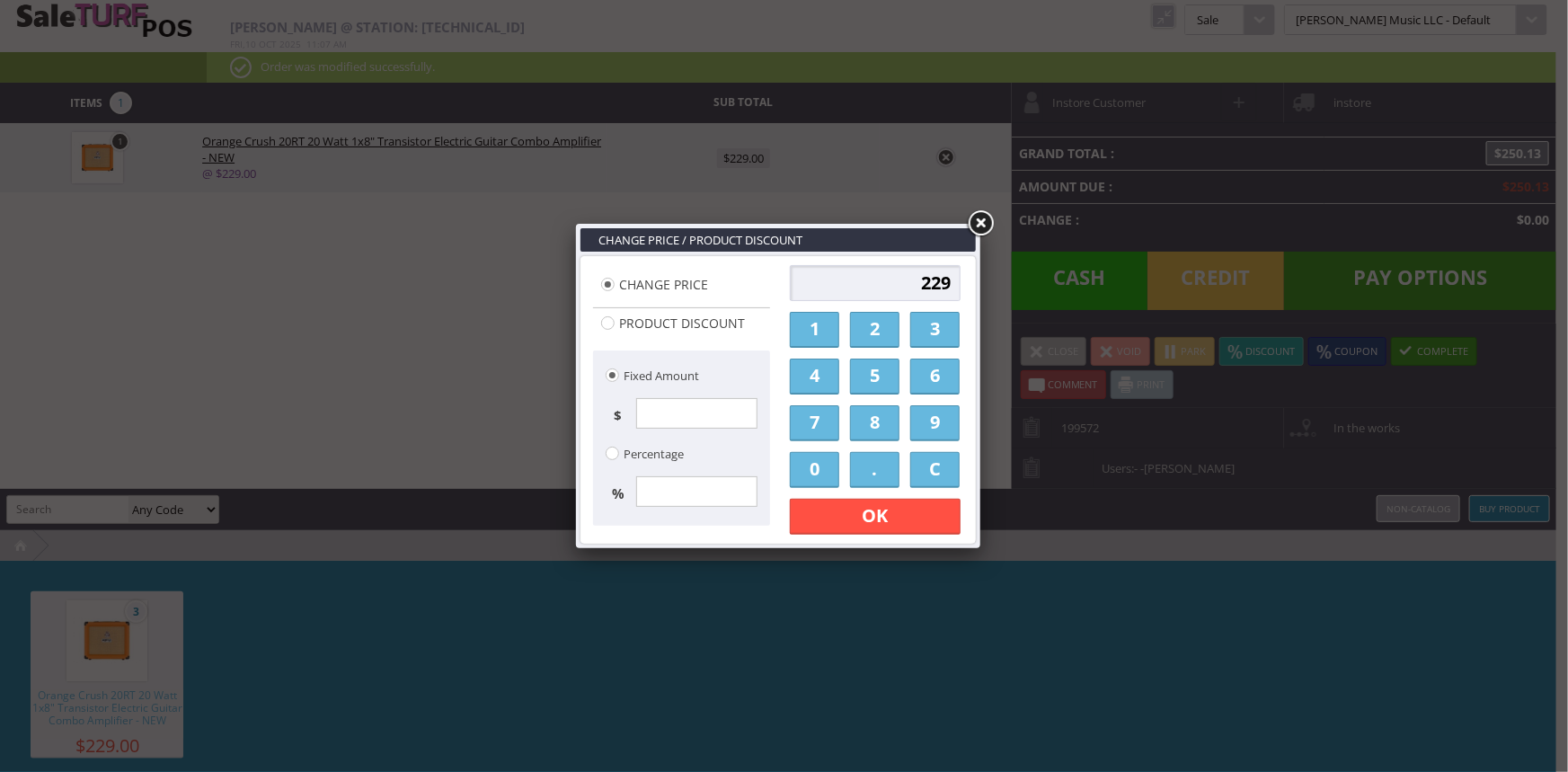
click at [882, 338] on link "2" at bounding box center [875, 329] width 49 height 36
click at [816, 472] on link "0" at bounding box center [814, 469] width 49 height 36
click at [817, 471] on link "0" at bounding box center [814, 469] width 49 height 36
type input "200"
click at [823, 521] on link "OK" at bounding box center [875, 516] width 171 height 36
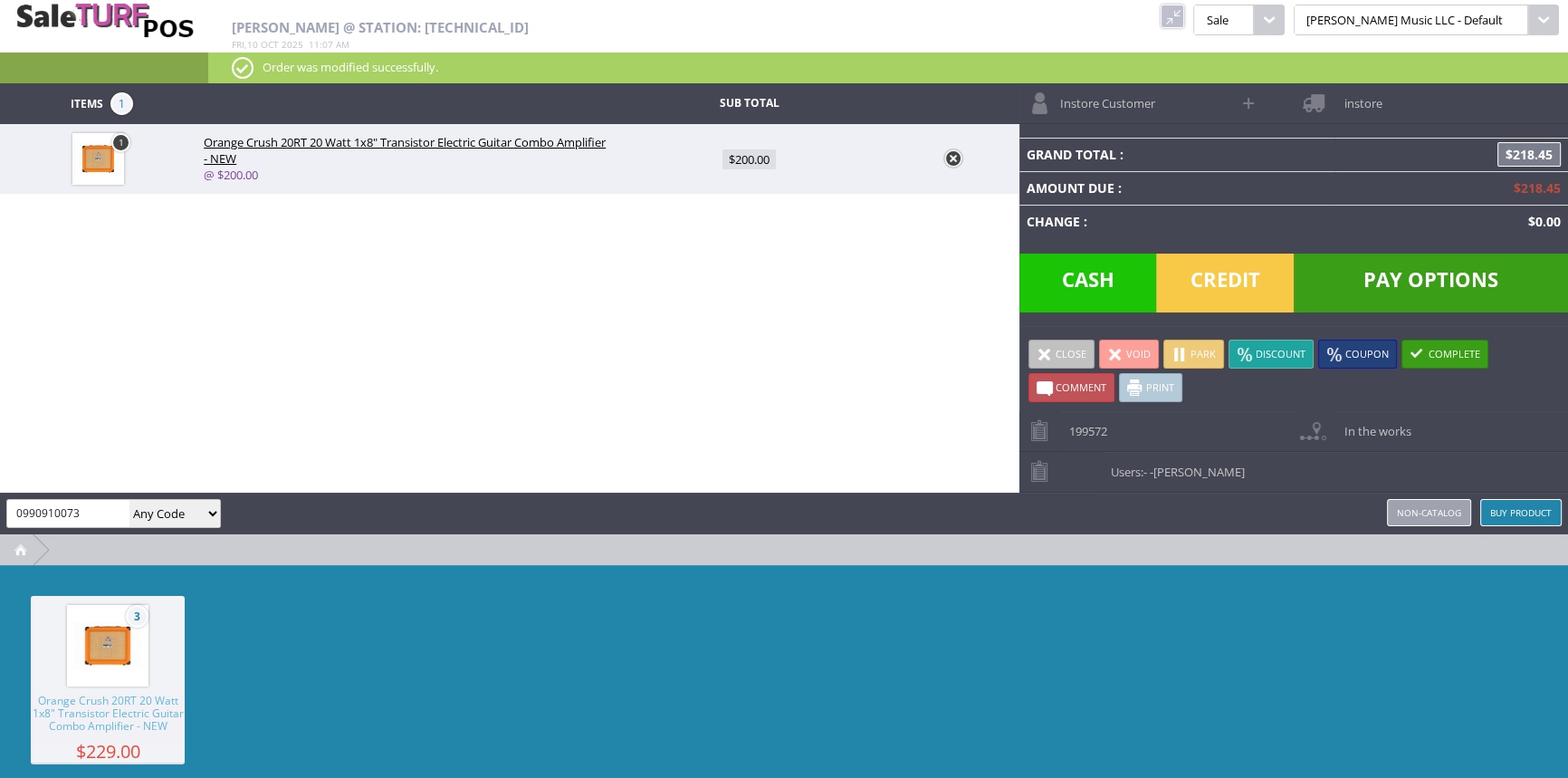
type input "0990910073"
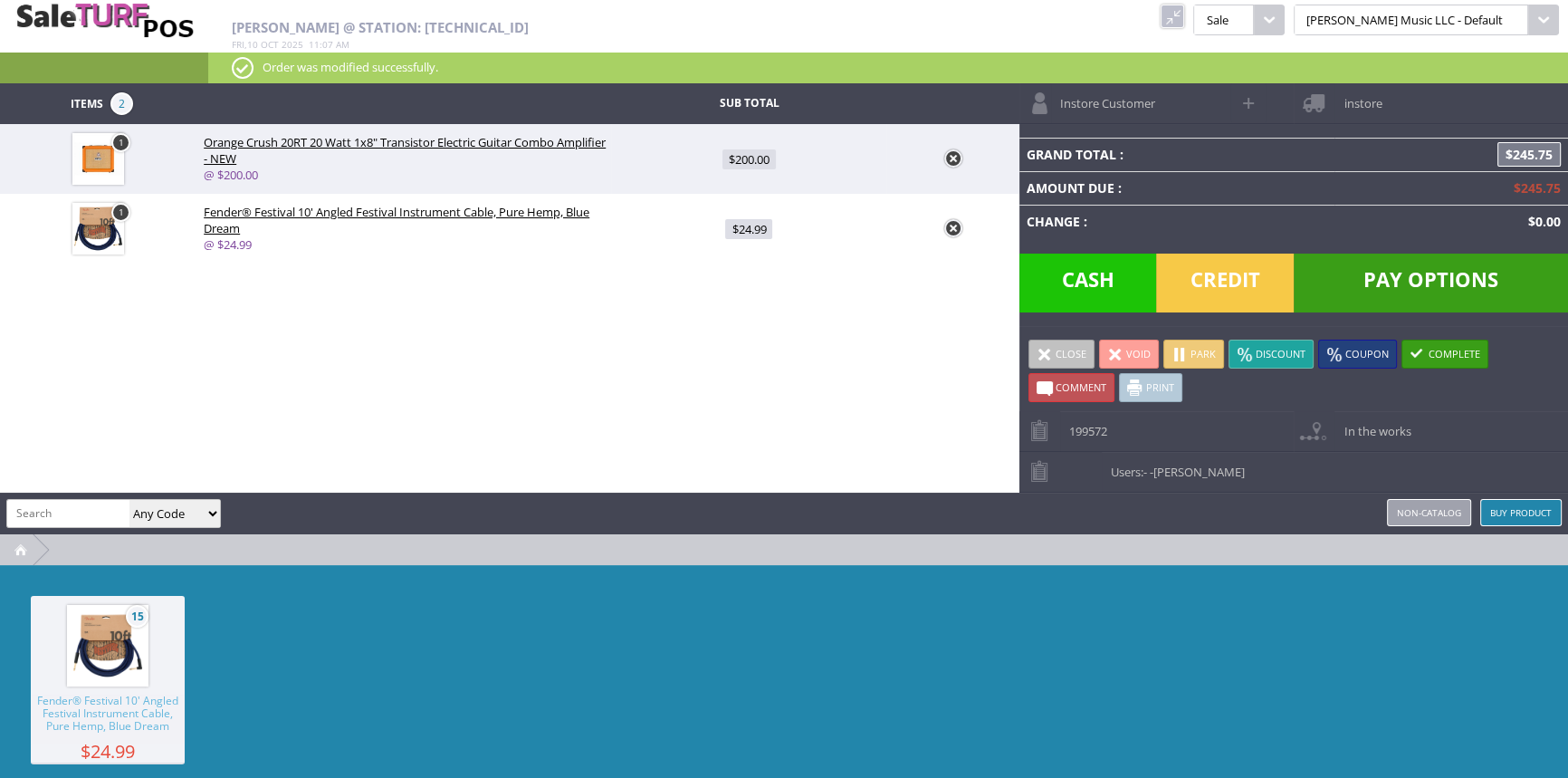
click at [1249, 299] on span "Credit" at bounding box center [1224, 283] width 137 height 59
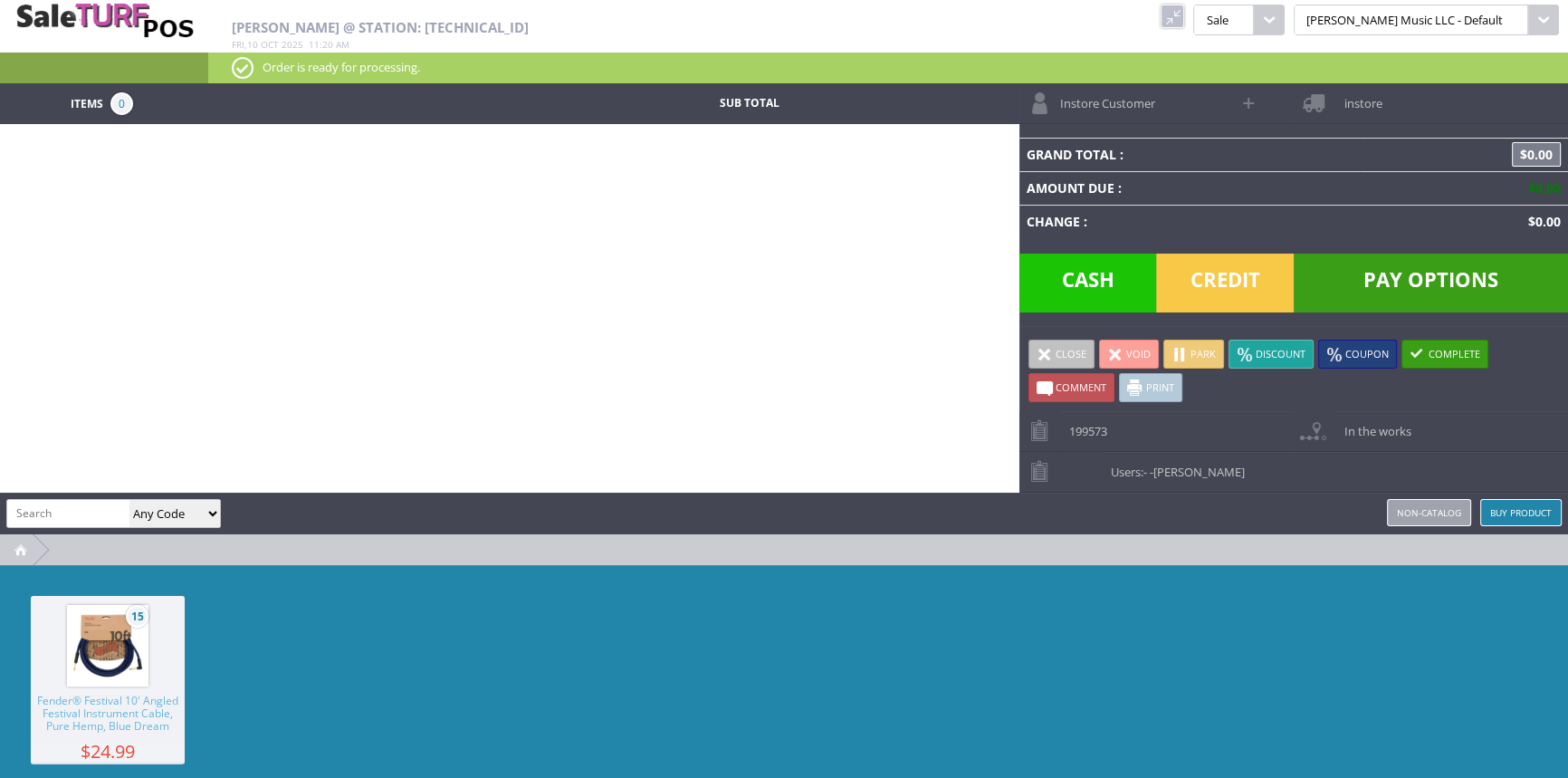
click at [53, 511] on input "search" at bounding box center [68, 512] width 122 height 27
type input "ngs-2123"
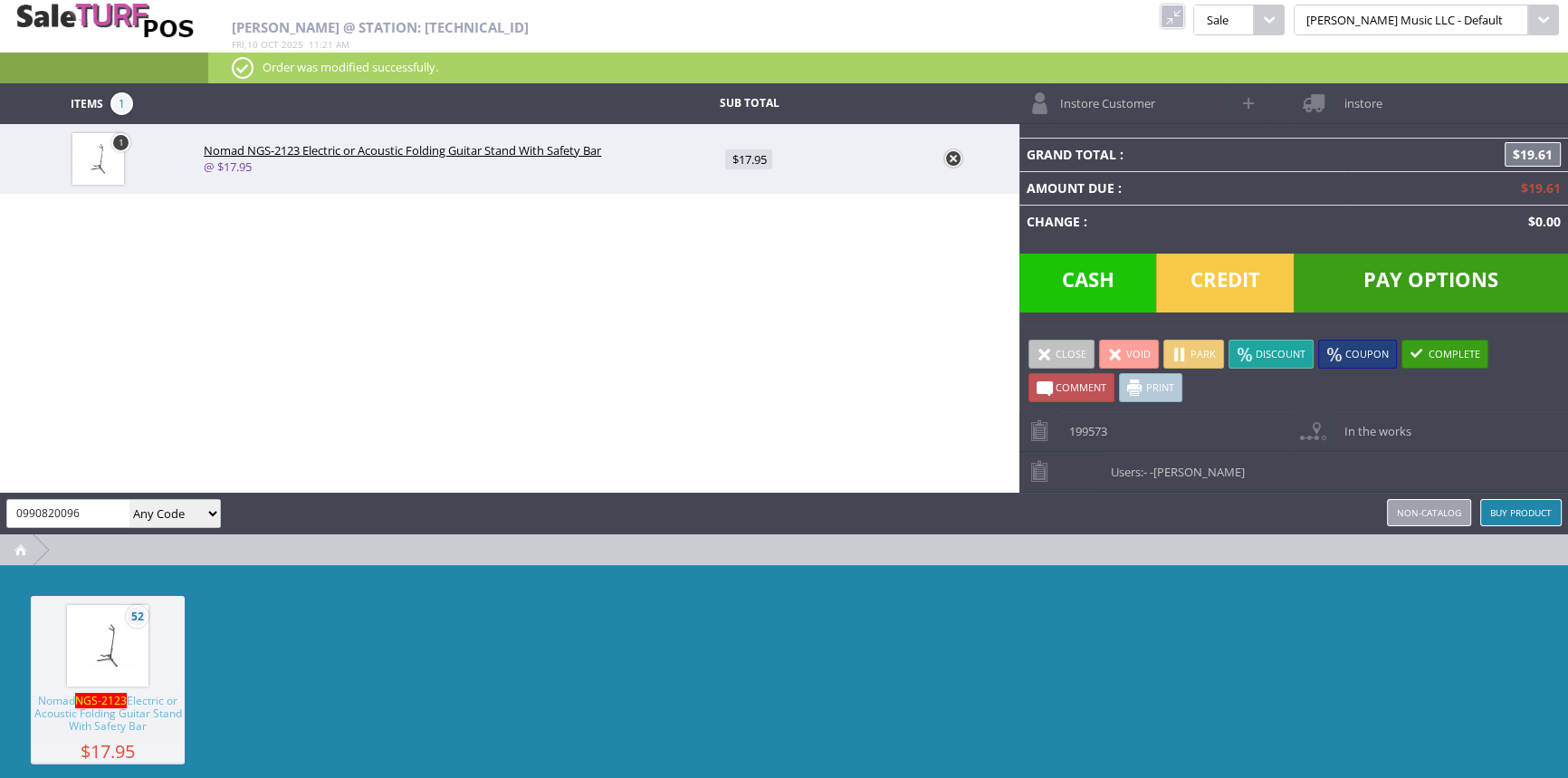
type input "0990820096"
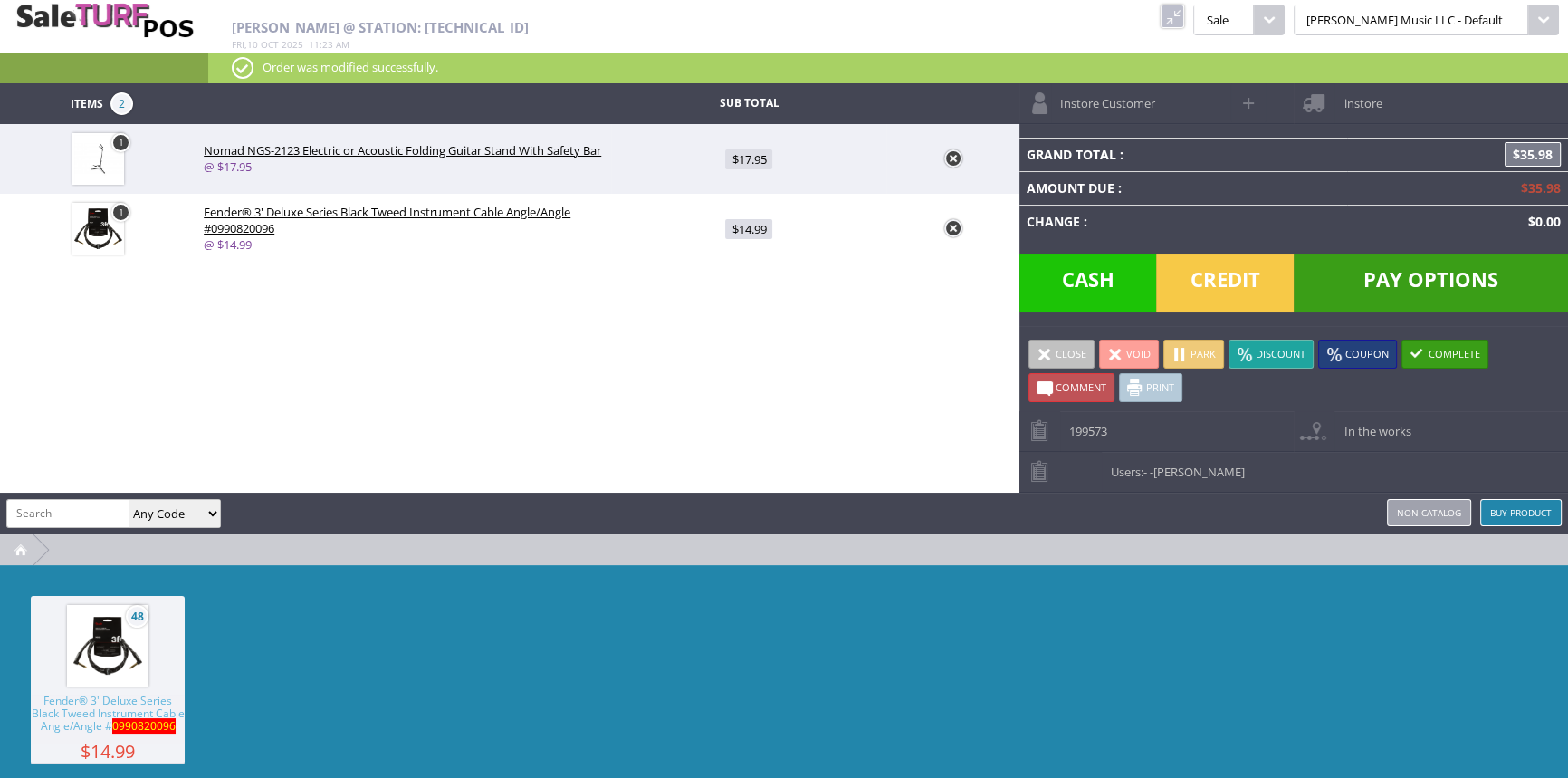
click at [1215, 274] on span "Credit" at bounding box center [1224, 283] width 137 height 59
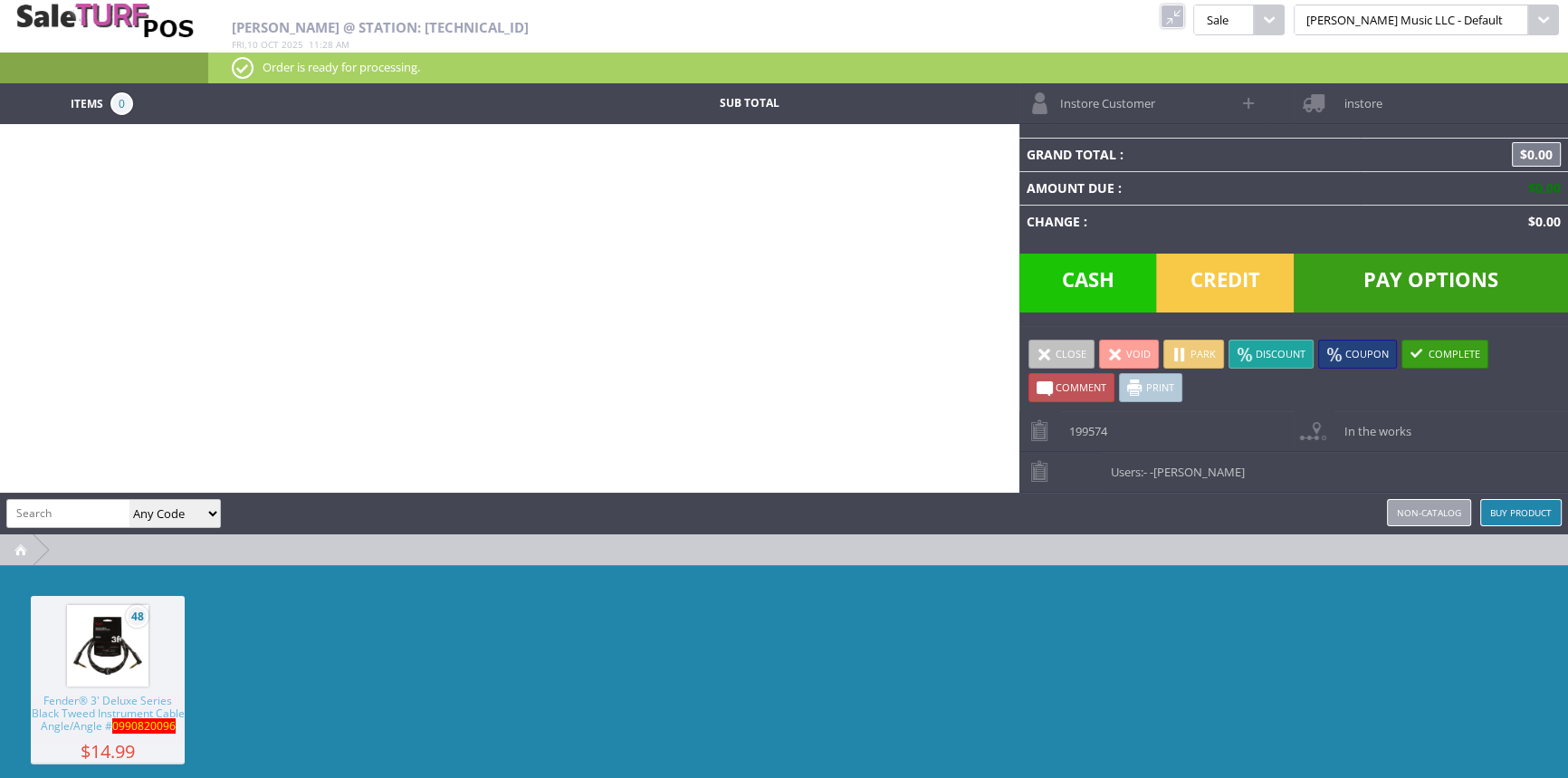
click at [1185, 16] on link at bounding box center [1173, 17] width 24 height 24
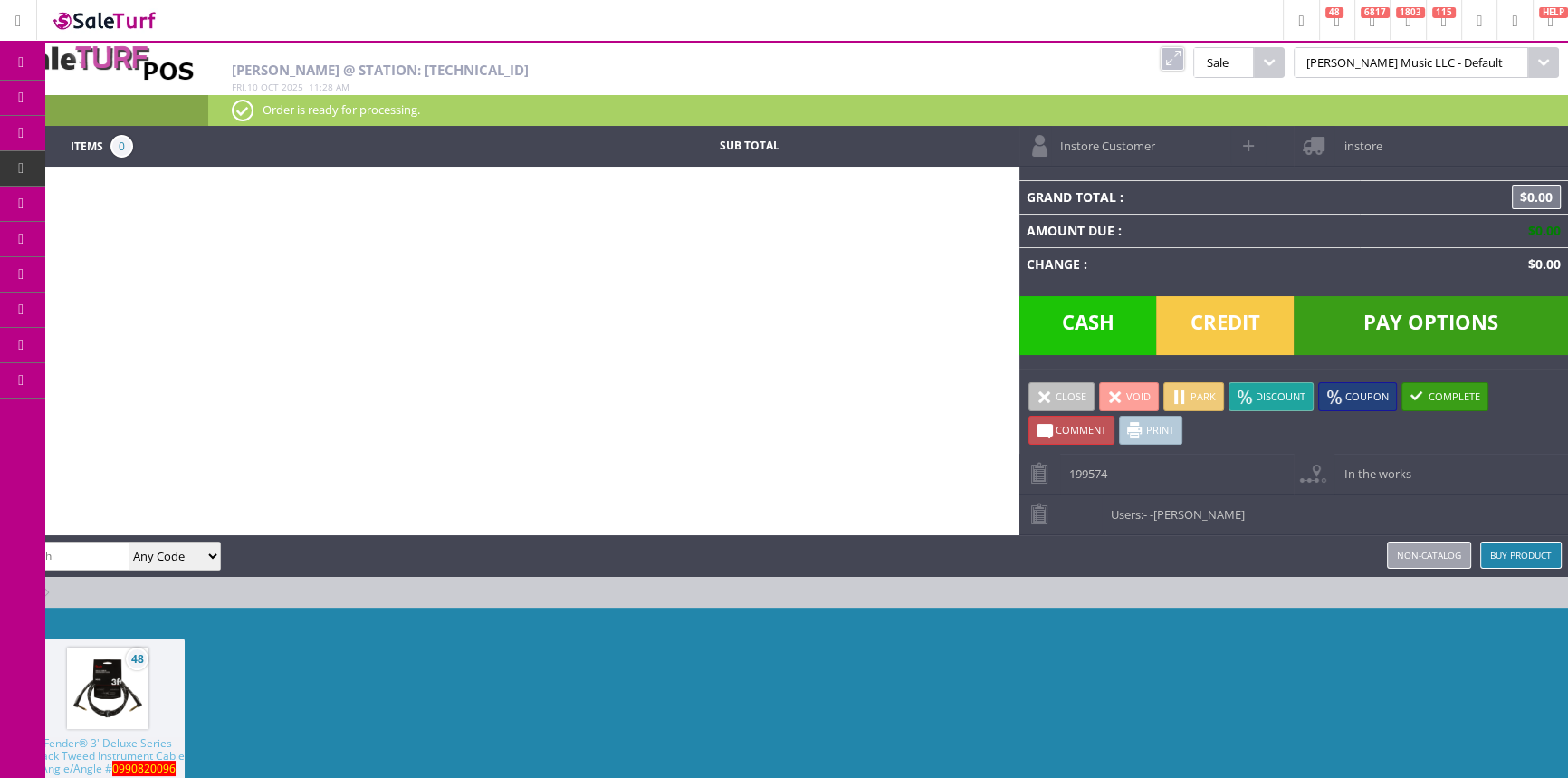
click at [126, 93] on span "Products" at bounding box center [132, 98] width 49 height 17
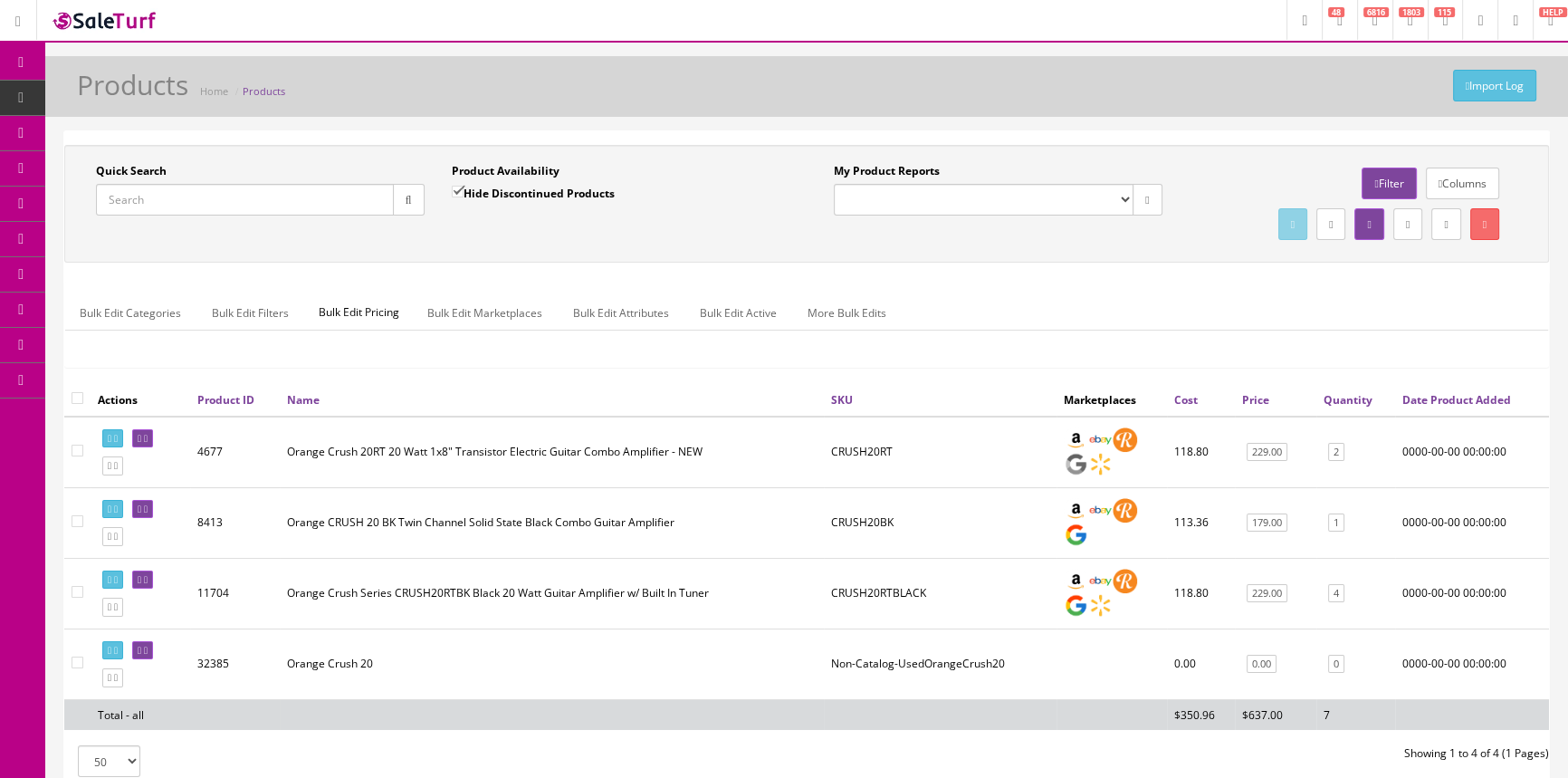
click at [145, 198] on input "Quick Search" at bounding box center [245, 199] width 298 height 32
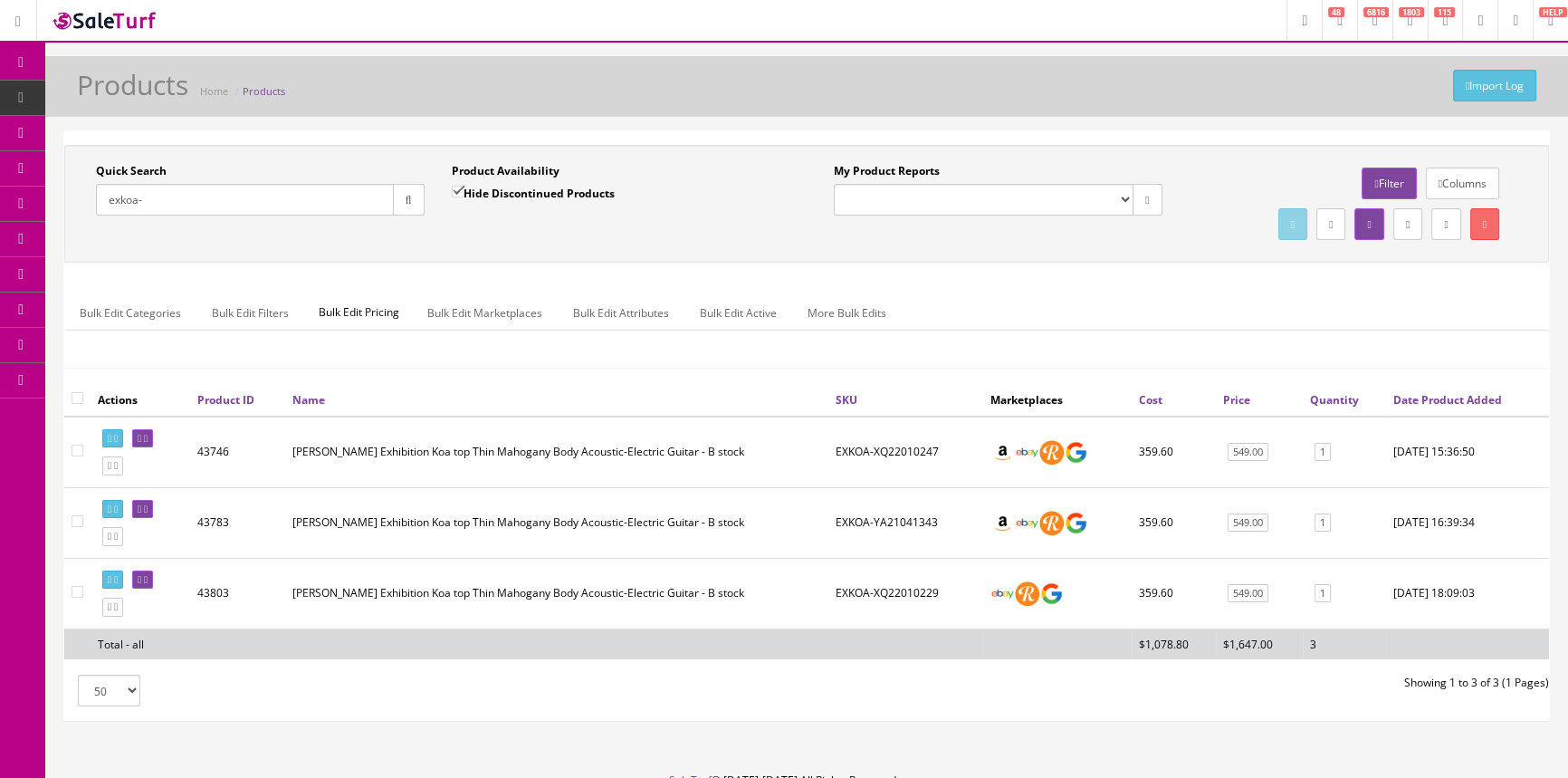
type input "exkoa-"
click at [454, 186] on input "Hide Discontinued Products" at bounding box center [458, 192] width 12 height 12
checkbox input "false"
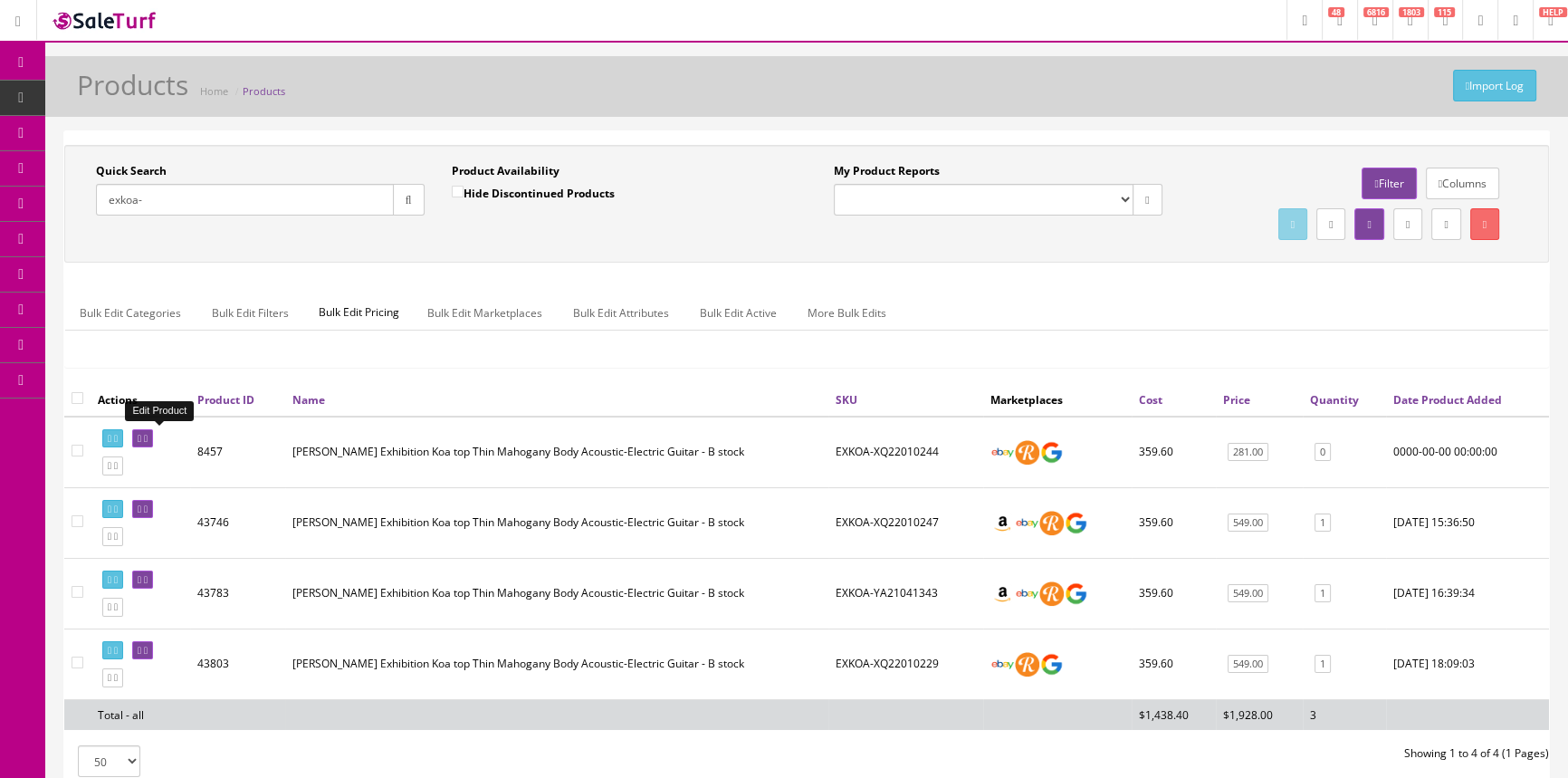
click at [153, 439] on link at bounding box center [142, 438] width 21 height 19
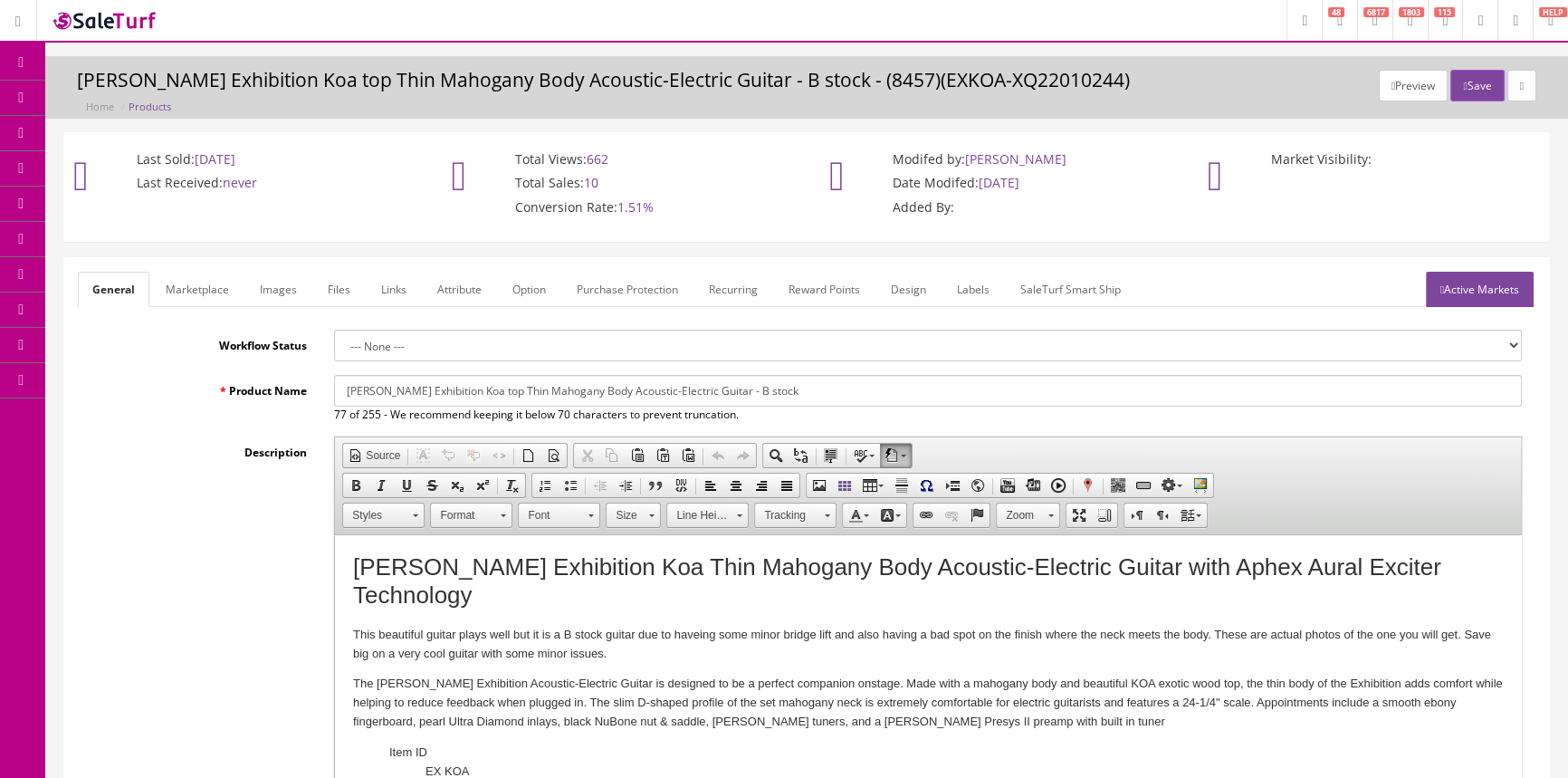
click at [270, 289] on link "Images" at bounding box center [278, 289] width 66 height 36
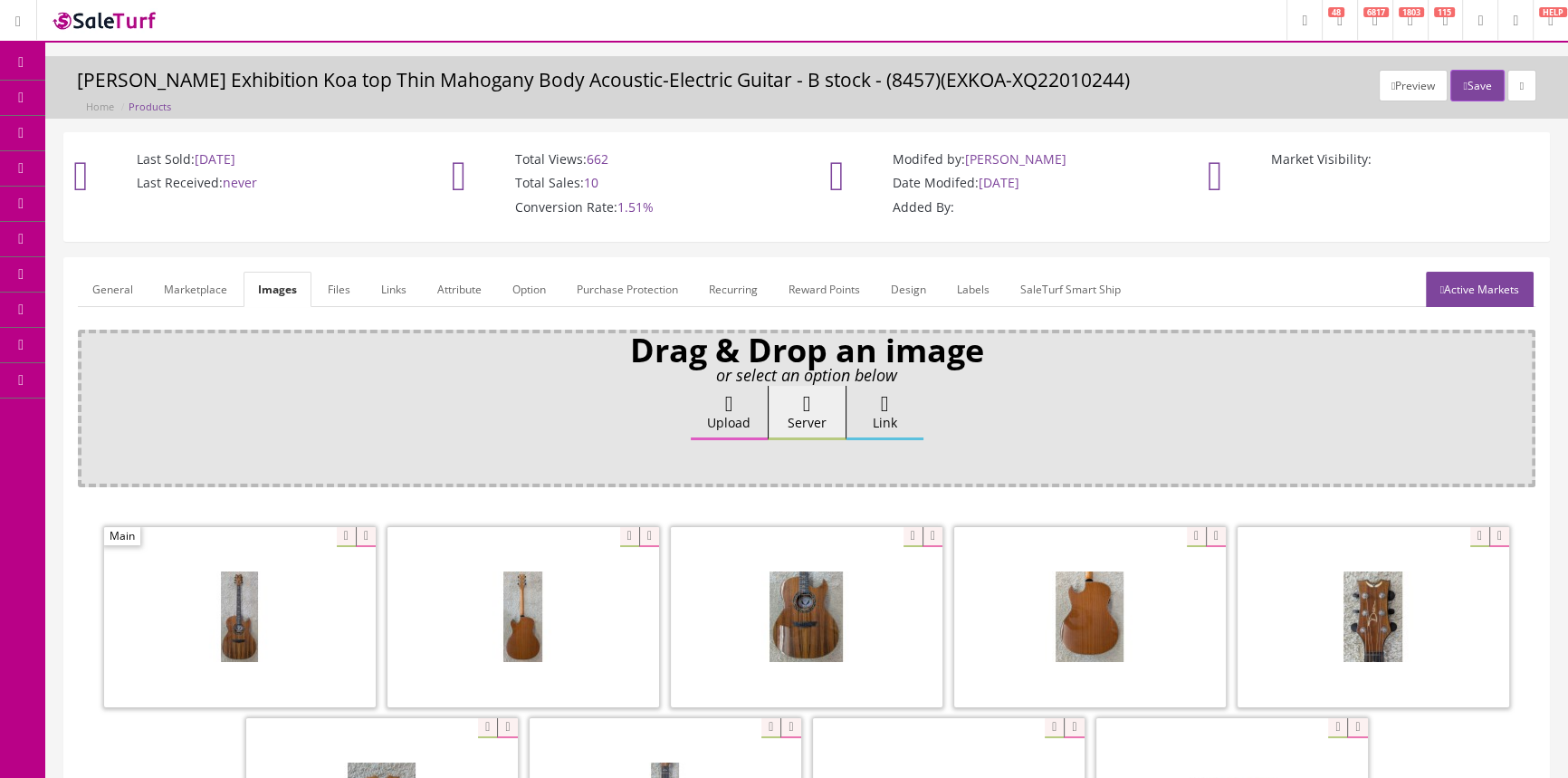
click at [109, 297] on link "General" at bounding box center [113, 289] width 70 height 36
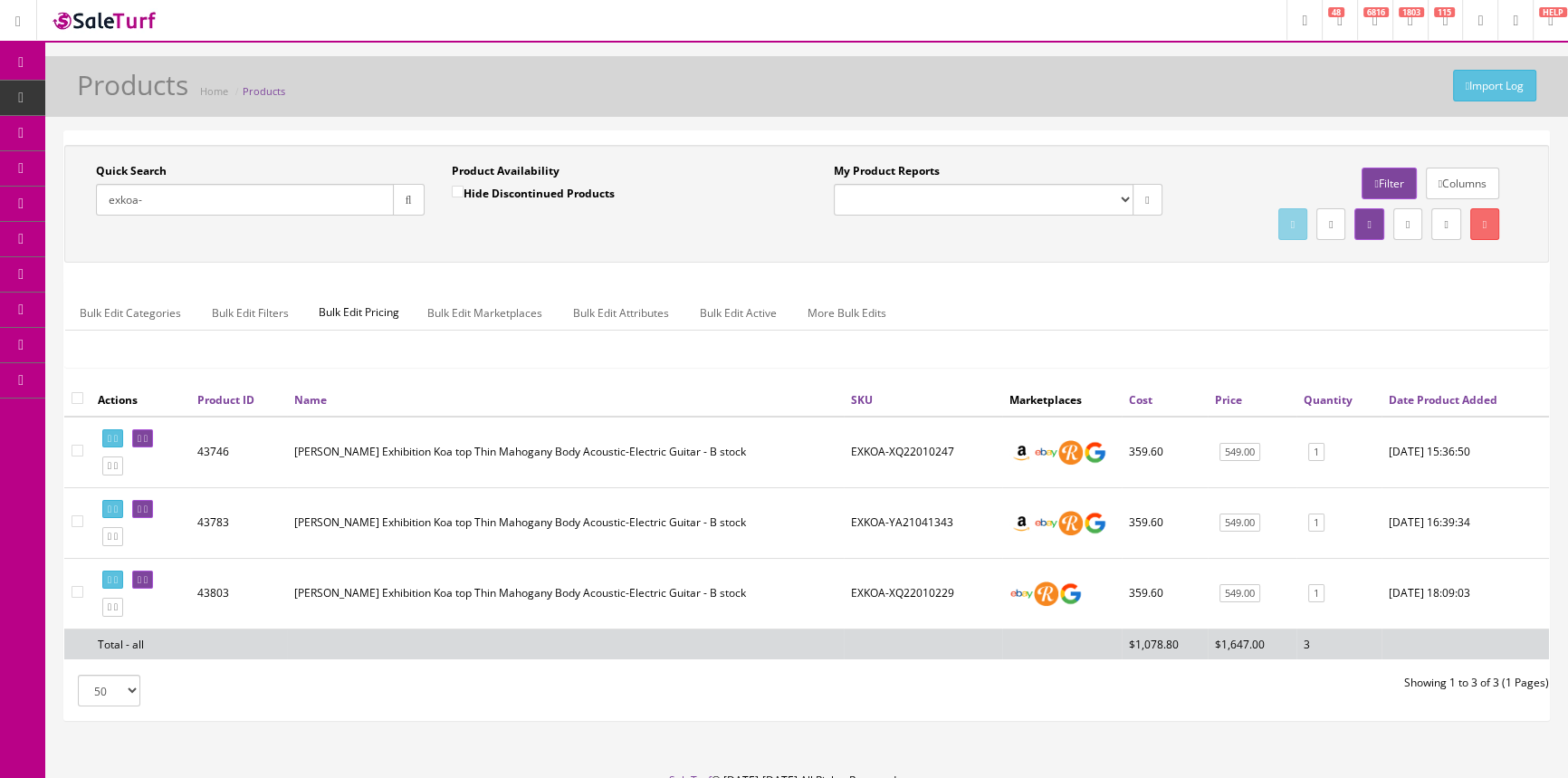
click at [453, 200] on label "Hide Discontinued Products" at bounding box center [533, 193] width 163 height 18
click at [453, 197] on input "Hide Discontinued Products" at bounding box center [458, 192] width 12 height 12
checkbox input "false"
